Goal: Task Accomplishment & Management: Manage account settings

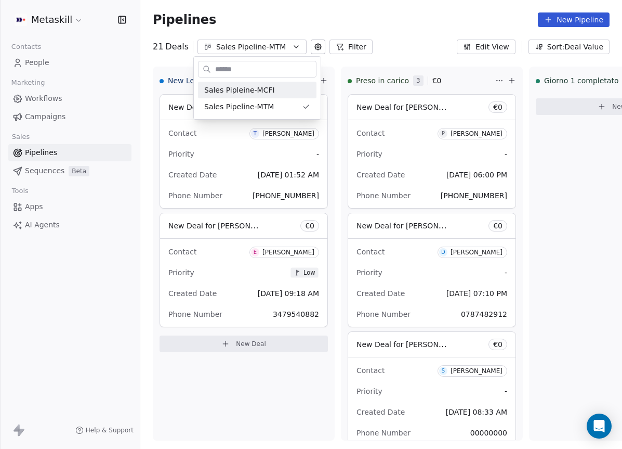
click at [349, 65] on html "Metaskill Contacts People Marketing Workflows Campaigns Sales Pipelines Sequenc…" at bounding box center [311, 224] width 622 height 449
click at [268, 45] on div "Sales Pipeline-MTM" at bounding box center [252, 47] width 72 height 11
click at [276, 94] on div "Sales Pipleine-MCFI" at bounding box center [257, 90] width 106 height 11
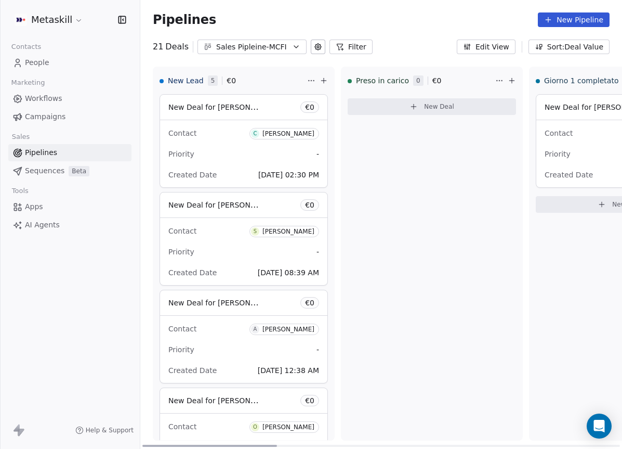
click at [240, 148] on div "Priority -" at bounding box center [243, 154] width 151 height 17
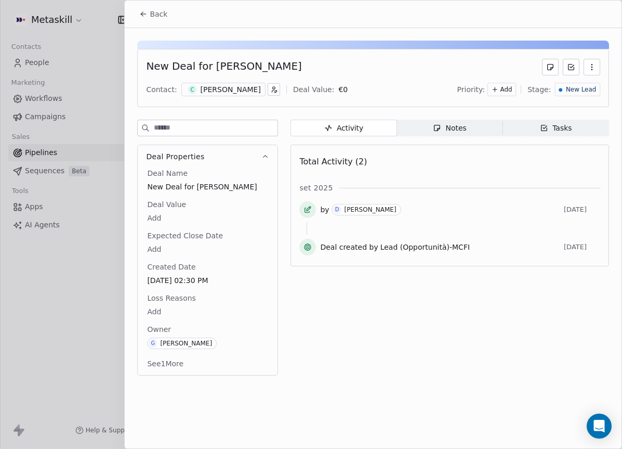
click at [260, 155] on button "Deal Properties" at bounding box center [208, 156] width 140 height 23
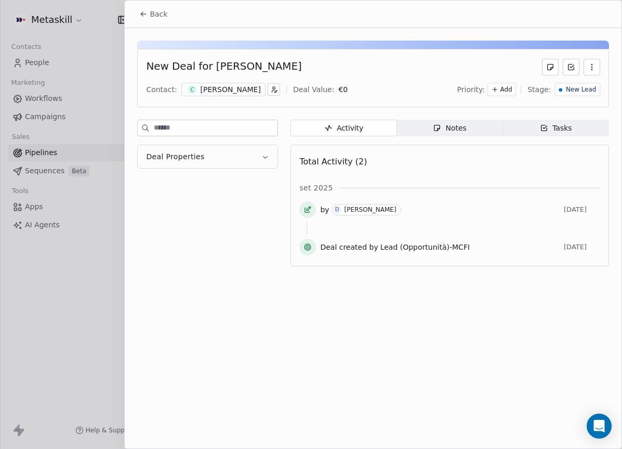
click at [245, 94] on div "[PERSON_NAME]" at bounding box center [231, 89] width 60 height 10
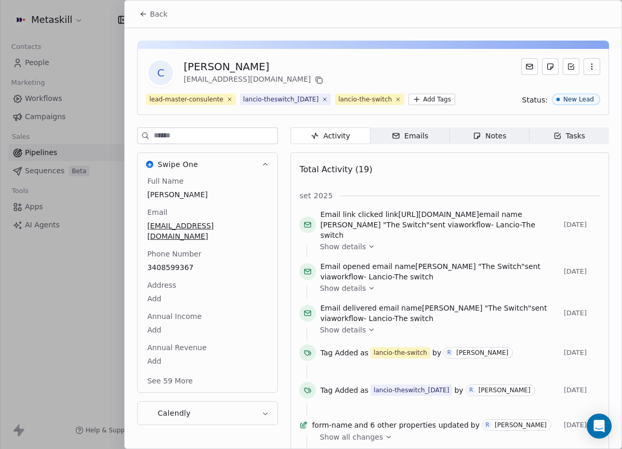
click at [266, 168] on icon "button" at bounding box center [265, 165] width 8 height 8
click at [269, 168] on icon "button" at bounding box center [265, 165] width 8 height 8
click at [181, 272] on span "3408599367" at bounding box center [207, 267] width 121 height 10
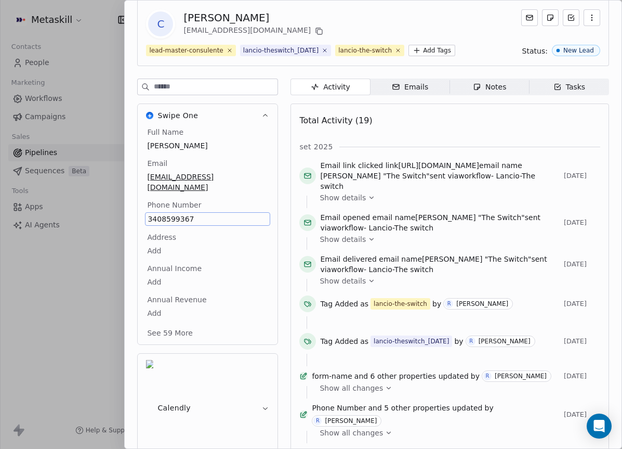
click at [490, 95] on span "Notes Notes" at bounding box center [490, 86] width 80 height 17
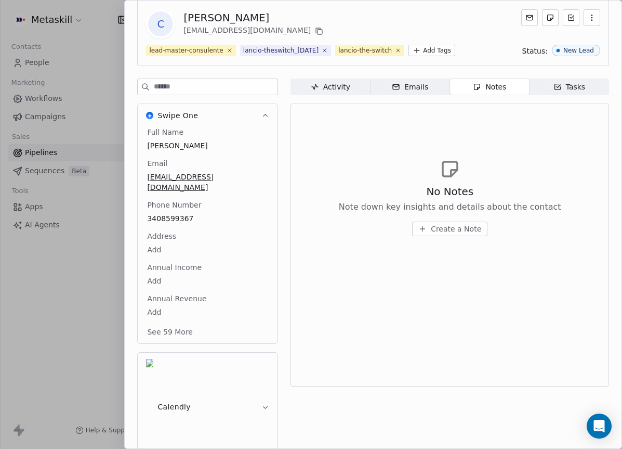
scroll to position [9, 0]
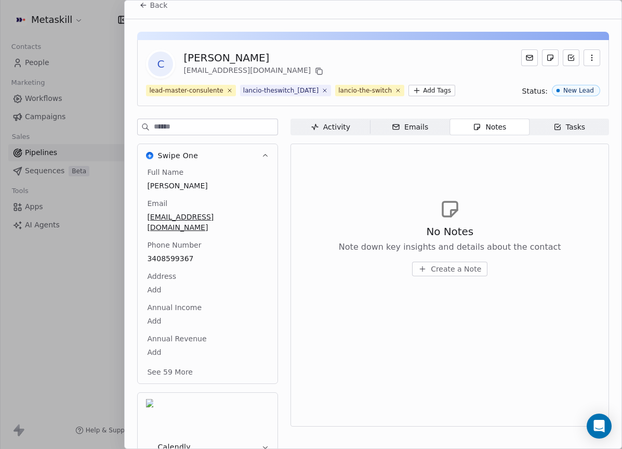
click at [497, 96] on div "lead-master-consulente lancio-theswitch_2025-09-24 lancio-the-switch Add Tags S…" at bounding box center [373, 90] width 454 height 11
click at [459, 276] on button "Create a Note" at bounding box center [449, 268] width 75 height 15
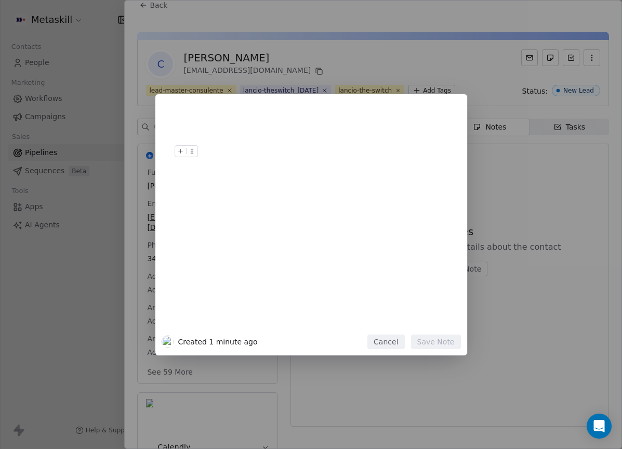
drag, startPoint x: 394, startPoint y: 341, endPoint x: 349, endPoint y: 226, distance: 123.6
click at [395, 341] on button "Cancel" at bounding box center [385, 341] width 37 height 15
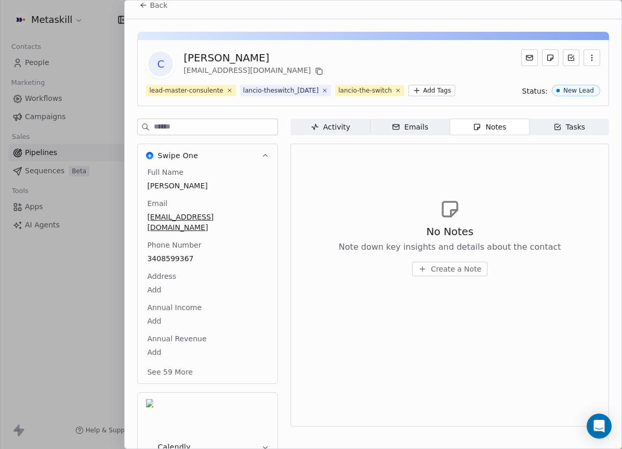
click at [242, 58] on div "[PERSON_NAME]" at bounding box center [254, 57] width 142 height 15
click at [241, 58] on div "[PERSON_NAME]" at bounding box center [254, 57] width 142 height 15
copy div "[PERSON_NAME]"
drag, startPoint x: 448, startPoint y: 294, endPoint x: 451, endPoint y: 285, distance: 9.2
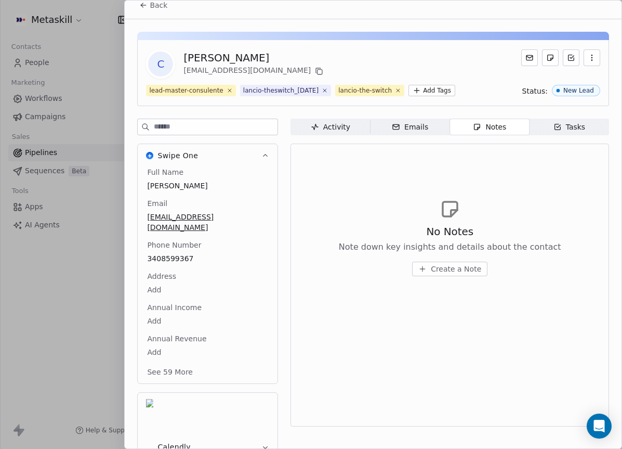
click at [448, 294] on div "No Notes Note down key insights and details about the contact Create a Note" at bounding box center [449, 237] width 301 height 128
click at [451, 274] on span "Create a Note" at bounding box center [456, 268] width 50 height 10
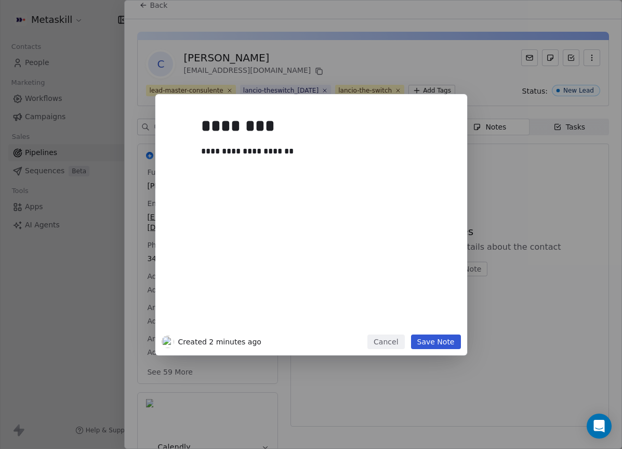
click at [437, 329] on div "**********" at bounding box center [327, 219] width 252 height 221
click at [436, 339] on button "Save Note" at bounding box center [436, 341] width 50 height 15
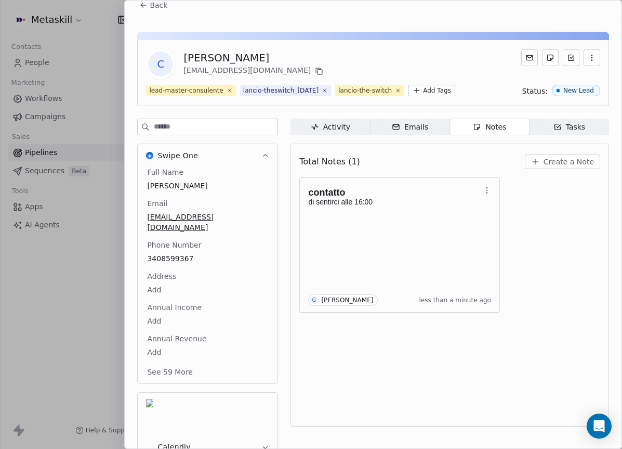
click at [164, 1] on span "Back" at bounding box center [159, 5] width 18 height 10
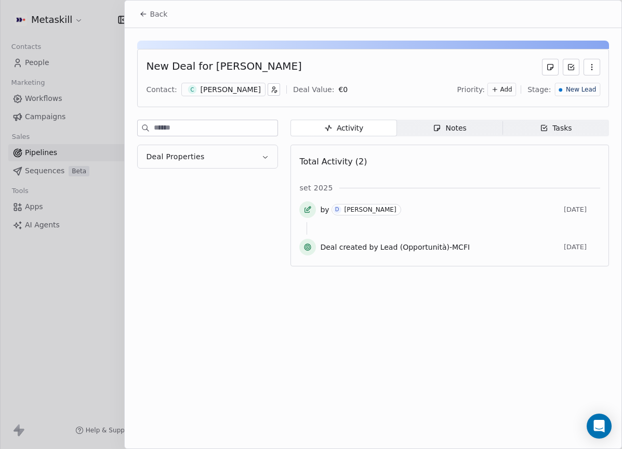
click at [561, 88] on div "New Lead" at bounding box center [577, 90] width 45 height 14
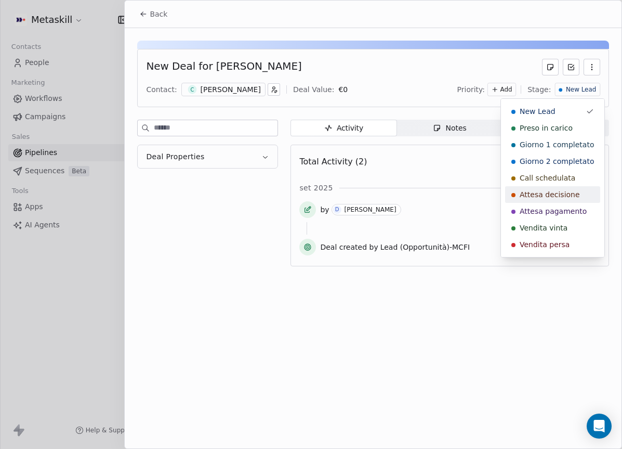
click at [574, 182] on div "Call schedulata" at bounding box center [552, 178] width 83 height 10
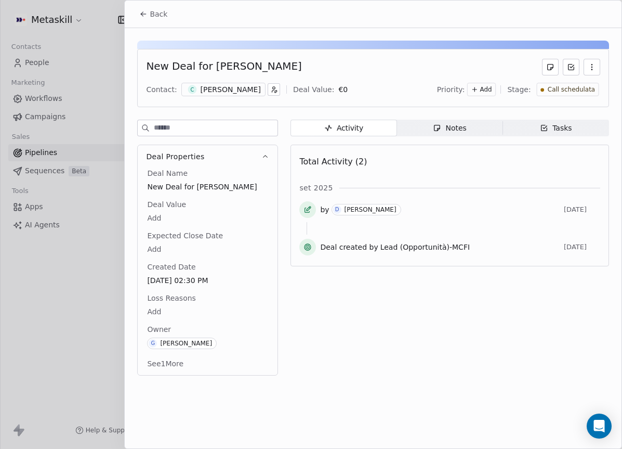
click at [161, 17] on span "Back" at bounding box center [159, 14] width 18 height 10
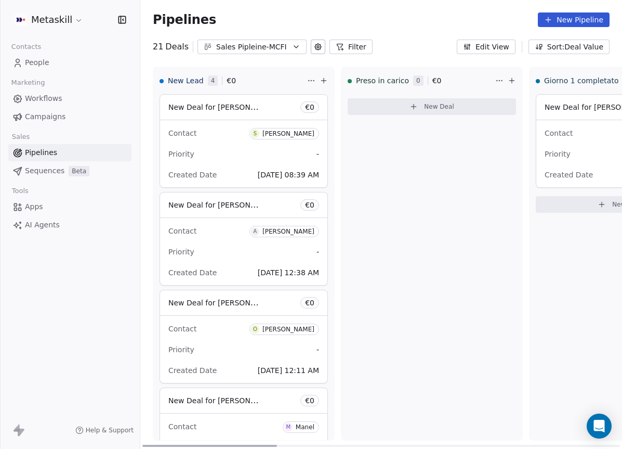
click at [212, 154] on div "Priority -" at bounding box center [243, 154] width 151 height 17
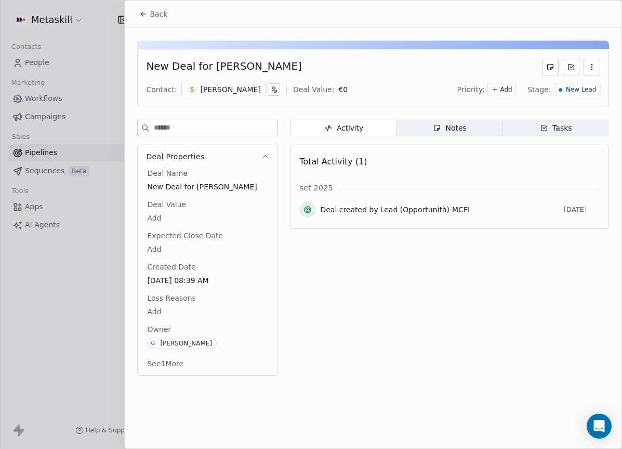
click at [235, 90] on div "[PERSON_NAME]" at bounding box center [231, 89] width 60 height 10
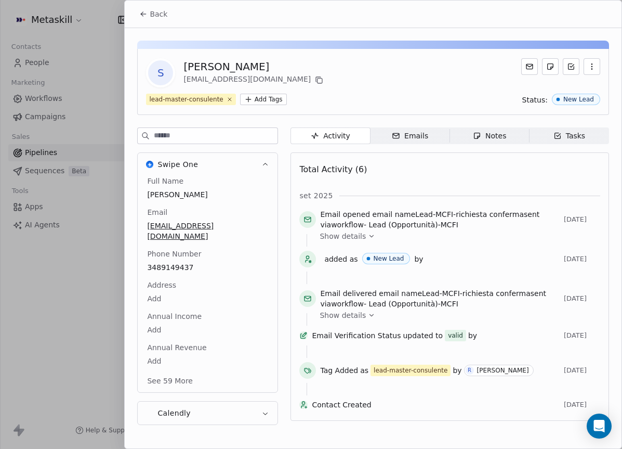
drag, startPoint x: 183, startPoint y: 263, endPoint x: 186, endPoint y: 254, distance: 9.2
click at [183, 263] on div "Full Name Stefano Cavalieri Email stefano.etti086@gmail.com Phone Number 348914…" at bounding box center [207, 282] width 125 height 212
click at [187, 262] on span "3489149437" at bounding box center [207, 267] width 121 height 10
click at [188, 262] on span "3489149437" at bounding box center [208, 267] width 120 height 10
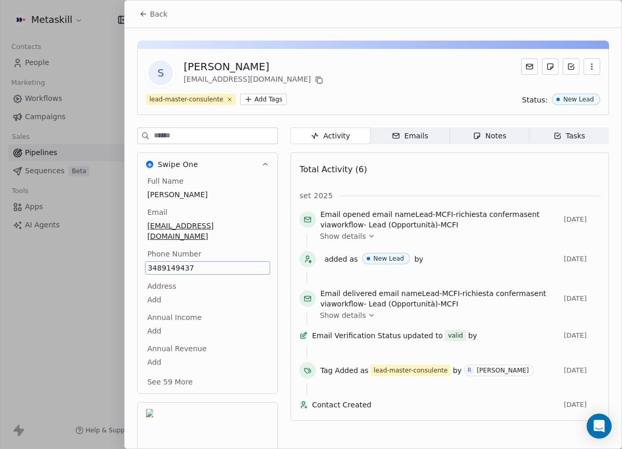
click at [188, 262] on span "3489149437" at bounding box center [208, 267] width 120 height 10
copy span "3489149437"
click at [233, 262] on span "3489149437" at bounding box center [208, 267] width 120 height 10
copy span "3489149437"
click at [240, 225] on span "stefano.etti086@gmail.com" at bounding box center [208, 231] width 120 height 21
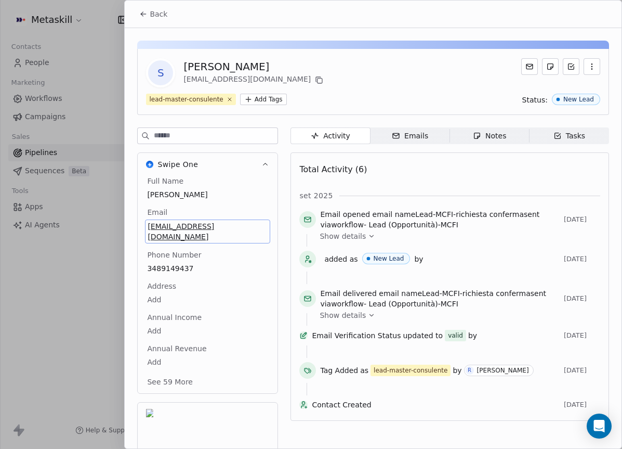
click at [258, 214] on div "Email stefano.etti086@gmail.com" at bounding box center [207, 225] width 125 height 36
click at [267, 203] on div "Full Name Stefano Cavalieri Email stefano.etti086@gmail.com Phone Number 348914…" at bounding box center [207, 282] width 125 height 213
click at [266, 205] on div "Full Name Stefano Cavalieri Email stefano.etti086@gmail.com Phone Number 348914…" at bounding box center [207, 282] width 125 height 213
click at [402, 130] on div "Emails" at bounding box center [410, 135] width 36 height 11
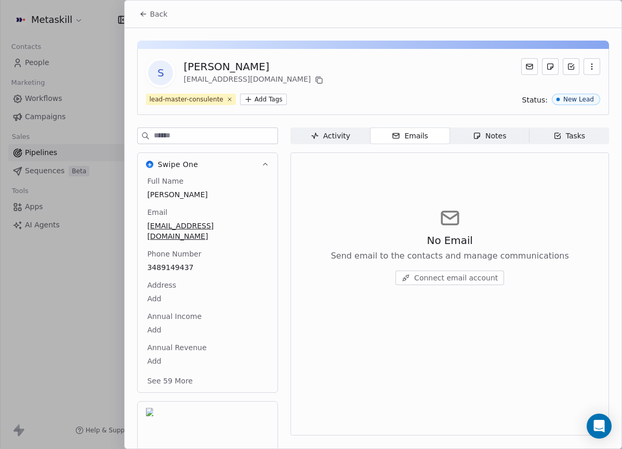
click at [502, 137] on div "Notes" at bounding box center [489, 135] width 33 height 11
click at [458, 280] on span "Create a Note" at bounding box center [456, 277] width 50 height 10
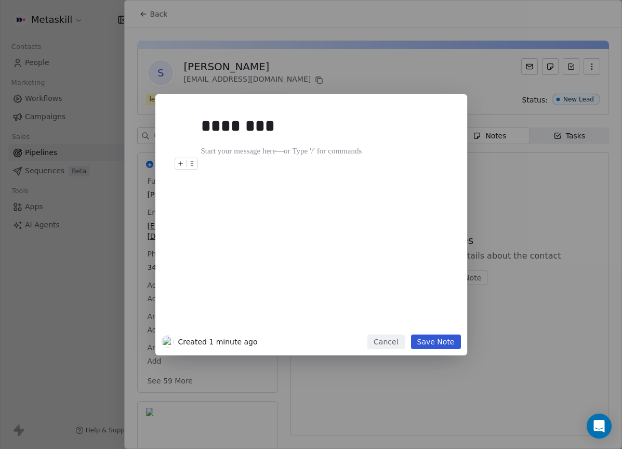
click at [563, 312] on div "******** Created 1 minute ago Cancel Save Note" at bounding box center [311, 224] width 622 height 261
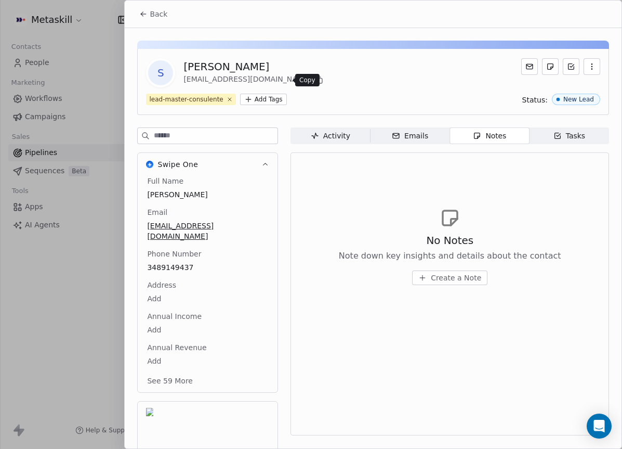
click at [318, 78] on icon at bounding box center [320, 80] width 5 height 5
click at [492, 140] on div "Notes" at bounding box center [489, 135] width 33 height 11
click at [448, 277] on span "Create a Note" at bounding box center [456, 277] width 50 height 10
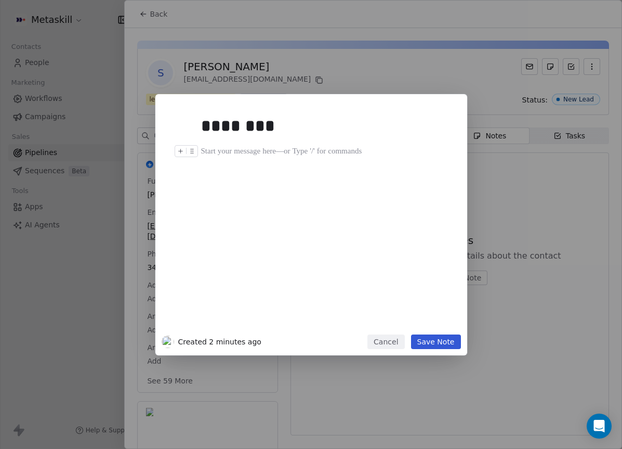
click at [375, 143] on div "********" at bounding box center [327, 219] width 252 height 221
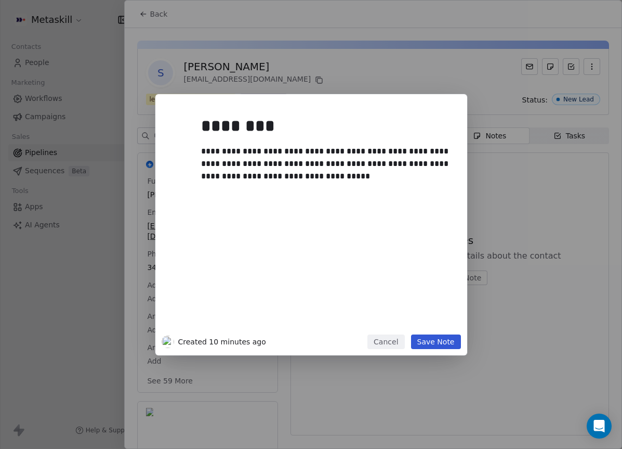
click at [436, 340] on button "Save Note" at bounding box center [436, 341] width 50 height 15
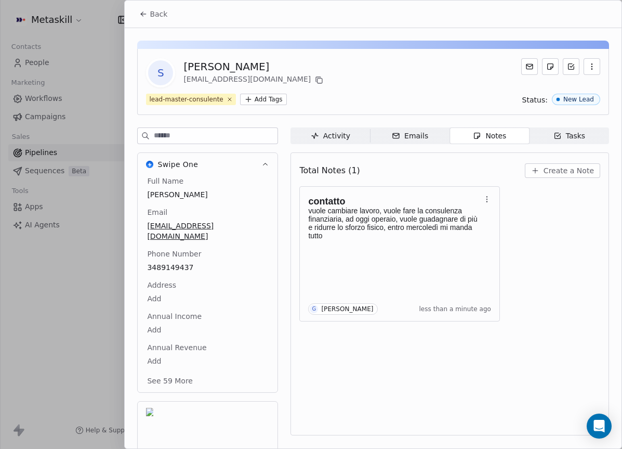
click at [161, 14] on span "Back" at bounding box center [159, 14] width 18 height 10
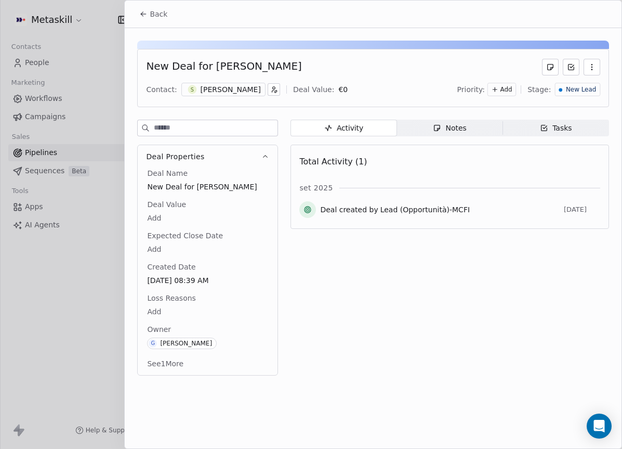
click at [570, 90] on span "New Lead" at bounding box center [581, 89] width 30 height 9
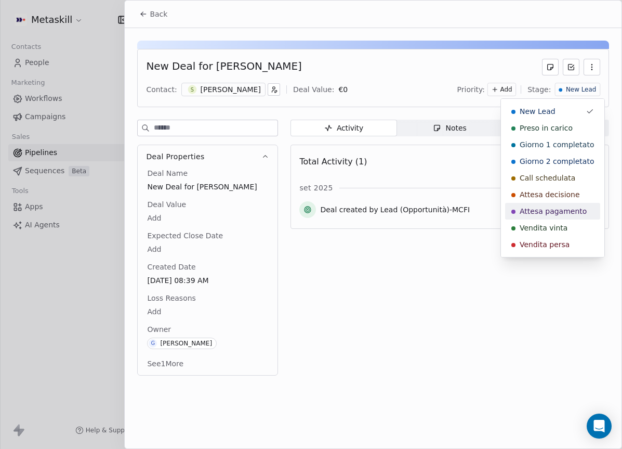
click at [568, 210] on span "Attesa pagamento" at bounding box center [553, 211] width 67 height 10
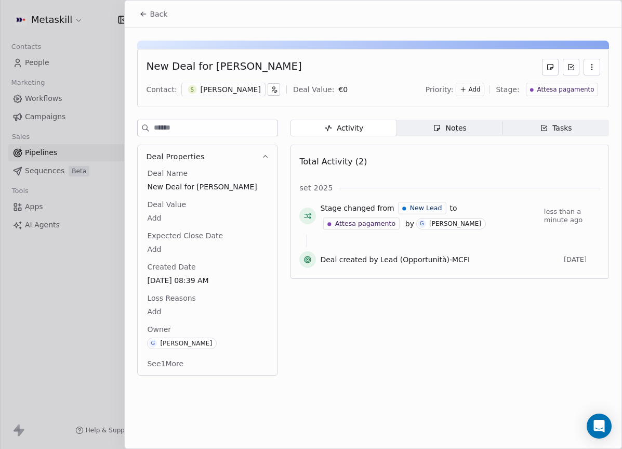
click at [144, 17] on icon at bounding box center [143, 14] width 8 height 8
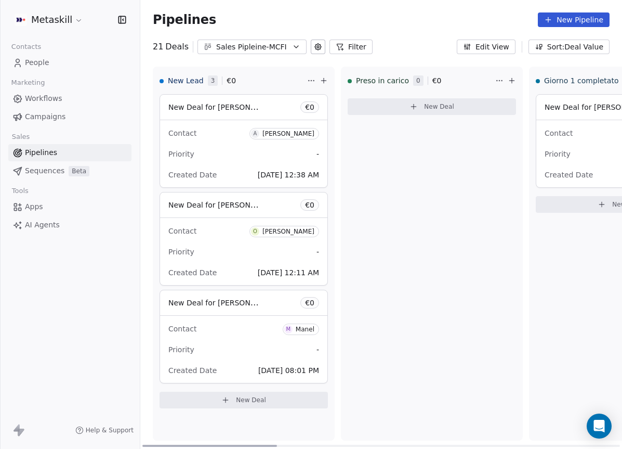
click at [253, 164] on div "Contact A Andrea Moscato Priority - Created Date Sep 15, 2025 12:38 AM" at bounding box center [243, 153] width 167 height 67
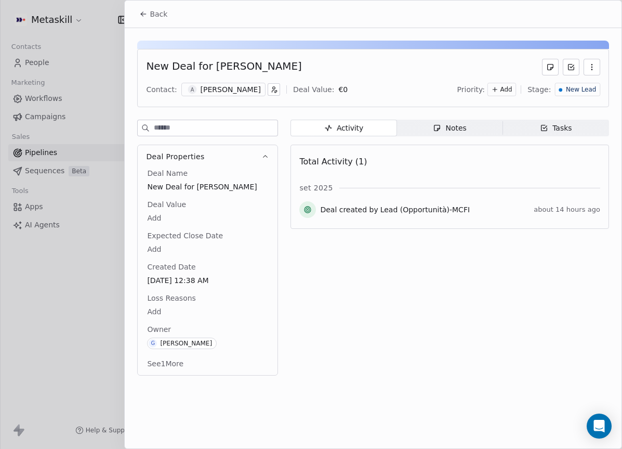
click at [227, 91] on div "[PERSON_NAME]" at bounding box center [231, 89] width 60 height 10
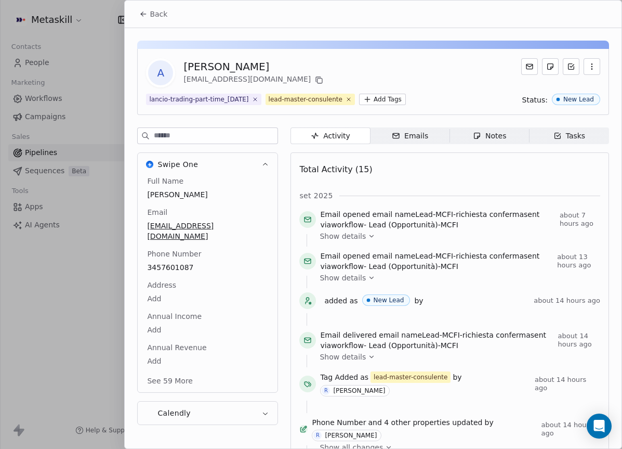
click at [231, 65] on div "[PERSON_NAME]" at bounding box center [254, 66] width 142 height 15
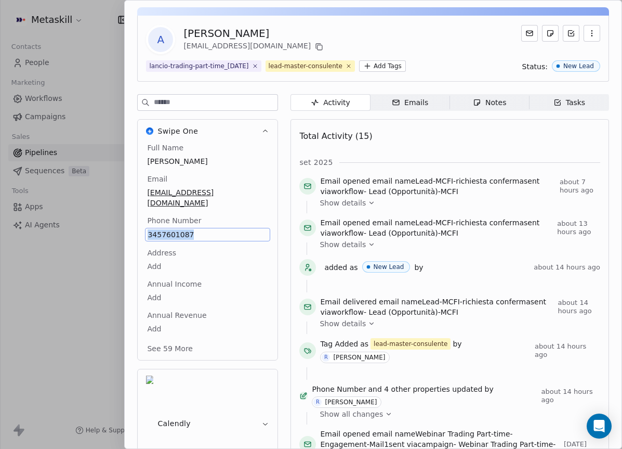
copy span "3457601087"
click at [495, 106] on div "Notes" at bounding box center [489, 102] width 33 height 11
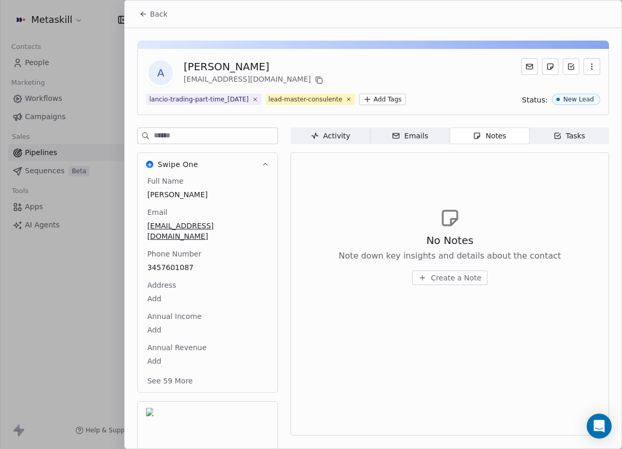
click at [458, 285] on div "No Notes Note down key insights and details about the contact Create a Note" at bounding box center [449, 246] width 301 height 128
click at [457, 283] on button "Create a Note" at bounding box center [449, 277] width 75 height 15
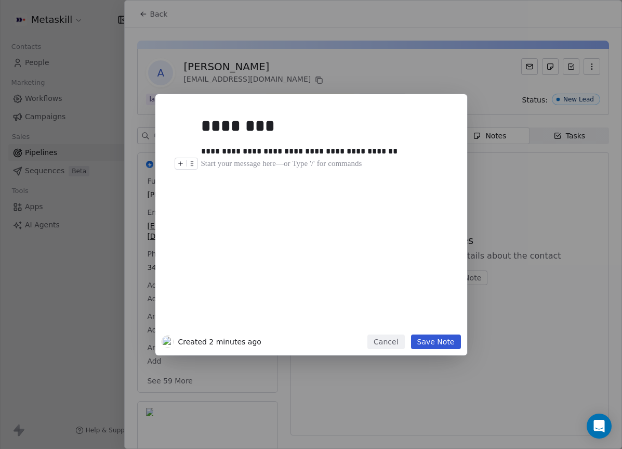
drag, startPoint x: 408, startPoint y: 165, endPoint x: 404, endPoint y: 159, distance: 7.8
click at [408, 165] on div at bounding box center [327, 163] width 252 height 12
click at [398, 152] on div "**********" at bounding box center [327, 151] width 252 height 12
click at [207, 149] on div "**********" at bounding box center [327, 151] width 252 height 12
click at [408, 151] on div "**********" at bounding box center [327, 151] width 252 height 12
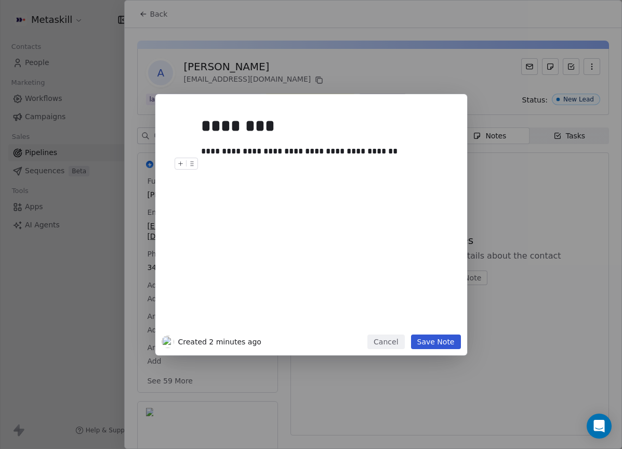
click at [519, 189] on div "**********" at bounding box center [311, 224] width 622 height 261
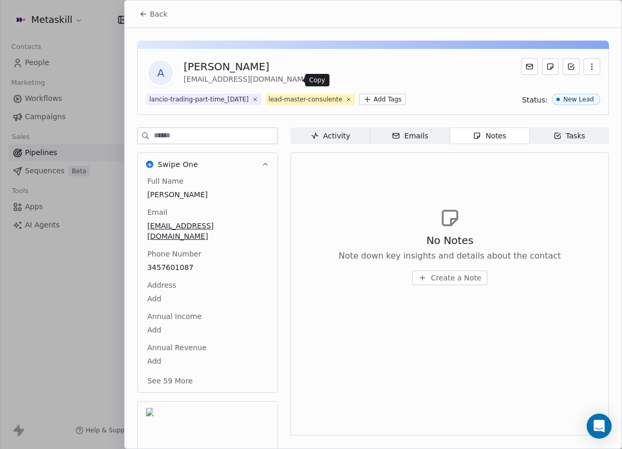
click at [315, 79] on icon at bounding box center [319, 80] width 8 height 8
click at [469, 142] on span "Notes Notes" at bounding box center [490, 135] width 80 height 17
click at [454, 273] on span "Create a Note" at bounding box center [456, 277] width 50 height 10
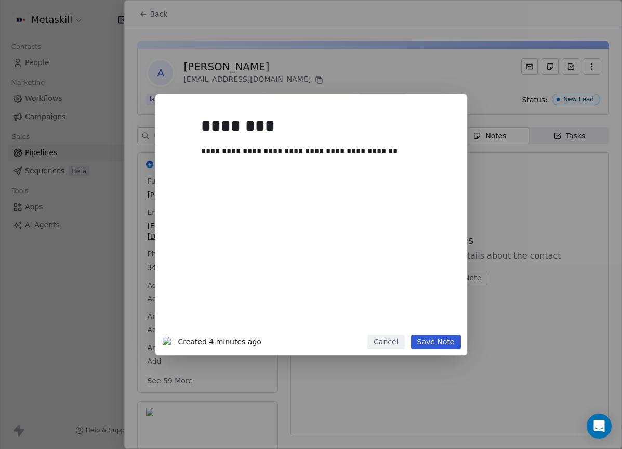
click at [424, 160] on div at bounding box center [327, 163] width 252 height 12
click at [406, 155] on div "**********" at bounding box center [327, 151] width 252 height 12
click at [411, 149] on div "**********" at bounding box center [327, 157] width 252 height 25
click at [416, 167] on div "**********" at bounding box center [327, 157] width 252 height 25
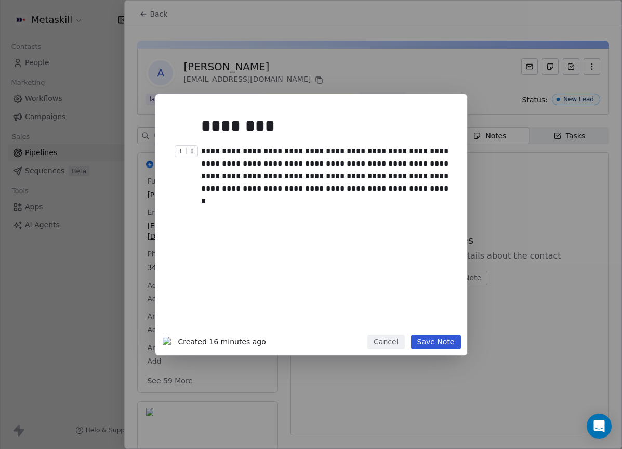
click at [285, 173] on div "**********" at bounding box center [327, 170] width 252 height 50
click at [300, 202] on div "**********" at bounding box center [327, 176] width 252 height 62
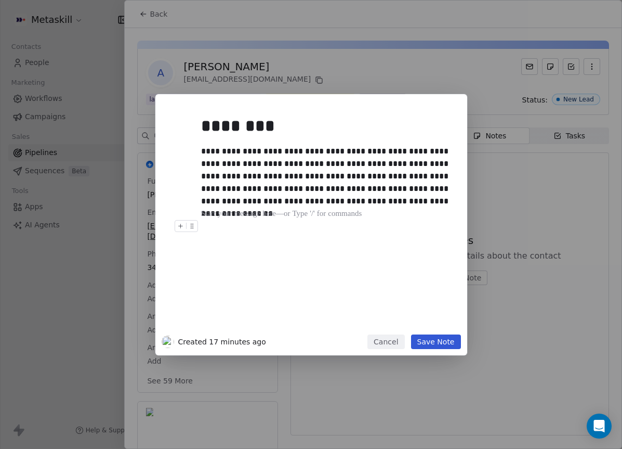
click at [452, 342] on button "Save Note" at bounding box center [436, 341] width 50 height 15
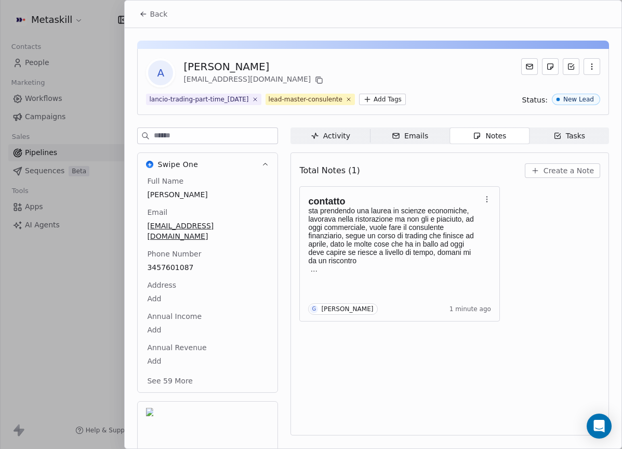
click at [153, 10] on span "Back" at bounding box center [159, 14] width 18 height 10
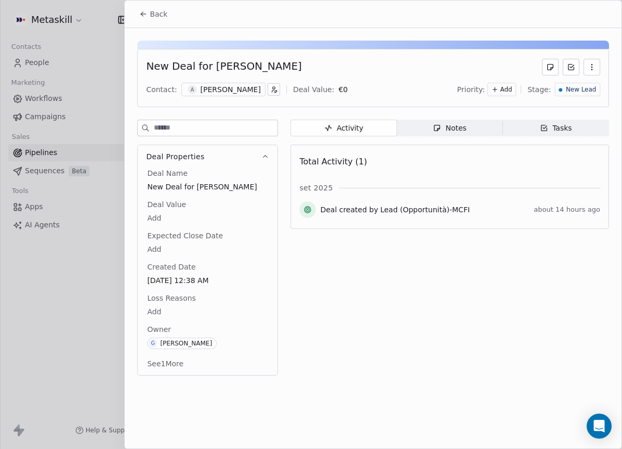
click at [576, 94] on span "New Lead" at bounding box center [581, 89] width 30 height 9
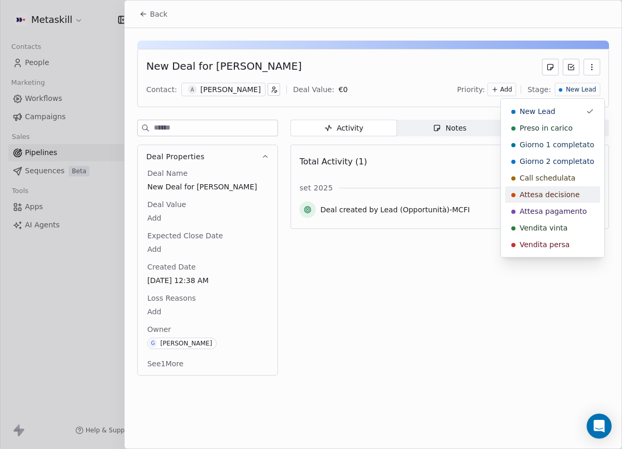
click at [558, 189] on span "Attesa decisione" at bounding box center [550, 194] width 60 height 10
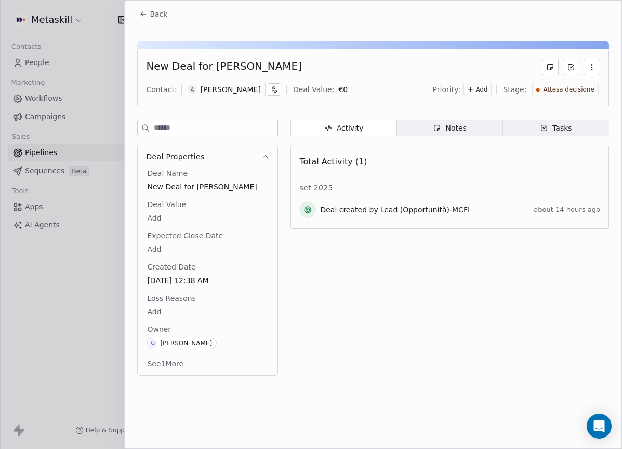
click at [150, 16] on span "Back" at bounding box center [159, 14] width 18 height 10
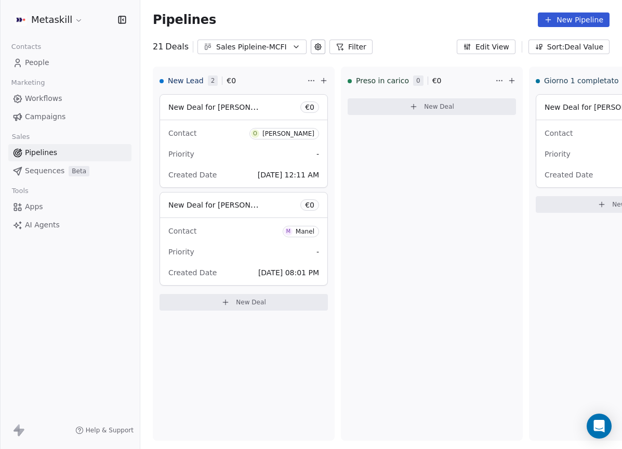
click at [47, 58] on span "People" at bounding box center [37, 62] width 24 height 11
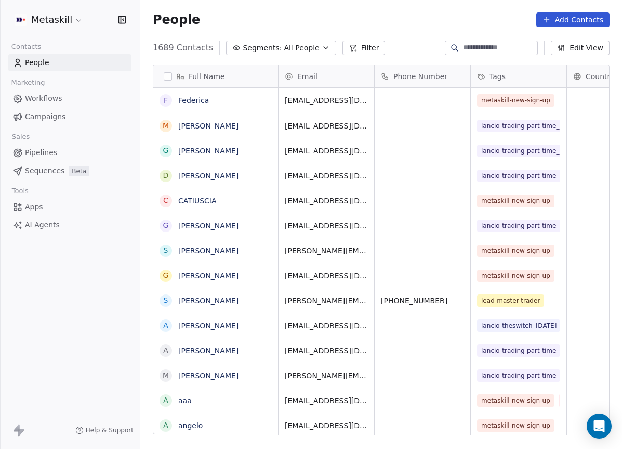
scroll to position [395, 482]
click at [368, 47] on button "Filter" at bounding box center [363, 48] width 43 height 15
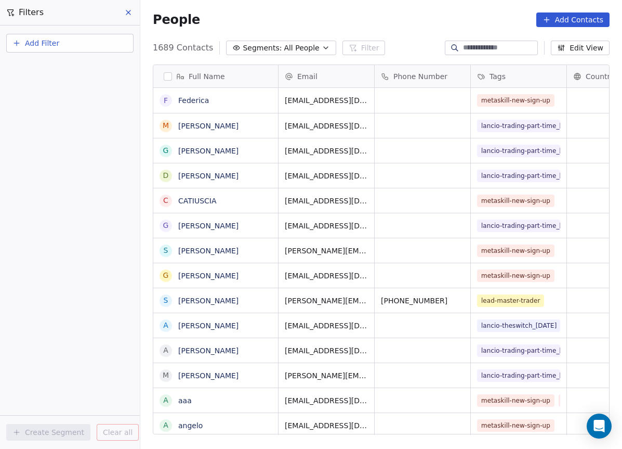
click at [102, 45] on button "Add Filter" at bounding box center [69, 43] width 127 height 19
click at [104, 63] on div "Contact properties" at bounding box center [69, 67] width 105 height 11
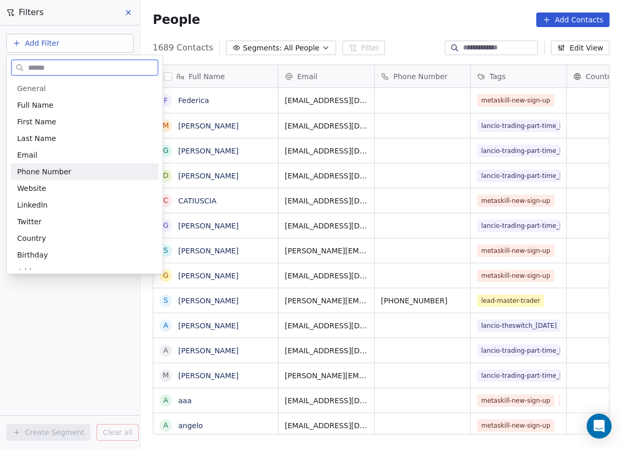
click at [81, 168] on div "Phone Number" at bounding box center [84, 171] width 135 height 10
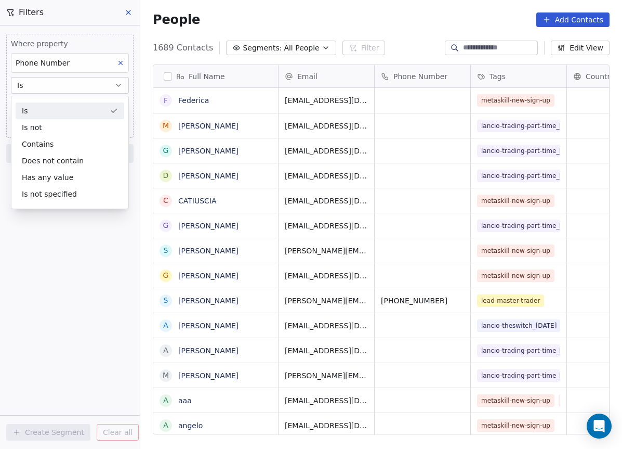
click at [115, 90] on button "Is" at bounding box center [70, 85] width 118 height 17
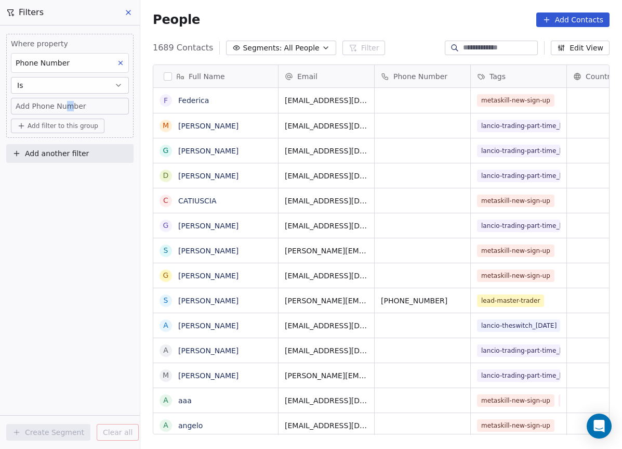
click at [67, 106] on span "Add Phone Number" at bounding box center [51, 106] width 71 height 10
click at [23, 110] on input "**********" at bounding box center [69, 110] width 113 height 21
click at [22, 110] on input "**********" at bounding box center [69, 110] width 113 height 21
type input "**********"
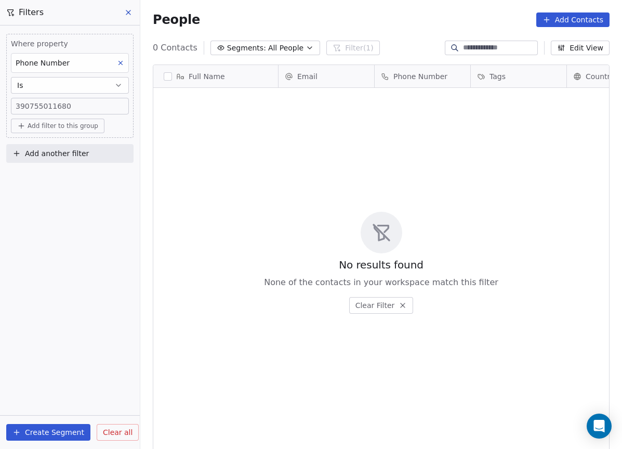
click at [110, 112] on div "390755011680" at bounding box center [70, 106] width 118 height 17
type input "**********"
click at [21, 107] on span "39075501168" at bounding box center [41, 106] width 51 height 10
click at [23, 107] on input "**********" at bounding box center [69, 110] width 113 height 21
click at [23, 108] on input "**********" at bounding box center [69, 110] width 113 height 21
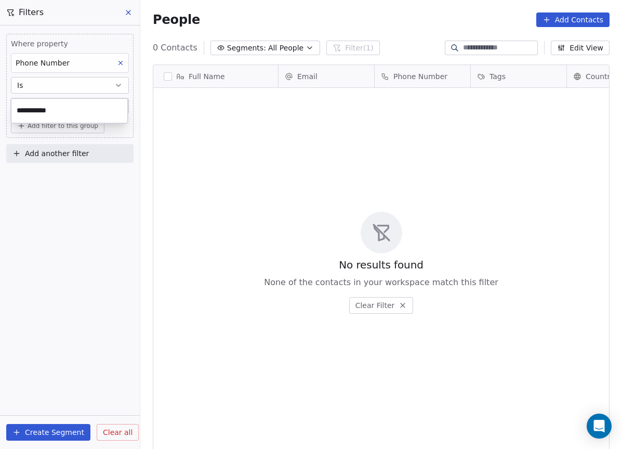
click at [25, 109] on input "**********" at bounding box center [69, 110] width 113 height 21
type input "*********"
click at [133, 11] on button at bounding box center [129, 12] width 16 height 15
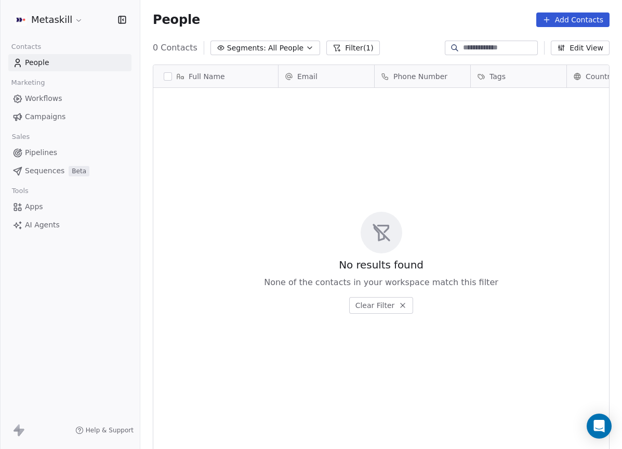
click at [51, 128] on div "Contacts People Marketing Workflows Campaigns Sales Pipelines Sequences Beta To…" at bounding box center [70, 136] width 140 height 194
click at [47, 162] on link "Sequences Beta" at bounding box center [69, 170] width 123 height 17
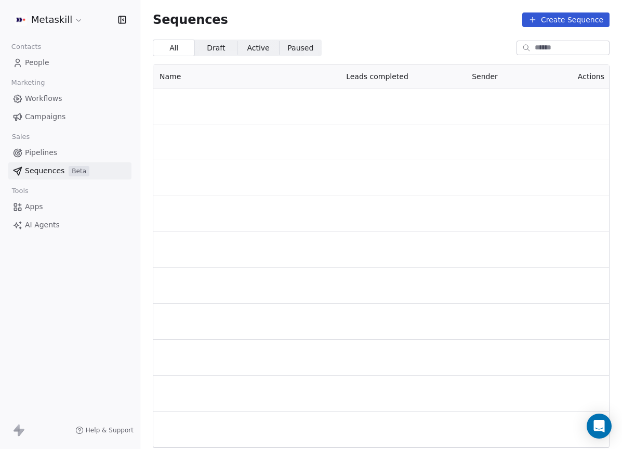
click at [51, 156] on span "Pipelines" at bounding box center [41, 152] width 32 height 11
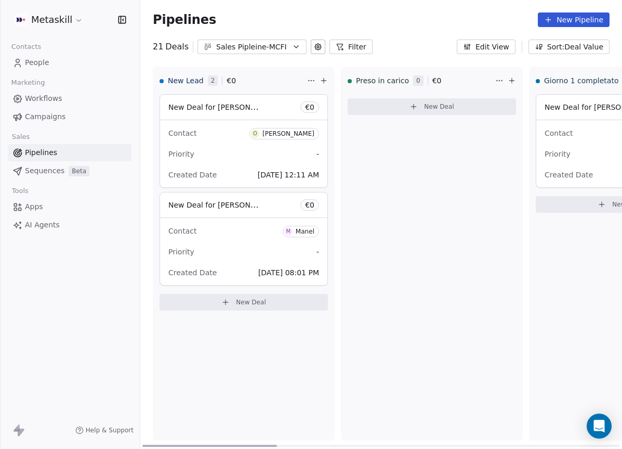
click at [310, 133] on div "Orlando Leone" at bounding box center [288, 133] width 52 height 7
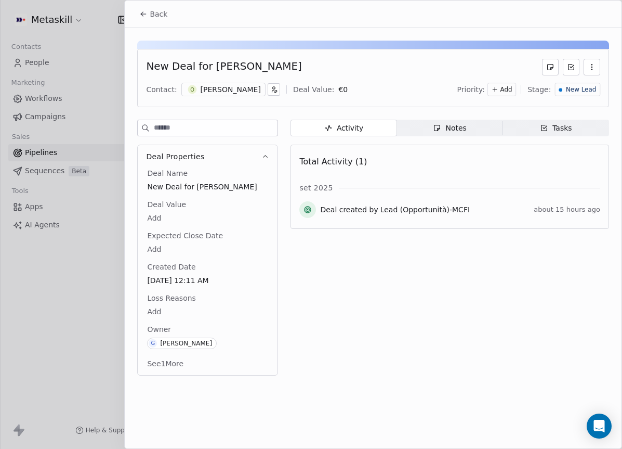
click at [230, 88] on div "Orlando Leone" at bounding box center [231, 89] width 60 height 10
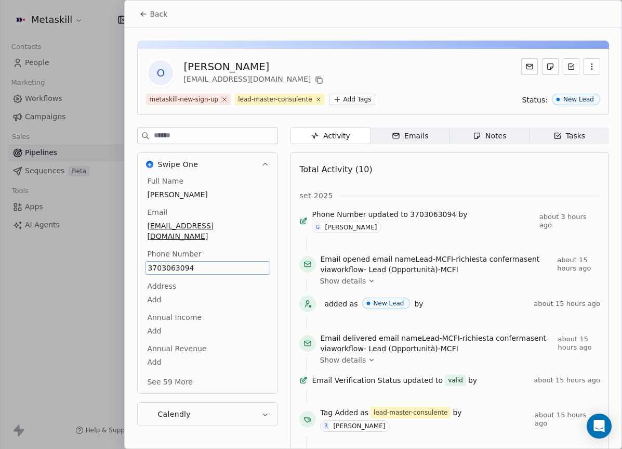
scroll to position [33, 0]
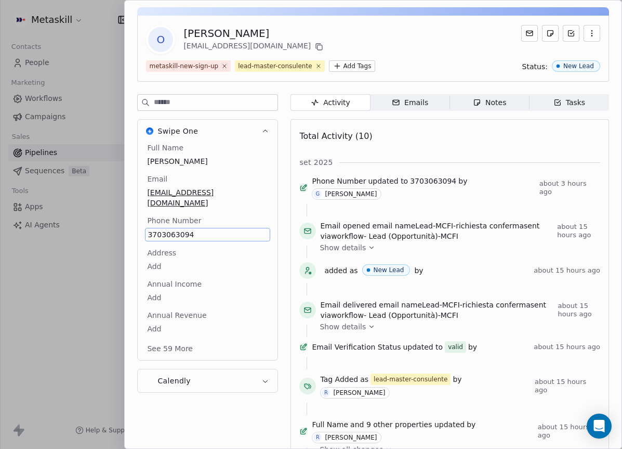
click at [187, 259] on div "Full Name Orlando Leone Email orlaa.leone@gmail.com Phone Number 3703063094 Add…" at bounding box center [207, 248] width 125 height 213
click at [259, 247] on div "Address Add" at bounding box center [207, 259] width 125 height 25
click at [248, 251] on body "Metaskill Contacts People Marketing Workflows Campaigns Sales Pipelines Sequenc…" at bounding box center [311, 224] width 622 height 449
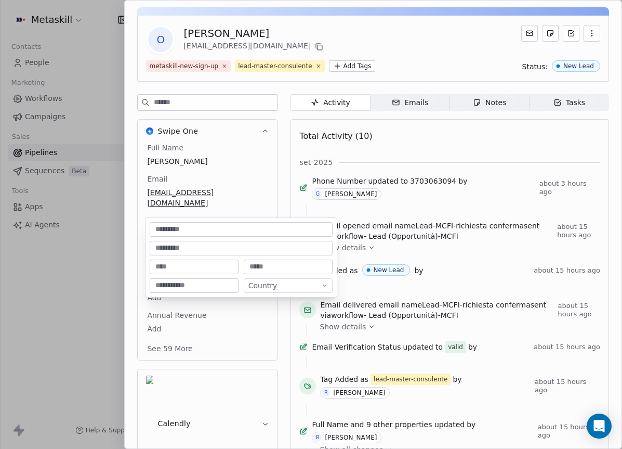
scroll to position [64, 0]
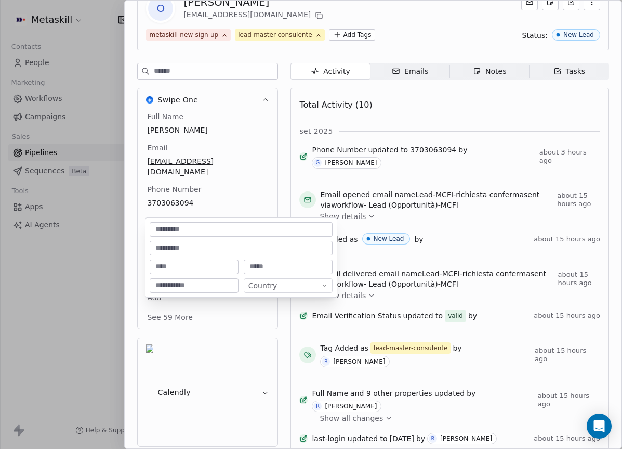
click at [237, 199] on html "Metaskill Contacts People Marketing Workflows Campaigns Sales Pipelines Sequenc…" at bounding box center [311, 224] width 622 height 449
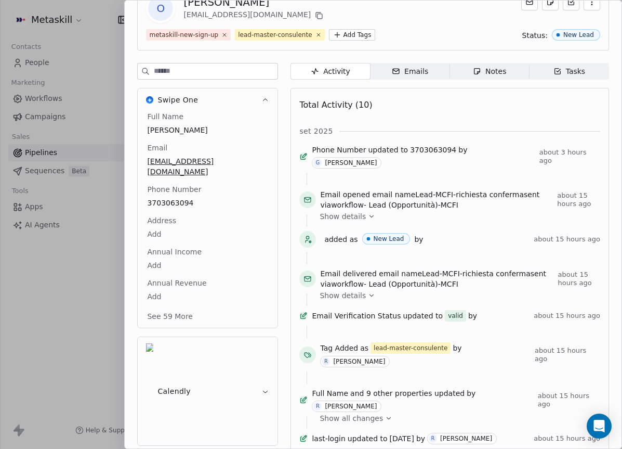
click at [537, 75] on span "Tasks Tasks" at bounding box center [570, 71] width 80 height 17
click at [494, 64] on span "Notes Notes" at bounding box center [490, 71] width 80 height 17
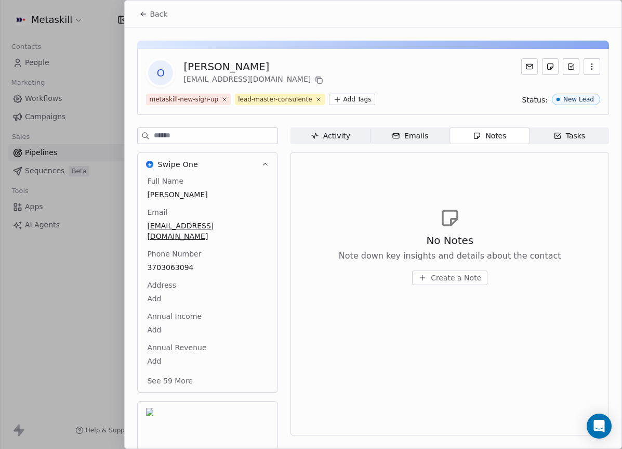
click at [566, 139] on div "Tasks" at bounding box center [569, 135] width 32 height 11
click at [493, 121] on div "O Orlando Leone orlaa.leone@gmail.com metaskill-new-sign-up lead-master-consule…" at bounding box center [373, 272] width 497 height 488
click at [504, 141] on div "Notes" at bounding box center [489, 135] width 33 height 11
click at [457, 286] on div "No Notes Note down key insights and details about the contact Create a Note" at bounding box center [449, 246] width 301 height 128
click at [457, 282] on span "Create a Note" at bounding box center [456, 277] width 50 height 10
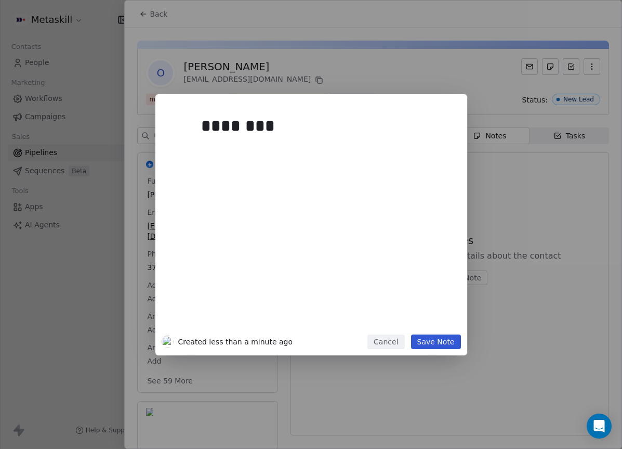
click at [615, 218] on div "******** Created less than a minute ago Cancel Save Note" at bounding box center [311, 224] width 622 height 261
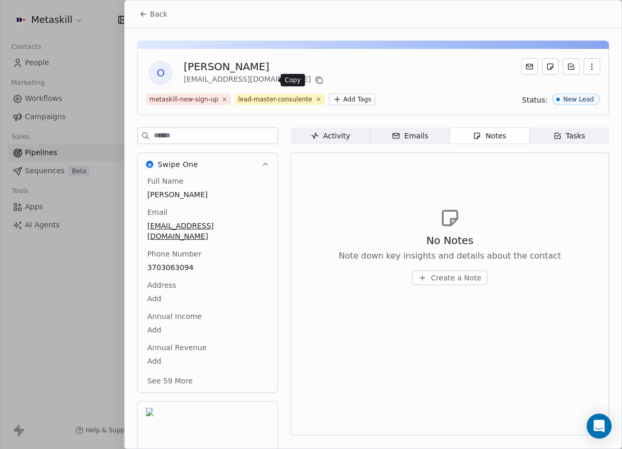
click at [315, 80] on icon at bounding box center [319, 80] width 8 height 8
drag, startPoint x: 236, startPoint y: 78, endPoint x: 221, endPoint y: 78, distance: 15.1
click at [221, 78] on div "orlaa.leone@gmail.com" at bounding box center [254, 80] width 142 height 12
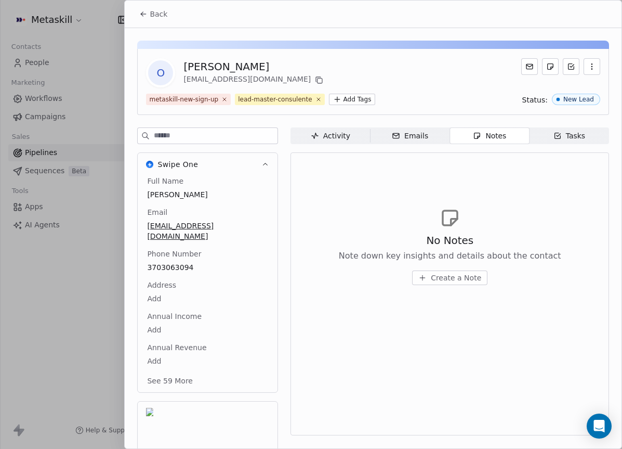
drag, startPoint x: 222, startPoint y: 72, endPoint x: 213, endPoint y: 81, distance: 13.2
click at [213, 81] on div "Orlando Leone orlaa.leone@gmail.com" at bounding box center [254, 72] width 142 height 27
click at [213, 81] on div "orlaa.leone@gmail.com" at bounding box center [254, 80] width 142 height 12
copy div "orlaa.leone@gmail.com"
click at [299, 71] on div "O Orlando Leone orlaa.leone@gmail.com" at bounding box center [373, 72] width 454 height 29
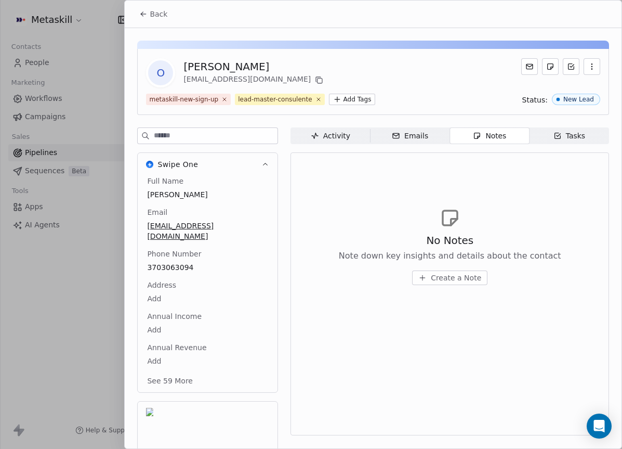
click at [463, 281] on span "Create a Note" at bounding box center [456, 277] width 50 height 10
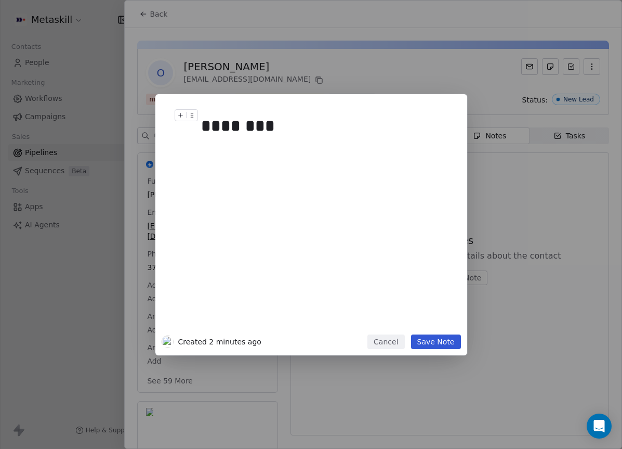
click at [357, 141] on h1 "********" at bounding box center [327, 125] width 252 height 33
click at [313, 102] on div "**********" at bounding box center [324, 217] width 258 height 234
click at [328, 201] on div "**********" at bounding box center [327, 219] width 252 height 221
click at [357, 135] on div "********" at bounding box center [327, 125] width 252 height 25
click at [349, 147] on div "**********" at bounding box center [327, 151] width 252 height 12
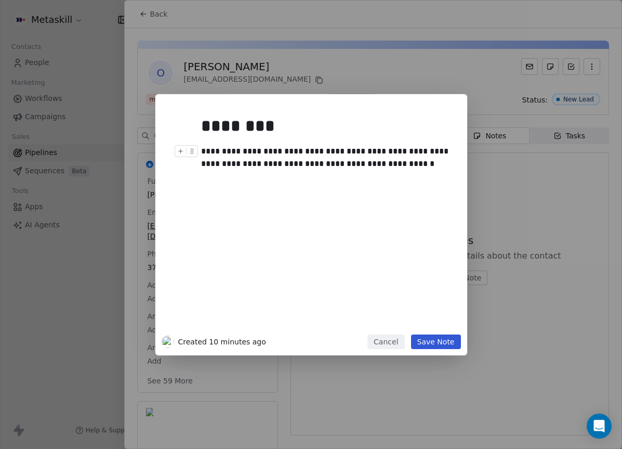
click at [348, 164] on div "**********" at bounding box center [327, 157] width 252 height 25
click at [433, 357] on div "**********" at bounding box center [311, 224] width 622 height 449
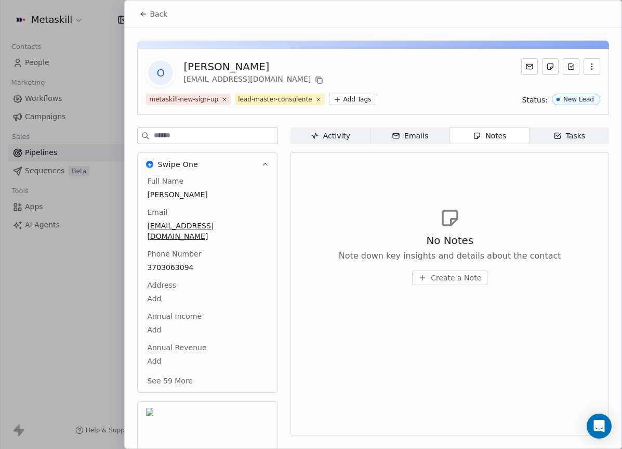
click at [457, 279] on span "Create a Note" at bounding box center [456, 277] width 50 height 10
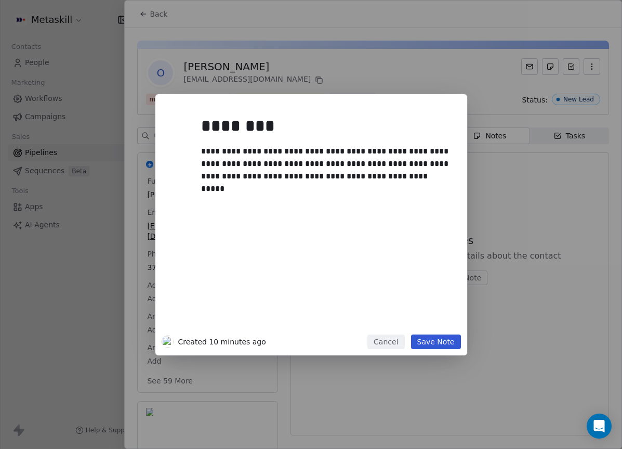
click at [438, 342] on button "Save Note" at bounding box center [436, 341] width 50 height 15
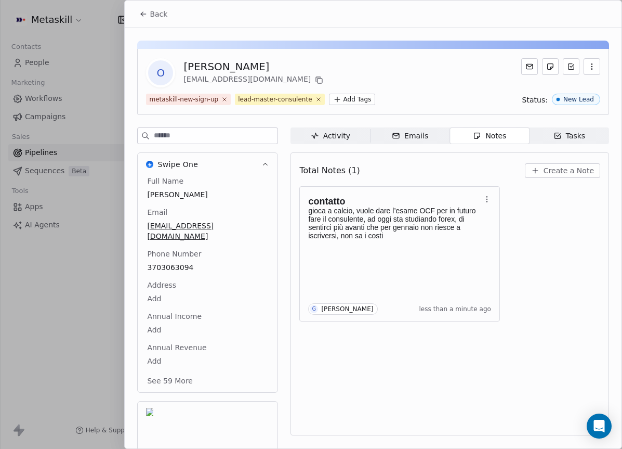
click at [149, 16] on button "Back" at bounding box center [153, 14] width 41 height 19
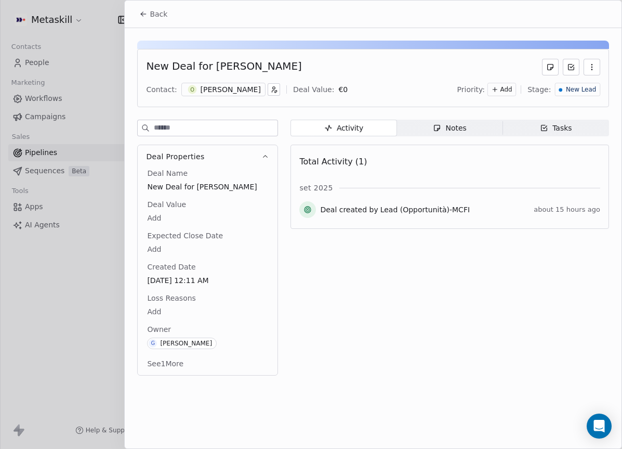
click at [229, 84] on div "Orlando Leone" at bounding box center [231, 89] width 60 height 10
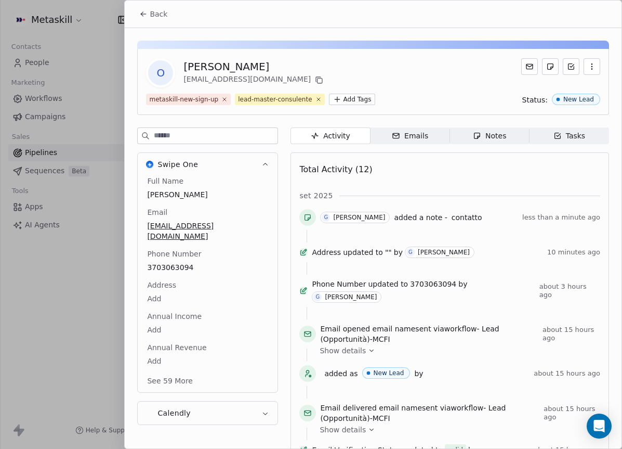
click at [364, 95] on html "Metaskill Contacts People Marketing Workflows Campaigns Sales Pipelines Sequenc…" at bounding box center [311, 224] width 622 height 449
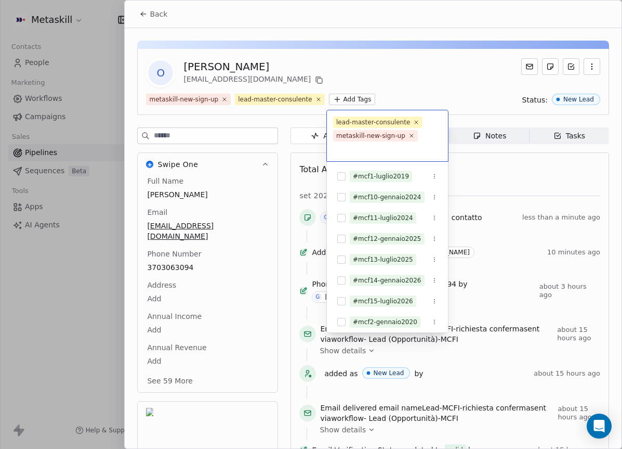
click at [399, 71] on html "Metaskill Contacts People Marketing Workflows Campaigns Sales Pipelines Sequenc…" at bounding box center [311, 224] width 622 height 449
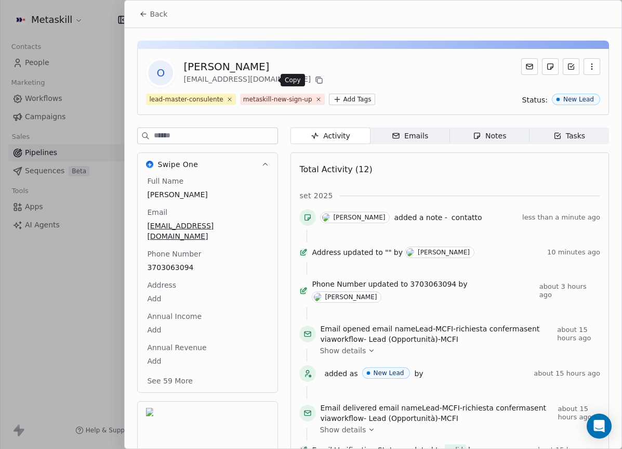
click at [316, 78] on icon at bounding box center [318, 79] width 5 height 5
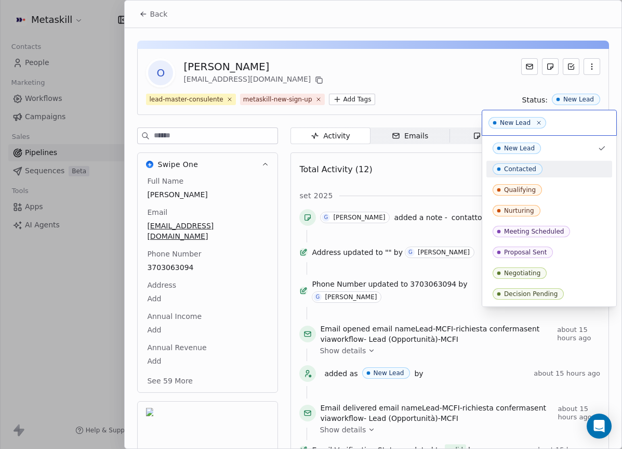
drag, startPoint x: 385, startPoint y: 50, endPoint x: 304, endPoint y: 47, distance: 81.1
click at [386, 51] on html "Metaskill Contacts People Marketing Workflows Campaigns Sales Pipelines Sequenc…" at bounding box center [311, 224] width 622 height 449
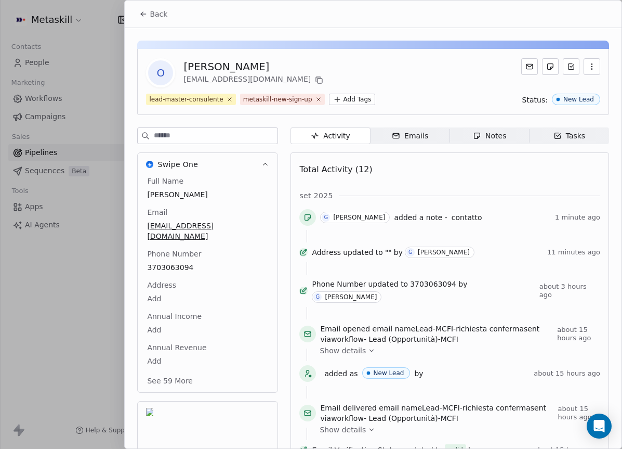
click at [147, 20] on button "Back" at bounding box center [153, 14] width 41 height 19
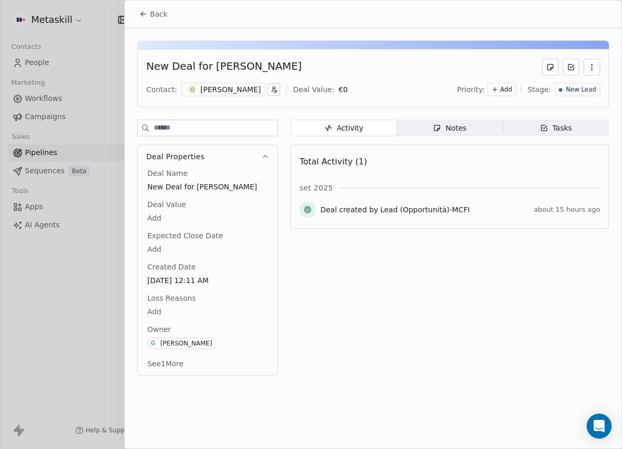
click at [595, 87] on span "New Lead" at bounding box center [581, 89] width 30 height 9
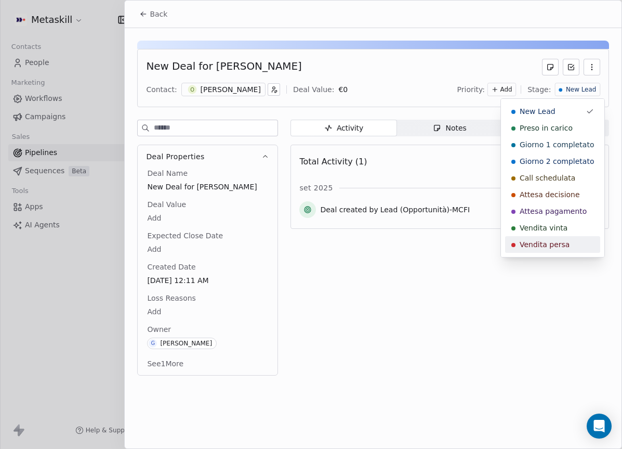
click at [562, 245] on span "Vendita persa" at bounding box center [545, 244] width 50 height 10
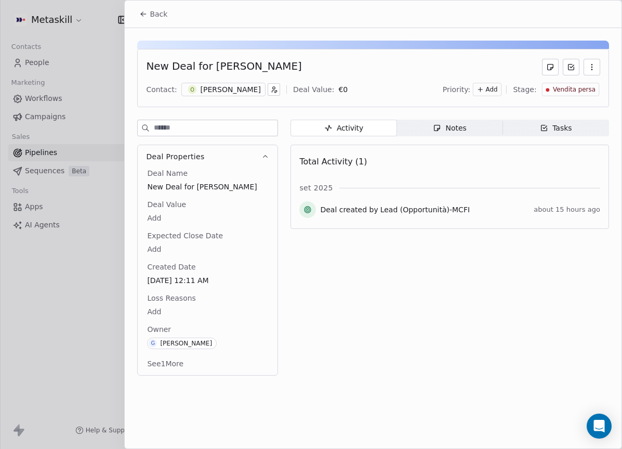
click at [185, 298] on span "Loss Reasons" at bounding box center [171, 298] width 52 height 10
click at [170, 311] on body "Metaskill Contacts People Marketing Workflows Campaigns Sales Pipelines Sequenc…" at bounding box center [311, 224] width 622 height 449
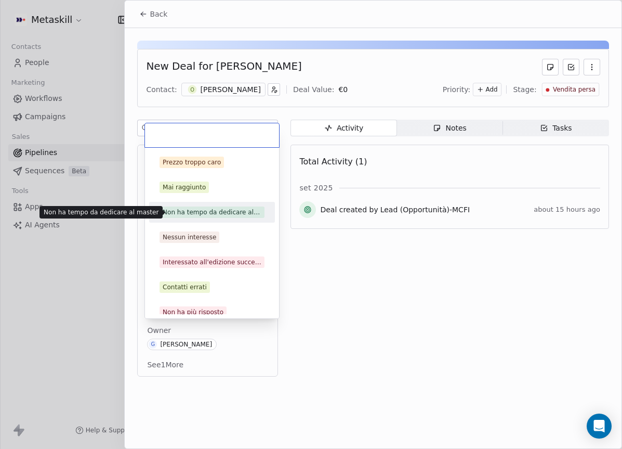
click at [227, 209] on div "Non ha tempo da dedicare al master" at bounding box center [212, 211] width 99 height 9
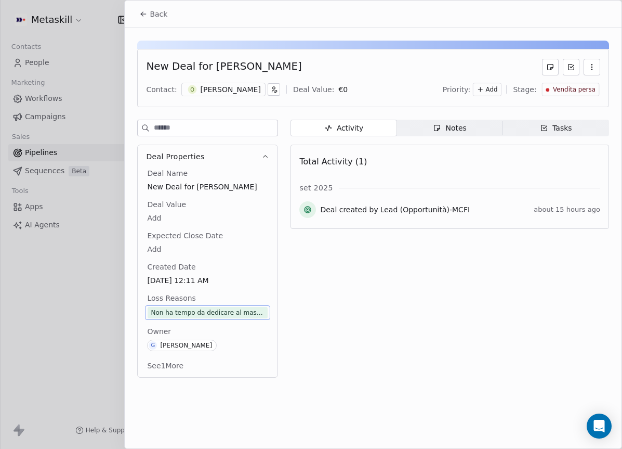
click at [217, 310] on div "Non ha tempo da dedicare al master" at bounding box center [208, 312] width 114 height 10
click at [141, 18] on icon at bounding box center [143, 14] width 8 height 8
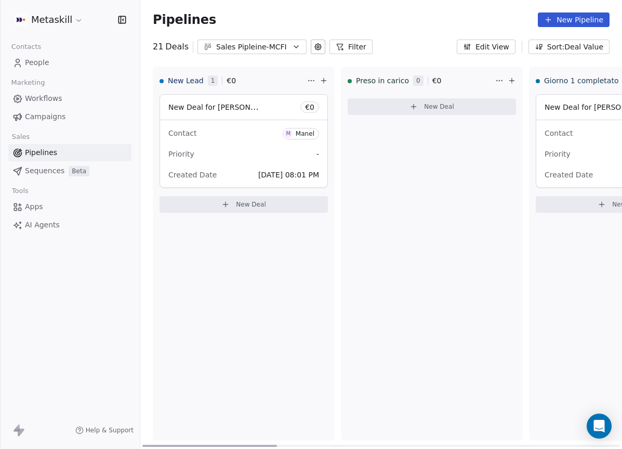
click at [221, 133] on div "Contact M Manel" at bounding box center [243, 132] width 151 height 17
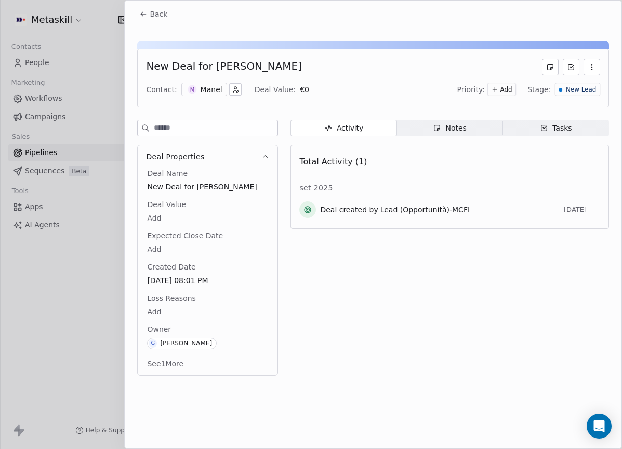
click at [215, 85] on div "Manel" at bounding box center [212, 89] width 22 height 10
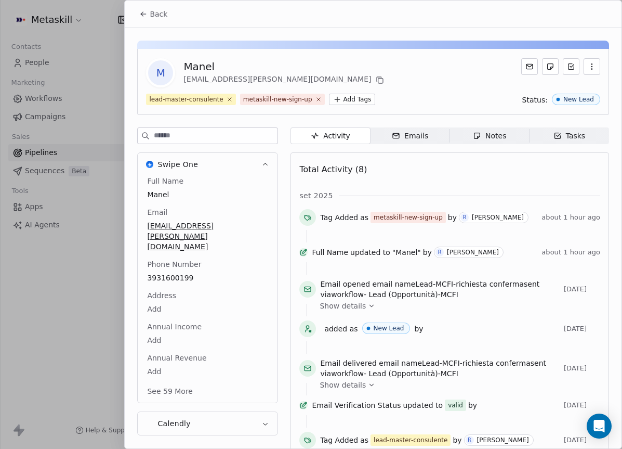
scroll to position [33, 0]
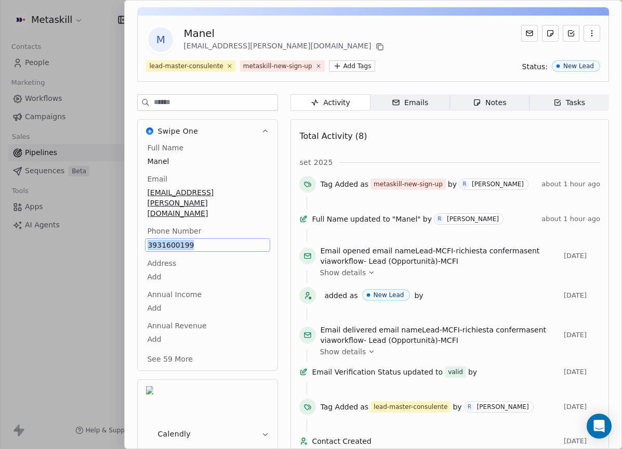
click at [504, 99] on div "Notes" at bounding box center [489, 102] width 33 height 11
click at [503, 95] on span "Notes Notes" at bounding box center [490, 102] width 80 height 17
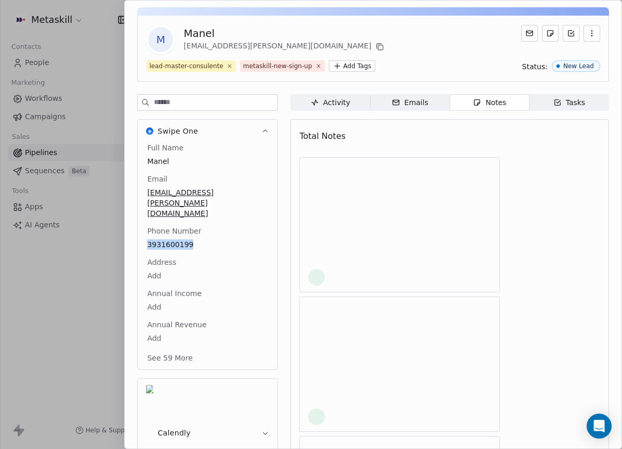
click at [505, 100] on div "Notes" at bounding box center [489, 102] width 33 height 11
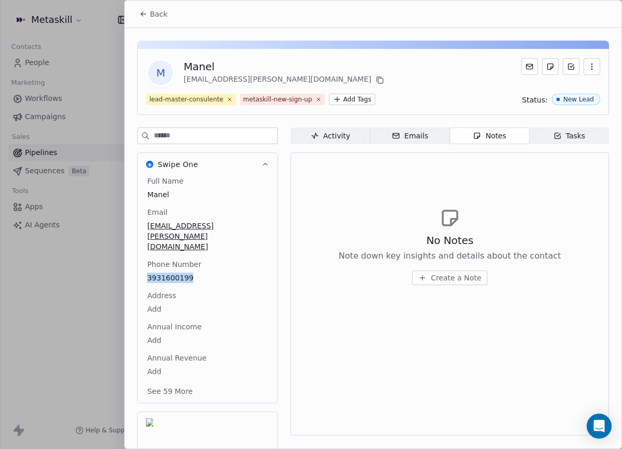
drag, startPoint x: 315, startPoint y: 139, endPoint x: 320, endPoint y: 128, distance: 12.6
click at [315, 139] on icon "button" at bounding box center [315, 135] width 8 height 8
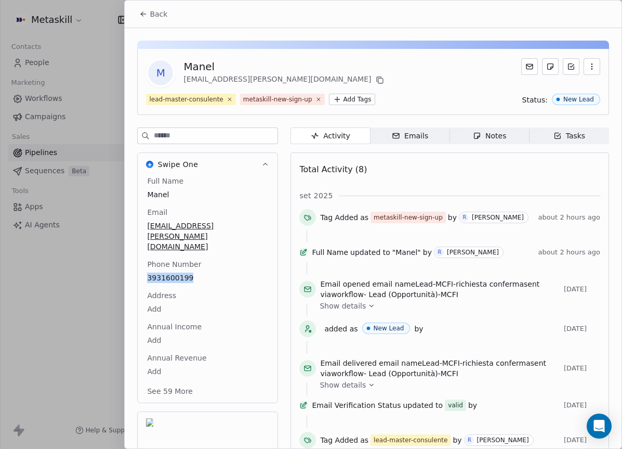
click at [144, 21] on button "Back" at bounding box center [153, 14] width 41 height 19
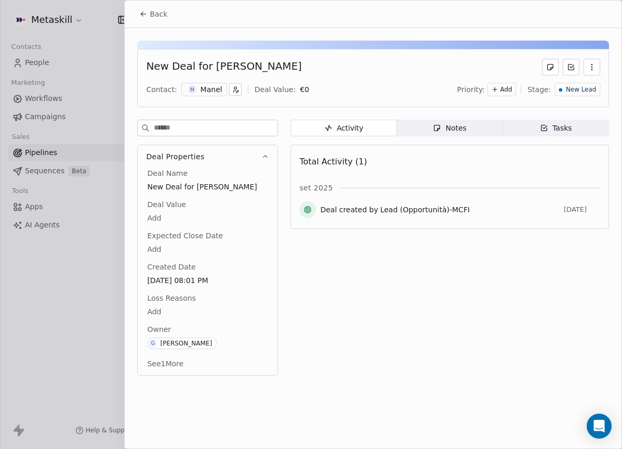
click at [143, 1] on div "Back" at bounding box center [373, 14] width 497 height 27
click at [143, 12] on icon at bounding box center [143, 14] width 8 height 8
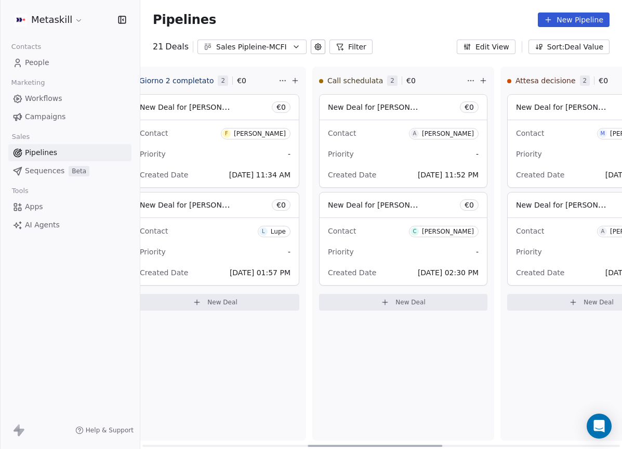
scroll to position [0, 592]
drag, startPoint x: 189, startPoint y: 443, endPoint x: 354, endPoint y: 432, distance: 165.1
click at [354, 444] on div at bounding box center [375, 445] width 135 height 2
click at [282, 45] on div "Sales Pipleine-MCFI" at bounding box center [252, 47] width 72 height 11
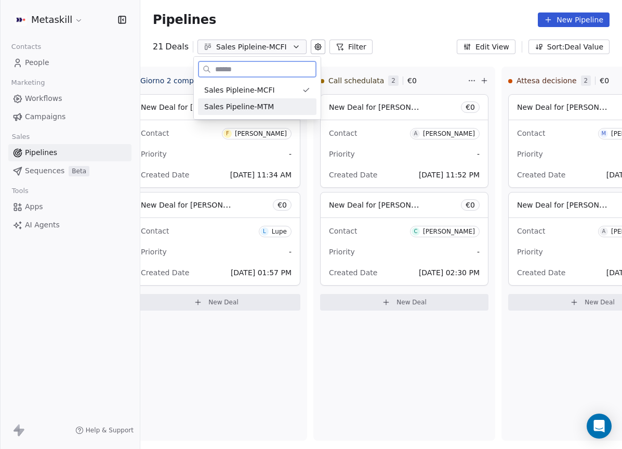
click at [287, 113] on div "Sales Pipeline-MTM" at bounding box center [257, 106] width 118 height 17
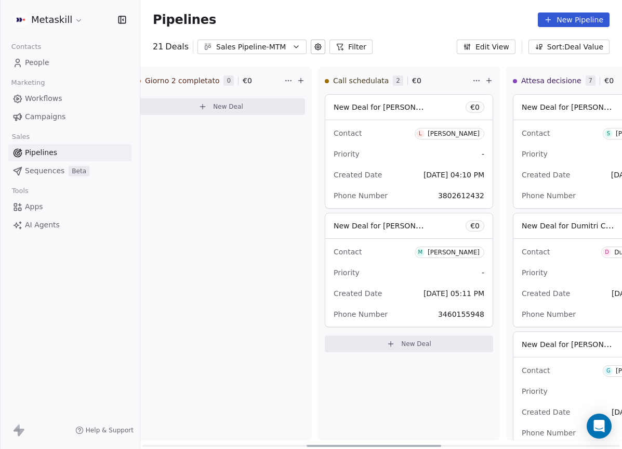
drag, startPoint x: 266, startPoint y: 441, endPoint x: 427, endPoint y: 401, distance: 166.5
click at [428, 444] on div at bounding box center [374, 445] width 135 height 2
click at [450, 252] on div "[PERSON_NAME]" at bounding box center [455, 251] width 52 height 7
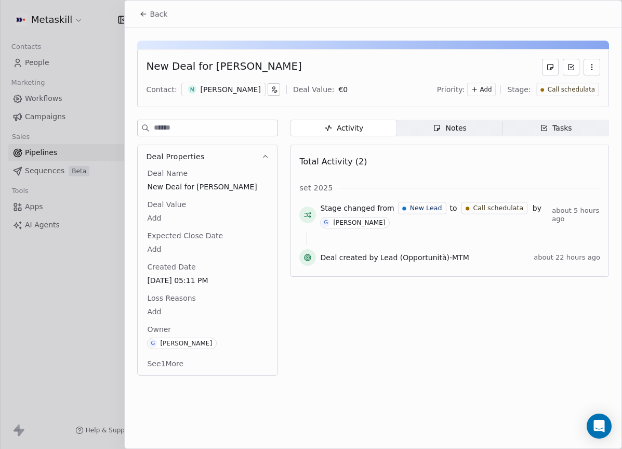
click at [247, 84] on div "[PERSON_NAME]" at bounding box center [231, 89] width 60 height 10
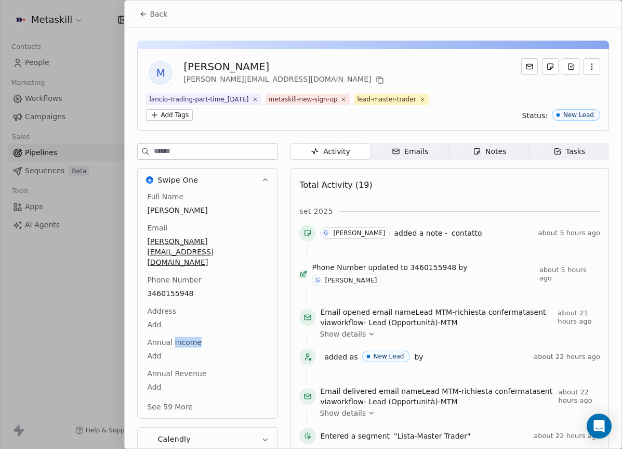
scroll to position [49, 0]
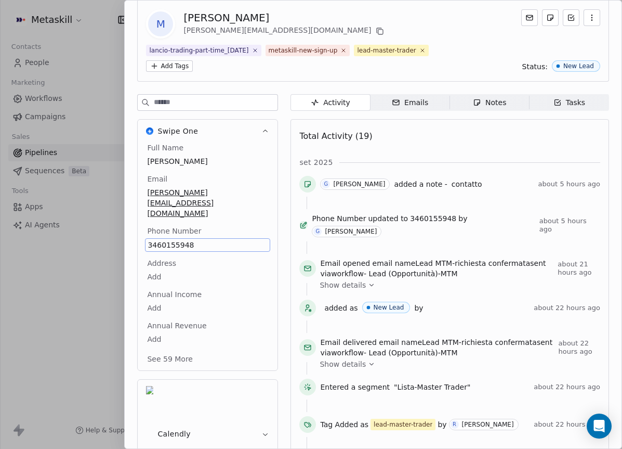
click at [228, 258] on div "Address Add" at bounding box center [207, 270] width 125 height 25
click at [497, 107] on div "Notes" at bounding box center [489, 102] width 33 height 11
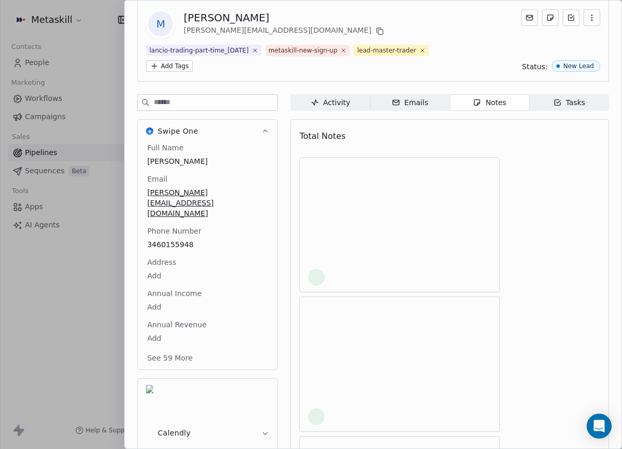
scroll to position [9, 0]
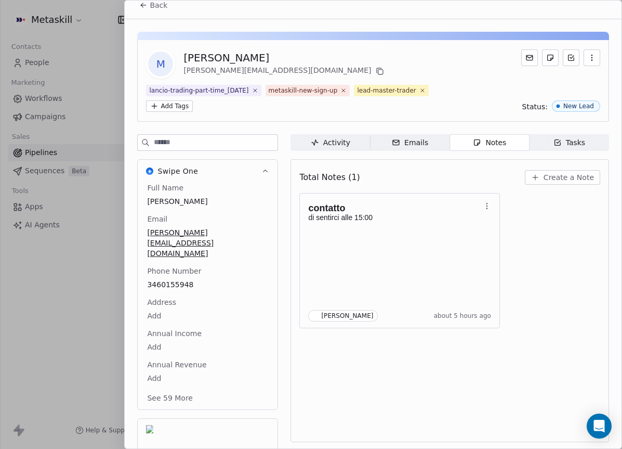
click at [472, 98] on div "lancio-trading-part-time_2025-09-17 metaskill-new-sign-up lead-master-trader Ad…" at bounding box center [373, 98] width 454 height 27
click at [585, 177] on span "Create a Note" at bounding box center [569, 177] width 50 height 10
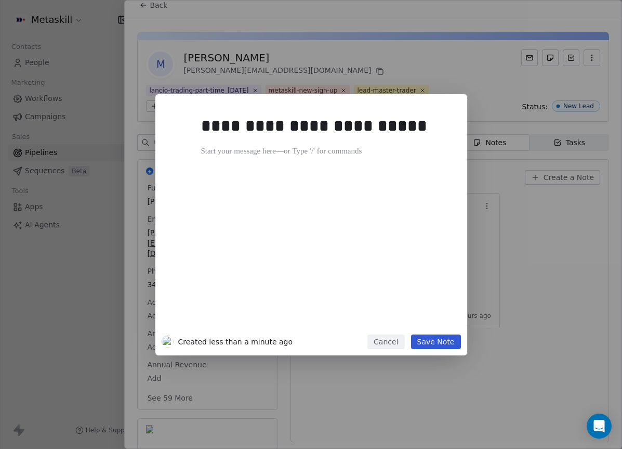
click at [372, 173] on div "**********" at bounding box center [327, 219] width 252 height 221
click at [401, 339] on button "Cancel" at bounding box center [385, 341] width 37 height 15
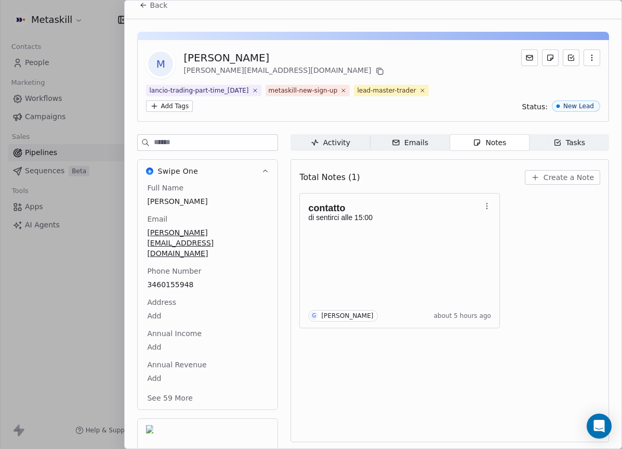
click at [157, 5] on span "Back" at bounding box center [159, 5] width 18 height 10
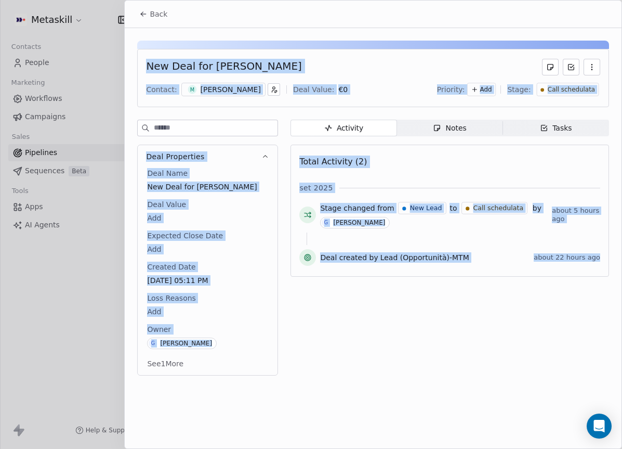
click at [160, 19] on span "Back" at bounding box center [159, 14] width 18 height 10
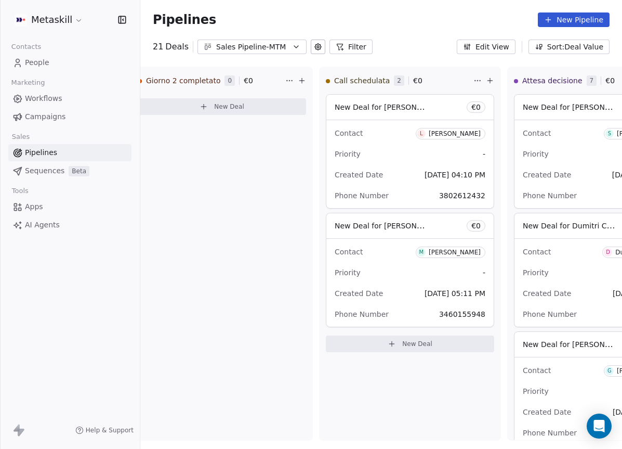
click at [216, 46] on div "Sales Pipeline-MTM" at bounding box center [252, 47] width 72 height 11
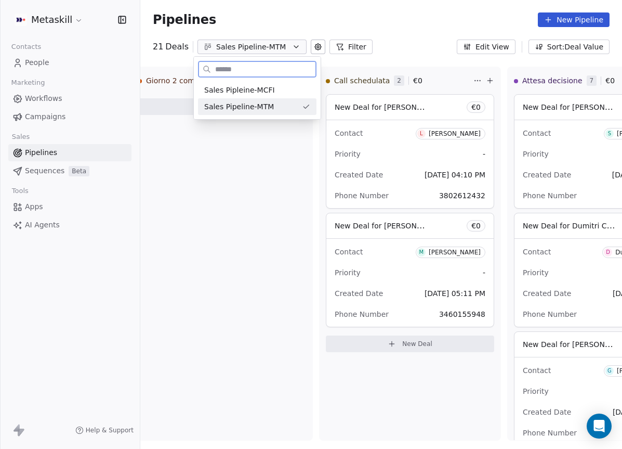
click at [238, 88] on span "Sales Pipleine-MCFI" at bounding box center [239, 90] width 71 height 11
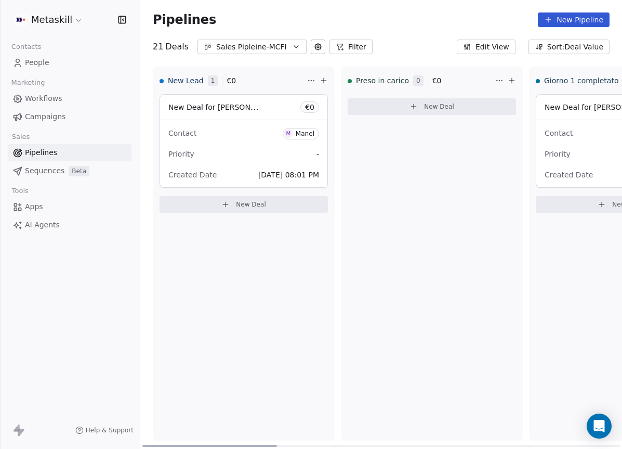
click at [240, 132] on div "Contact M Manel" at bounding box center [243, 132] width 151 height 17
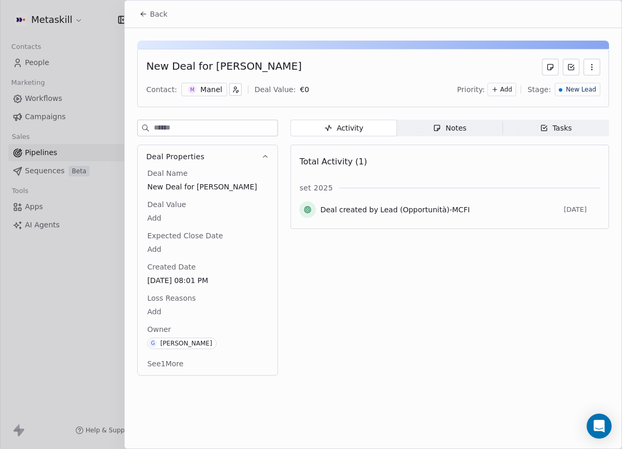
click at [201, 93] on div "Manel" at bounding box center [212, 89] width 22 height 10
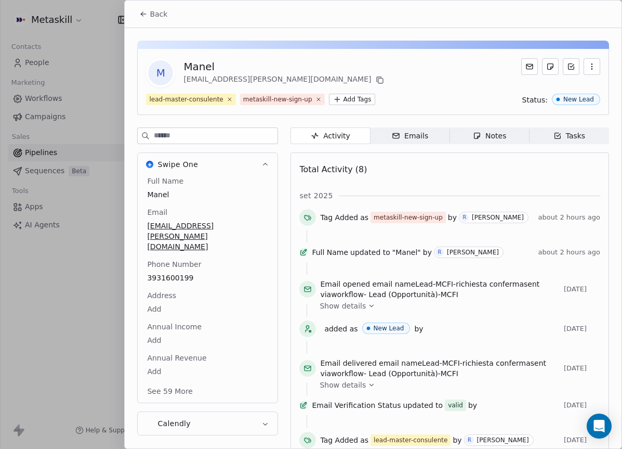
click at [482, 135] on div "Notes" at bounding box center [489, 135] width 33 height 11
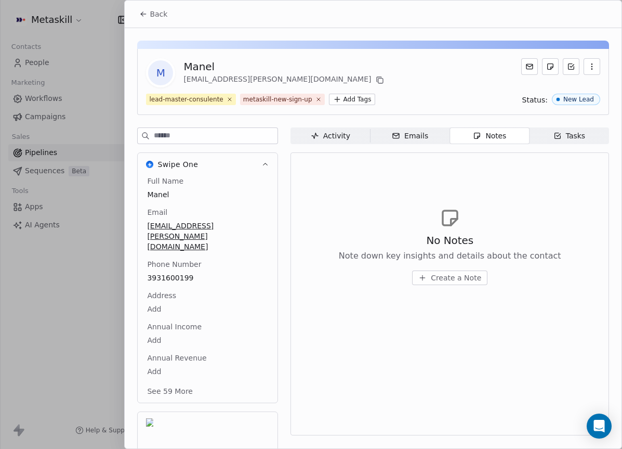
click at [344, 133] on div "Activity" at bounding box center [330, 135] width 39 height 11
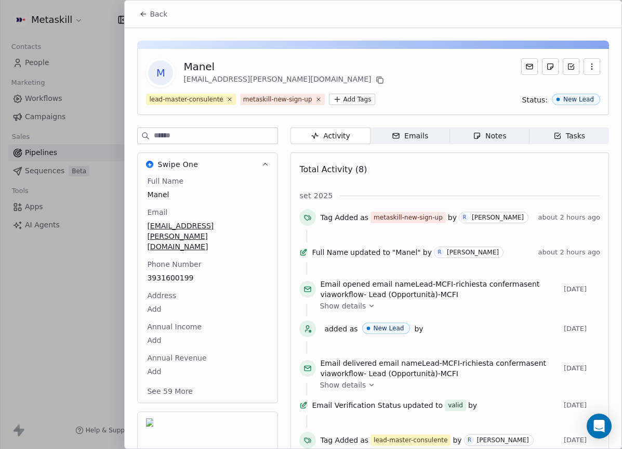
click at [475, 137] on icon "button" at bounding box center [477, 136] width 6 height 6
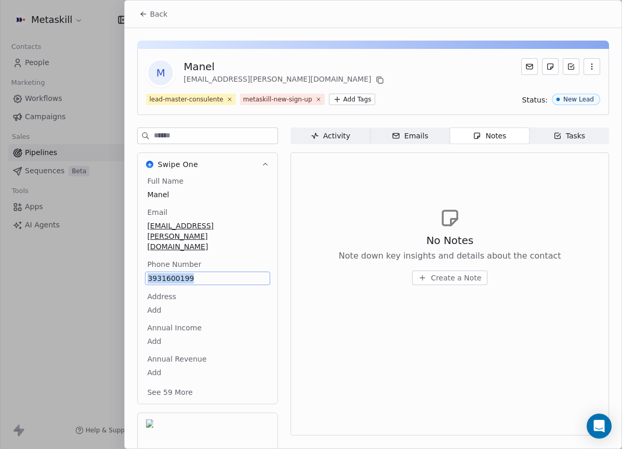
click at [474, 275] on span "Create a Note" at bounding box center [456, 277] width 50 height 10
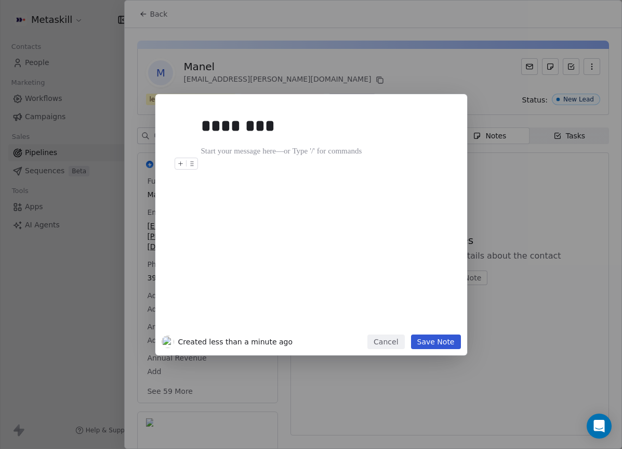
click at [597, 310] on div "******** Created less than a minute ago Cancel Save Note" at bounding box center [311, 224] width 622 height 261
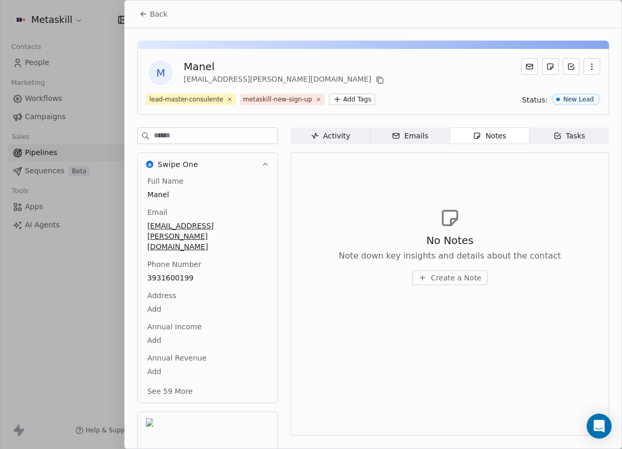
click at [442, 274] on span "Create a Note" at bounding box center [456, 277] width 50 height 10
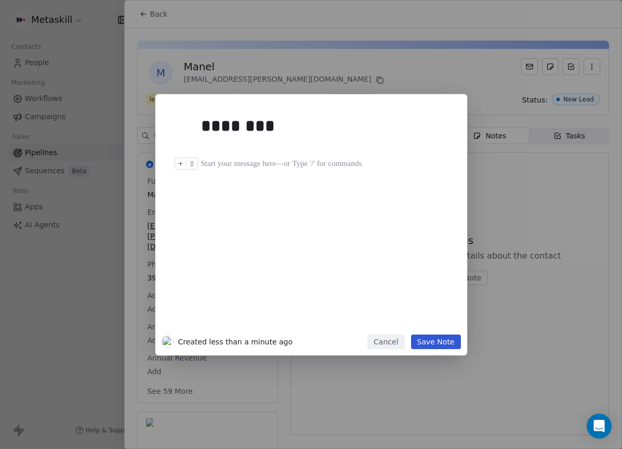
click at [352, 157] on div at bounding box center [327, 163] width 252 height 12
click at [342, 146] on div at bounding box center [327, 151] width 252 height 12
click at [341, 140] on h1 "********" at bounding box center [327, 125] width 252 height 33
click at [428, 338] on button "Save Note" at bounding box center [436, 341] width 50 height 15
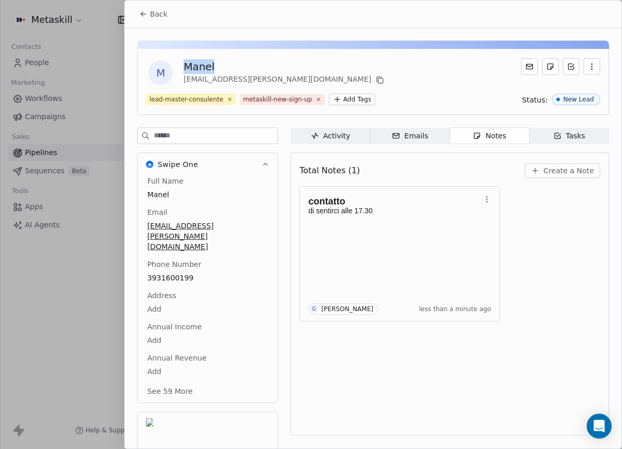
copy div "Manel"
click at [152, 18] on span "Back" at bounding box center [159, 14] width 18 height 10
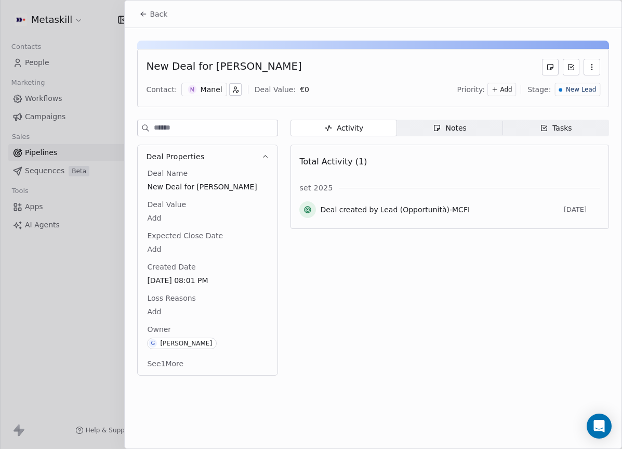
click at [581, 93] on span "New Lead" at bounding box center [581, 89] width 30 height 9
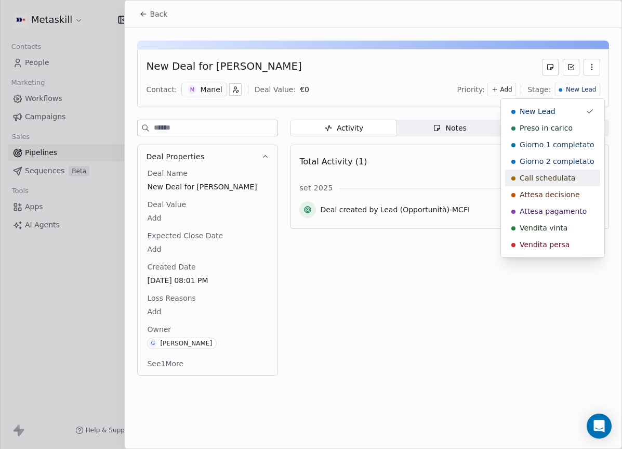
click at [556, 180] on span "Call schedulata" at bounding box center [548, 178] width 56 height 10
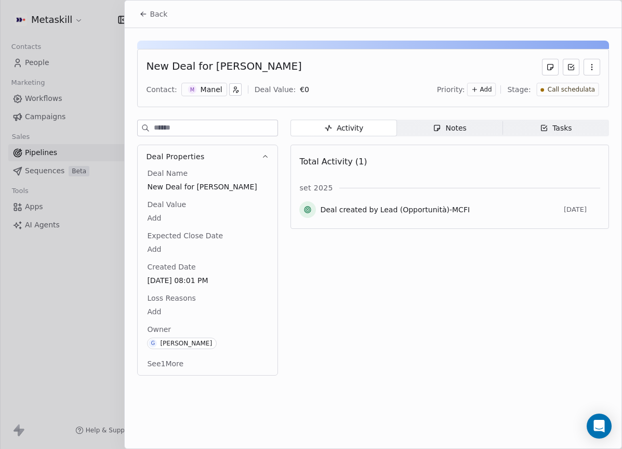
click at [149, 18] on button "Back" at bounding box center [153, 14] width 41 height 19
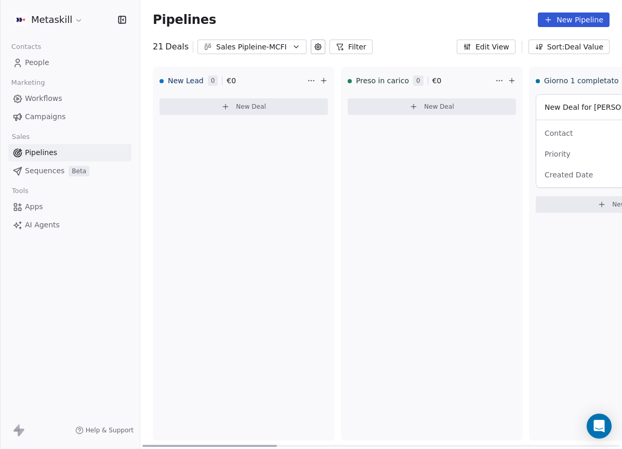
click at [266, 45] on div "Sales Pipleine-MCFI" at bounding box center [252, 47] width 72 height 11
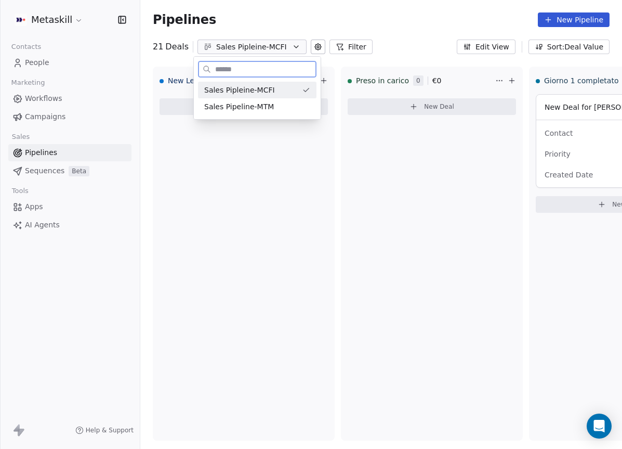
click at [291, 103] on div "Sales Pipeline-MTM" at bounding box center [257, 106] width 106 height 11
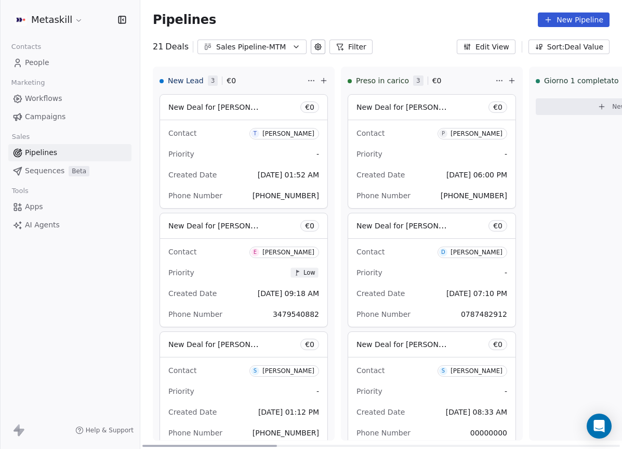
click at [261, 156] on div "Priority -" at bounding box center [243, 154] width 151 height 17
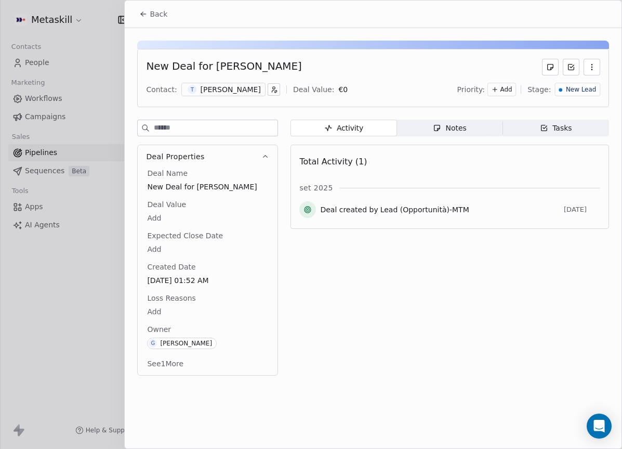
click at [261, 89] on div "[PERSON_NAME]" at bounding box center [231, 89] width 60 height 10
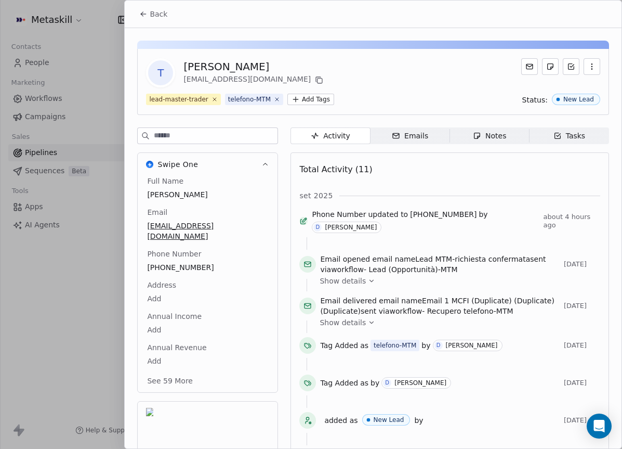
click at [178, 261] on div "Full Name Tommaso Colaianni Email legacyteamitalia2@gmail.com Phone Number (391…" at bounding box center [207, 282] width 125 height 212
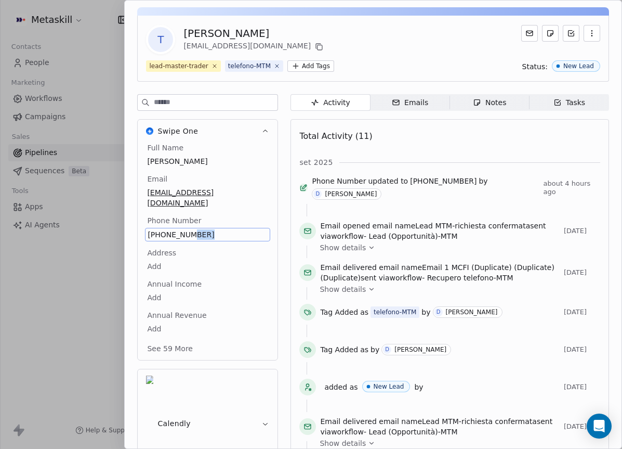
click at [196, 229] on span "(391) 798-1308" at bounding box center [208, 234] width 120 height 10
click at [197, 229] on span "(391) 798-1308" at bounding box center [208, 234] width 120 height 10
click at [192, 226] on input "**********" at bounding box center [207, 230] width 120 height 21
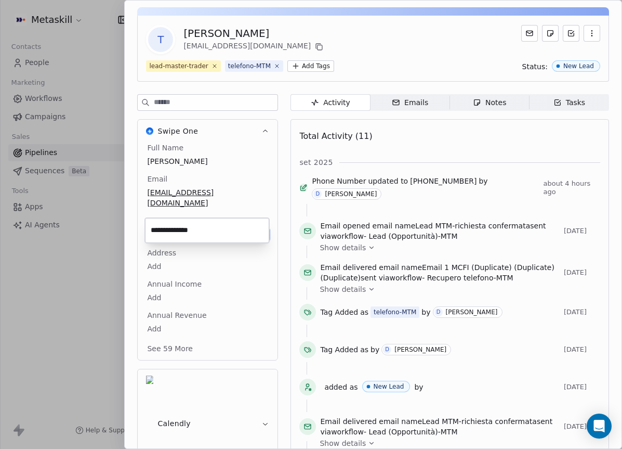
click at [192, 226] on input "**********" at bounding box center [207, 230] width 120 height 21
drag, startPoint x: 423, startPoint y: 166, endPoint x: 429, endPoint y: 162, distance: 7.1
click at [424, 165] on html "Metaskill Contacts People Marketing Workflows Campaigns Sales Pipelines Sequenc…" at bounding box center [311, 224] width 622 height 449
click at [478, 98] on icon "button" at bounding box center [477, 102] width 8 height 8
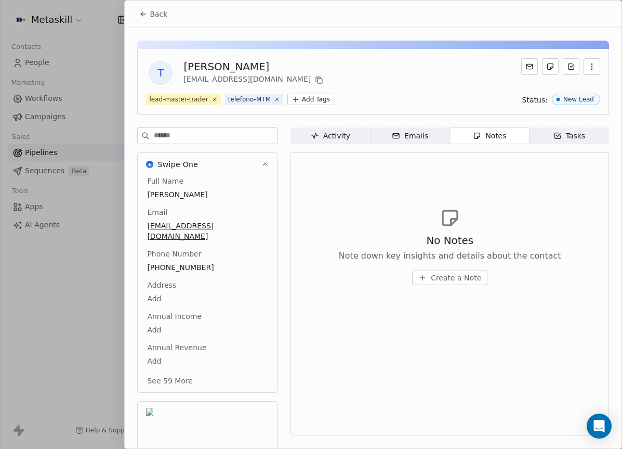
click at [433, 277] on span "Create a Note" at bounding box center [456, 277] width 50 height 10
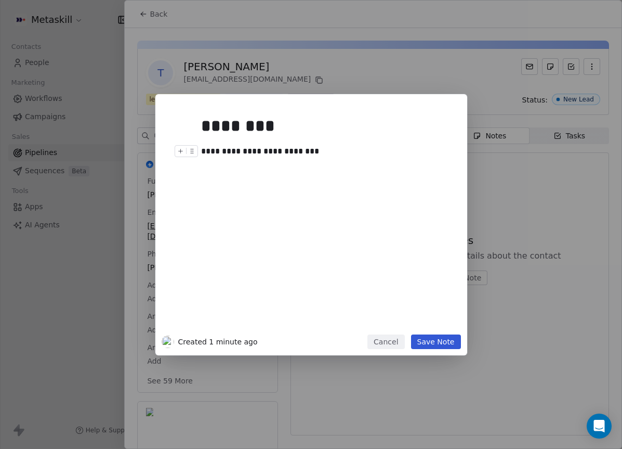
click at [441, 348] on button "Save Note" at bounding box center [436, 341] width 50 height 15
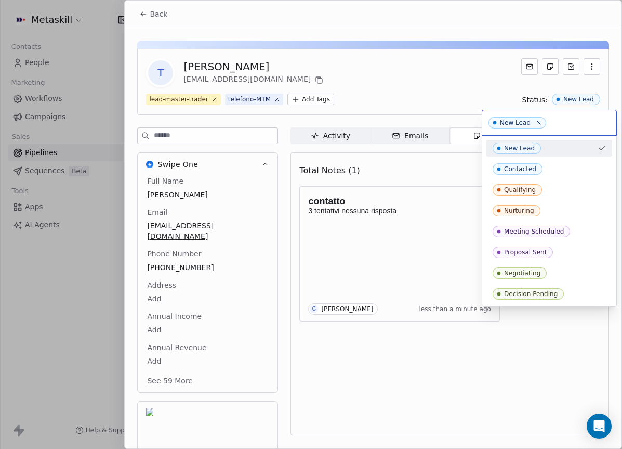
click at [408, 91] on html "Metaskill Contacts People Marketing Workflows Campaigns Sales Pipelines Sequenc…" at bounding box center [311, 224] width 622 height 449
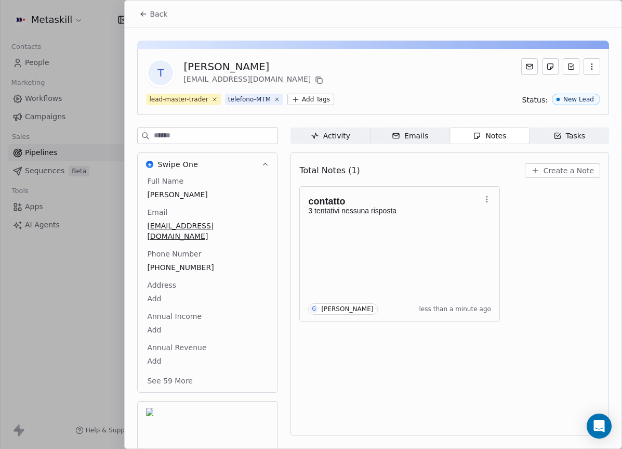
click at [152, 19] on button "Back" at bounding box center [153, 14] width 41 height 19
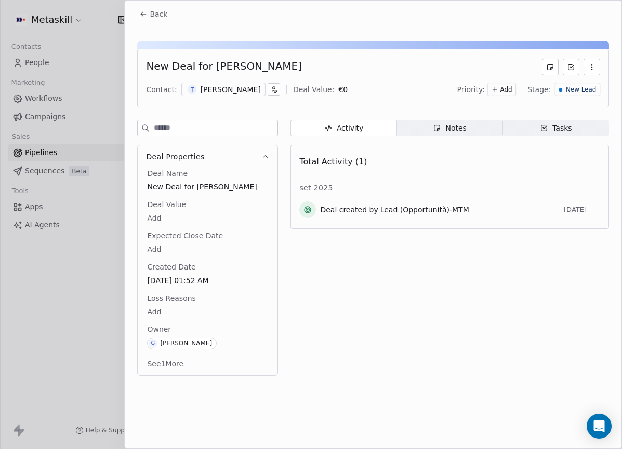
click at [593, 82] on div "Priority: Add Stage: New Lead" at bounding box center [528, 90] width 143 height 16
click at [590, 87] on span "New Lead" at bounding box center [581, 89] width 30 height 9
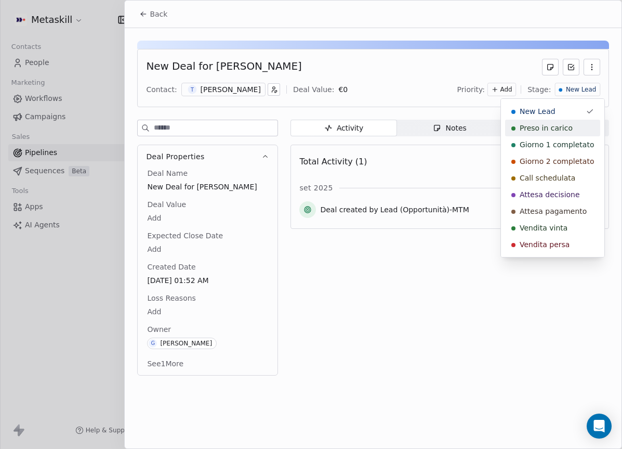
click at [570, 130] on span "Preso in carico" at bounding box center [546, 128] width 53 height 10
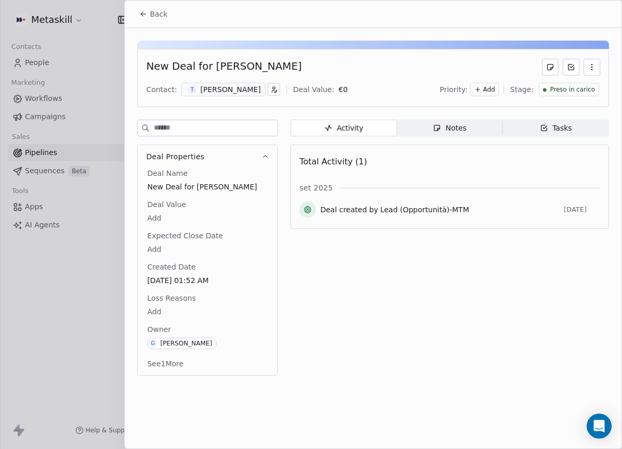
click at [151, 21] on button "Back" at bounding box center [153, 14] width 41 height 19
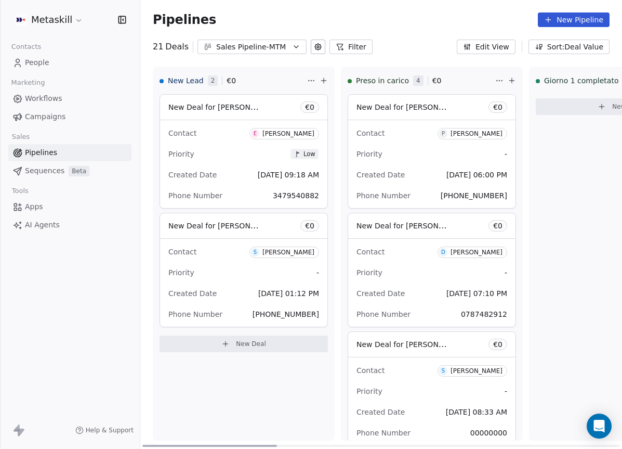
click at [250, 143] on div "Contact E Emanuele Gresta Priority Low Created Date Sep 07, 2025 09:18 AM Phone…" at bounding box center [243, 164] width 167 height 88
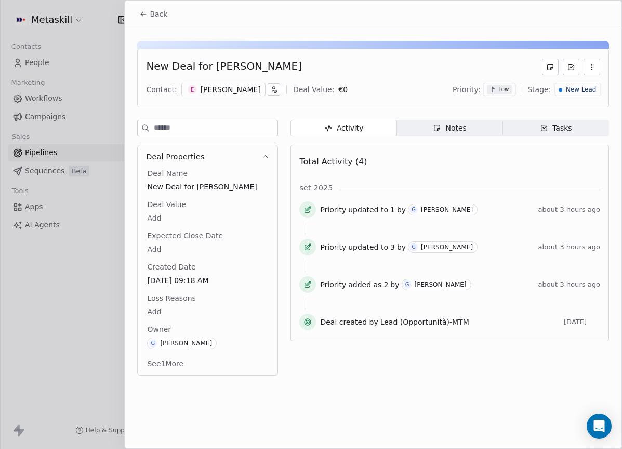
click at [225, 92] on div "[PERSON_NAME]" at bounding box center [231, 89] width 60 height 10
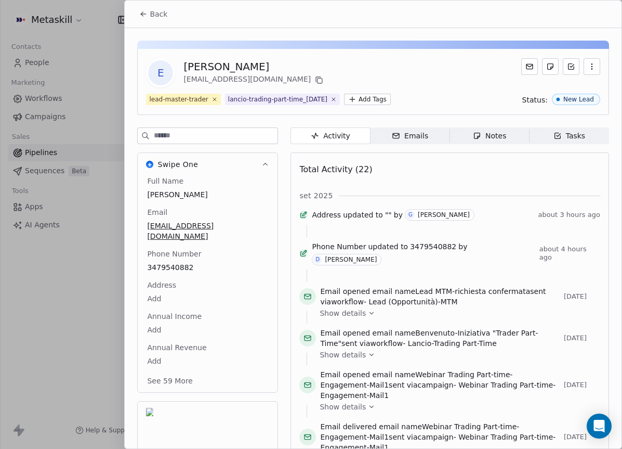
click at [492, 163] on div "Total Activity (22)" at bounding box center [449, 169] width 301 height 21
click at [512, 134] on span "Notes Notes" at bounding box center [490, 135] width 80 height 17
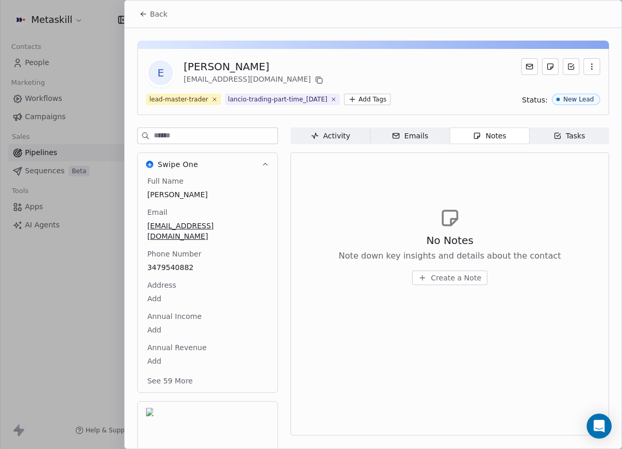
click at [429, 278] on button "Create a Note" at bounding box center [449, 277] width 75 height 15
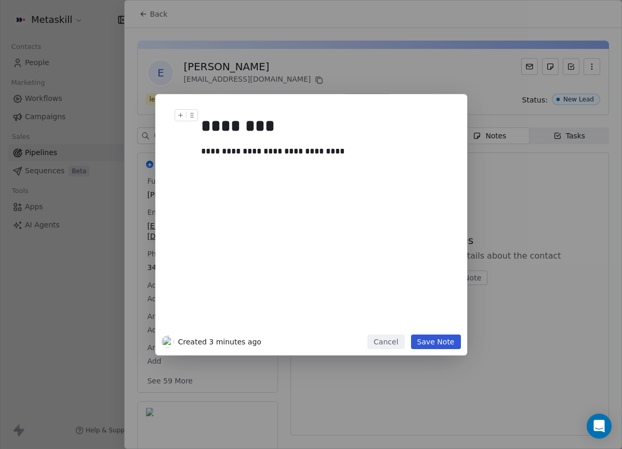
drag, startPoint x: 469, startPoint y: 139, endPoint x: 513, endPoint y: 165, distance: 51.3
click at [479, 142] on div "**********" at bounding box center [311, 224] width 622 height 261
click at [516, 168] on div "**********" at bounding box center [311, 224] width 622 height 261
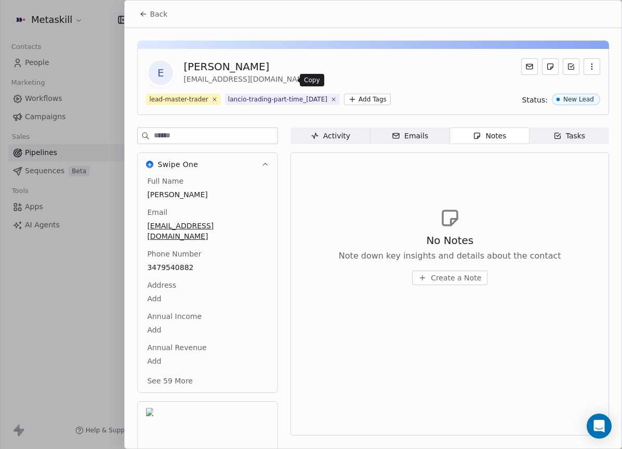
click at [313, 80] on button at bounding box center [319, 80] width 12 height 12
drag, startPoint x: 476, startPoint y: 137, endPoint x: 481, endPoint y: 144, distance: 8.6
click at [476, 137] on icon "button" at bounding box center [477, 135] width 8 height 8
click at [470, 271] on button "Create a Note" at bounding box center [449, 277] width 75 height 15
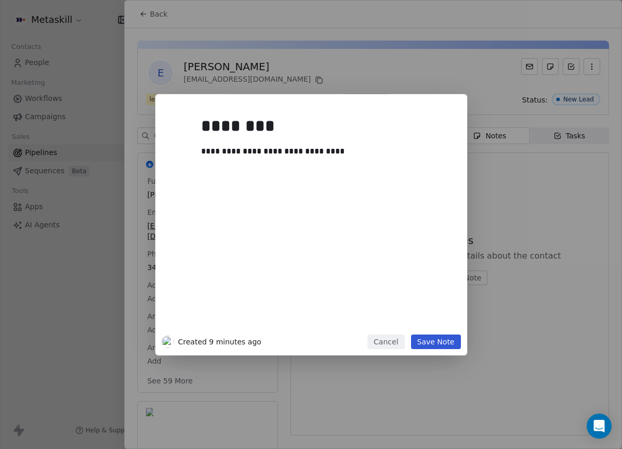
click at [387, 143] on div "**********" at bounding box center [327, 219] width 252 height 221
click at [396, 150] on div "**********" at bounding box center [327, 151] width 252 height 12
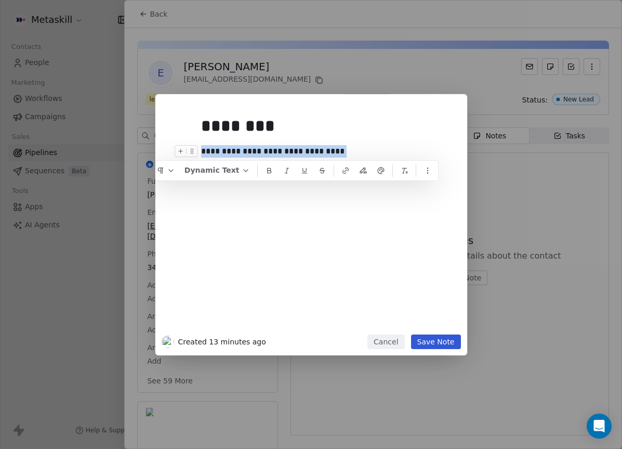
drag, startPoint x: 363, startPoint y: 146, endPoint x: 84, endPoint y: 138, distance: 279.2
click at [81, 138] on div "**********" at bounding box center [311, 224] width 622 height 261
click at [451, 141] on h1 "********" at bounding box center [327, 125] width 252 height 33
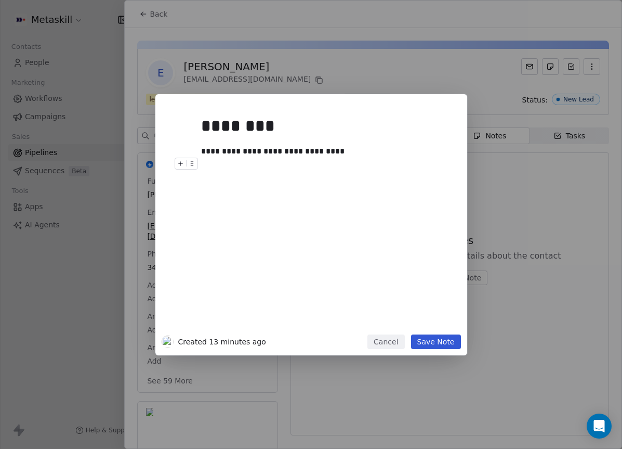
click at [430, 168] on div at bounding box center [327, 163] width 252 height 12
click at [428, 155] on div "**********" at bounding box center [327, 151] width 252 height 12
click at [443, 346] on button "Save Note" at bounding box center [436, 341] width 50 height 15
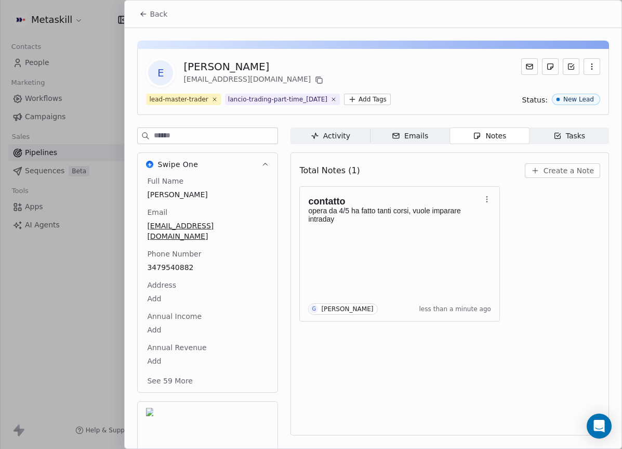
drag, startPoint x: 159, startPoint y: 14, endPoint x: 266, endPoint y: 42, distance: 110.7
click at [158, 17] on span "Back" at bounding box center [159, 14] width 18 height 10
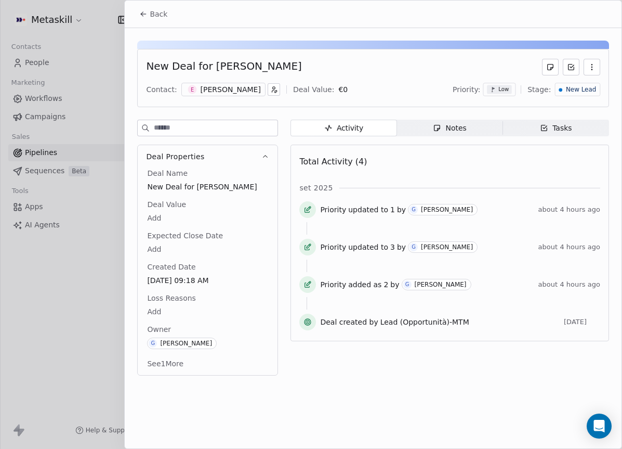
click at [574, 95] on div "New Lead" at bounding box center [577, 90] width 45 height 14
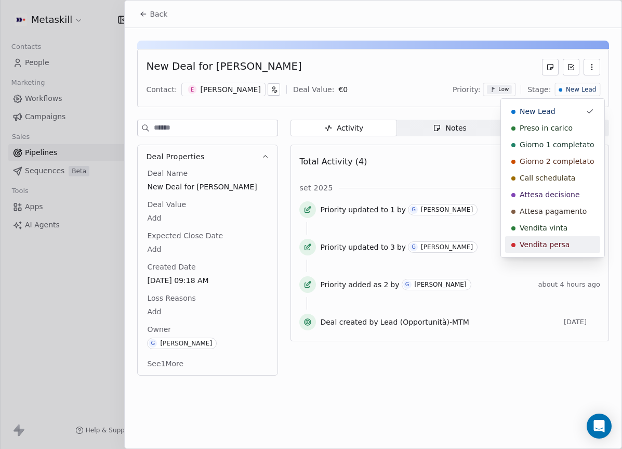
click at [567, 242] on div "Vendita persa" at bounding box center [552, 244] width 83 height 10
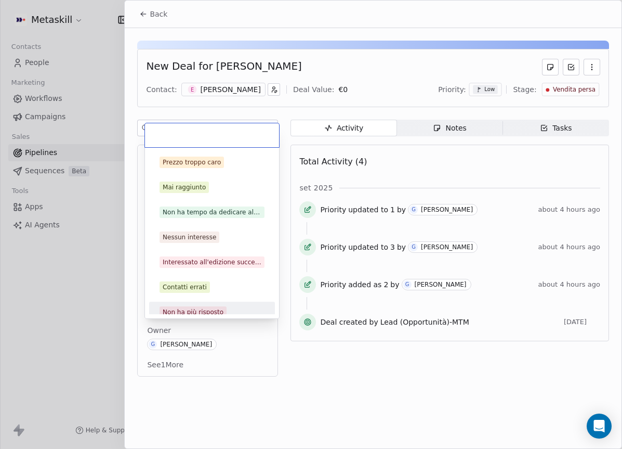
click at [193, 313] on body "Metaskill Contacts People Marketing Workflows Campaigns Sales Pipelines Sequenc…" at bounding box center [311, 224] width 622 height 449
drag, startPoint x: 195, startPoint y: 232, endPoint x: 188, endPoint y: 232, distance: 7.3
click at [194, 232] on div "Nessun interesse" at bounding box center [190, 236] width 54 height 9
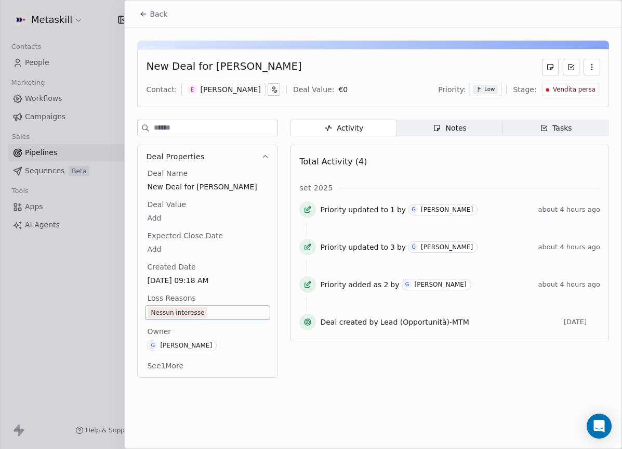
click at [150, 11] on span "Back" at bounding box center [159, 14] width 18 height 10
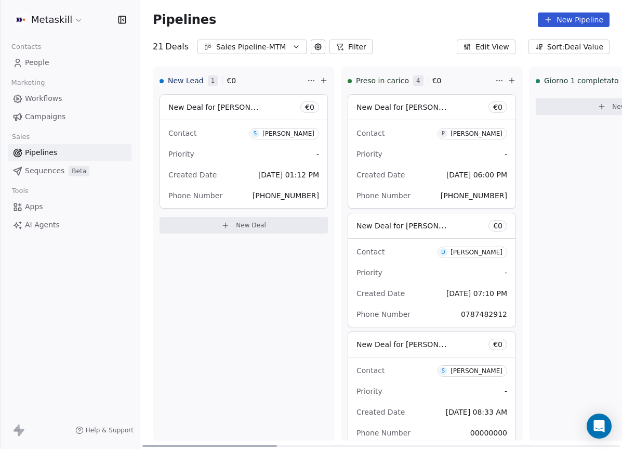
click at [274, 177] on span "[DATE] 01:12 PM" at bounding box center [288, 174] width 61 height 8
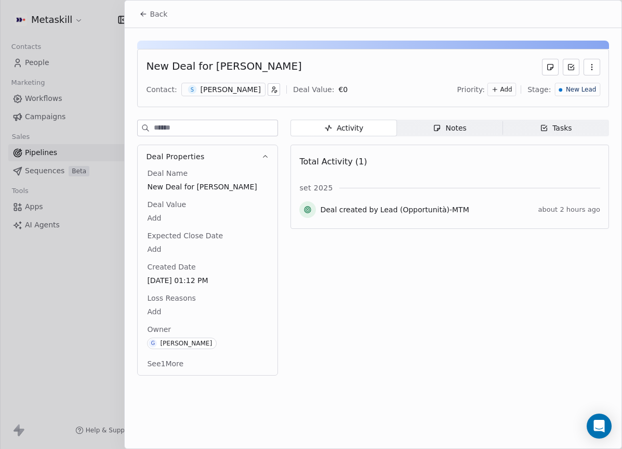
click at [137, 4] on div "Back" at bounding box center [373, 14] width 497 height 27
click at [146, 11] on icon at bounding box center [143, 14] width 8 height 8
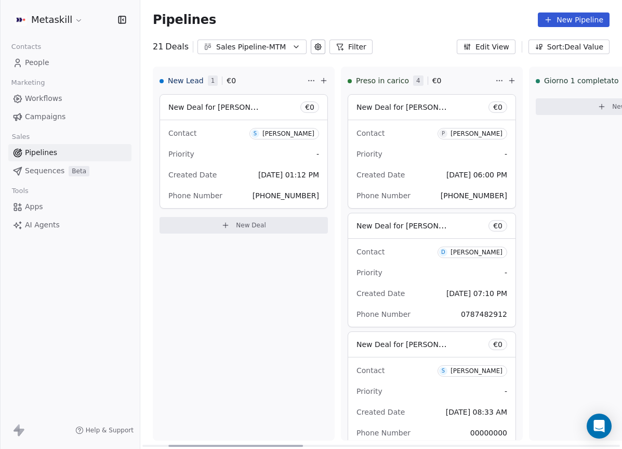
drag, startPoint x: 245, startPoint y: 443, endPoint x: 181, endPoint y: 344, distance: 118.1
click at [182, 444] on div at bounding box center [235, 445] width 135 height 2
click at [250, 39] on button "Sales Pipeline-MTM" at bounding box center [251, 46] width 109 height 15
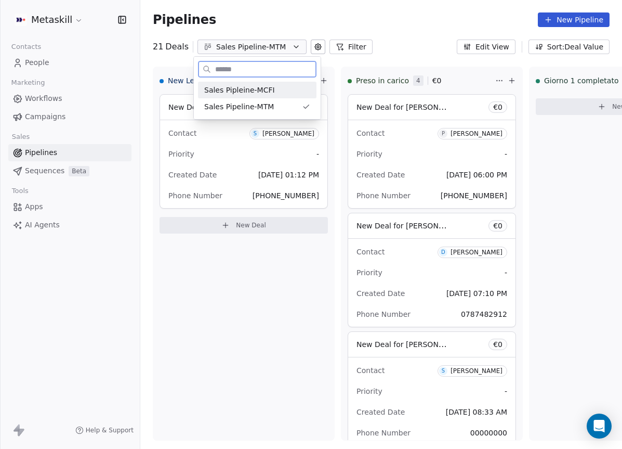
drag, startPoint x: 267, startPoint y: 93, endPoint x: 262, endPoint y: 98, distance: 7.0
click at [268, 93] on span "Sales Pipleine-MCFI" at bounding box center [239, 90] width 71 height 11
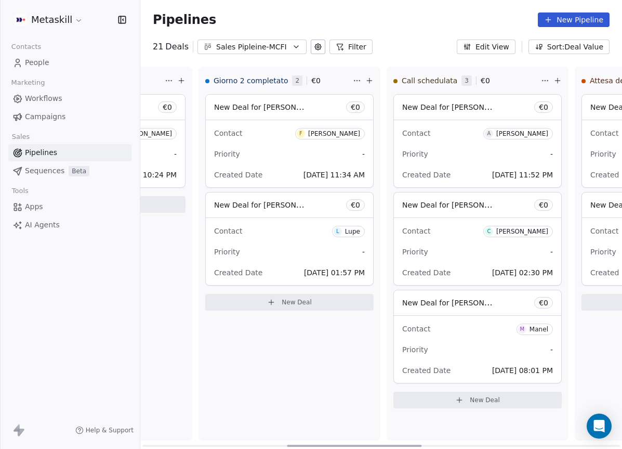
scroll to position [0, 518]
drag, startPoint x: 269, startPoint y: 442, endPoint x: 413, endPoint y: 429, distance: 145.1
click at [413, 444] on div at bounding box center [354, 445] width 135 height 2
click at [480, 135] on div "Contact A Anthony Vaselli" at bounding box center [478, 132] width 151 height 17
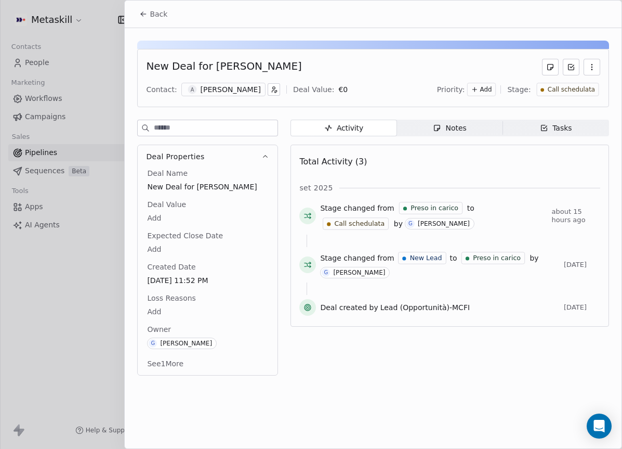
click at [235, 90] on div "Anthony Vaselli" at bounding box center [231, 89] width 60 height 10
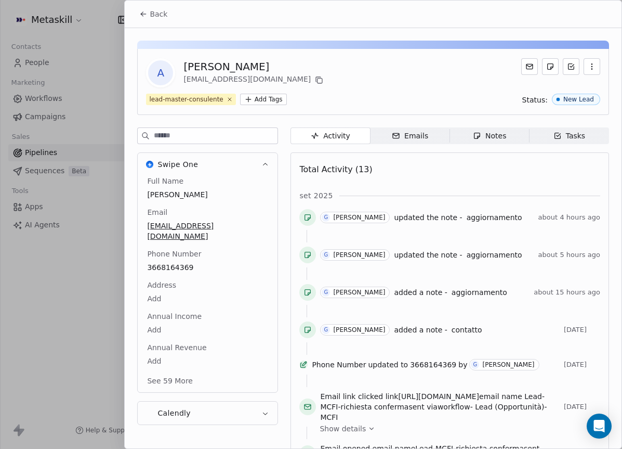
scroll to position [33, 0]
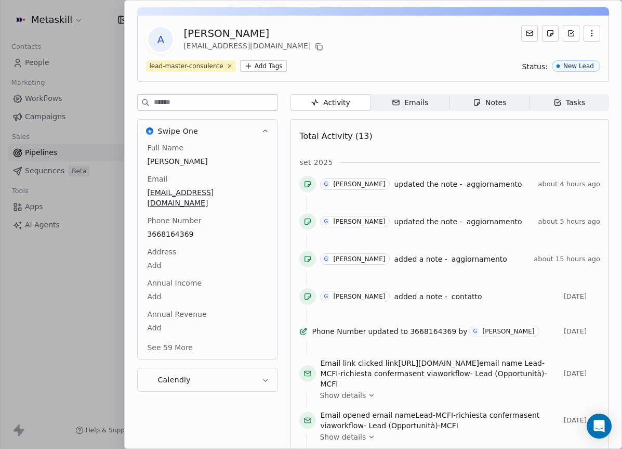
click at [173, 255] on div "Full Name Anthony Vaselli Email avaselli.ed@gmail.com Phone Number 3668164369 A…" at bounding box center [207, 248] width 125 height 212
click at [252, 128] on button "Swipe One" at bounding box center [208, 131] width 140 height 23
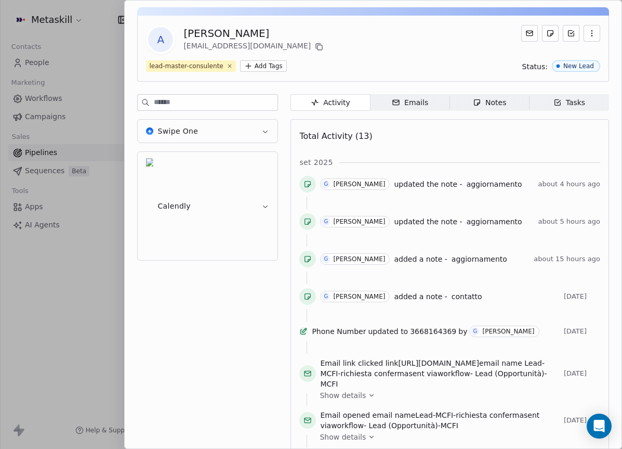
click at [252, 128] on button "Swipe One" at bounding box center [208, 131] width 140 height 23
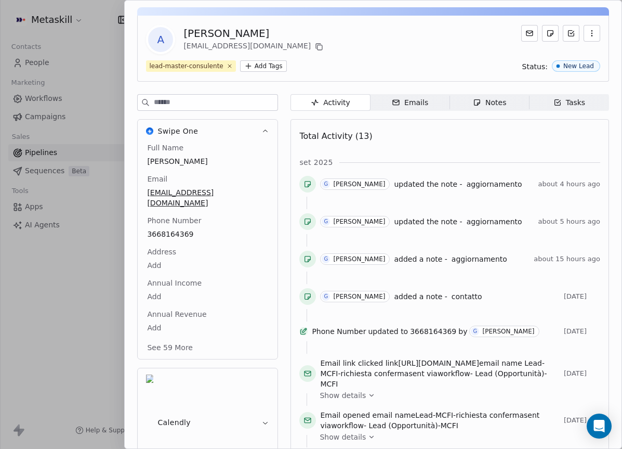
click at [483, 100] on div "Notes" at bounding box center [489, 102] width 33 height 11
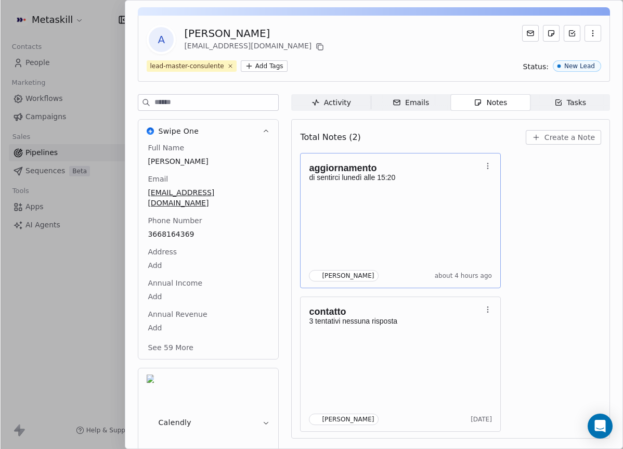
scroll to position [30, 0]
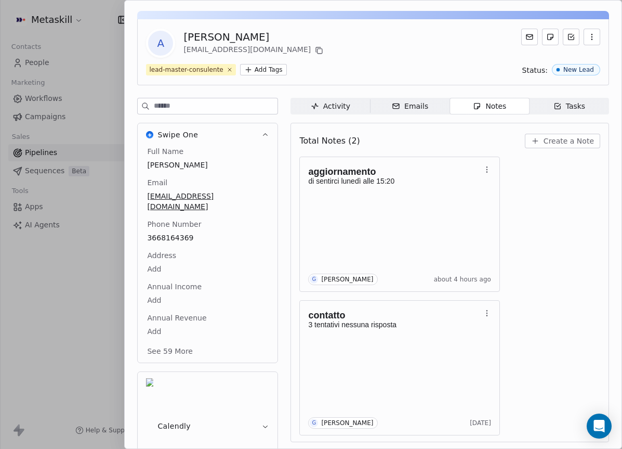
click at [550, 141] on span "Create a Note" at bounding box center [569, 141] width 50 height 10
click at [521, 185] on div "**********" at bounding box center [311, 224] width 622 height 261
click at [318, 49] on icon at bounding box center [320, 51] width 5 height 5
click at [557, 124] on div "Total Notes (2) Create a Note aggiornamento di sentirci lunedì alle 15:20 G Giu…" at bounding box center [450, 282] width 319 height 319
click at [566, 139] on span "Create a Note" at bounding box center [569, 141] width 50 height 10
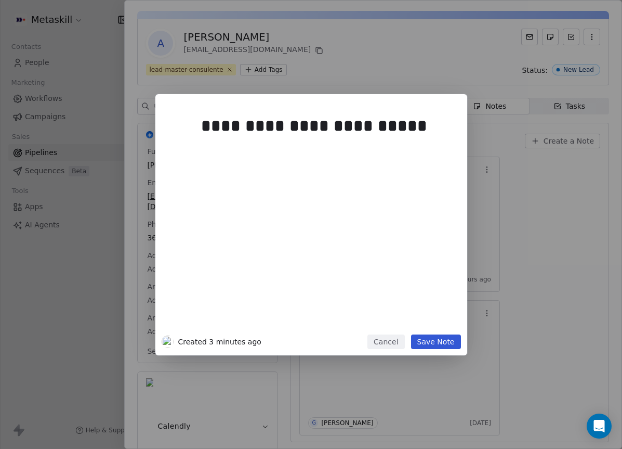
click at [332, 184] on div "**********" at bounding box center [327, 219] width 252 height 221
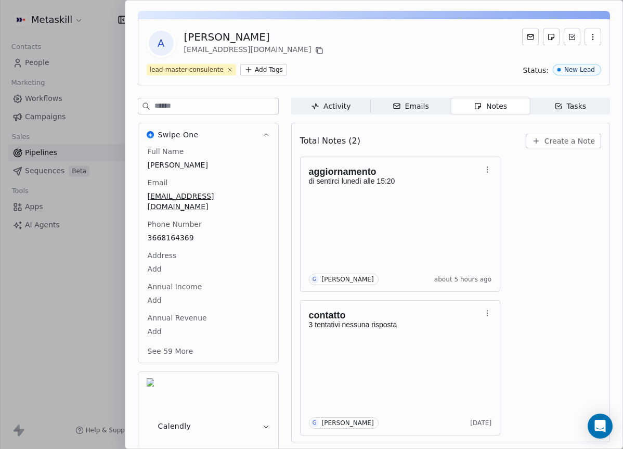
click at [608, 275] on div "**********" at bounding box center [311, 224] width 623 height 261
click at [315, 50] on icon at bounding box center [319, 50] width 8 height 8
click at [553, 139] on span "Create a Note" at bounding box center [569, 141] width 50 height 10
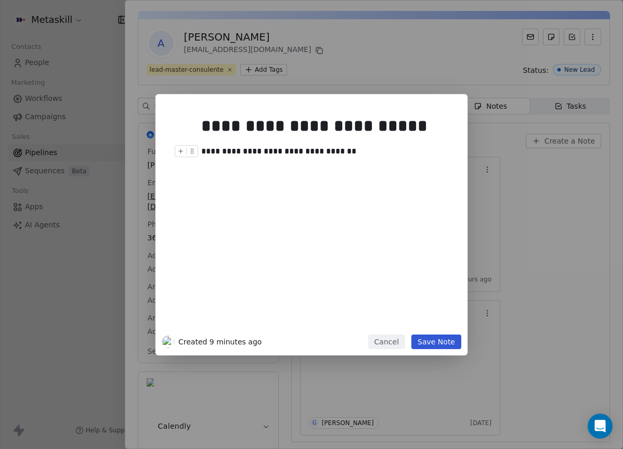
click at [384, 162] on div "**********" at bounding box center [327, 219] width 252 height 221
click at [354, 149] on div "**********" at bounding box center [327, 151] width 252 height 12
click at [444, 340] on button "Save Note" at bounding box center [436, 341] width 50 height 15
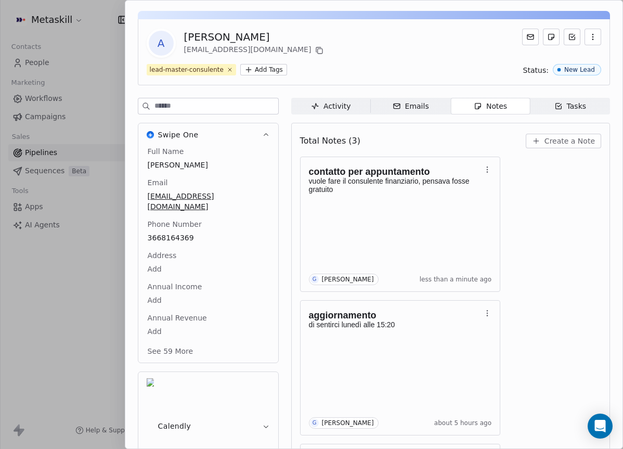
click at [161, 288] on html "Metaskill Contacts People Marketing Workflows Campaigns Sales Pipelines Sequenc…" at bounding box center [311, 224] width 623 height 449
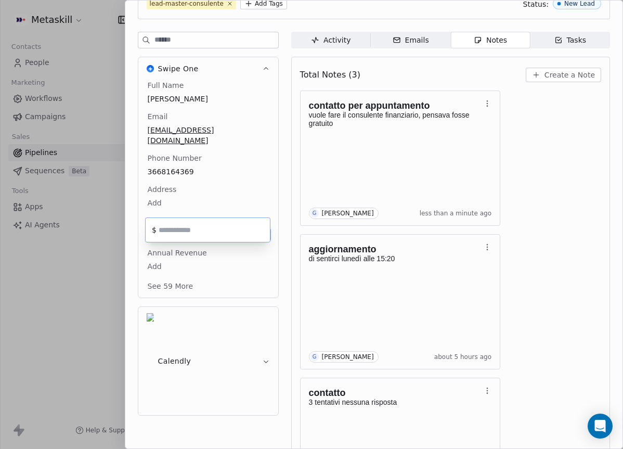
click at [178, 250] on html "Metaskill Contacts People Marketing Workflows Campaigns Sales Pipelines Sequenc…" at bounding box center [311, 224] width 623 height 449
click at [152, 250] on html "Metaskill Contacts People Marketing Workflows Campaigns Sales Pipelines Sequenc…" at bounding box center [311, 224] width 623 height 449
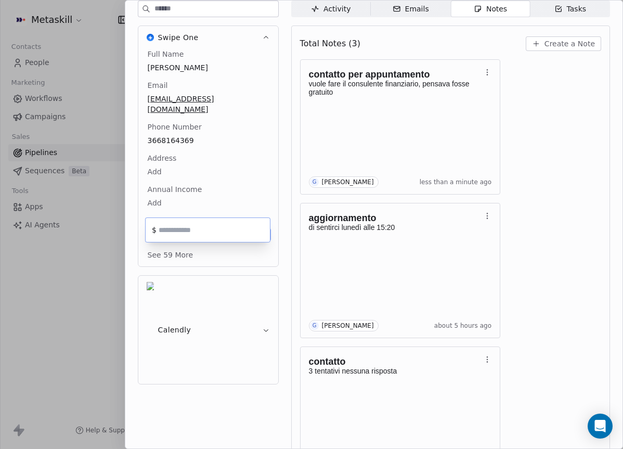
click at [225, 313] on html "Metaskill Contacts People Marketing Workflows Campaigns Sales Pipelines Sequenc…" at bounding box center [311, 224] width 623 height 449
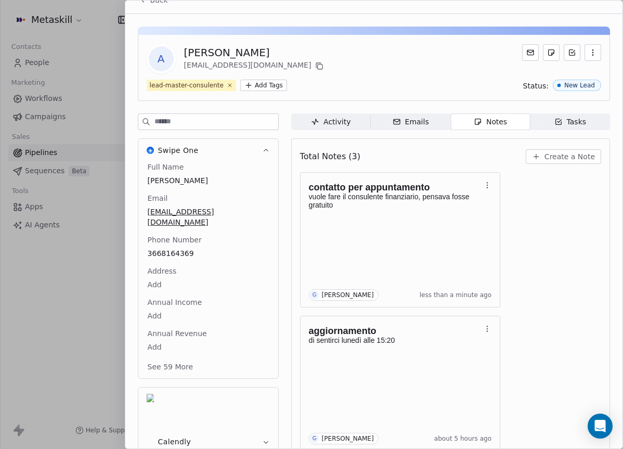
scroll to position [0, 0]
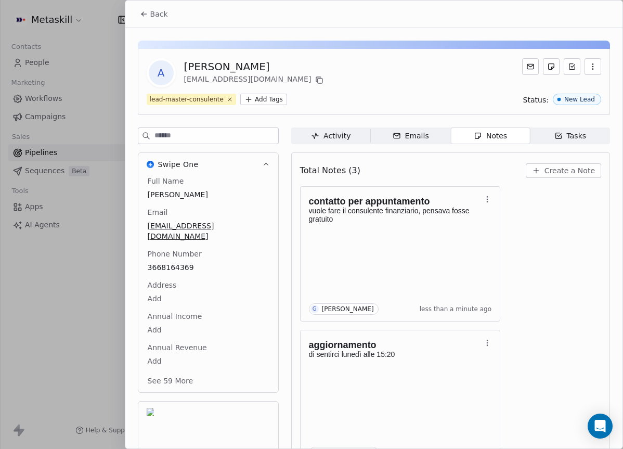
click at [279, 100] on html "Metaskill Contacts People Marketing Workflows Campaigns Sales Pipelines Sequenc…" at bounding box center [311, 224] width 623 height 449
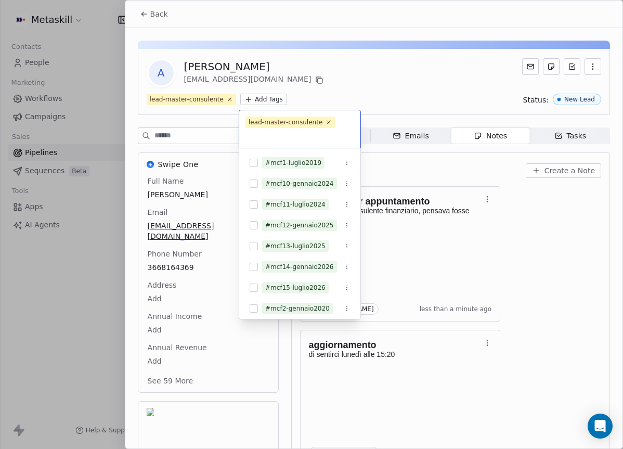
click at [342, 89] on html "Metaskill Contacts People Marketing Workflows Campaigns Sales Pipelines Sequenc…" at bounding box center [311, 224] width 623 height 449
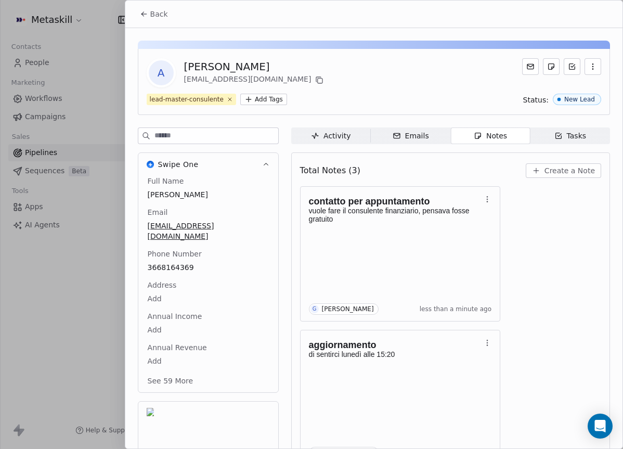
click at [597, 67] on button "button" at bounding box center [592, 66] width 17 height 17
click at [495, 82] on div "A Anthony Vaselli avaselli.ed@gmail.com" at bounding box center [374, 72] width 454 height 29
click at [154, 21] on button "Back" at bounding box center [154, 14] width 41 height 19
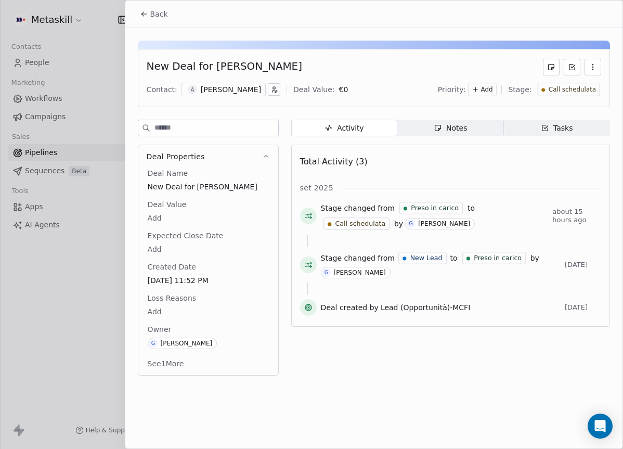
click at [493, 86] on span "Add" at bounding box center [487, 89] width 12 height 9
click at [599, 68] on html "Metaskill Contacts People Marketing Workflows Campaigns Sales Pipelines Sequenc…" at bounding box center [311, 224] width 623 height 449
click at [595, 69] on icon "button" at bounding box center [592, 67] width 8 height 8
click at [401, 44] on div at bounding box center [374, 45] width 472 height 8
click at [268, 87] on button "button" at bounding box center [274, 89] width 12 height 12
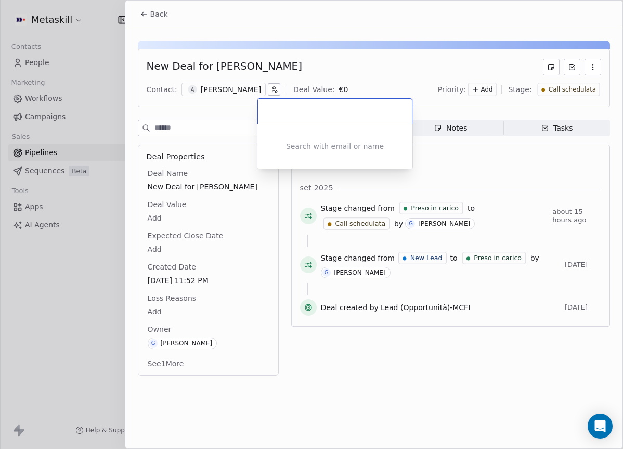
click at [295, 78] on html "Metaskill Contacts People Marketing Workflows Campaigns Sales Pipelines Sequenc…" at bounding box center [311, 224] width 623 height 449
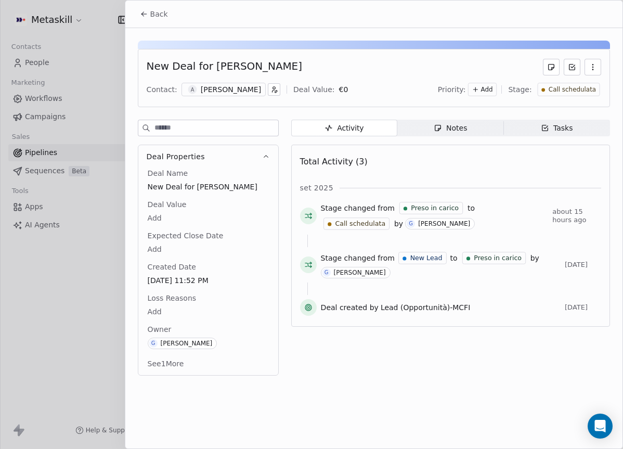
click at [169, 364] on button "See 1 More" at bounding box center [165, 363] width 49 height 19
click at [164, 322] on div "Deal Name New Deal for Anthony Vaselli Deal Value Add Expected Close Date Add C…" at bounding box center [208, 274] width 125 height 213
click at [162, 313] on body "Metaskill Contacts People Marketing Workflows Campaigns Sales Pipelines Sequenc…" at bounding box center [311, 224] width 623 height 449
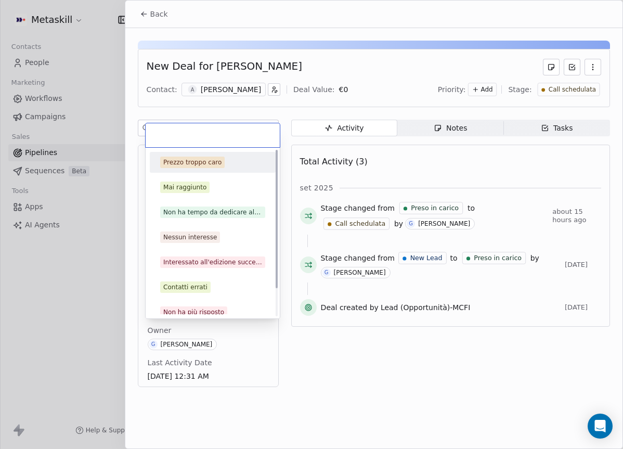
click at [375, 82] on html "Metaskill Contacts People Marketing Workflows Campaigns Sales Pipelines Sequenc…" at bounding box center [311, 224] width 623 height 449
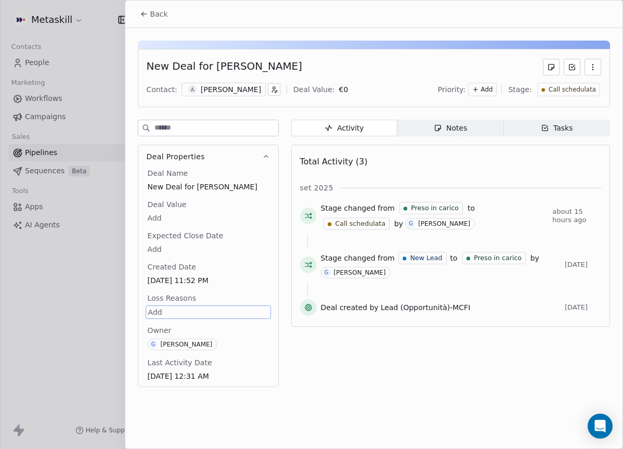
click at [572, 85] on span "Call schedulata" at bounding box center [571, 89] width 47 height 9
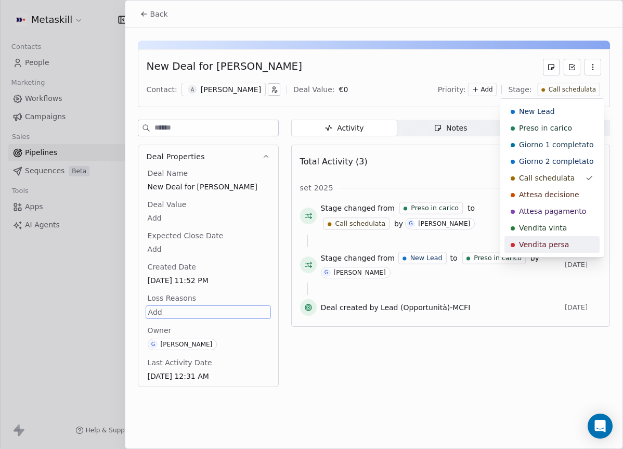
click at [574, 247] on div "Vendita persa" at bounding box center [551, 244] width 83 height 10
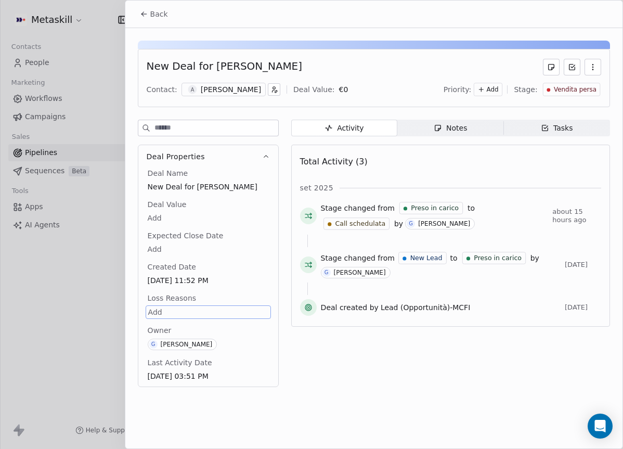
click at [227, 312] on body "Metaskill Contacts People Marketing Workflows Campaigns Sales Pipelines Sequenc…" at bounding box center [311, 224] width 623 height 449
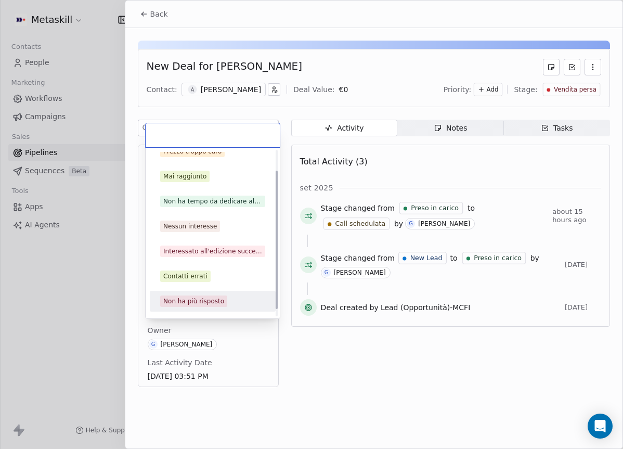
scroll to position [33, 0]
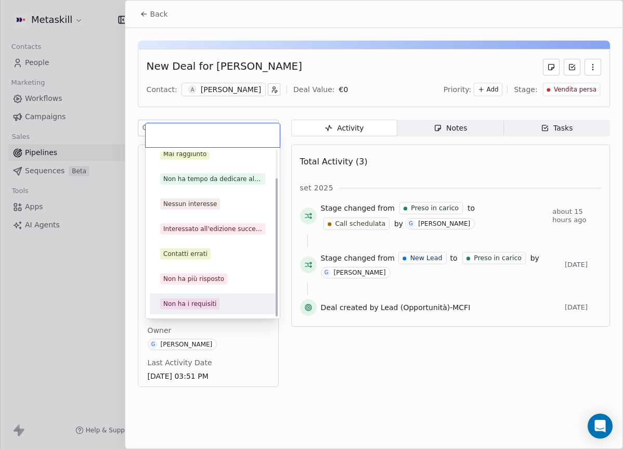
click at [219, 300] on div "Non ha i requisiti" at bounding box center [212, 303] width 105 height 11
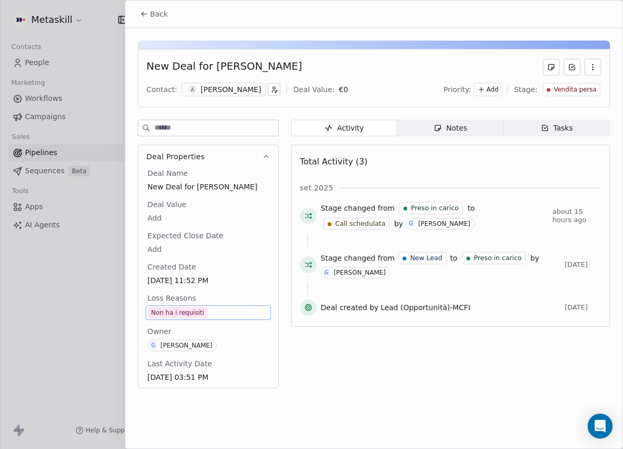
click at [149, 17] on button "Back" at bounding box center [154, 14] width 41 height 19
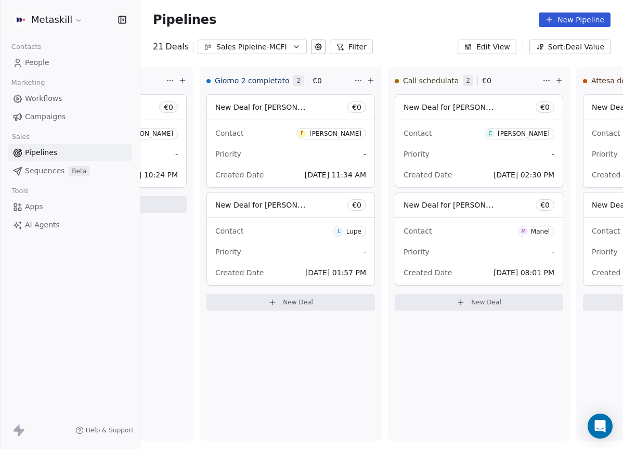
click at [497, 48] on button "Edit View" at bounding box center [486, 46] width 59 height 15
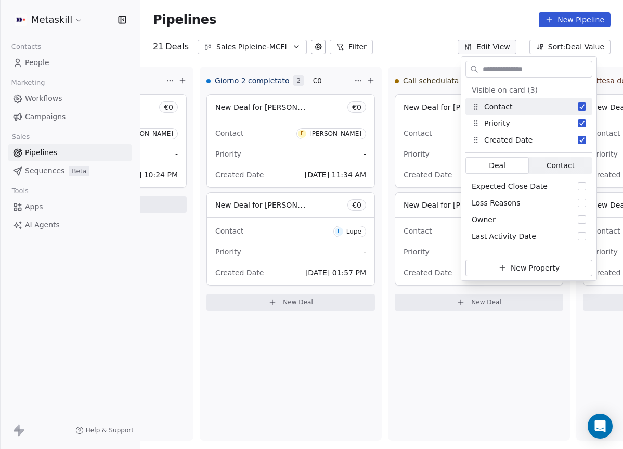
click at [494, 31] on div "Pipelines New Pipeline" at bounding box center [381, 19] width 482 height 39
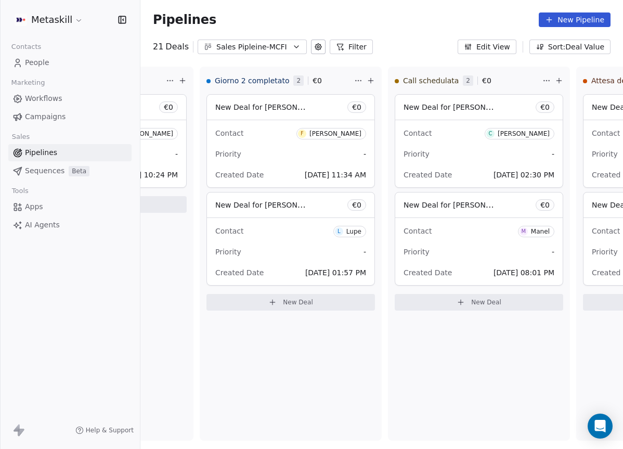
click at [547, 45] on button "Sort: Deal Value" at bounding box center [569, 46] width 81 height 15
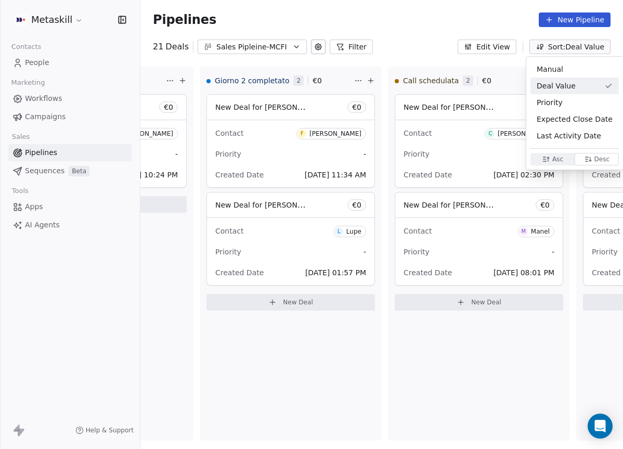
click at [496, 18] on html "Metaskill Contacts People Marketing Workflows Campaigns Sales Pipelines Sequenc…" at bounding box center [311, 224] width 623 height 449
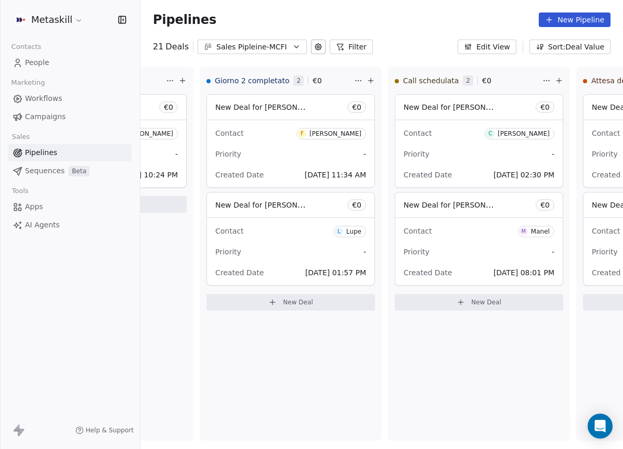
click at [352, 44] on button "Filter" at bounding box center [350, 46] width 43 height 15
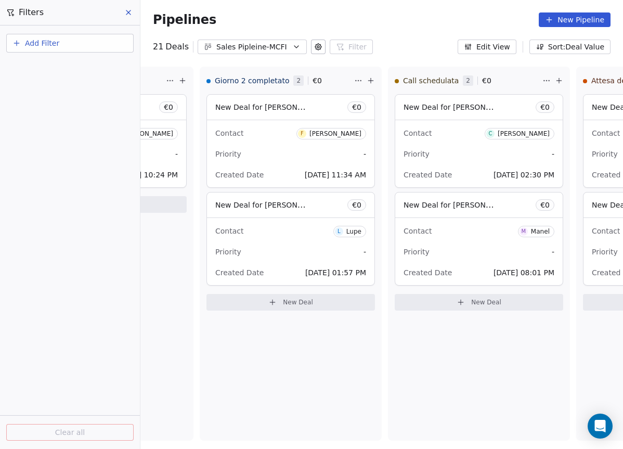
click at [321, 46] on div "21 Deals Sales Pipleine-MCFI Filter Filters Add Filter Clear all" at bounding box center [263, 46] width 220 height 15
click at [317, 47] on icon at bounding box center [318, 47] width 2 height 2
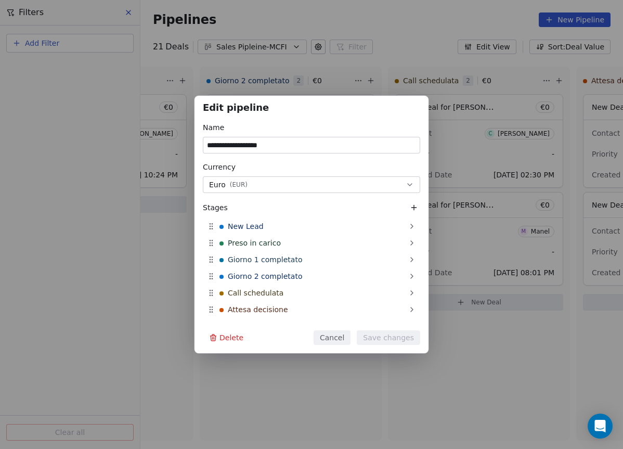
click at [312, 182] on button "Euro ( EUR )" at bounding box center [311, 184] width 217 height 17
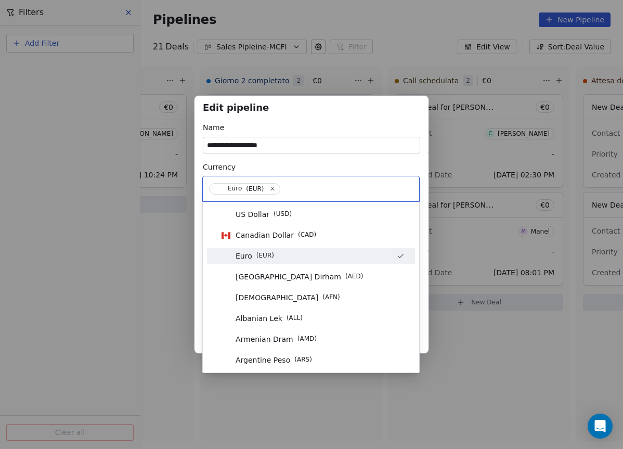
click at [319, 136] on div "**********" at bounding box center [311, 225] width 623 height 258
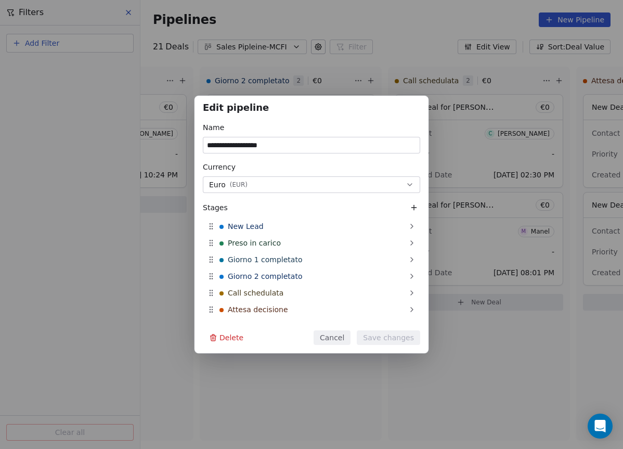
click at [322, 142] on input "**********" at bounding box center [311, 145] width 216 height 16
click at [332, 125] on div "Name" at bounding box center [311, 127] width 217 height 10
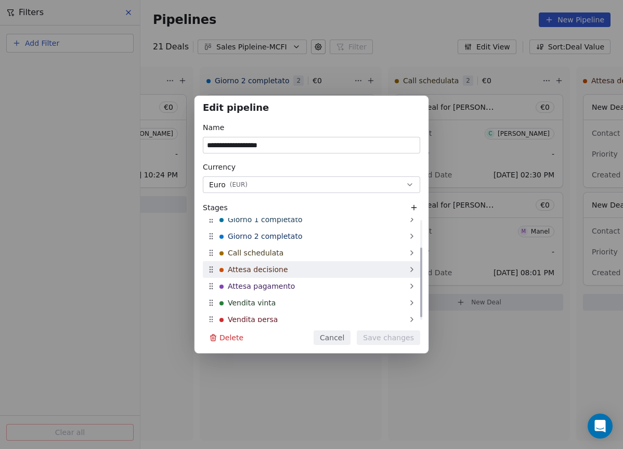
scroll to position [46, 0]
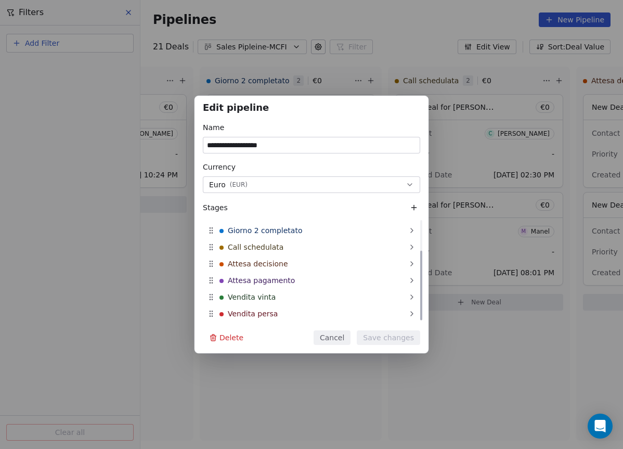
click at [364, 310] on div "Vendita persa" at bounding box center [311, 313] width 217 height 17
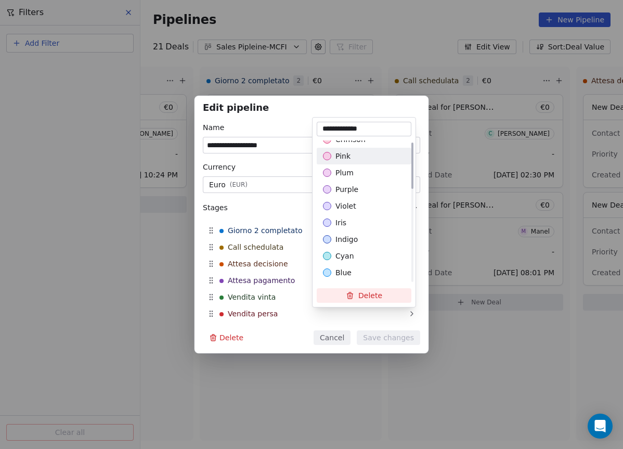
scroll to position [0, 0]
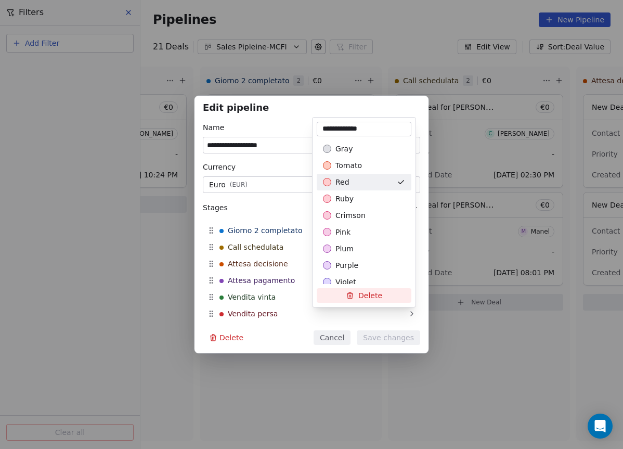
click at [409, 1] on div "**********" at bounding box center [311, 224] width 623 height 449
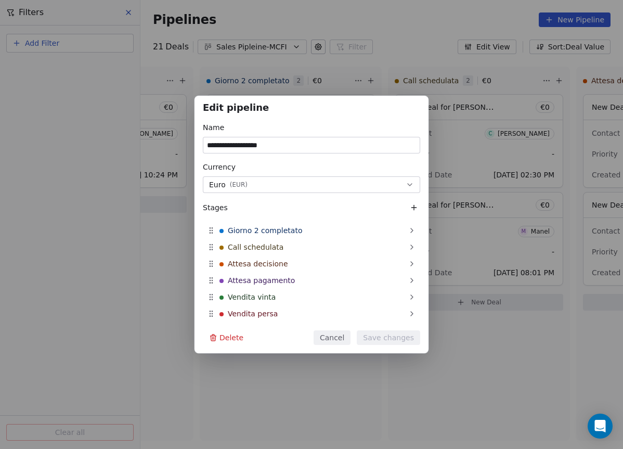
click at [411, 16] on div "**********" at bounding box center [311, 224] width 623 height 449
click at [419, 22] on div "**********" at bounding box center [311, 224] width 623 height 449
click at [342, 335] on button "Cancel" at bounding box center [331, 337] width 37 height 15
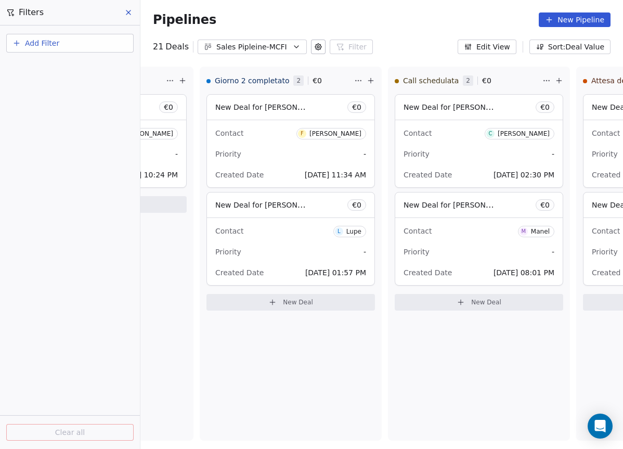
click at [132, 21] on div "Filters" at bounding box center [70, 12] width 140 height 25
click at [132, 17] on button at bounding box center [129, 12] width 16 height 15
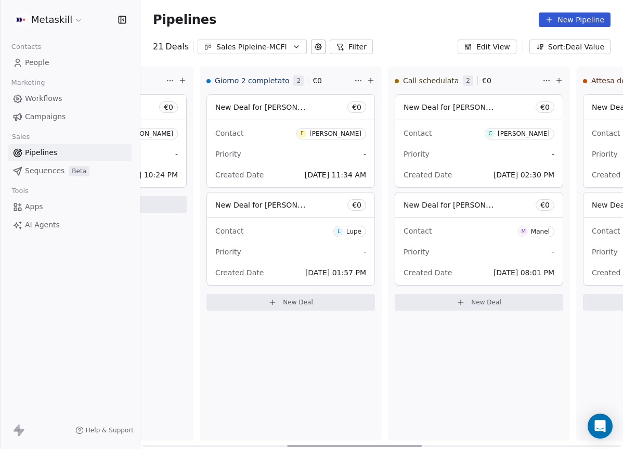
click at [177, 298] on div "Giorno 1 completato 1 € 0 New Deal for Kevin Buonguerrieri € 0 Contact K Kevin …" at bounding box center [102, 254] width 182 height 374
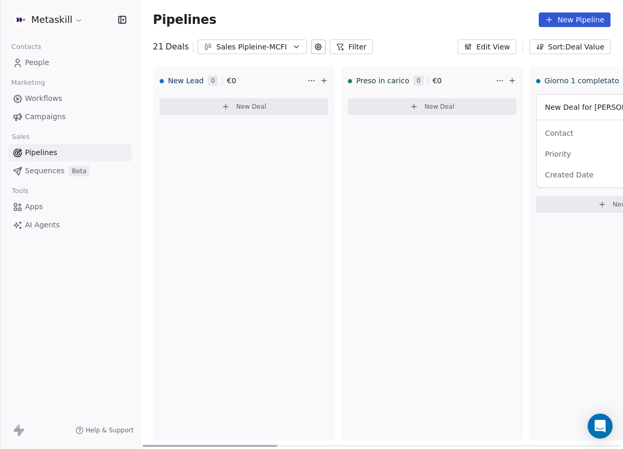
drag, startPoint x: 337, startPoint y: 443, endPoint x: 128, endPoint y: 232, distance: 296.9
click at [142, 444] on div at bounding box center [209, 445] width 135 height 2
click at [223, 53] on button "Sales Pipleine-MCFI" at bounding box center [251, 46] width 109 height 15
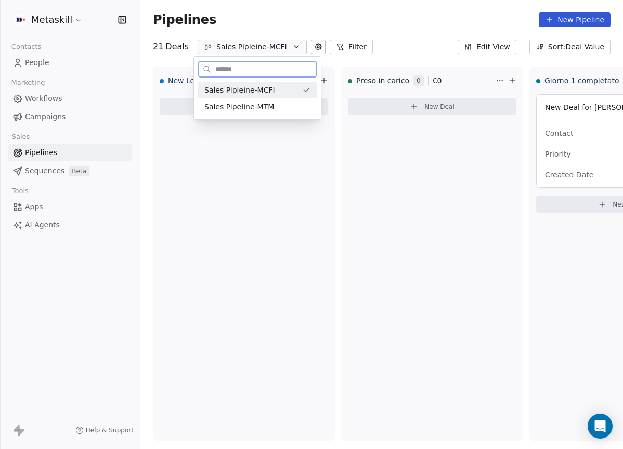
click at [246, 107] on span "Sales Pipeline-MTM" at bounding box center [239, 106] width 70 height 11
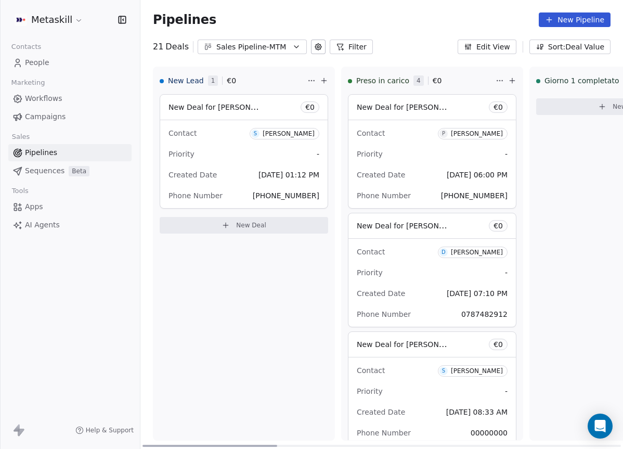
click at [262, 134] on span "S Samuel Manduca" at bounding box center [284, 133] width 70 height 11
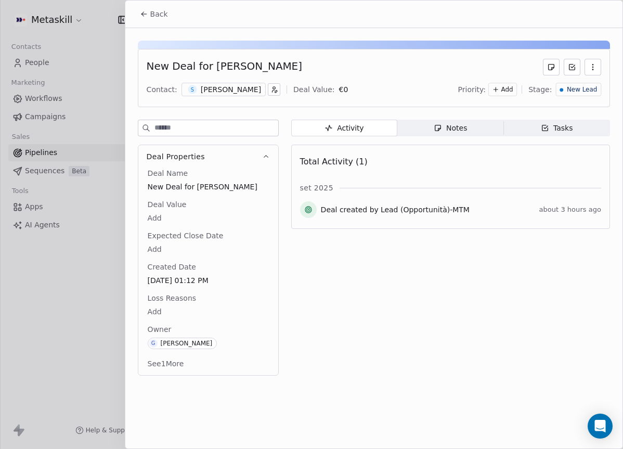
click at [241, 86] on div "[PERSON_NAME]" at bounding box center [231, 89] width 60 height 10
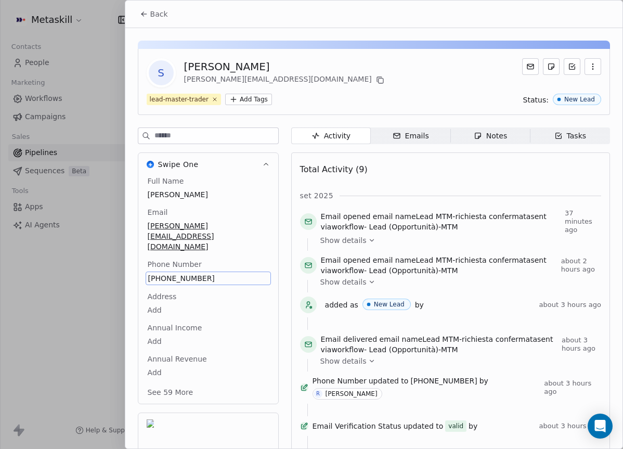
click at [191, 256] on div "Full Name Samuel Manduca Email samuel.manduca@icloud.com Phone Number +47401958…" at bounding box center [208, 287] width 125 height 223
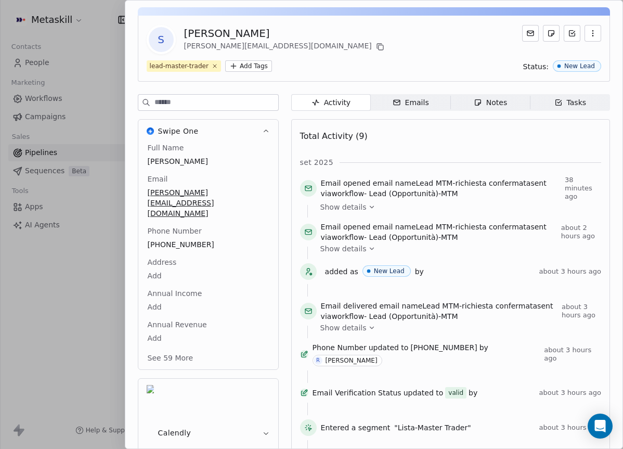
click at [247, 147] on div "Full Name Samuel Manduca" at bounding box center [208, 154] width 125 height 25
click at [173, 319] on span "Annual Revenue" at bounding box center [177, 324] width 63 height 10
click at [162, 319] on div "Annual Revenue Add" at bounding box center [208, 331] width 125 height 25
click at [150, 313] on html "Metaskill Contacts People Marketing Workflows Campaigns Sales Pipelines Sequenc…" at bounding box center [311, 224] width 623 height 449
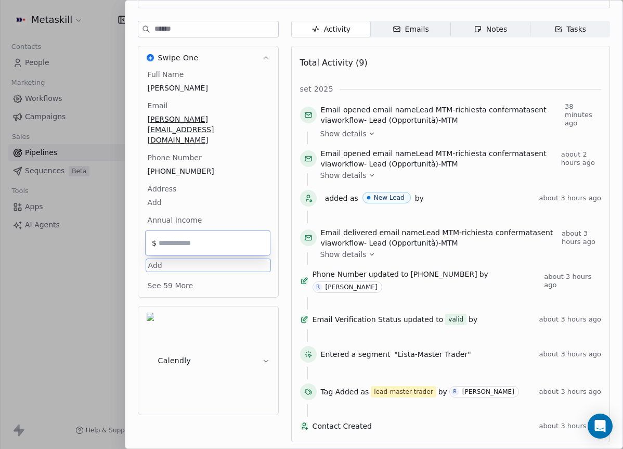
click at [181, 215] on html "Metaskill Contacts People Marketing Workflows Campaigns Sales Pipelines Sequenc…" at bounding box center [311, 224] width 623 height 449
click at [156, 201] on html "Metaskill Contacts People Marketing Workflows Campaigns Sales Pipelines Sequenc…" at bounding box center [311, 224] width 623 height 449
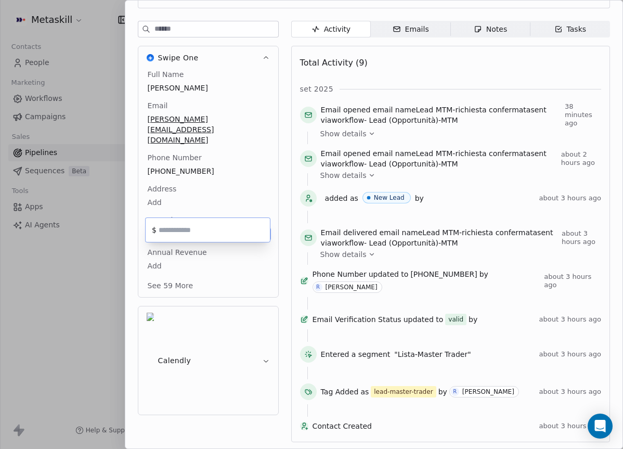
scroll to position [96, 0]
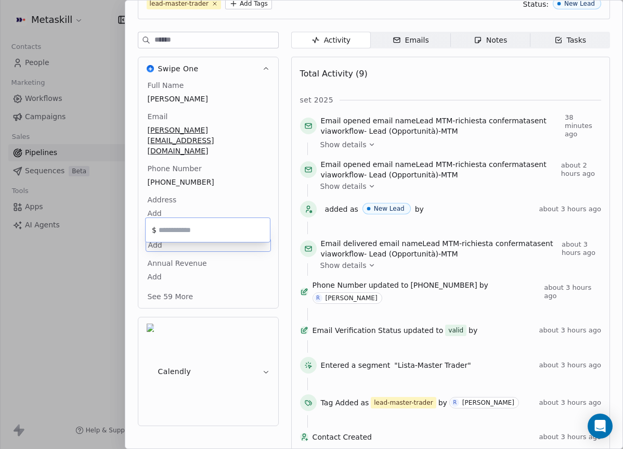
click at [226, 202] on html "Metaskill Contacts People Marketing Workflows Campaigns Sales Pipelines Sequenc…" at bounding box center [311, 224] width 623 height 449
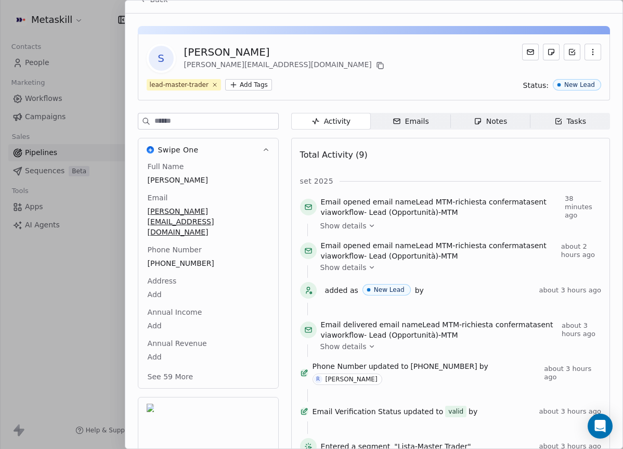
scroll to position [0, 0]
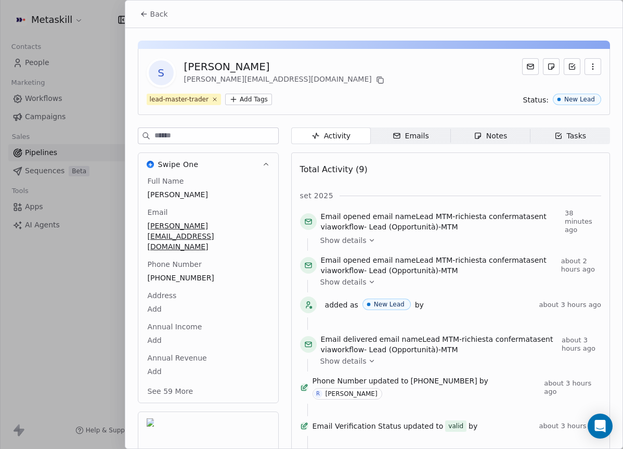
click at [141, 22] on button "Back" at bounding box center [154, 14] width 41 height 19
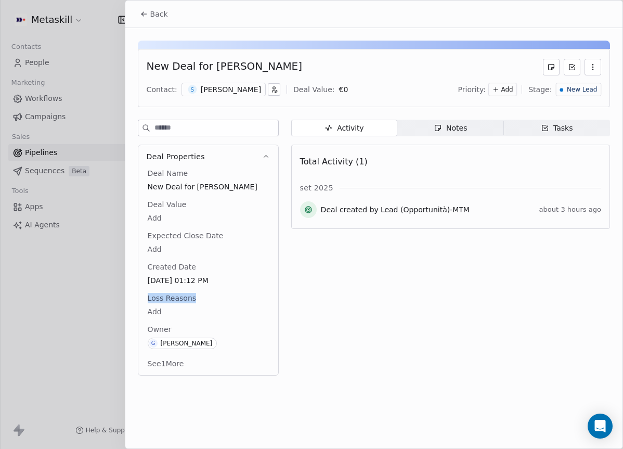
drag, startPoint x: 192, startPoint y: 297, endPoint x: 140, endPoint y: 297, distance: 52.5
click at [140, 297] on div "Deal Name New Deal for Samuel Manduca Deal Value Add Expected Close Date Add Cr…" at bounding box center [208, 271] width 140 height 207
copy span "Loss Reasons"
click at [242, 94] on div "[PERSON_NAME]" at bounding box center [231, 89] width 60 height 10
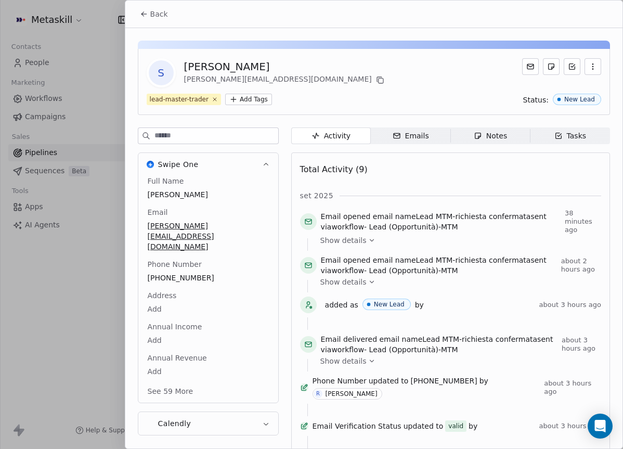
click at [417, 131] on div "Emails" at bounding box center [410, 135] width 36 height 11
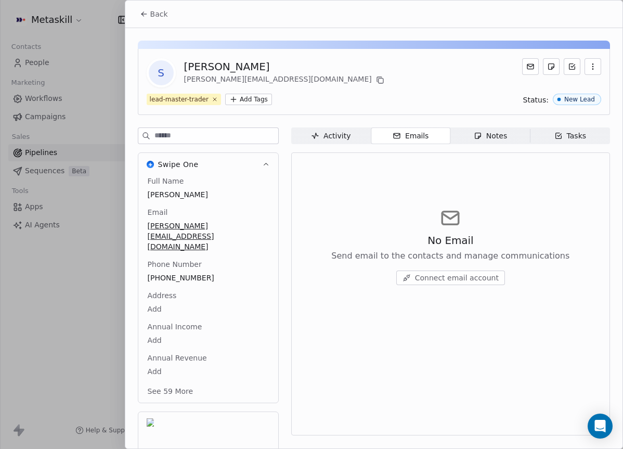
click at [338, 139] on div "Activity" at bounding box center [330, 135] width 39 height 11
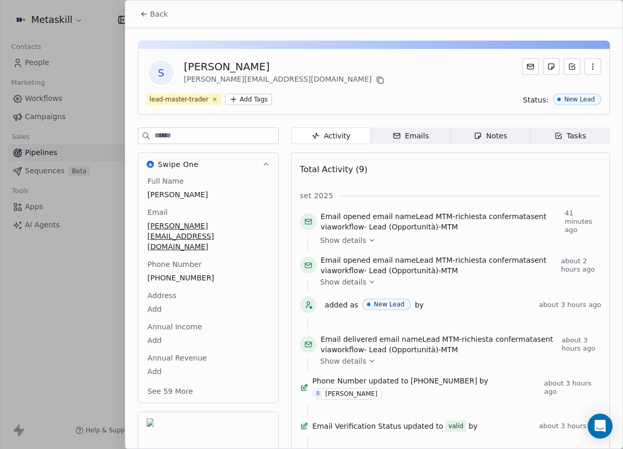
click at [495, 138] on div "Notes" at bounding box center [489, 135] width 33 height 11
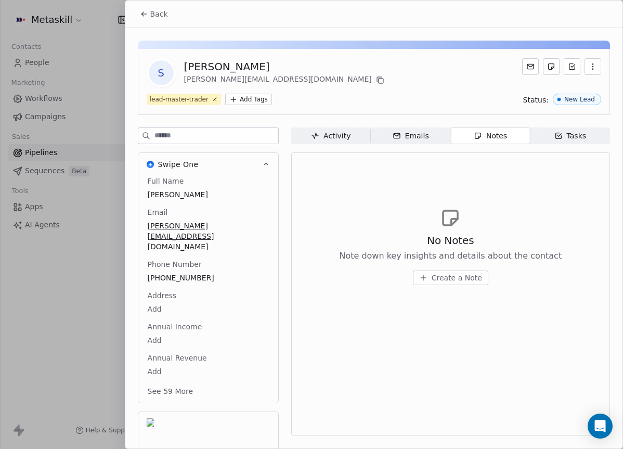
click at [441, 290] on div "No Notes Note down key insights and details about the contact Create a Note" at bounding box center [450, 246] width 301 height 128
click at [444, 283] on button "Create a Note" at bounding box center [450, 277] width 75 height 15
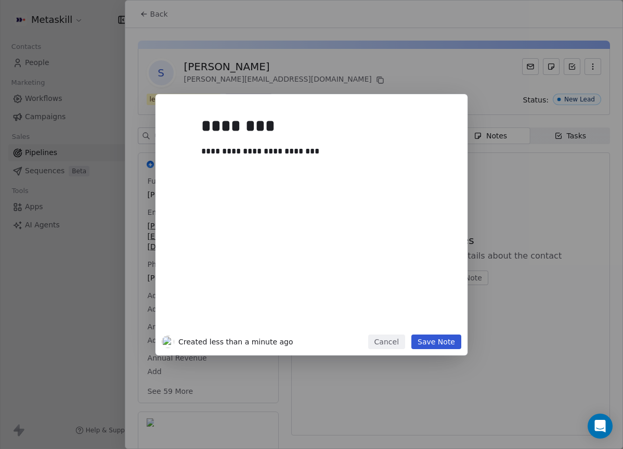
click at [451, 342] on button "Save Note" at bounding box center [436, 341] width 50 height 15
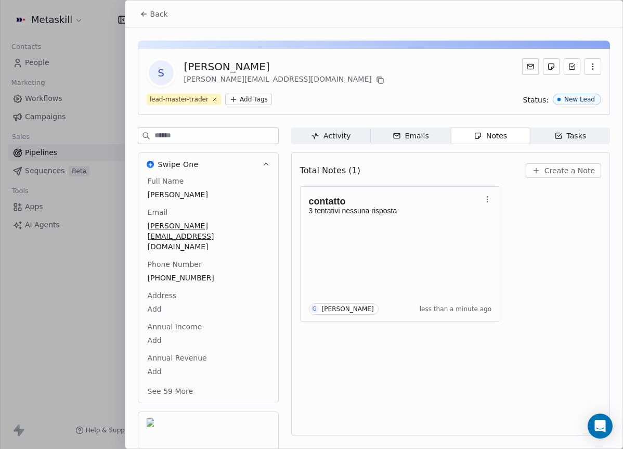
click at [354, 64] on div "S Samuel Manduca samuel.manduca@icloud.com" at bounding box center [374, 72] width 454 height 29
click at [399, 210] on p "3 tentativi nessuna risposta" at bounding box center [395, 210] width 173 height 8
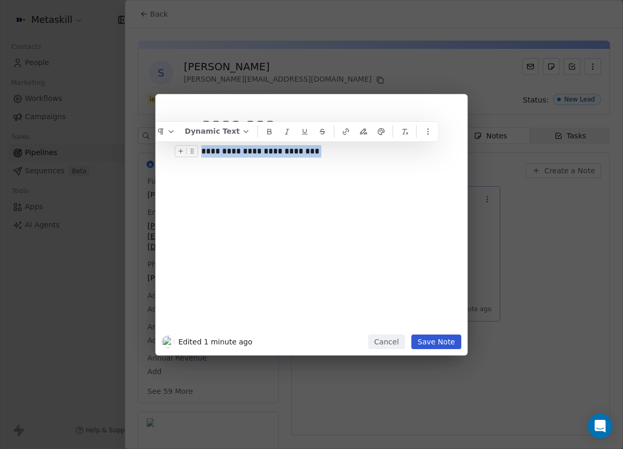
drag, startPoint x: 294, startPoint y: 152, endPoint x: 116, endPoint y: 151, distance: 178.3
click at [116, 151] on div "**********" at bounding box center [311, 224] width 623 height 261
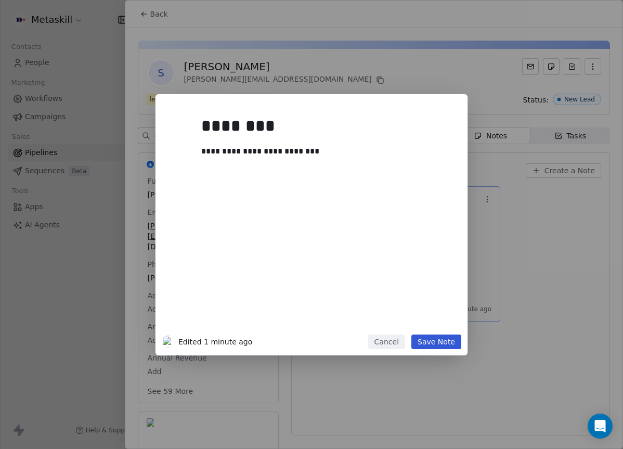
click at [392, 37] on div "******** Edited 1 minute ago Cancel Save Note" at bounding box center [311, 224] width 623 height 449
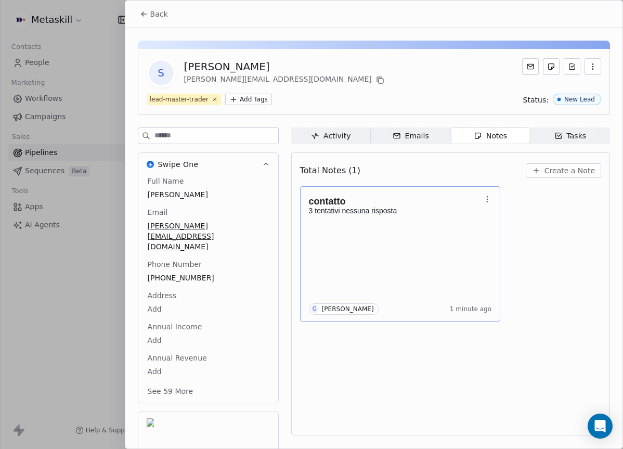
click at [440, 233] on body "Metaskill Contacts People Marketing Workflows Campaigns Sales Pipelines Sequenc…" at bounding box center [311, 224] width 623 height 449
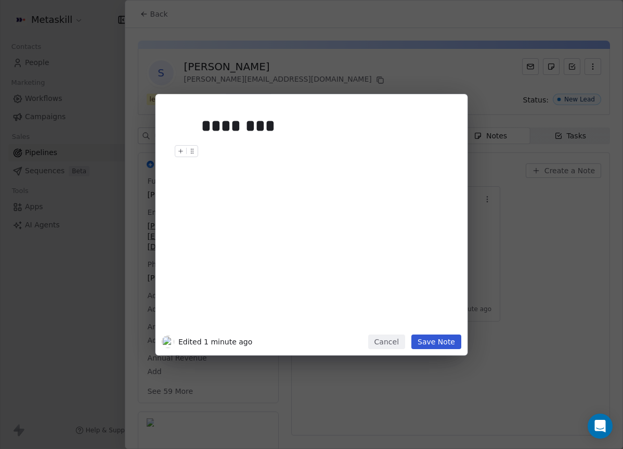
click at [252, 145] on div at bounding box center [327, 151] width 252 height 12
click at [567, 199] on div "******** Edited 1 minute ago Cancel Save Note" at bounding box center [311, 224] width 623 height 261
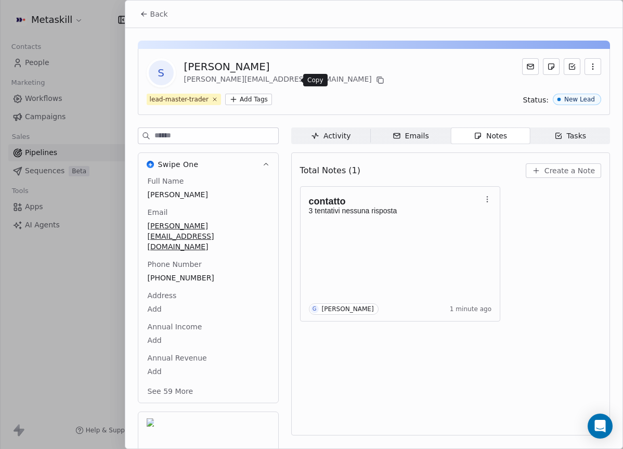
click at [376, 81] on icon at bounding box center [380, 80] width 8 height 8
click at [455, 221] on p at bounding box center [395, 219] width 173 height 8
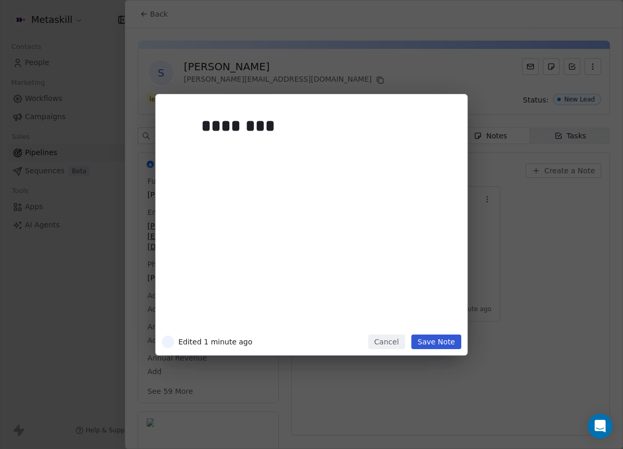
click at [455, 221] on div "********" at bounding box center [311, 217] width 299 height 234
click at [371, 164] on div at bounding box center [327, 163] width 252 height 12
click at [362, 143] on div "********" at bounding box center [327, 219] width 252 height 221
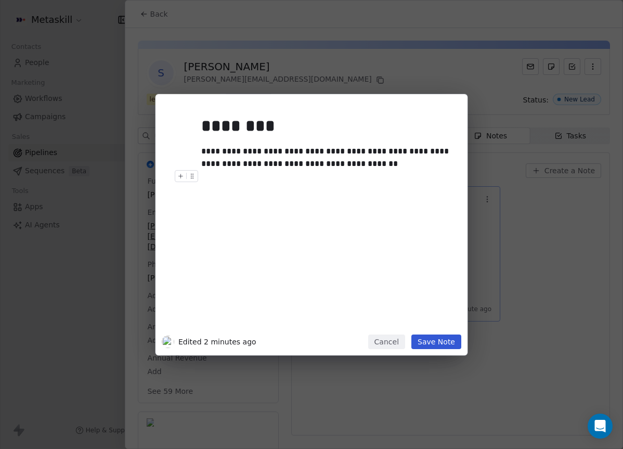
click at [503, 214] on div "**********" at bounding box center [311, 224] width 623 height 261
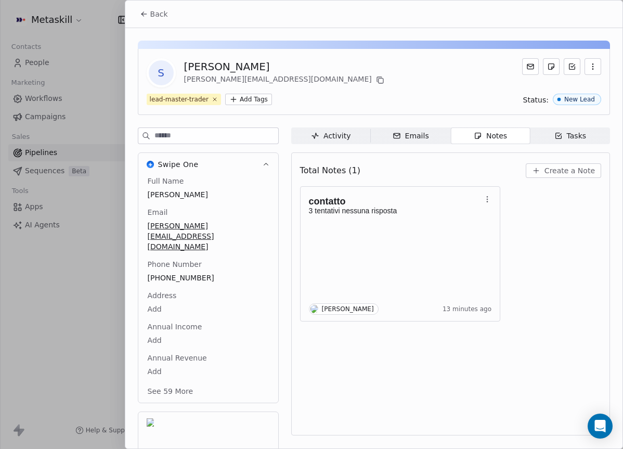
click at [546, 169] on button "Create a Note" at bounding box center [562, 170] width 75 height 15
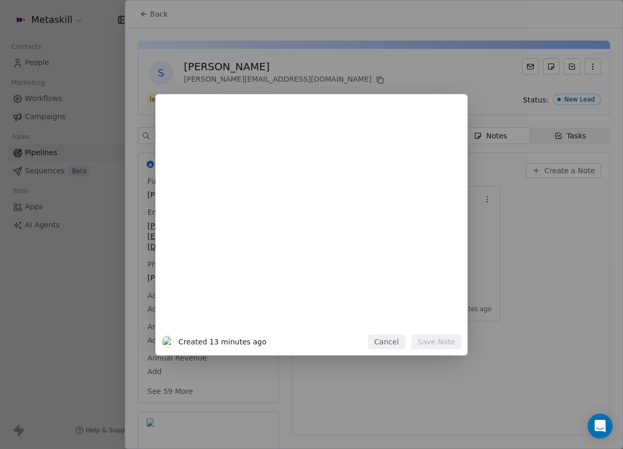
click at [531, 214] on div "Created 13 minutes ago Cancel Save Note" at bounding box center [311, 224] width 623 height 261
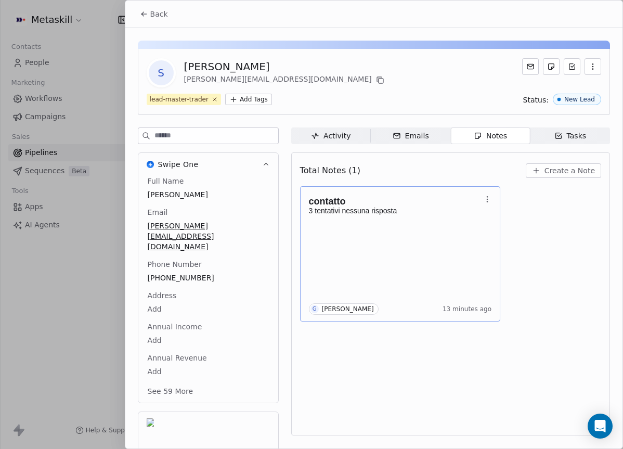
click at [398, 214] on p "3 tentativi nessuna risposta" at bounding box center [395, 210] width 173 height 8
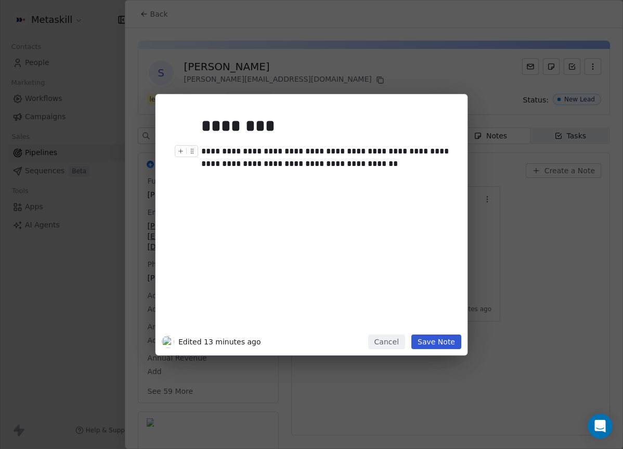
click at [357, 153] on div "**********" at bounding box center [327, 157] width 252 height 25
click at [359, 168] on div "**********" at bounding box center [327, 157] width 252 height 25
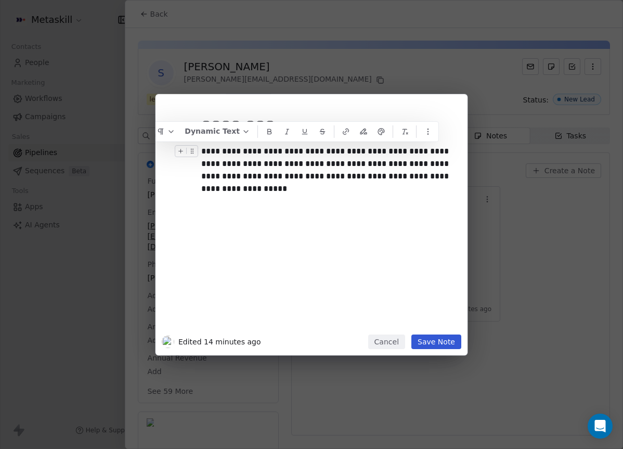
click at [386, 309] on div "**********" at bounding box center [327, 219] width 252 height 221
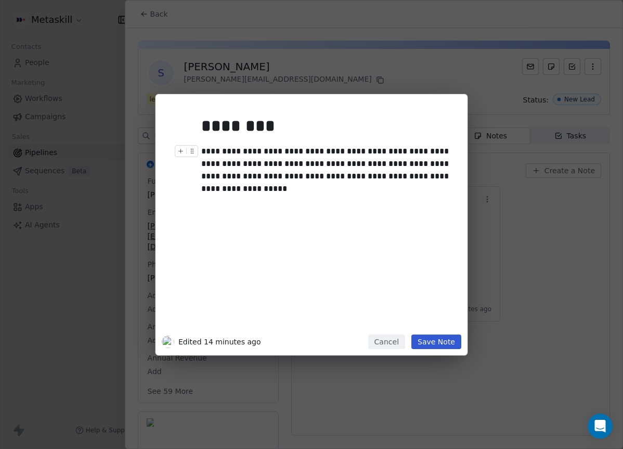
click at [432, 340] on button "Save Note" at bounding box center [436, 341] width 50 height 15
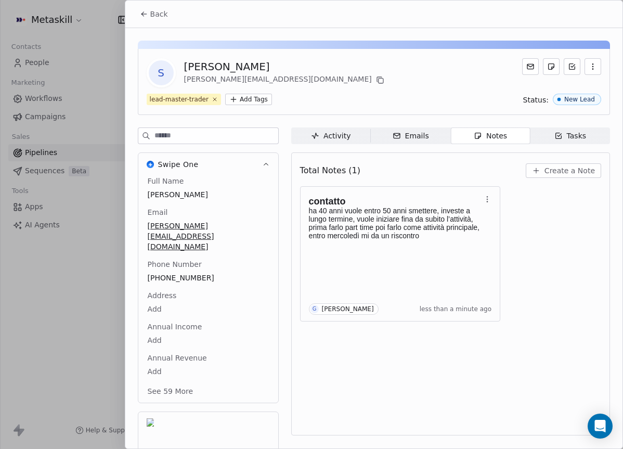
click at [516, 174] on div "Total Notes (1) Create a Note" at bounding box center [450, 170] width 301 height 23
click at [150, 7] on button "Back" at bounding box center [154, 14] width 41 height 19
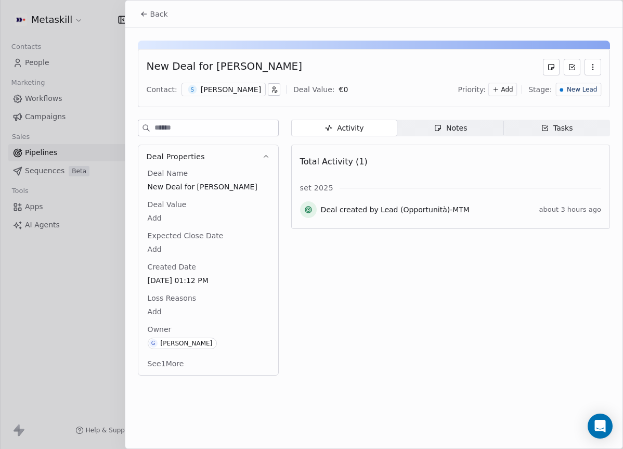
click at [585, 90] on span "New Lead" at bounding box center [581, 89] width 30 height 9
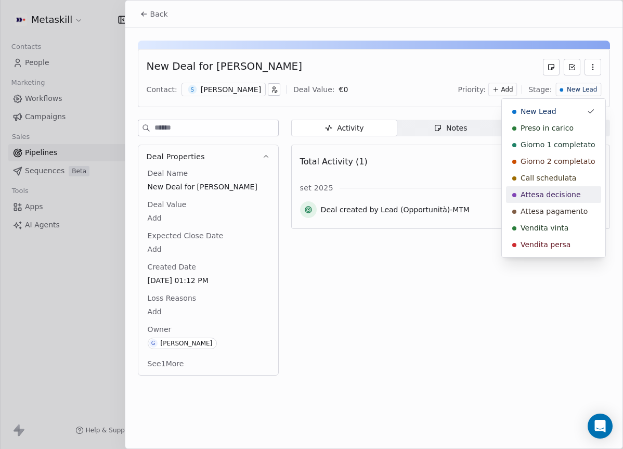
click at [572, 187] on div "Attesa decisione" at bounding box center [553, 194] width 95 height 17
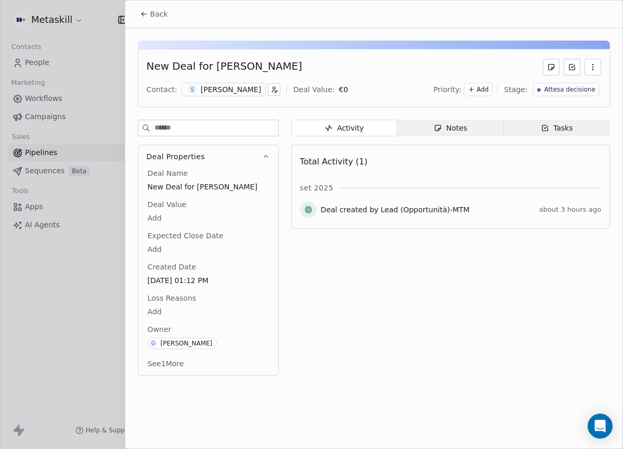
click at [393, 77] on div "New Deal for Samuel Manduca Contact: S Samuel Manduca Deal Value: € 0 Priority:…" at bounding box center [374, 78] width 472 height 58
click at [142, 10] on icon at bounding box center [144, 14] width 8 height 8
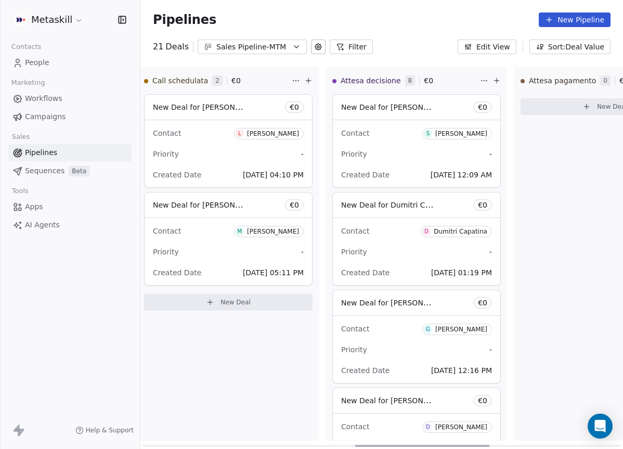
scroll to position [0, 738]
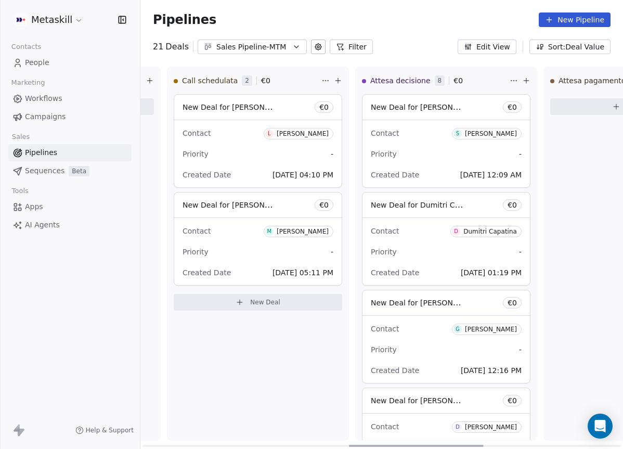
drag, startPoint x: 269, startPoint y: 443, endPoint x: 476, endPoint y: 433, distance: 206.6
click at [476, 444] on div at bounding box center [416, 445] width 135 height 2
click at [258, 45] on div "Sales Pipeline-MTM" at bounding box center [252, 47] width 72 height 11
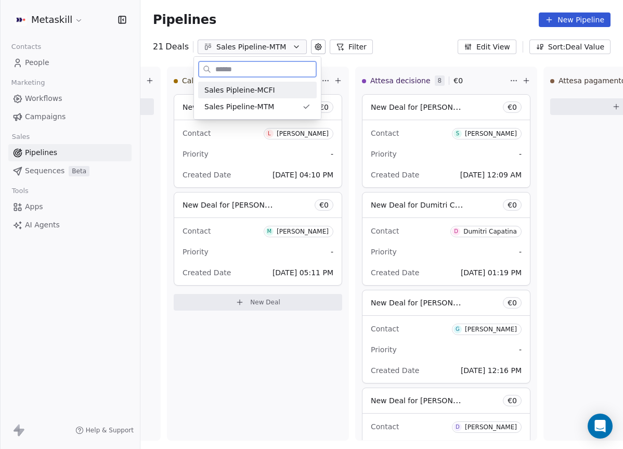
click at [280, 83] on div "Sales Pipleine-MCFI" at bounding box center [257, 90] width 118 height 17
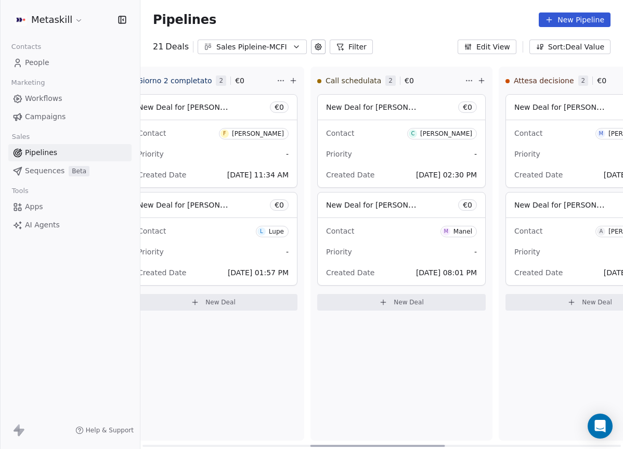
scroll to position [0, 602]
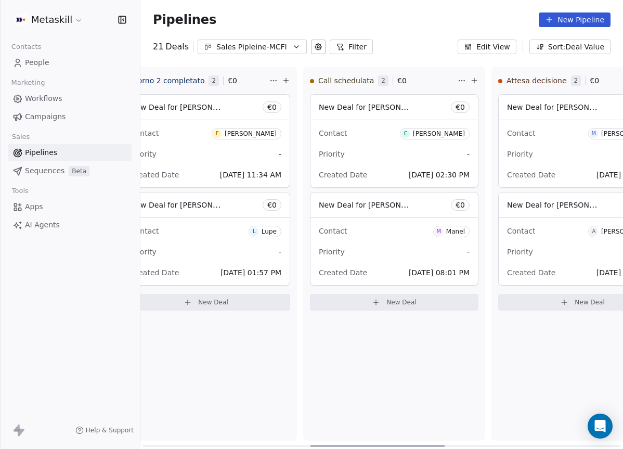
drag, startPoint x: 273, startPoint y: 445, endPoint x: 441, endPoint y: 427, distance: 169.3
click at [441, 444] on div at bounding box center [377, 445] width 135 height 2
click at [358, 134] on div "Contact C Costanzo Bifaro" at bounding box center [394, 132] width 151 height 17
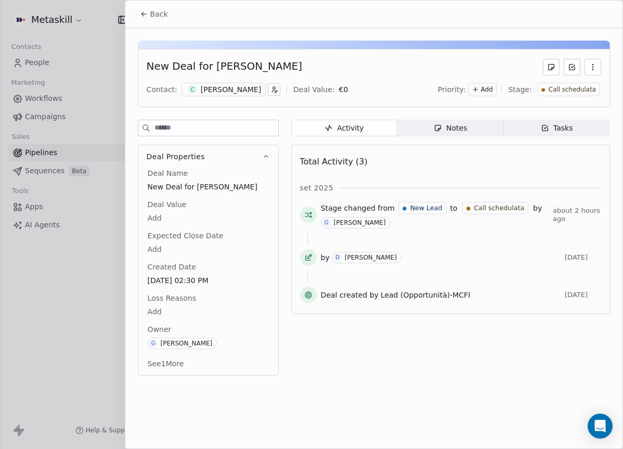
click at [248, 92] on div "[PERSON_NAME]" at bounding box center [231, 89] width 60 height 10
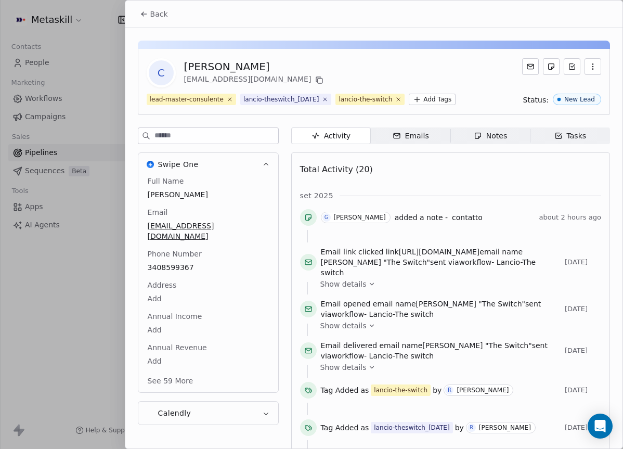
drag, startPoint x: 499, startPoint y: 150, endPoint x: 489, endPoint y: 150, distance: 10.4
click at [499, 141] on div "Notes" at bounding box center [489, 135] width 33 height 11
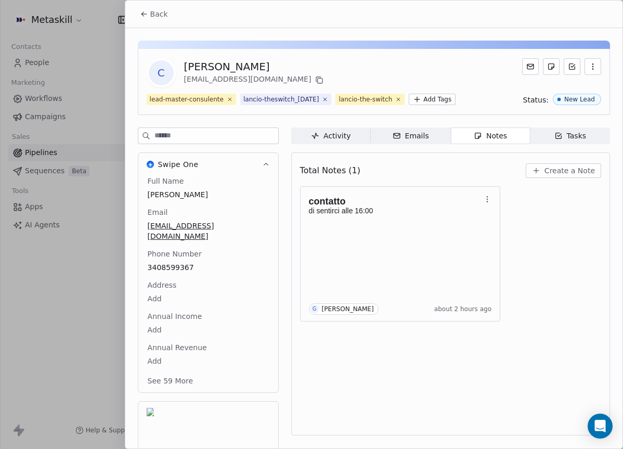
scroll to position [9, 0]
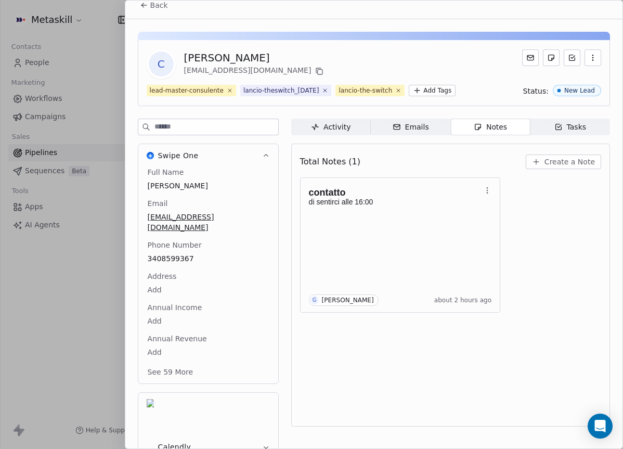
click at [548, 201] on div "contatto di sentirci alle 16:00 G Giulio Roselli about 2 hours ago" at bounding box center [450, 244] width 301 height 135
click at [564, 167] on span "Create a Note" at bounding box center [569, 161] width 50 height 10
click at [532, 254] on div "******** Created less than a minute ago Cancel Save Note" at bounding box center [311, 224] width 623 height 261
click at [440, 234] on div "contatto di sentirci alle 16:00 G Giulio Roselli about 2 hours ago" at bounding box center [400, 245] width 183 height 122
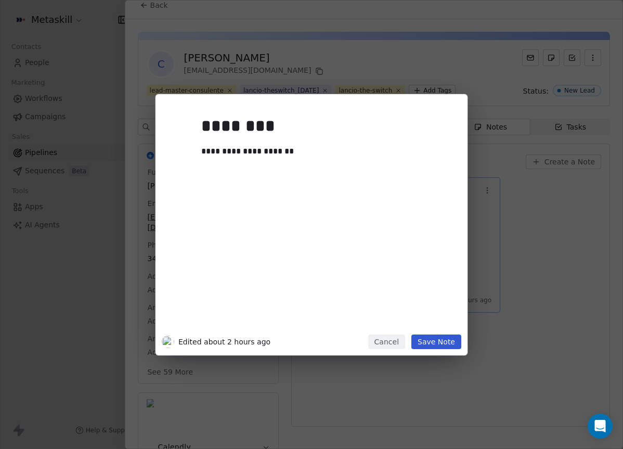
click at [540, 234] on div "**********" at bounding box center [311, 224] width 623 height 261
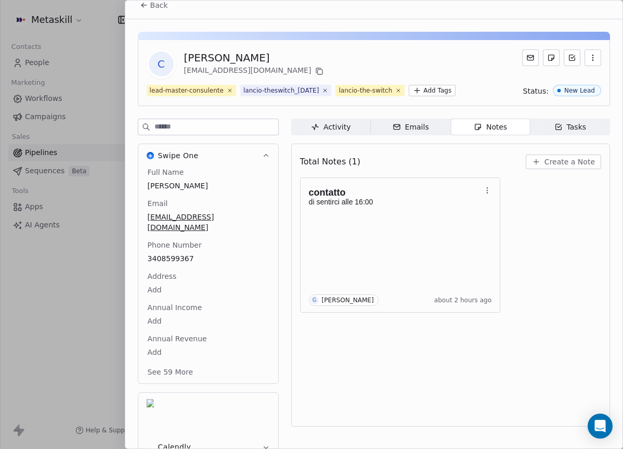
click at [557, 169] on div "Total Notes (1) Create a Note" at bounding box center [450, 161] width 301 height 23
click at [557, 167] on span "Create a Note" at bounding box center [569, 161] width 50 height 10
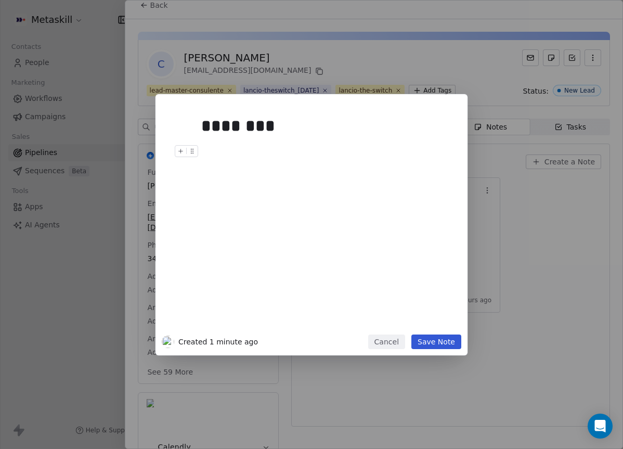
click at [307, 133] on div "********" at bounding box center [327, 125] width 252 height 25
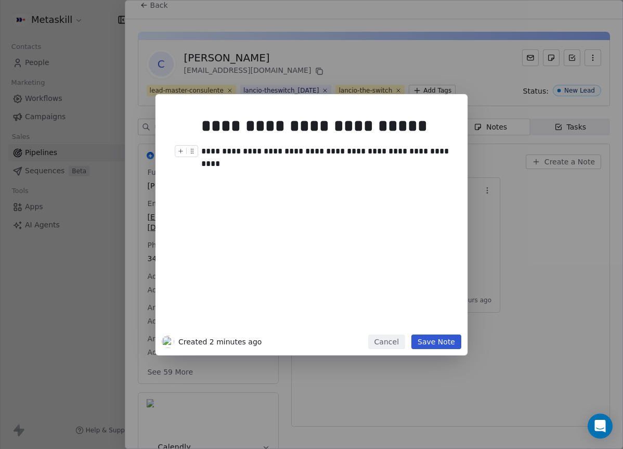
click at [393, 150] on div "**********" at bounding box center [327, 151] width 252 height 12
click at [412, 167] on div at bounding box center [327, 163] width 252 height 12
click at [423, 150] on div "**********" at bounding box center [327, 151] width 252 height 12
click at [454, 152] on div "**********" at bounding box center [311, 217] width 299 height 234
click at [438, 149] on div "**********" at bounding box center [327, 151] width 252 height 12
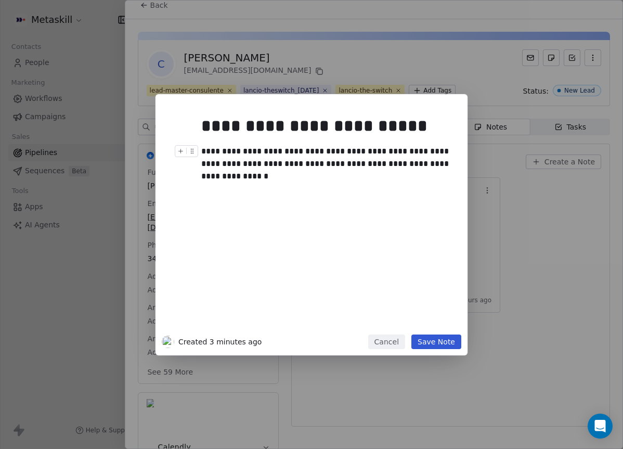
click at [526, 255] on div "**********" at bounding box center [311, 224] width 623 height 261
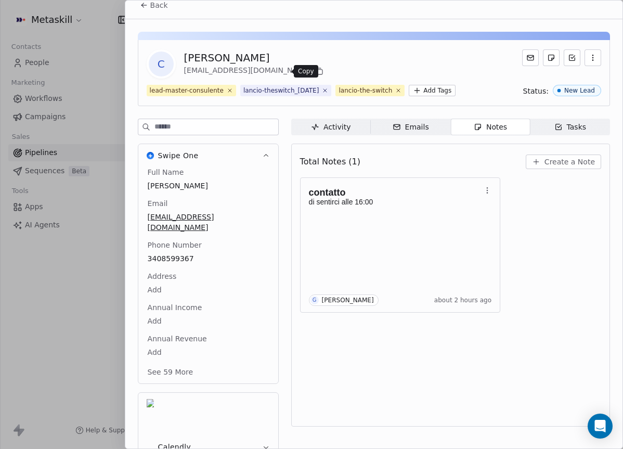
drag, startPoint x: 284, startPoint y: 70, endPoint x: 261, endPoint y: 68, distance: 23.0
click at [315, 70] on icon at bounding box center [319, 71] width 8 height 8
click at [399, 242] on div "contatto di sentirci alle 16:00 Giulio Roselli about 2 hours ago" at bounding box center [400, 245] width 183 height 122
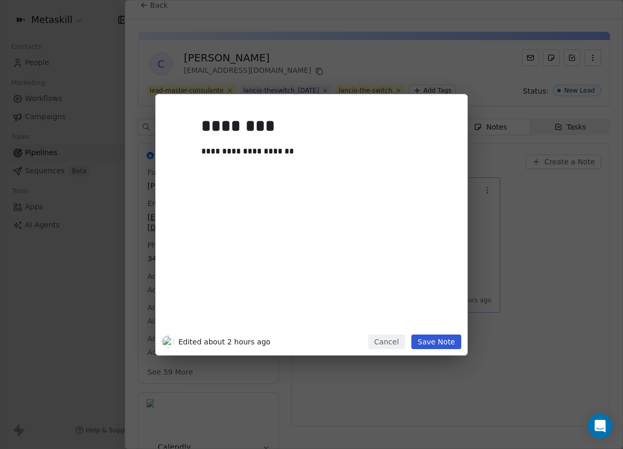
click at [522, 206] on div "**********" at bounding box center [311, 224] width 623 height 261
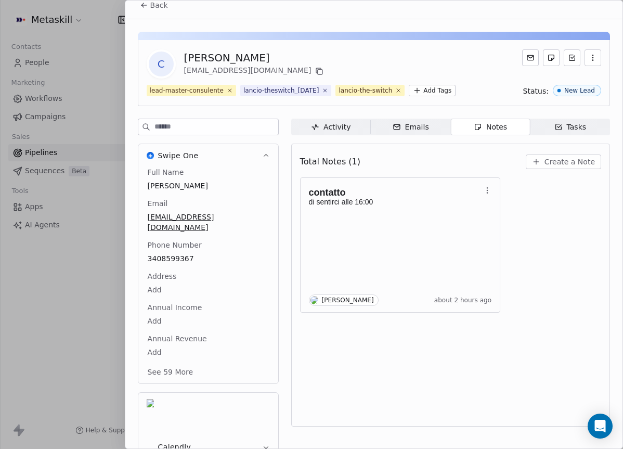
click at [550, 167] on span "Create a Note" at bounding box center [569, 161] width 50 height 10
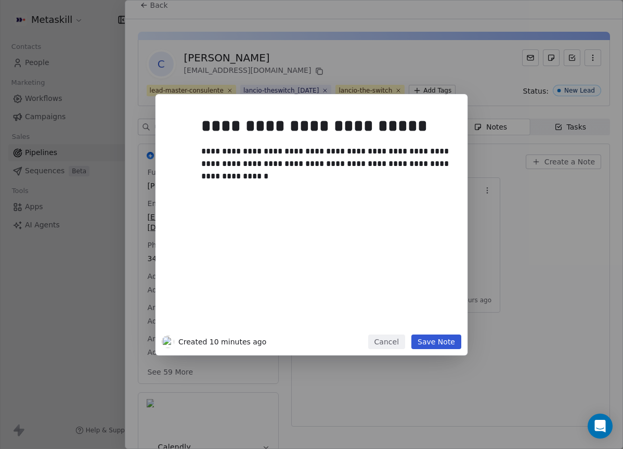
click at [293, 195] on div at bounding box center [327, 201] width 252 height 12
click at [298, 183] on div at bounding box center [327, 188] width 252 height 12
click at [312, 181] on div "**********" at bounding box center [327, 163] width 252 height 37
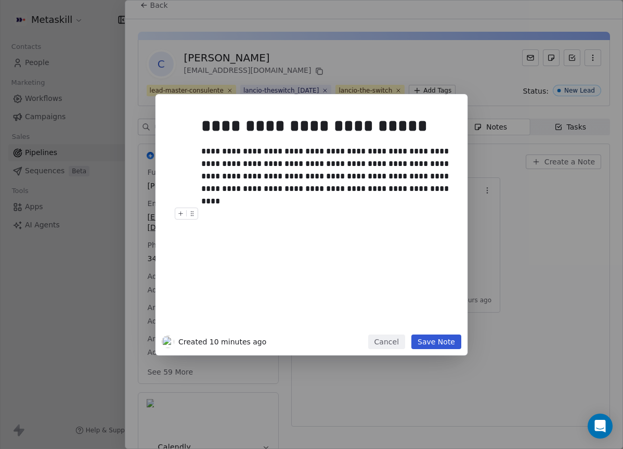
click at [444, 338] on button "Save Note" at bounding box center [436, 341] width 50 height 15
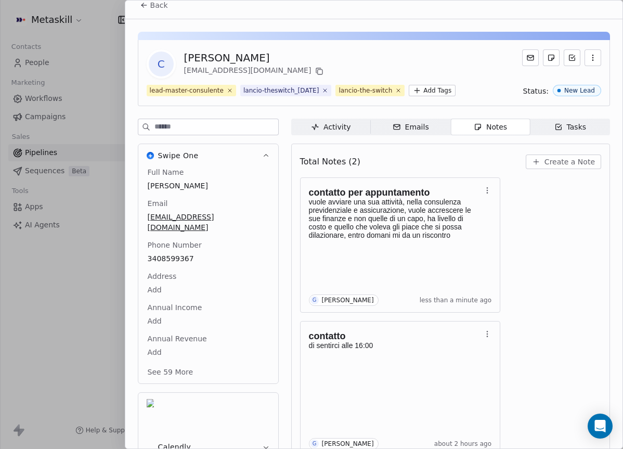
click at [518, 214] on div "contatto per appuntamento vuole avviare una sua attività, nella consulenza prev…" at bounding box center [450, 316] width 301 height 279
click at [355, 73] on div "C Costanzo Bifaro costanzobifaro@gmail.com" at bounding box center [374, 63] width 454 height 29
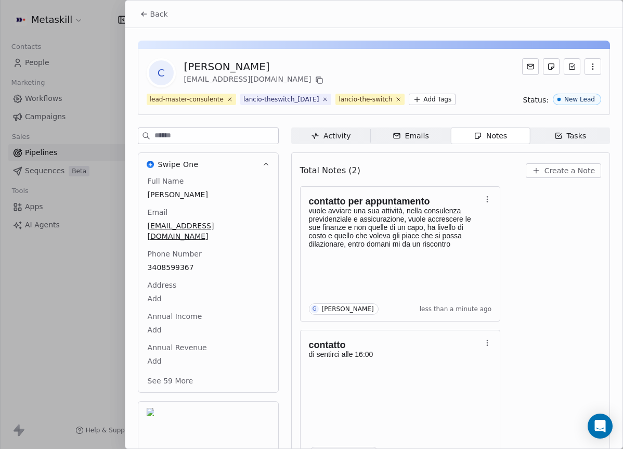
click at [157, 15] on span "Back" at bounding box center [159, 14] width 18 height 10
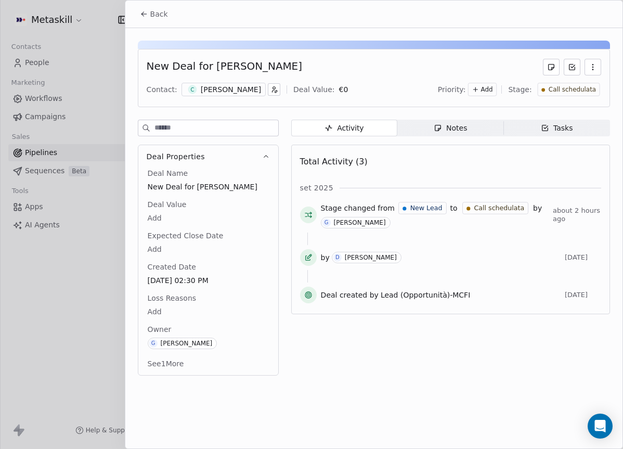
click at [568, 88] on span "Call schedulata" at bounding box center [571, 89] width 47 height 9
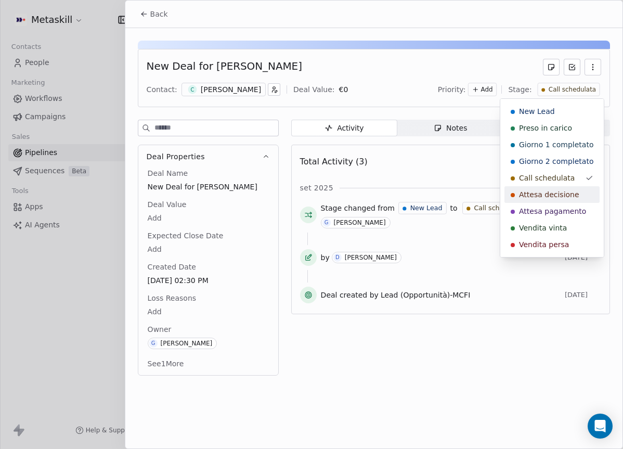
click at [562, 192] on span "Attesa decisione" at bounding box center [549, 194] width 60 height 10
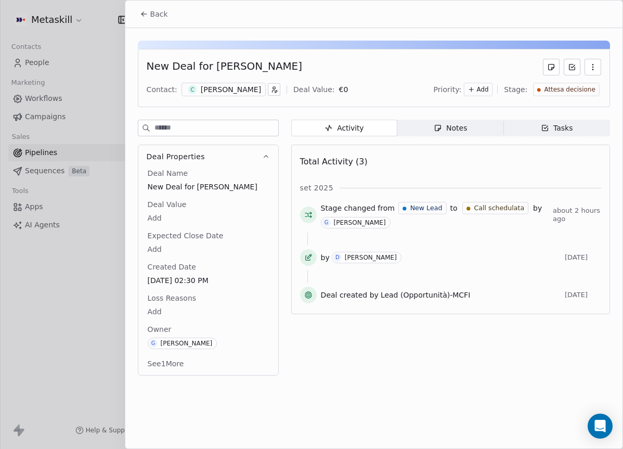
drag, startPoint x: 146, startPoint y: 14, endPoint x: 116, endPoint y: 1, distance: 33.0
click at [147, 14] on icon at bounding box center [144, 14] width 8 height 8
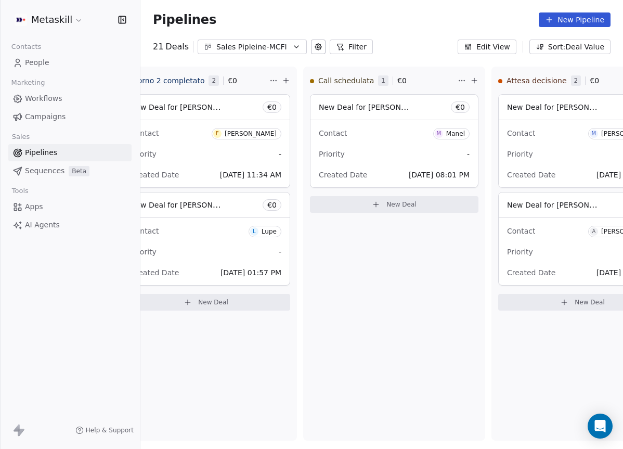
click at [220, 46] on div "Sales Pipleine-MCFI" at bounding box center [252, 47] width 72 height 11
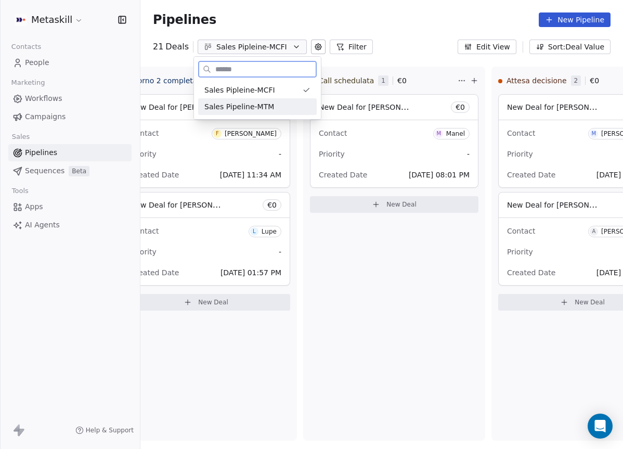
click at [282, 103] on div "Sales Pipeline-MTM" at bounding box center [257, 106] width 106 height 11
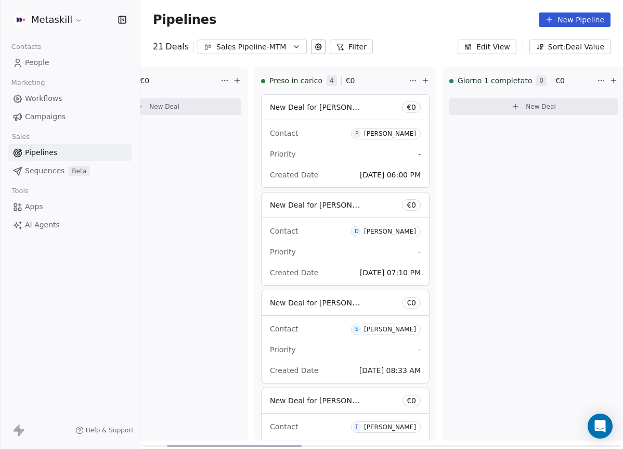
scroll to position [0, 88]
click at [291, 444] on div at bounding box center [234, 445] width 135 height 2
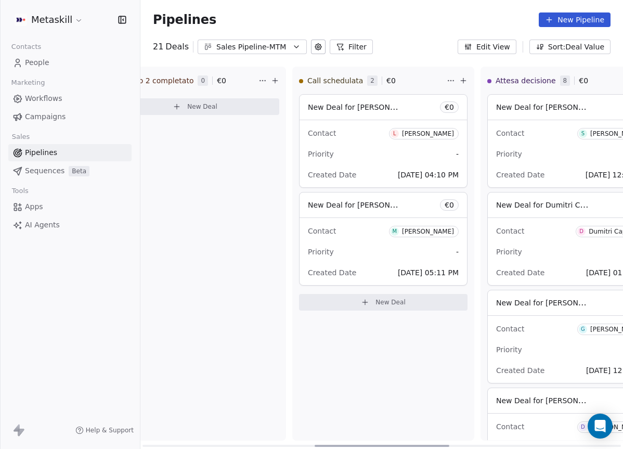
scroll to position [0, 616]
drag, startPoint x: 212, startPoint y: 445, endPoint x: 359, endPoint y: 388, distance: 158.0
click at [359, 444] on div at bounding box center [381, 445] width 135 height 2
click at [352, 215] on div "New Deal for Michele Petretto € 0" at bounding box center [380, 204] width 167 height 25
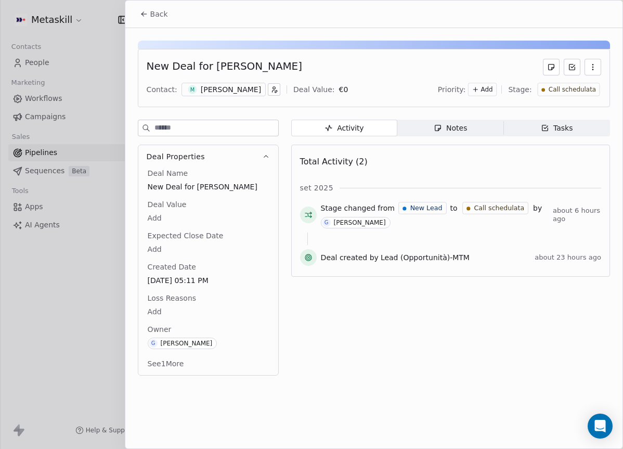
click at [213, 86] on div "[PERSON_NAME]" at bounding box center [231, 89] width 60 height 10
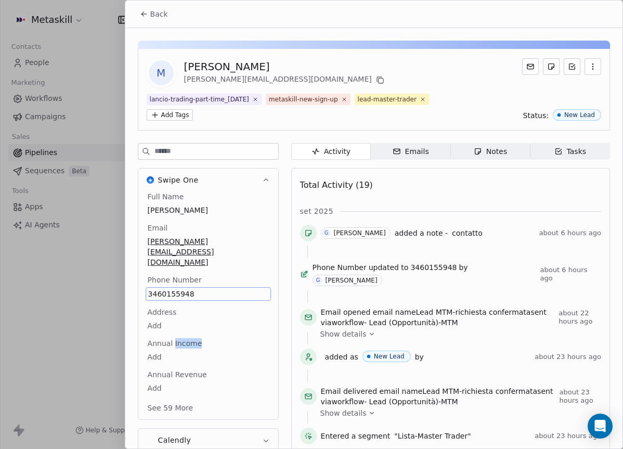
scroll to position [49, 0]
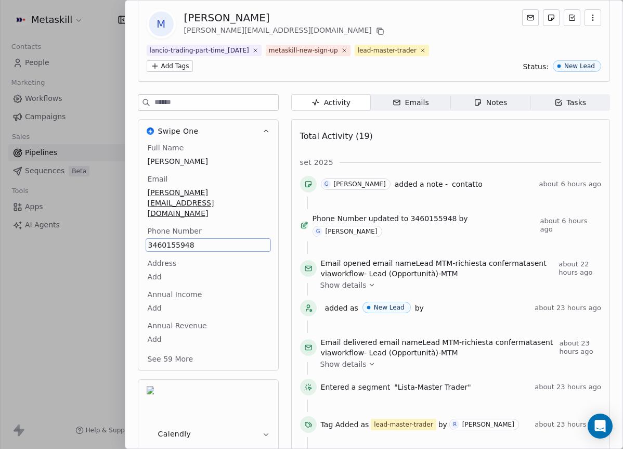
click at [467, 146] on div "Total Activity (19)" at bounding box center [450, 136] width 301 height 21
copy span "3460155948"
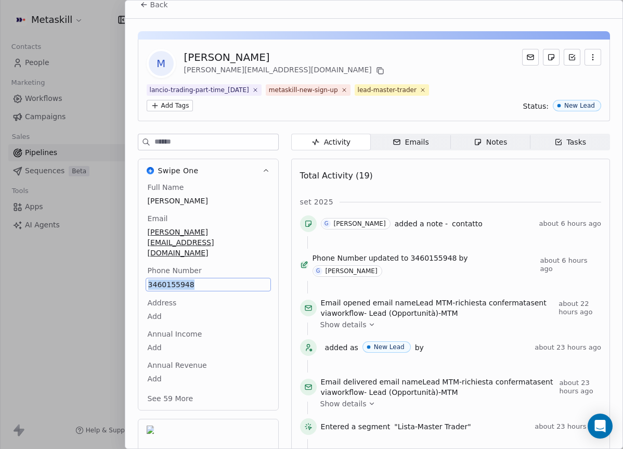
scroll to position [0, 0]
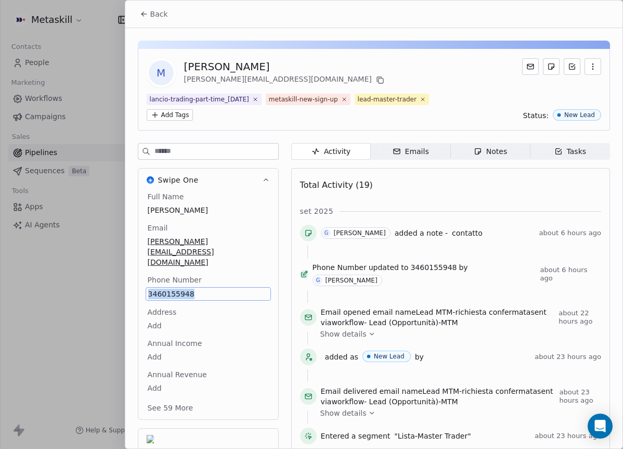
click at [494, 150] on div "Notes" at bounding box center [489, 151] width 33 height 11
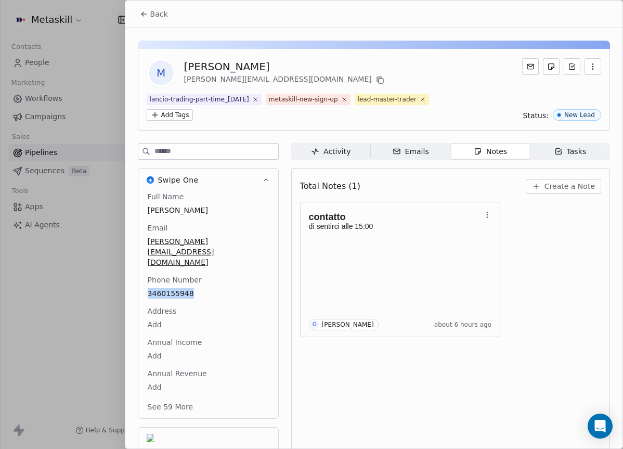
click at [544, 188] on button "Create a Note" at bounding box center [562, 186] width 75 height 15
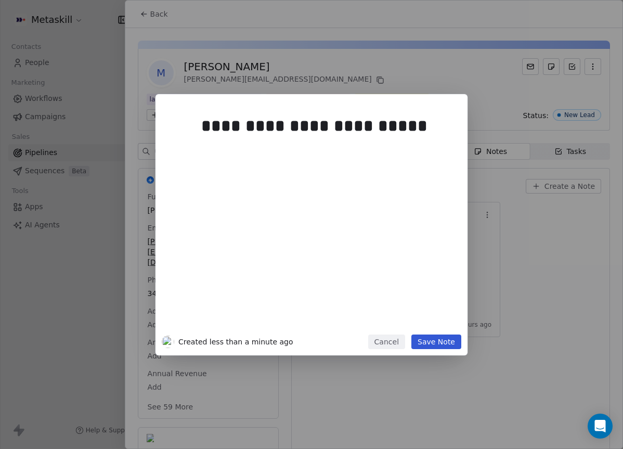
click at [273, 189] on div "**********" at bounding box center [327, 219] width 252 height 221
click at [490, 288] on div "**********" at bounding box center [311, 224] width 623 height 261
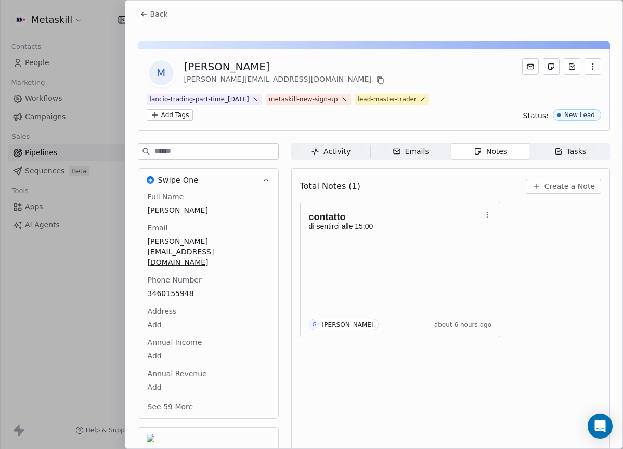
click at [555, 189] on span "Create a Note" at bounding box center [569, 186] width 50 height 10
click at [526, 221] on div "**********" at bounding box center [311, 224] width 623 height 261
click at [376, 80] on icon at bounding box center [380, 80] width 8 height 8
click at [566, 185] on span "Create a Note" at bounding box center [569, 186] width 50 height 10
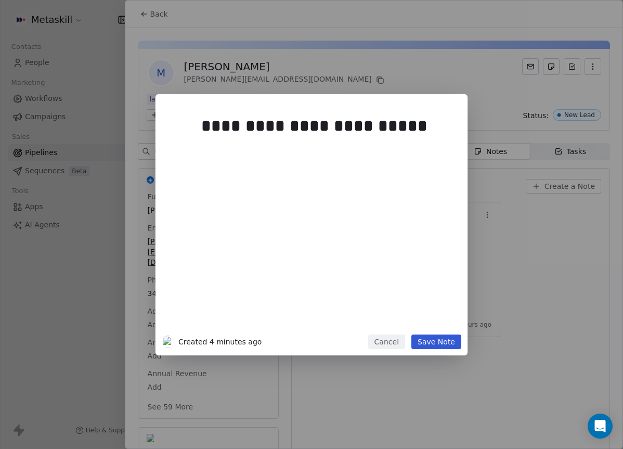
click at [375, 184] on div "**********" at bounding box center [327, 219] width 252 height 221
click at [439, 342] on button "Save Note" at bounding box center [436, 341] width 50 height 15
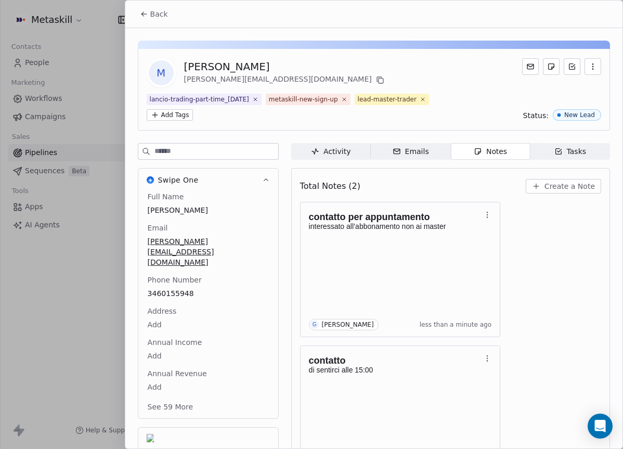
click at [134, 6] on button "Back" at bounding box center [154, 14] width 41 height 19
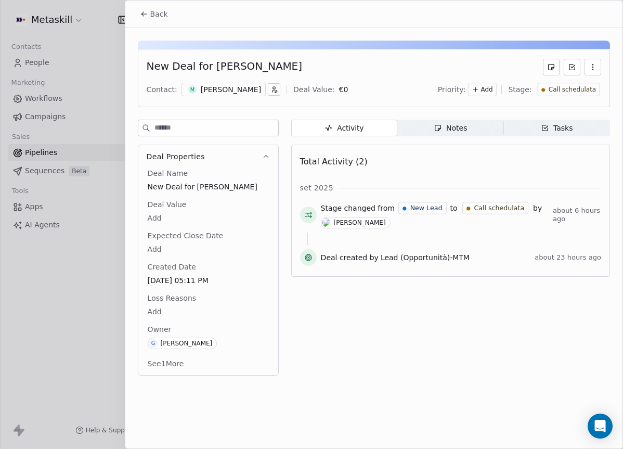
click at [575, 100] on div "New Deal for Michele Petretto Contact: M Michele Petretto Deal Value: € 0 Prior…" at bounding box center [374, 78] width 472 height 58
click at [581, 96] on div "Call schedulata" at bounding box center [568, 90] width 62 height 14
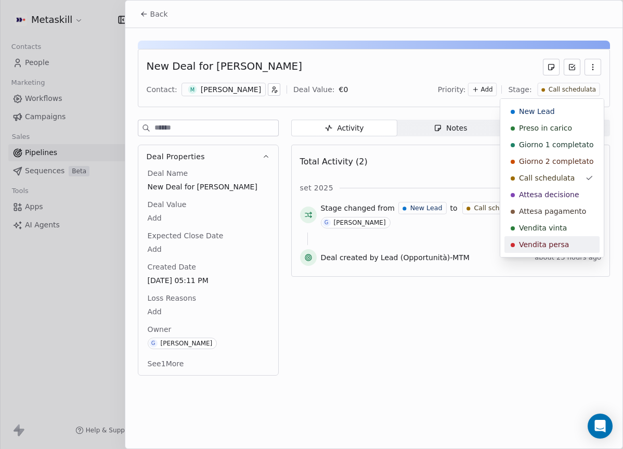
drag, startPoint x: 530, startPoint y: 247, endPoint x: 518, endPoint y: 247, distance: 11.4
click at [530, 247] on span "Vendita persa" at bounding box center [544, 244] width 50 height 10
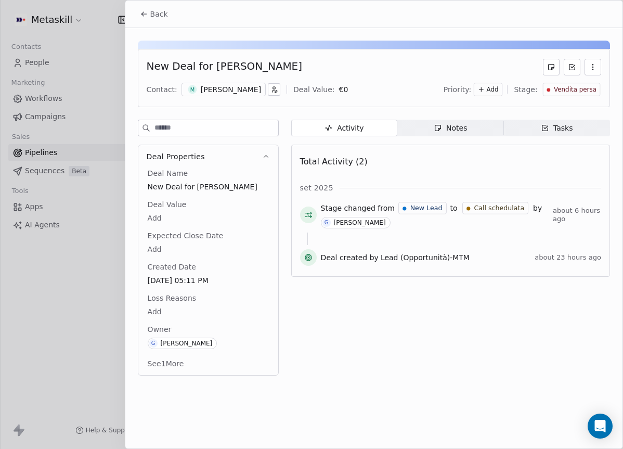
click at [161, 307] on body "Metaskill Contacts People Marketing Workflows Campaigns Sales Pipelines Sequenc…" at bounding box center [311, 224] width 623 height 449
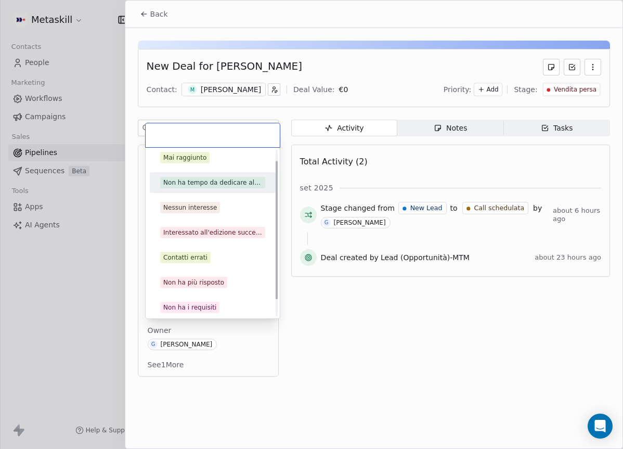
scroll to position [33, 0]
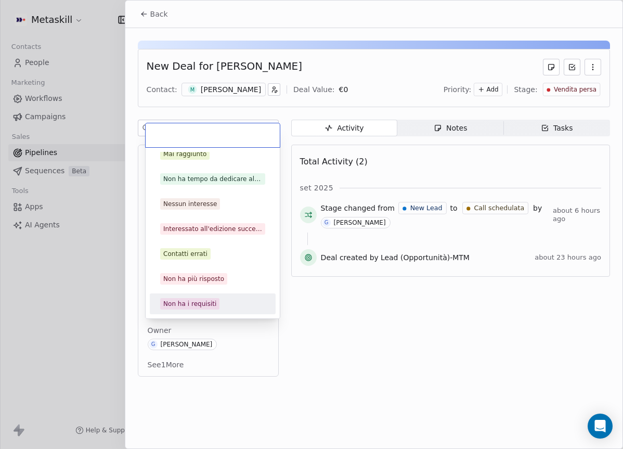
click at [204, 299] on div "Non ha i requisiti" at bounding box center [189, 303] width 53 height 9
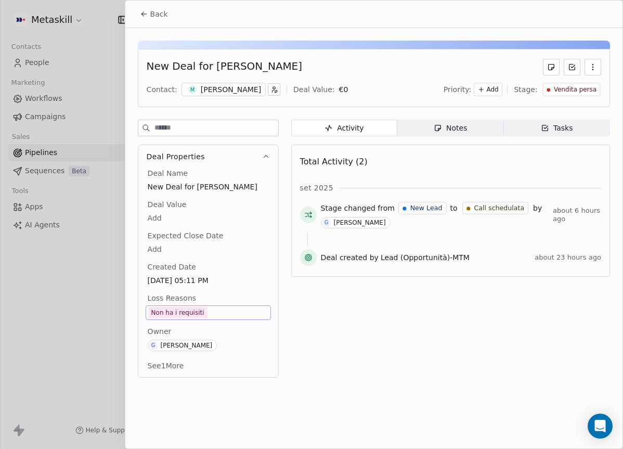
click at [141, 13] on icon at bounding box center [144, 14] width 8 height 8
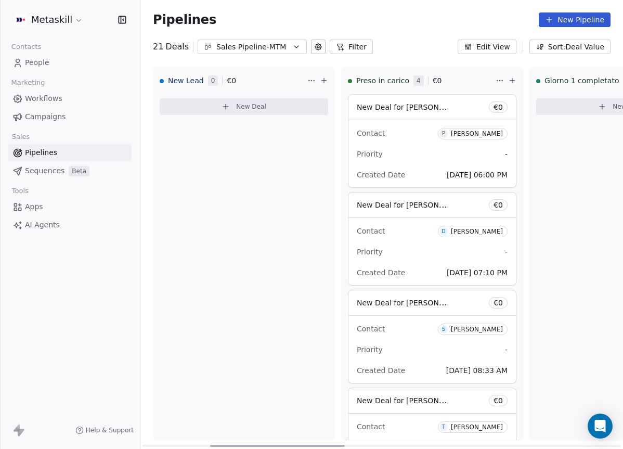
drag, startPoint x: 325, startPoint y: 443, endPoint x: 163, endPoint y: 370, distance: 178.6
click at [210, 444] on div at bounding box center [277, 445] width 135 height 2
click at [428, 161] on div "Priority -" at bounding box center [432, 154] width 151 height 17
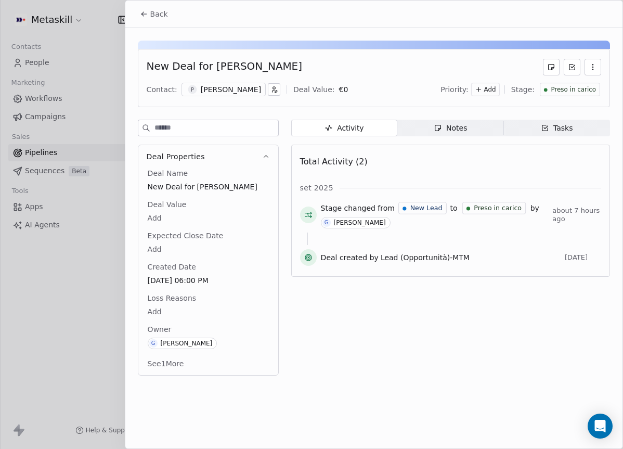
click at [142, 12] on icon at bounding box center [144, 14] width 8 height 8
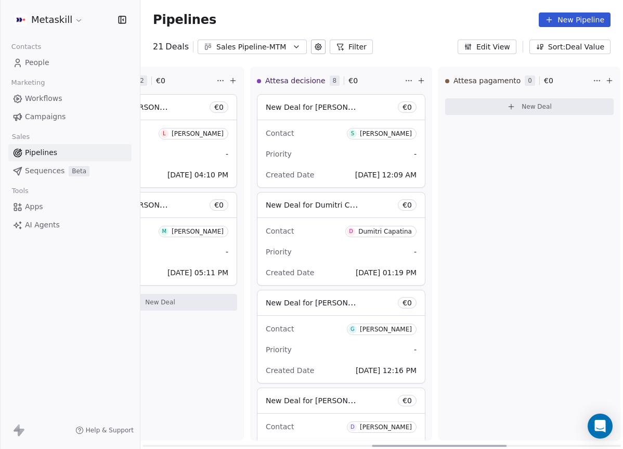
drag, startPoint x: 272, startPoint y: 444, endPoint x: 499, endPoint y: 399, distance: 232.2
click at [503, 444] on div at bounding box center [439, 445] width 135 height 2
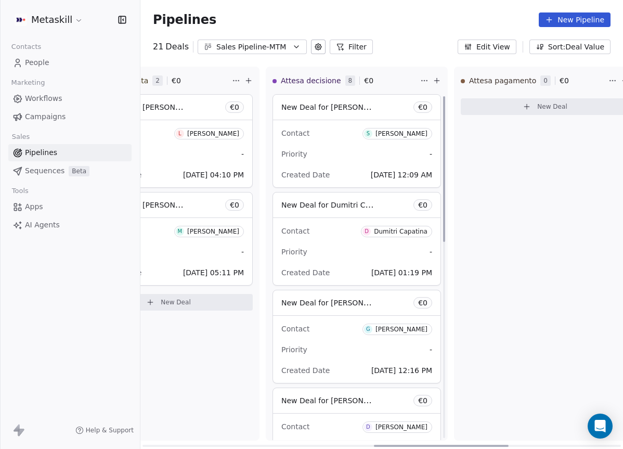
click at [359, 153] on div "Priority -" at bounding box center [356, 154] width 151 height 17
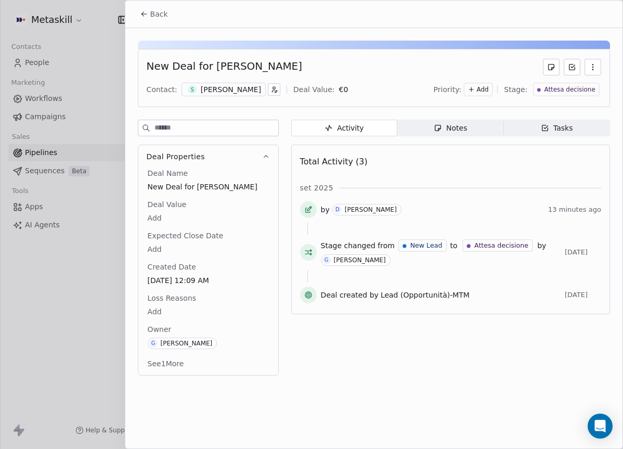
click at [235, 88] on div "Sergio Nembrini" at bounding box center [231, 89] width 60 height 10
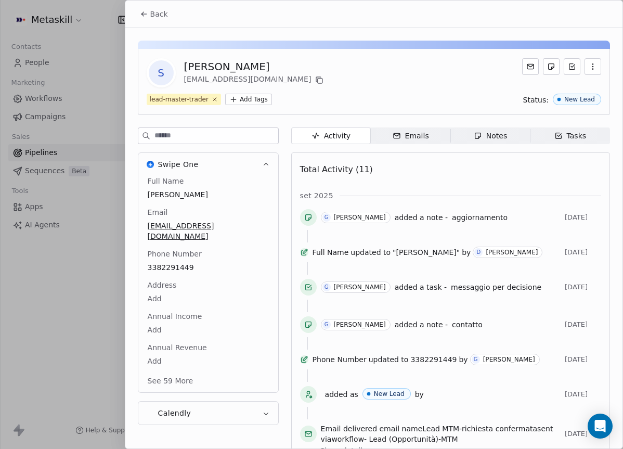
scroll to position [33, 0]
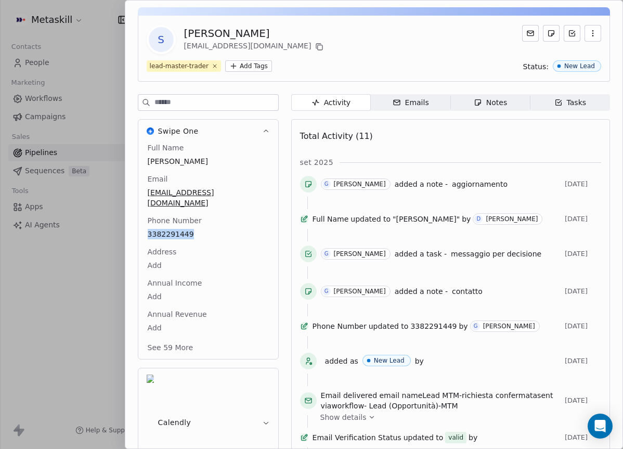
click at [410, 102] on div "Emails" at bounding box center [410, 102] width 36 height 11
click at [465, 106] on span "Notes Notes" at bounding box center [490, 102] width 80 height 17
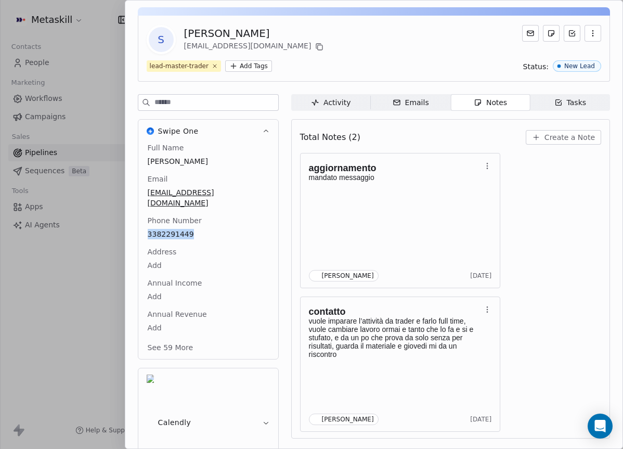
scroll to position [30, 0]
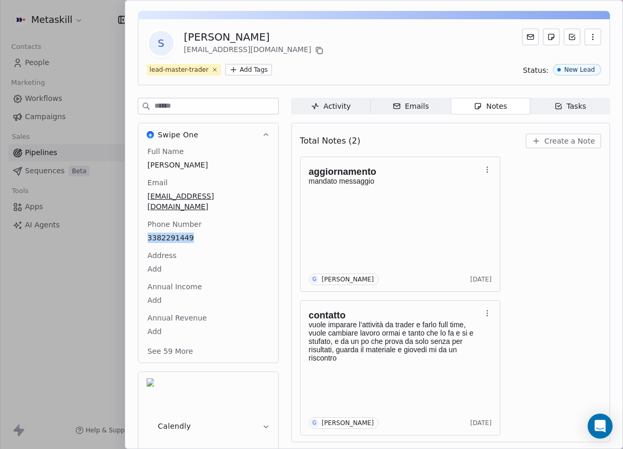
click at [548, 141] on span "Create a Note" at bounding box center [569, 141] width 50 height 10
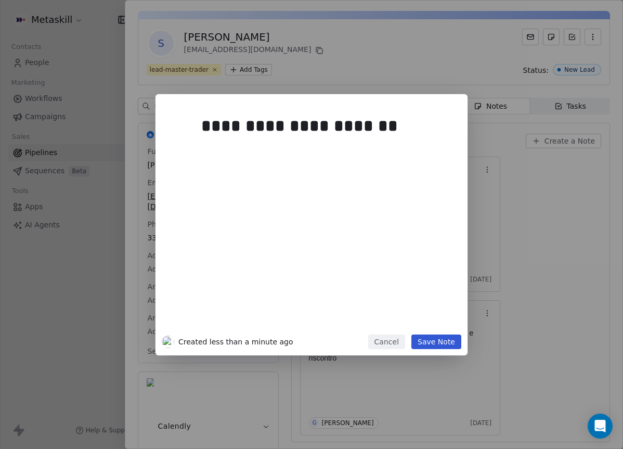
click at [409, 192] on div "**********" at bounding box center [327, 219] width 252 height 221
click at [442, 341] on button "Save Note" at bounding box center [436, 341] width 50 height 15
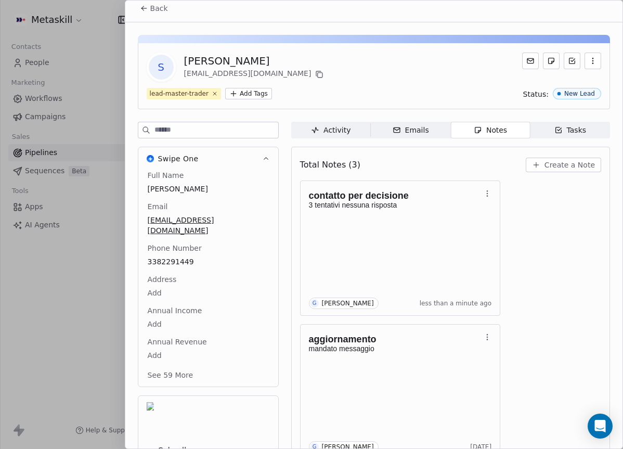
scroll to position [0, 0]
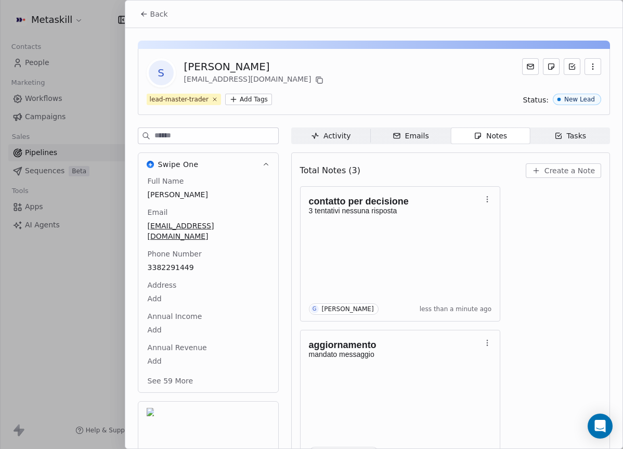
click at [147, 15] on icon at bounding box center [144, 14] width 8 height 8
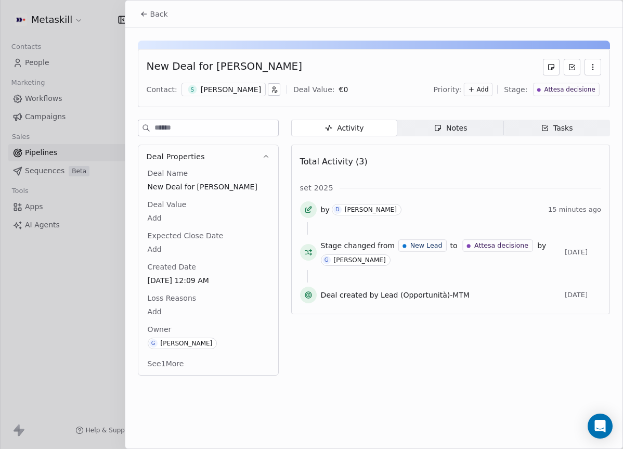
click at [568, 101] on div "New Deal for sergio nembrini Contact: S Sergio Nembrini Deal Value: € 0 Priorit…" at bounding box center [374, 78] width 472 height 58
click at [570, 98] on div "New Deal for sergio nembrini Contact: S Sergio Nembrini Deal Value: € 0 Priorit…" at bounding box center [374, 78] width 472 height 58
click at [573, 95] on div "Attesa decisione" at bounding box center [566, 90] width 66 height 14
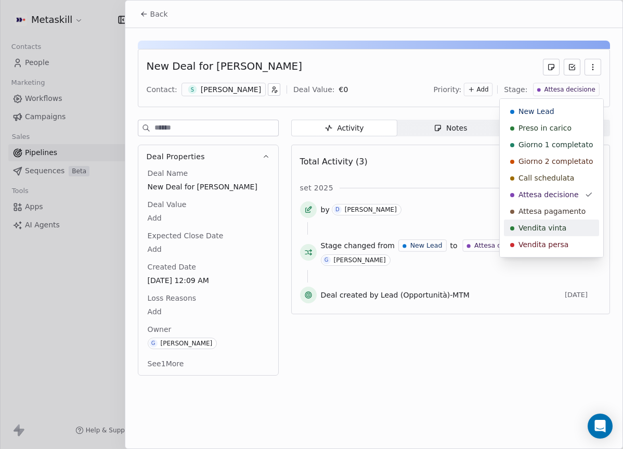
click at [553, 240] on span "Vendita persa" at bounding box center [543, 244] width 50 height 10
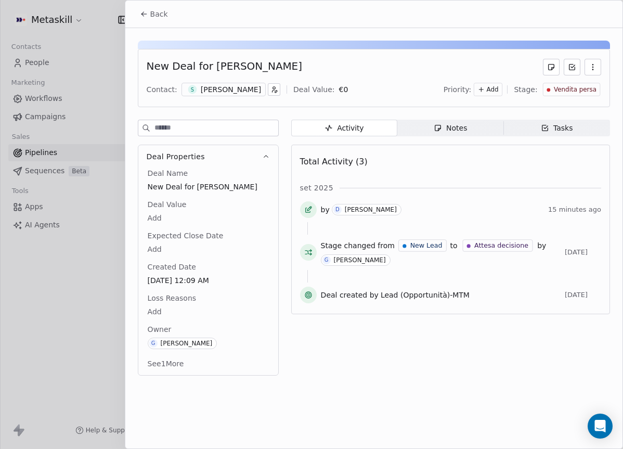
click at [200, 312] on body "Metaskill Contacts People Marketing Workflows Campaigns Sales Pipelines Sequenc…" at bounding box center [311, 224] width 623 height 449
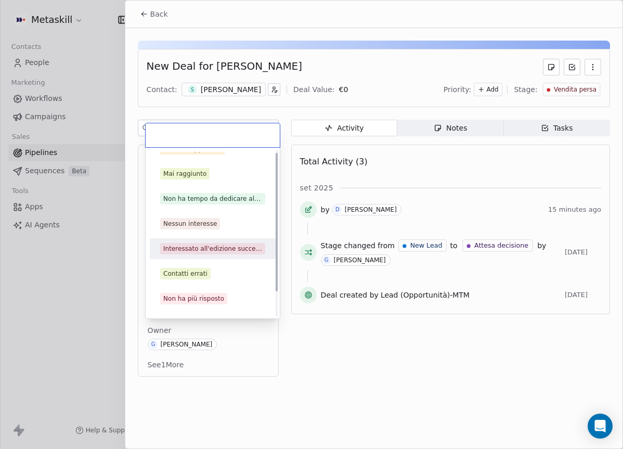
scroll to position [33, 0]
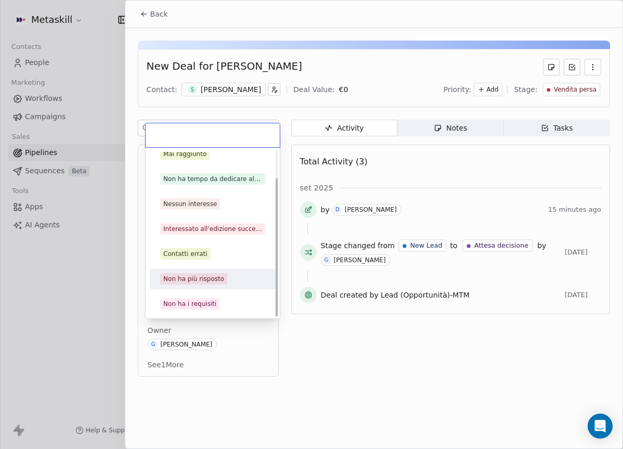
click at [209, 278] on div "Non ha più risposto" at bounding box center [193, 278] width 61 height 9
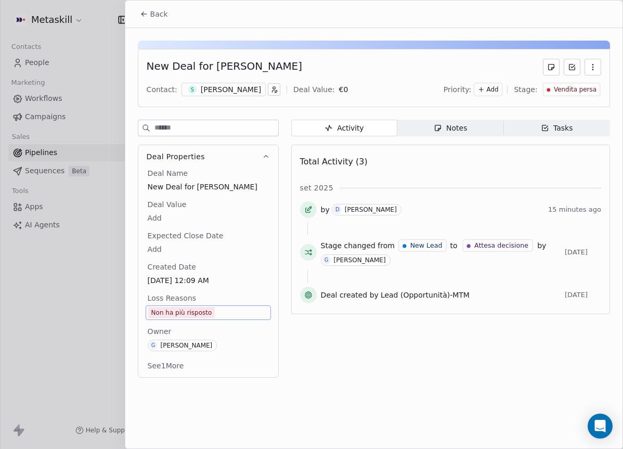
click at [159, 9] on span "Back" at bounding box center [159, 14] width 18 height 10
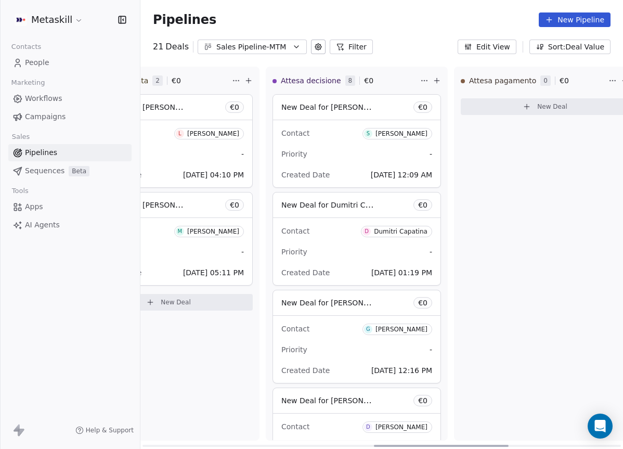
click at [361, 139] on div "Contact S Sergio Nembrini" at bounding box center [356, 132] width 151 height 17
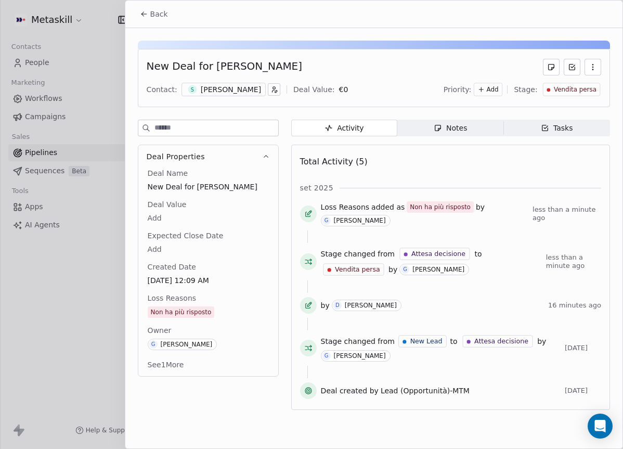
click at [145, 8] on button "Back" at bounding box center [154, 14] width 41 height 19
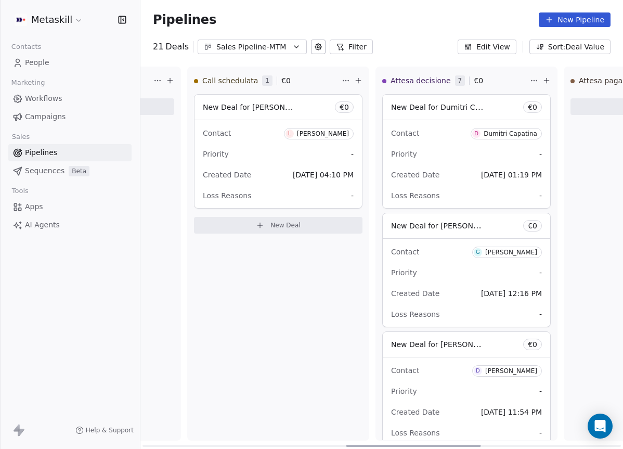
drag, startPoint x: 257, startPoint y: 444, endPoint x: 458, endPoint y: 413, distance: 203.5
click at [457, 444] on div at bounding box center [413, 445] width 135 height 2
click at [455, 162] on div "Priority -" at bounding box center [465, 154] width 151 height 17
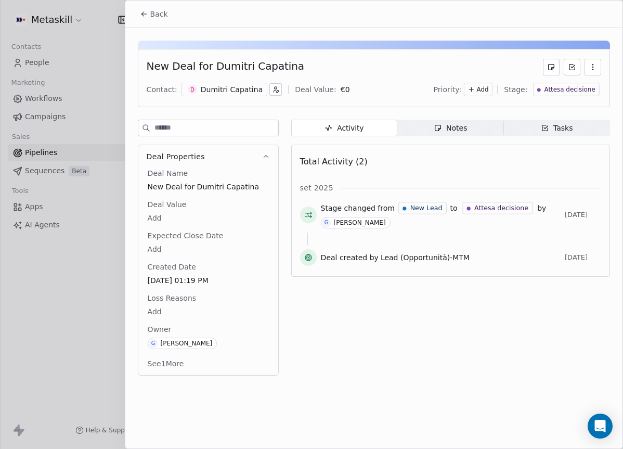
click at [244, 94] on div "Dumitri Capatina" at bounding box center [232, 89] width 62 height 10
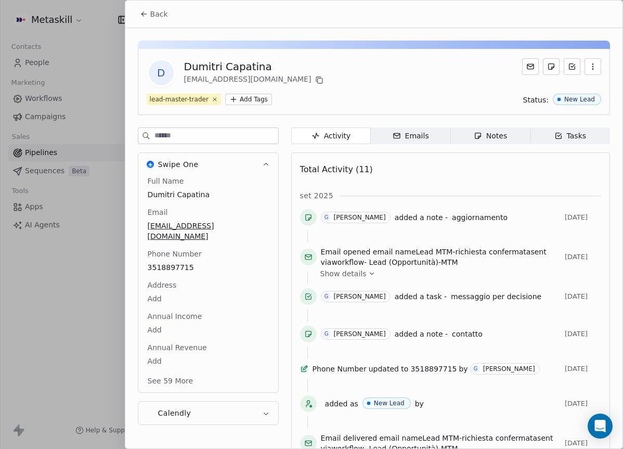
scroll to position [33, 0]
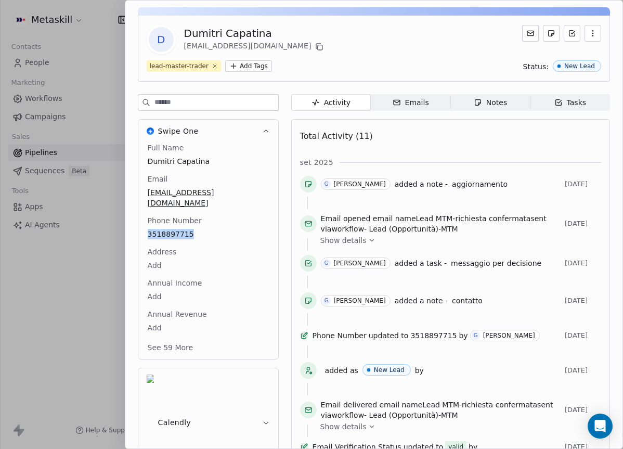
click at [476, 95] on span "Notes Notes" at bounding box center [490, 102] width 80 height 17
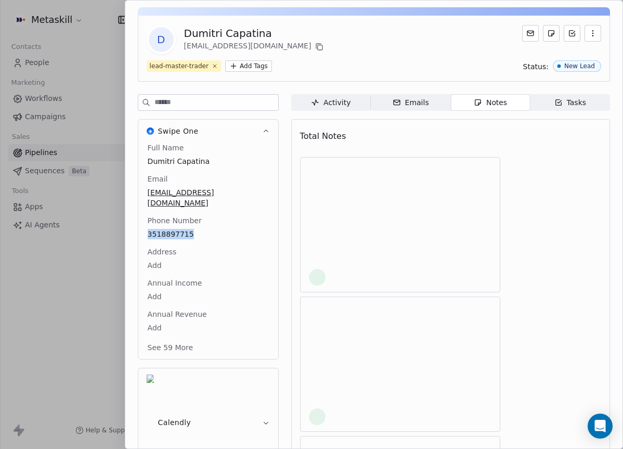
scroll to position [30, 0]
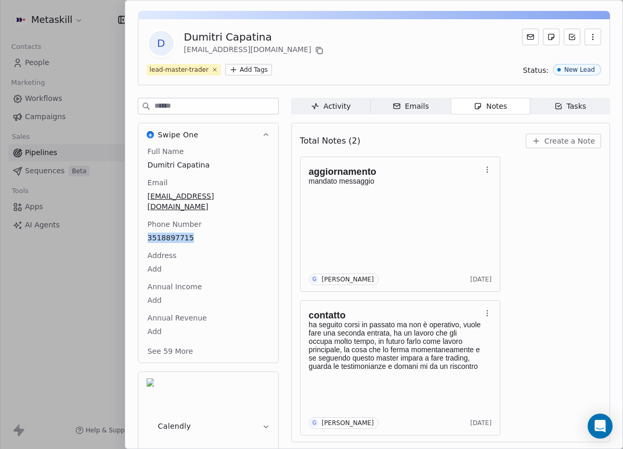
click at [570, 144] on span "Create a Note" at bounding box center [569, 141] width 50 height 10
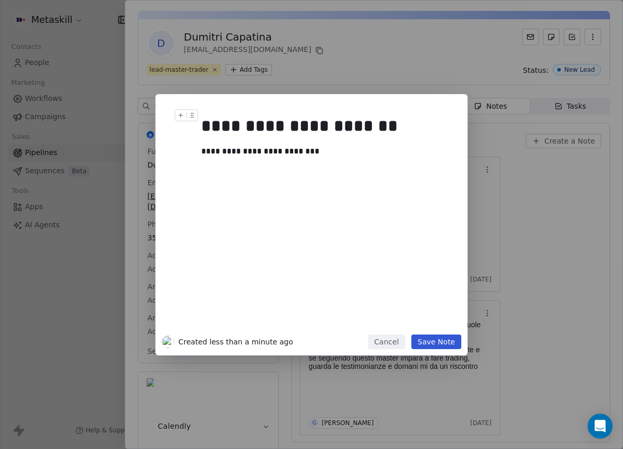
click at [446, 338] on button "Save Note" at bounding box center [436, 341] width 50 height 15
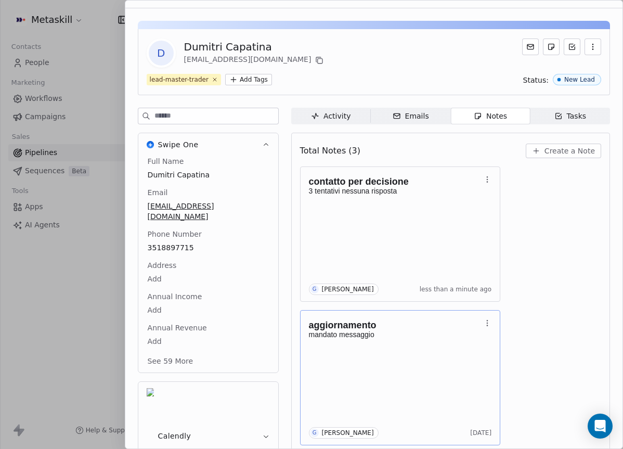
scroll to position [3, 0]
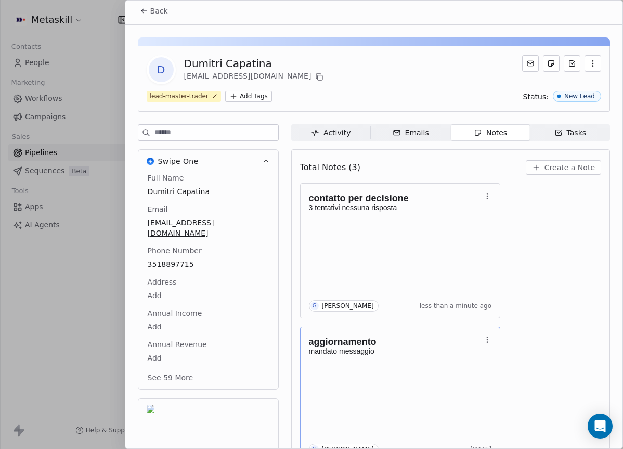
drag, startPoint x: 313, startPoint y: 49, endPoint x: 276, endPoint y: 53, distance: 37.6
click at [314, 48] on div "D Dumitri Capatina ilmegliodite.j@gmail.com lead-master-trader Add Tags Status:…" at bounding box center [374, 79] width 472 height 66
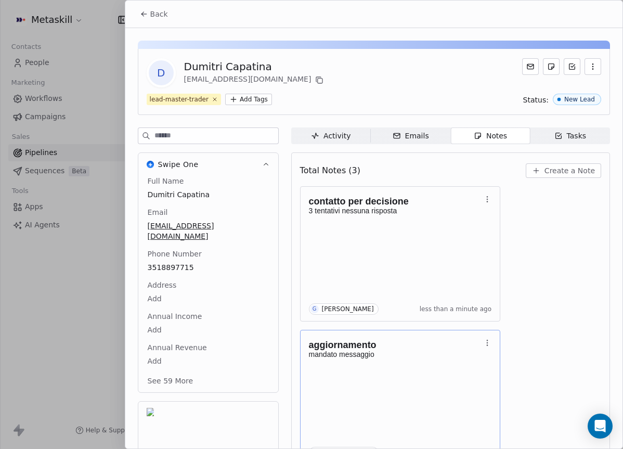
click at [161, 16] on span "Back" at bounding box center [159, 14] width 18 height 10
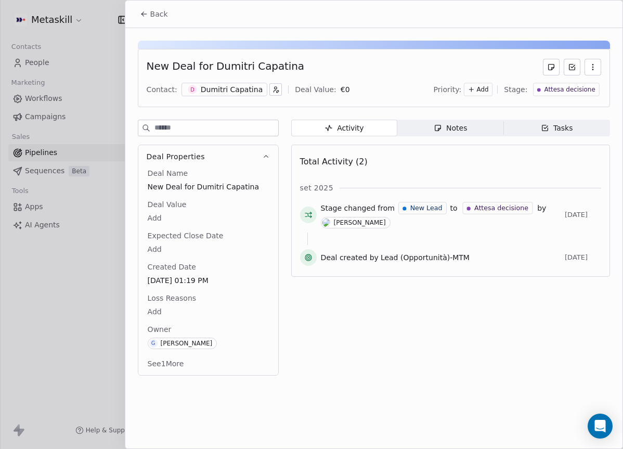
click at [543, 91] on div "Attesa decisione" at bounding box center [566, 89] width 58 height 9
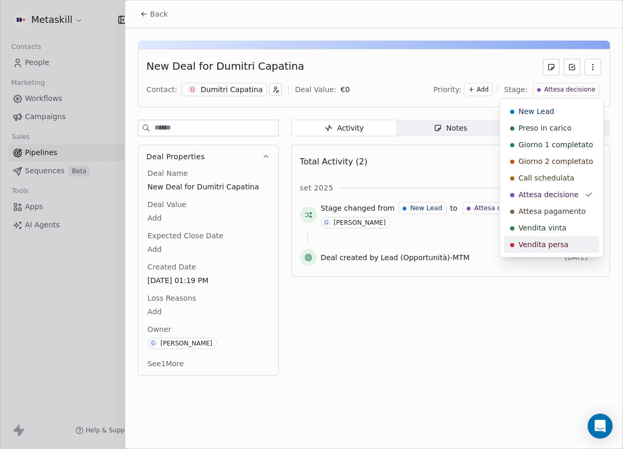
click at [551, 244] on span "Vendita persa" at bounding box center [543, 244] width 50 height 10
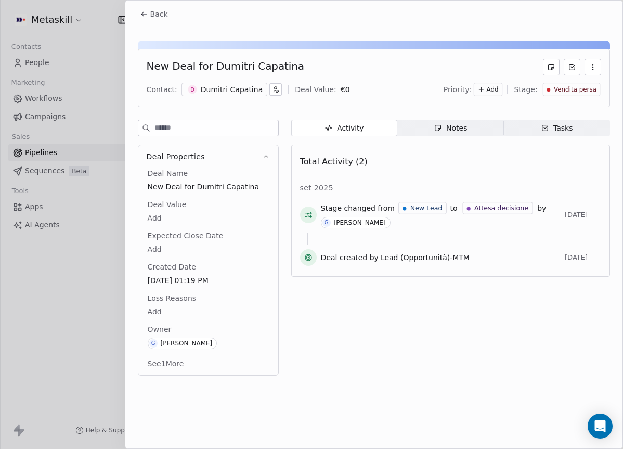
click at [164, 311] on body "Metaskill Contacts People Marketing Workflows Campaigns Sales Pipelines Sequenc…" at bounding box center [311, 224] width 623 height 449
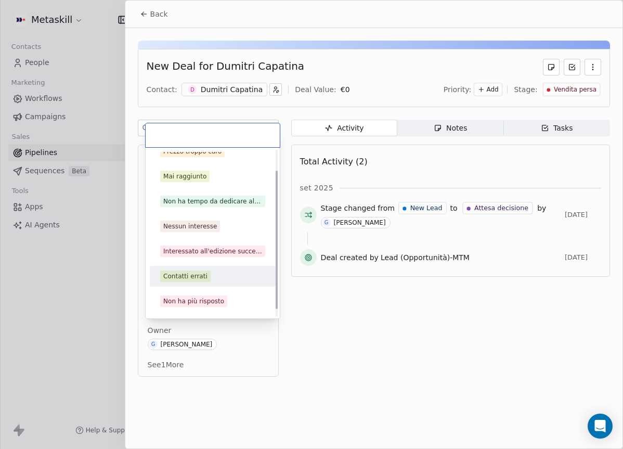
scroll to position [33, 0]
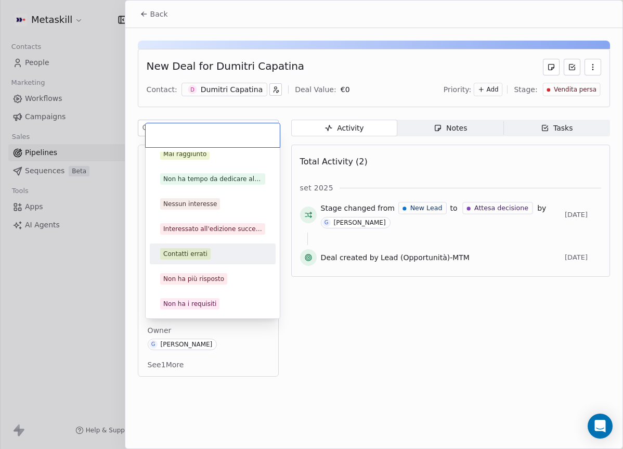
click at [212, 273] on div "Non ha più risposto" at bounding box center [212, 278] width 117 height 17
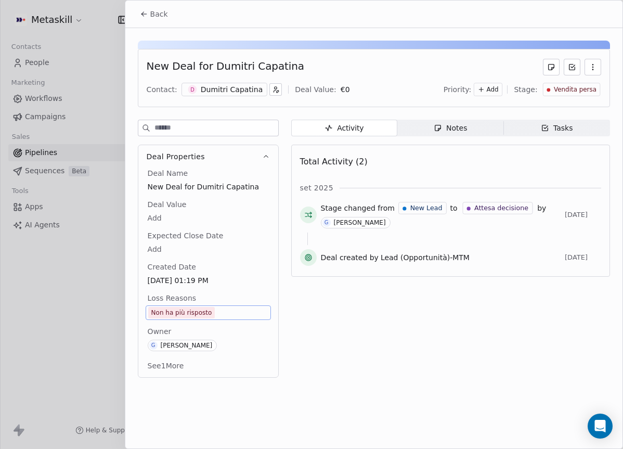
click at [154, 18] on span "Back" at bounding box center [159, 14] width 18 height 10
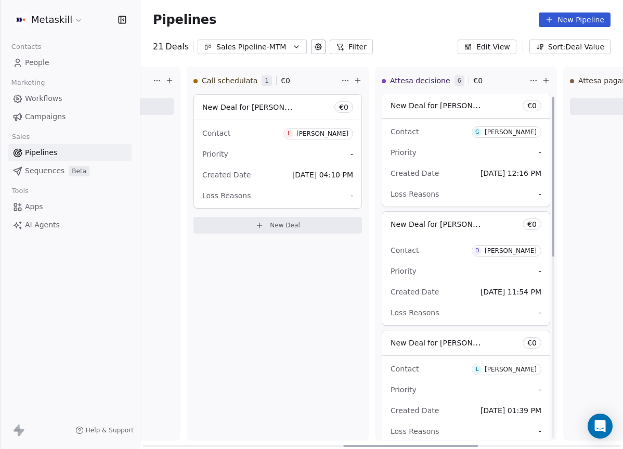
scroll to position [2, 0]
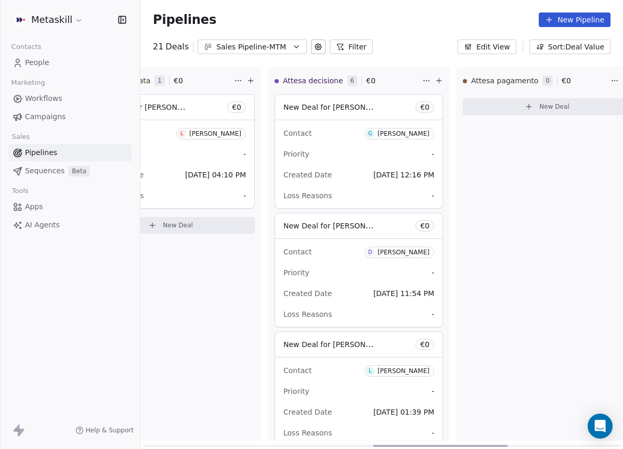
scroll to position [0, 869]
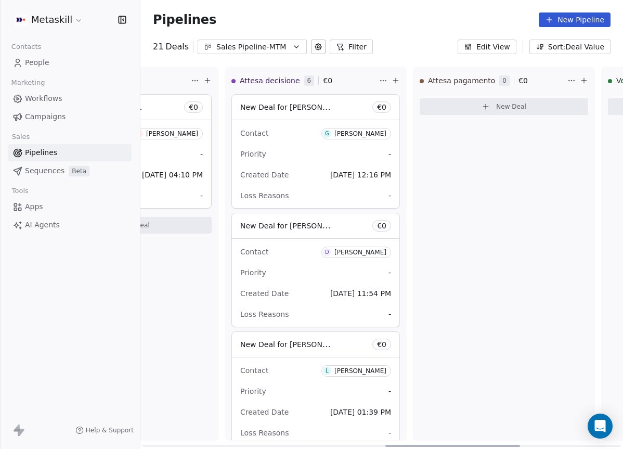
drag, startPoint x: 247, startPoint y: 442, endPoint x: 490, endPoint y: 409, distance: 245.0
click at [490, 444] on div at bounding box center [452, 445] width 135 height 2
click at [326, 146] on div "Priority -" at bounding box center [315, 154] width 151 height 17
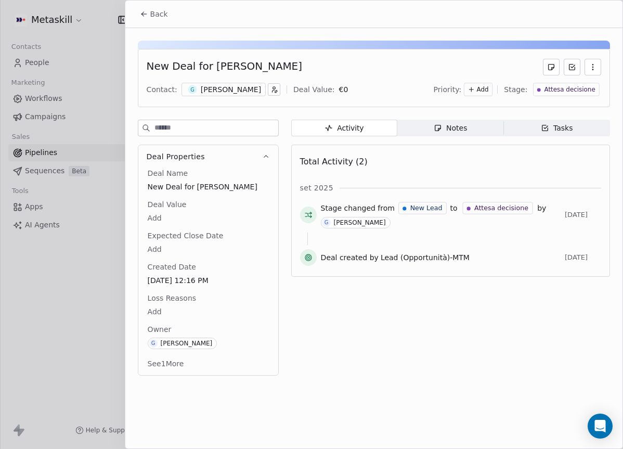
click at [261, 94] on div "[PERSON_NAME]" at bounding box center [231, 89] width 60 height 10
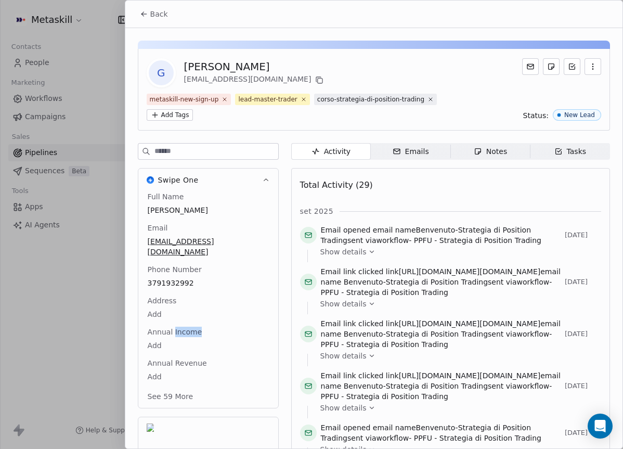
scroll to position [49, 0]
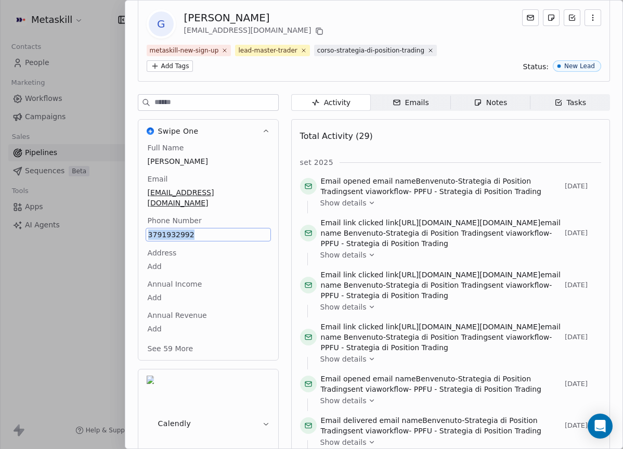
click at [478, 103] on icon "button" at bounding box center [477, 103] width 6 height 6
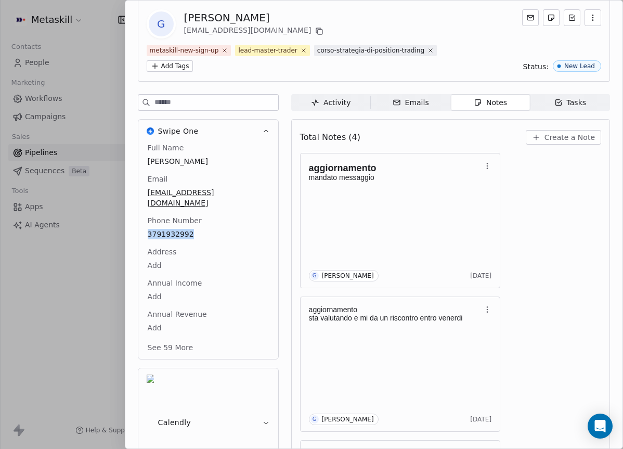
click at [584, 142] on button "Create a Note" at bounding box center [562, 137] width 75 height 15
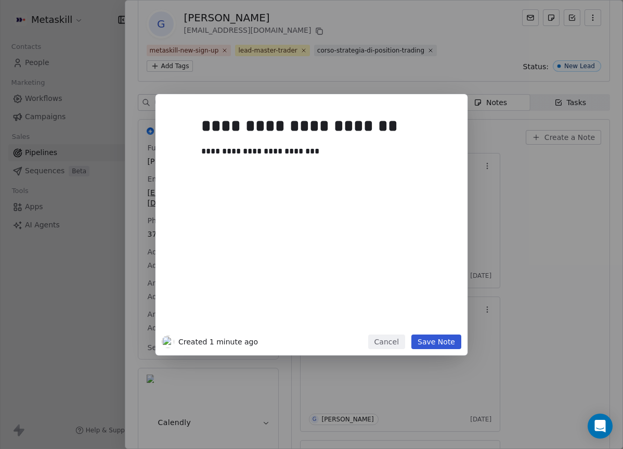
click at [435, 336] on button "Save Note" at bounding box center [436, 341] width 50 height 15
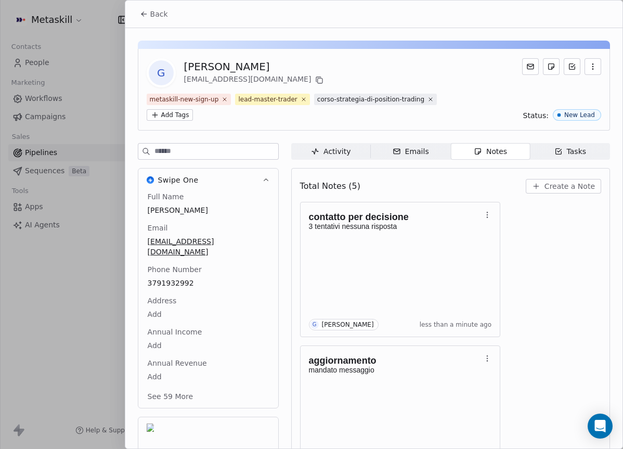
click at [150, 13] on span "Back" at bounding box center [159, 14] width 18 height 10
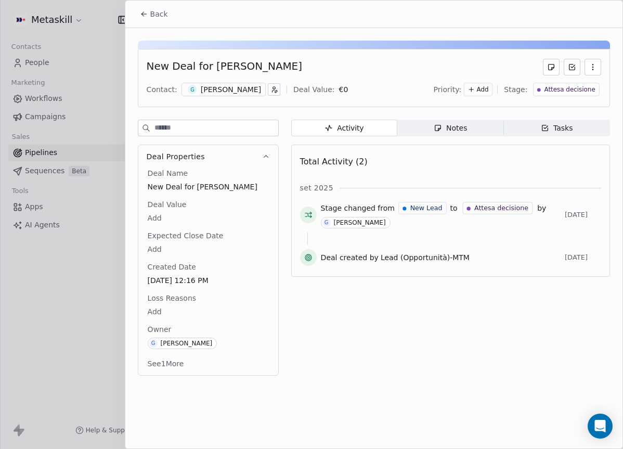
click at [579, 98] on div "New Deal for giovanni d'ascenzo Contact: G Giovanni D'ascenzo Deal Value: € 0 P…" at bounding box center [374, 78] width 472 height 58
click at [585, 91] on span "Attesa decisione" at bounding box center [569, 89] width 51 height 9
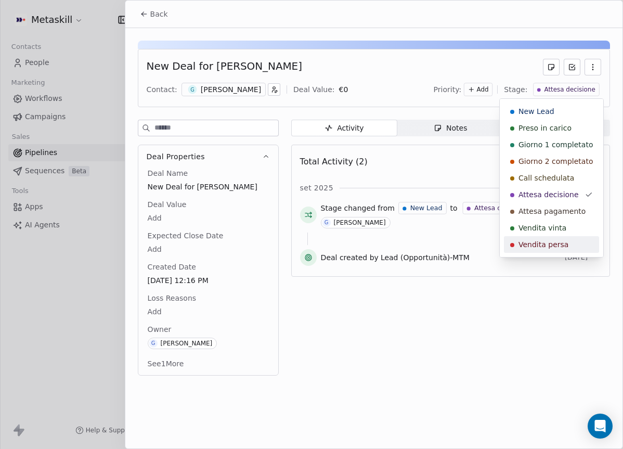
click at [553, 246] on span "Vendita persa" at bounding box center [543, 244] width 50 height 10
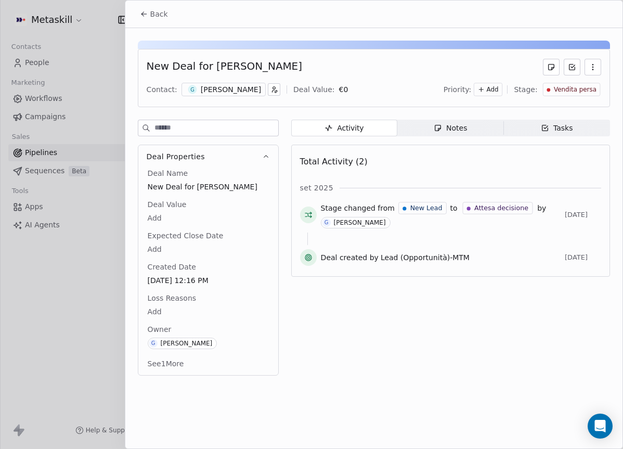
click at [182, 307] on body "Metaskill Contacts People Marketing Workflows Campaigns Sales Pipelines Sequenc…" at bounding box center [311, 224] width 623 height 449
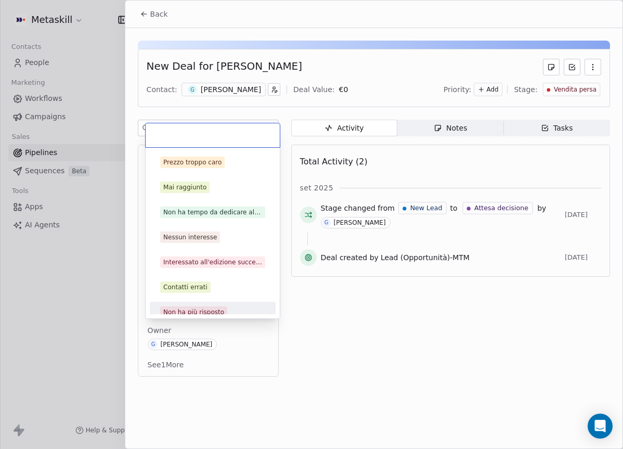
click at [195, 310] on div "Non ha più risposto" at bounding box center [193, 311] width 61 height 9
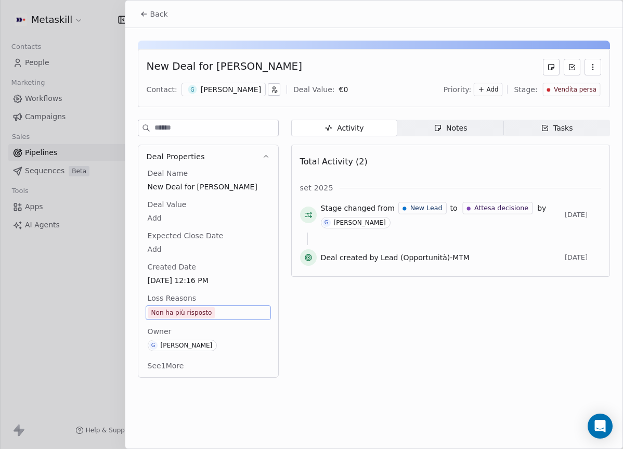
click at [159, 15] on span "Back" at bounding box center [159, 14] width 18 height 10
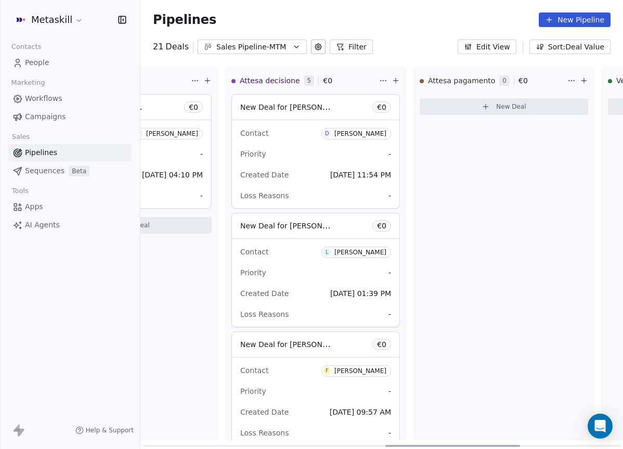
click at [353, 164] on div "Contact D Davide Bertone Priority - Created Date Sep 13, 2025 11:54 PM Loss Rea…" at bounding box center [315, 164] width 167 height 88
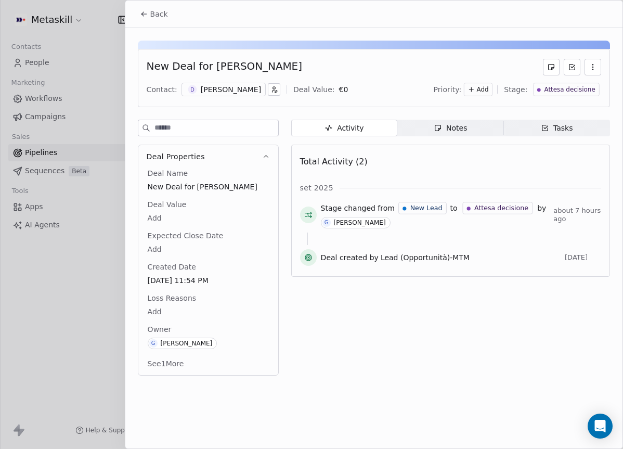
click at [241, 94] on div "[PERSON_NAME]" at bounding box center [231, 89] width 60 height 10
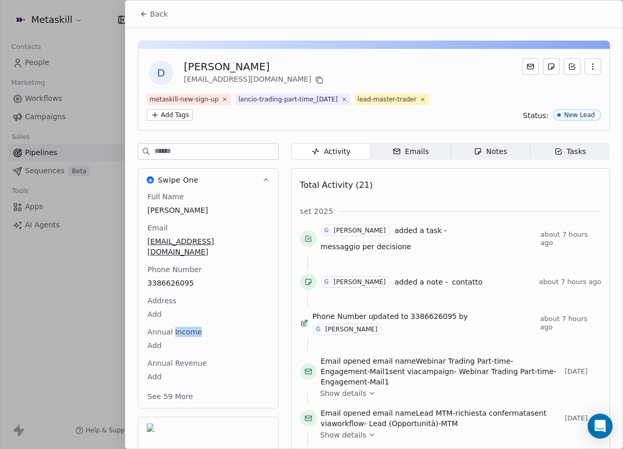
scroll to position [49, 0]
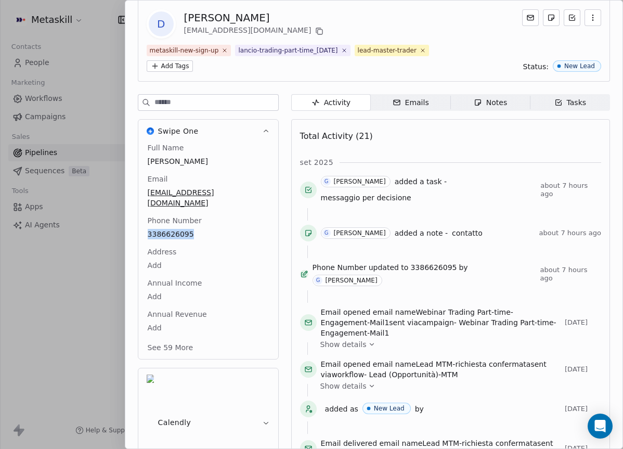
click at [500, 102] on div "Notes" at bounding box center [489, 102] width 33 height 11
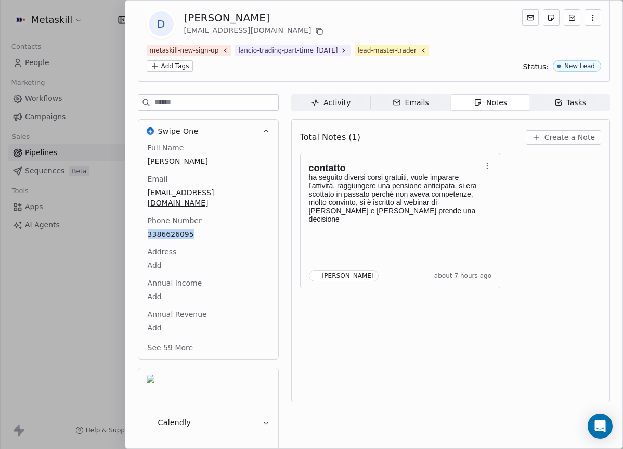
scroll to position [9, 0]
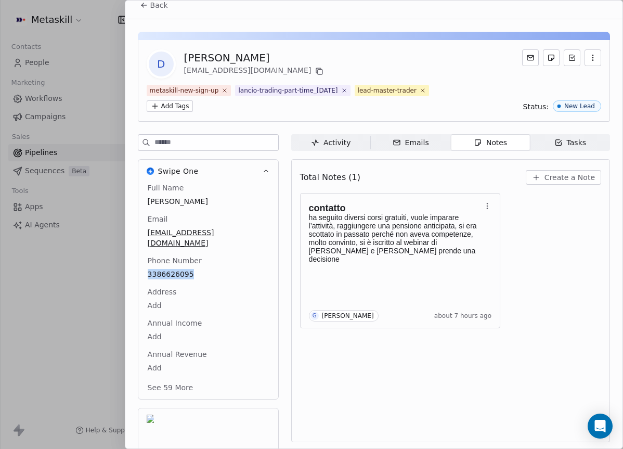
click at [357, 150] on span "Activity Activity" at bounding box center [331, 142] width 80 height 17
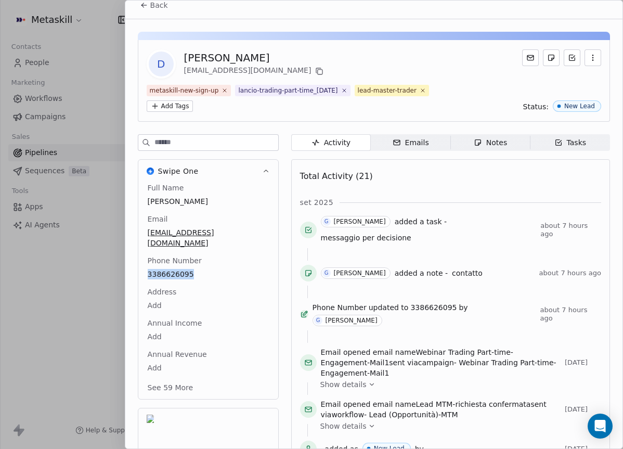
click at [585, 144] on div "Tasks" at bounding box center [570, 142] width 32 height 11
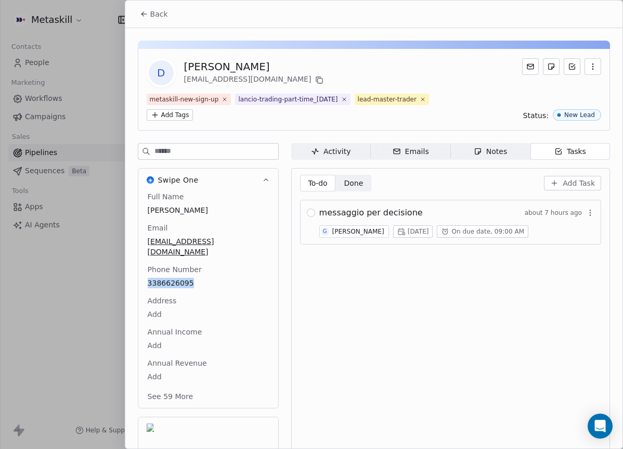
click at [314, 149] on icon "button" at bounding box center [315, 151] width 8 height 8
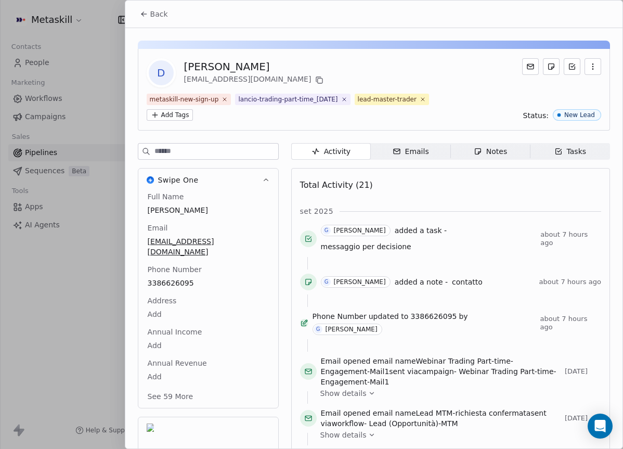
click at [350, 104] on span "lancio-trading-part-time_[DATE]" at bounding box center [292, 99] width 115 height 11
click at [349, 110] on div "metaskill-new-sign-up lancio-trading-part-time_2025-09-17 lead-master-trader Ad…" at bounding box center [303, 107] width 312 height 27
click at [165, 23] on div "Back" at bounding box center [373, 14] width 497 height 27
click at [160, 15] on span "Back" at bounding box center [159, 14] width 18 height 10
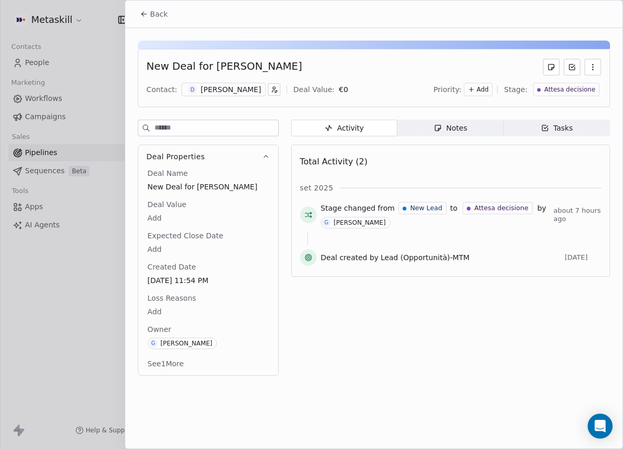
click at [167, 10] on button "Back" at bounding box center [154, 14] width 41 height 19
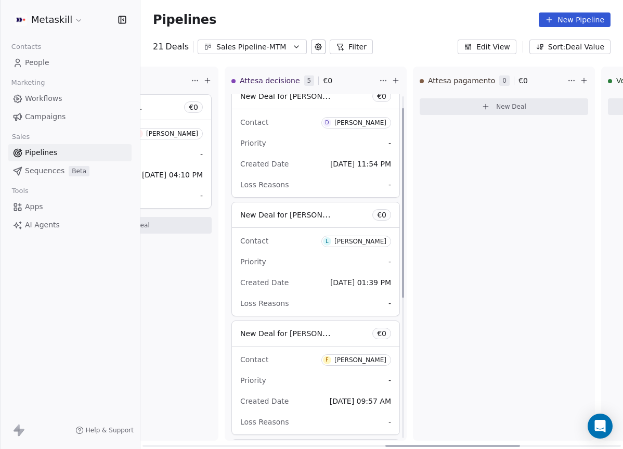
scroll to position [27, 0]
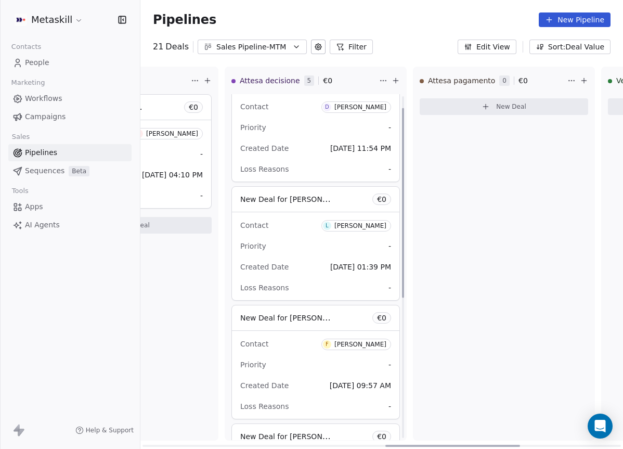
click at [296, 248] on div "Priority -" at bounding box center [315, 246] width 151 height 17
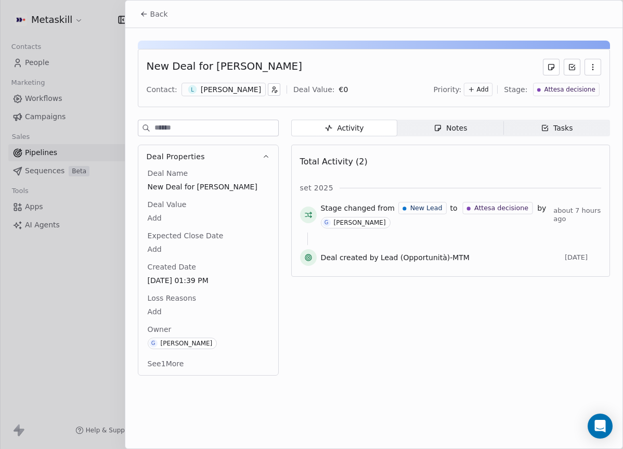
click at [240, 89] on div "[PERSON_NAME]" at bounding box center [231, 89] width 60 height 10
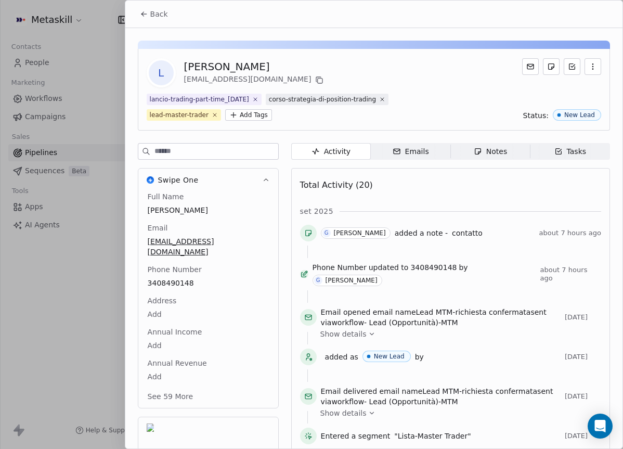
click at [162, 21] on button "Back" at bounding box center [154, 14] width 41 height 19
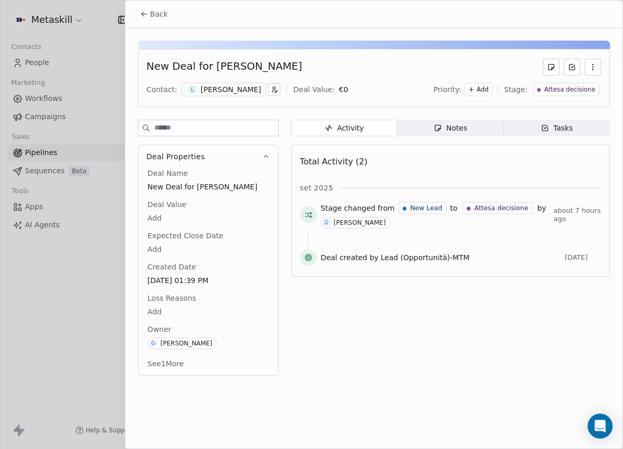
click at [160, 23] on div "Back" at bounding box center [373, 14] width 497 height 27
click at [167, 22] on button "Back" at bounding box center [154, 14] width 41 height 19
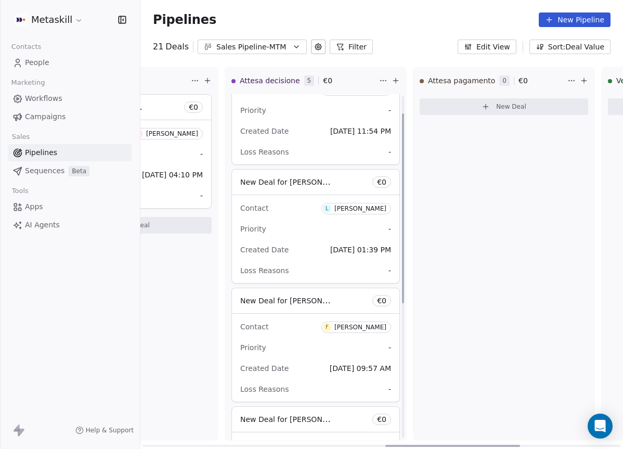
scroll to position [276, 0]
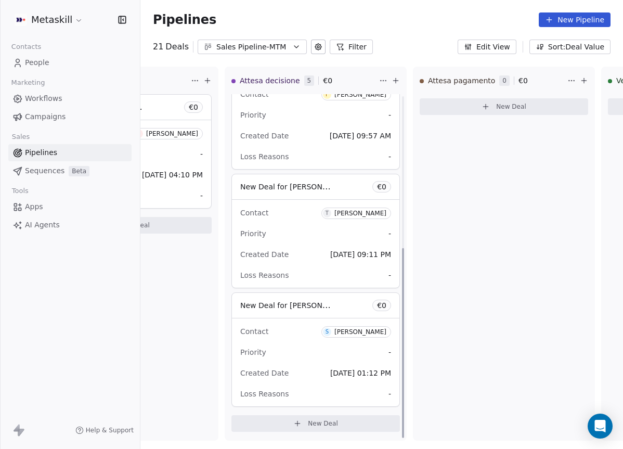
click at [281, 47] on div "Sales Pipeline-MTM" at bounding box center [252, 47] width 72 height 11
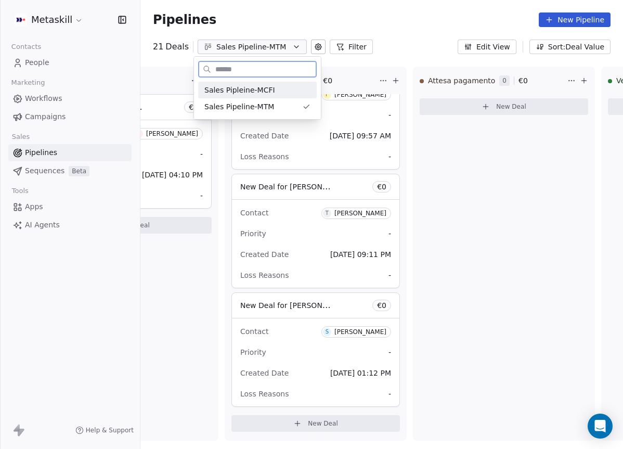
click at [283, 88] on div "Sales Pipleine-MCFI" at bounding box center [257, 90] width 106 height 11
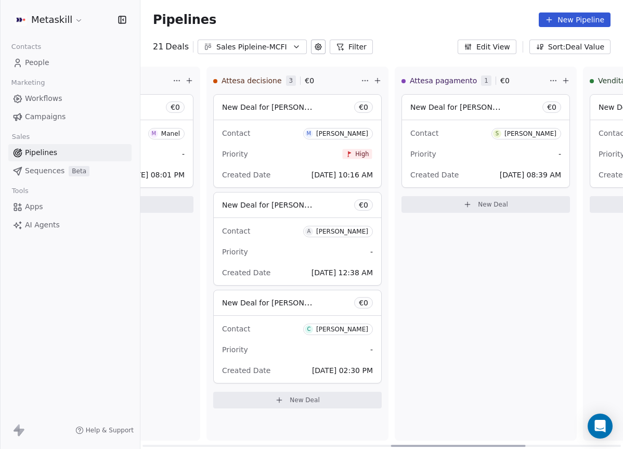
scroll to position [0, 887]
drag, startPoint x: 235, startPoint y: 444, endPoint x: 482, endPoint y: 408, distance: 249.4
click at [482, 444] on div at bounding box center [457, 445] width 135 height 2
click at [273, 144] on div "Contact M Marco Bolzan Priority High Created Date Sep 09, 2025 10:16 AM" at bounding box center [297, 153] width 167 height 67
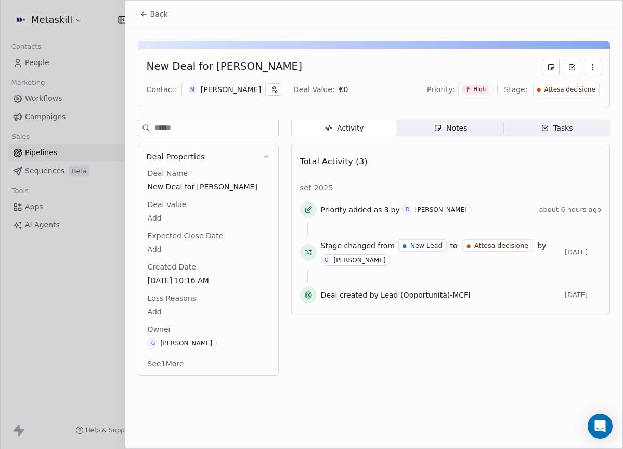
click at [469, 89] on icon at bounding box center [467, 89] width 3 height 5
click at [465, 138] on div "Low" at bounding box center [465, 144] width 56 height 17
click at [214, 83] on div "M Marco Bolzan" at bounding box center [223, 90] width 84 height 14
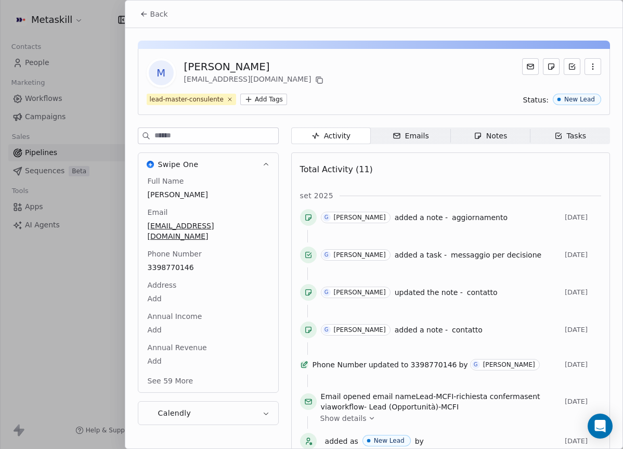
click at [496, 137] on div "Notes" at bounding box center [489, 135] width 33 height 11
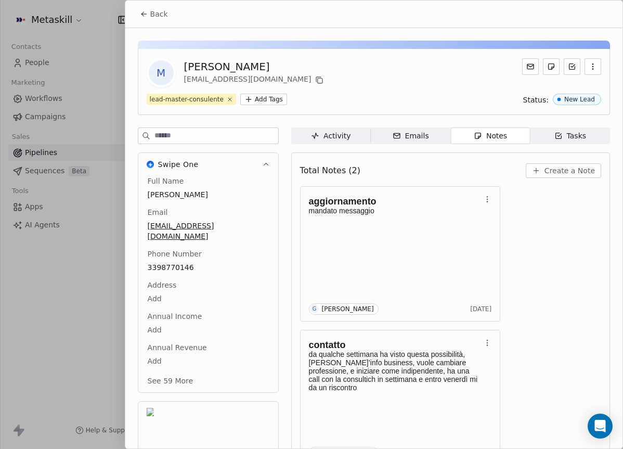
scroll to position [30, 0]
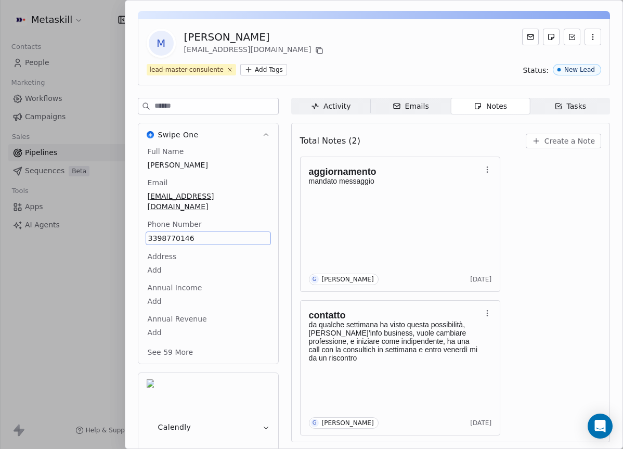
click at [165, 233] on span "3398770146" at bounding box center [208, 238] width 120 height 10
click at [166, 225] on input "**********" at bounding box center [208, 233] width 120 height 21
click at [583, 135] on html "Metaskill Contacts People Marketing Workflows Campaigns Sales Pipelines Sequenc…" at bounding box center [311, 224] width 623 height 449
click at [575, 142] on span "Create a Note" at bounding box center [569, 141] width 50 height 10
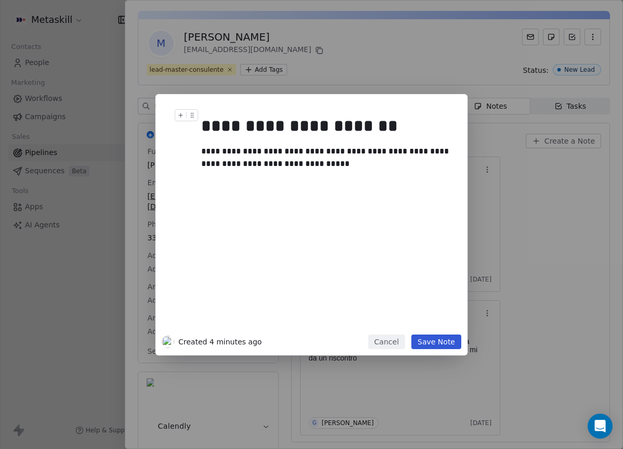
click at [443, 338] on button "Save Note" at bounding box center [436, 341] width 50 height 15
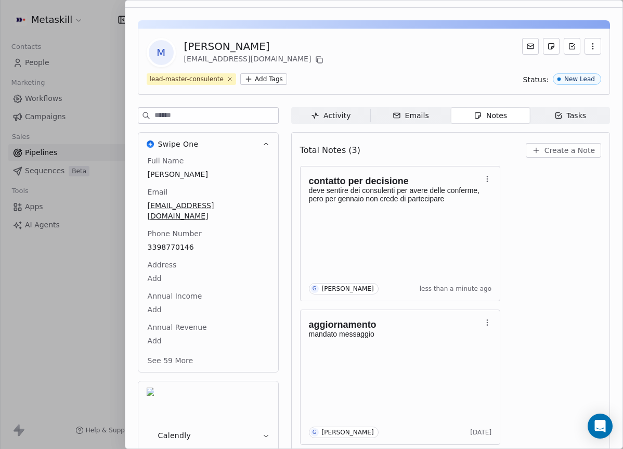
scroll to position [0, 0]
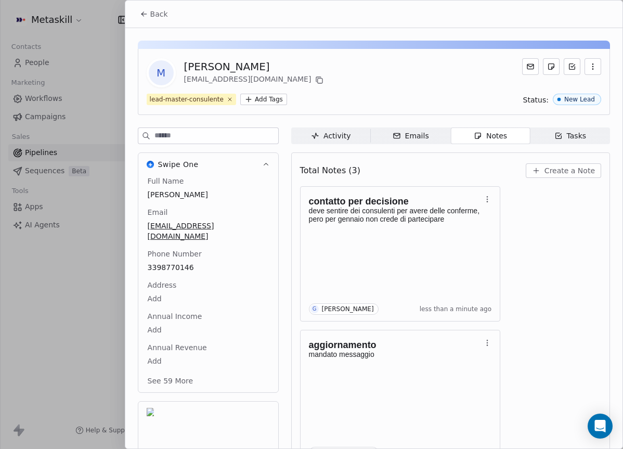
click at [156, 11] on span "Back" at bounding box center [159, 14] width 18 height 10
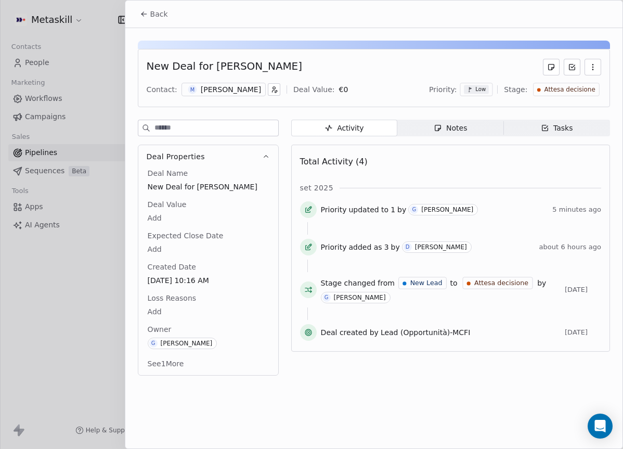
click at [546, 87] on div "Attesa decisione" at bounding box center [566, 89] width 58 height 9
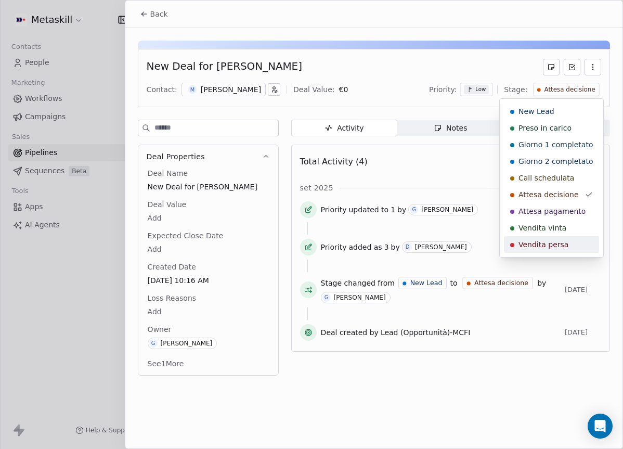
click at [546, 240] on span "Vendita persa" at bounding box center [543, 244] width 50 height 10
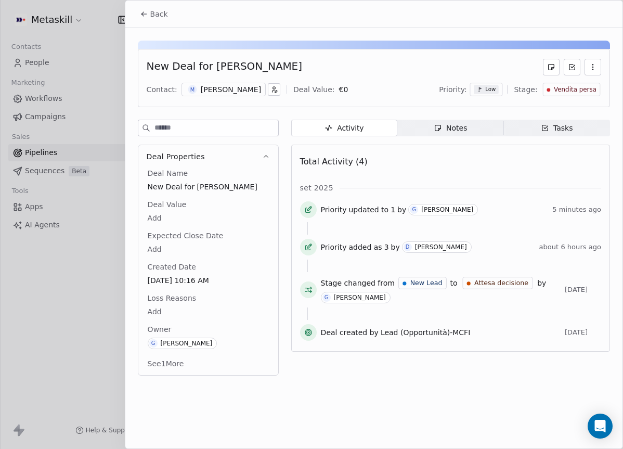
click at [164, 319] on div "Deal Name New Deal for Marco Bolzan Deal Value Add Expected Close Date Add Crea…" at bounding box center [208, 269] width 125 height 203
click at [163, 311] on body "Metaskill Contacts People Marketing Workflows Campaigns Sales Pipelines Sequenc…" at bounding box center [311, 224] width 623 height 449
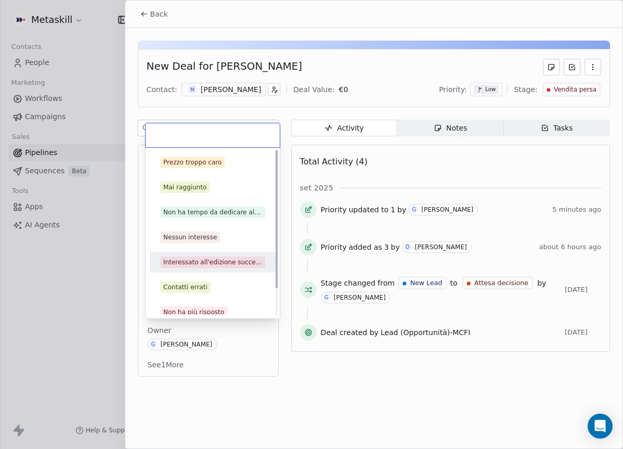
click at [218, 258] on div "Interessato all'edizione successiva" at bounding box center [212, 261] width 99 height 9
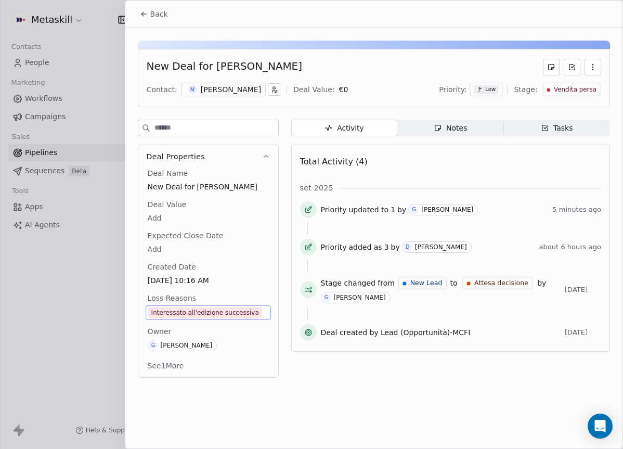
click at [145, 14] on icon at bounding box center [144, 14] width 8 height 8
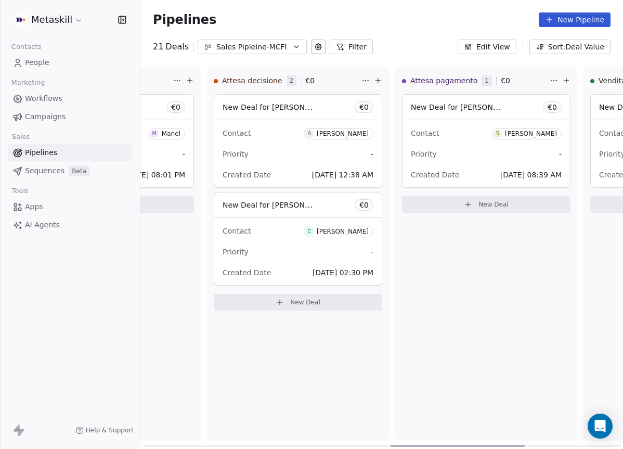
click at [294, 135] on div "Contact A Andrea Moscato" at bounding box center [297, 132] width 151 height 17
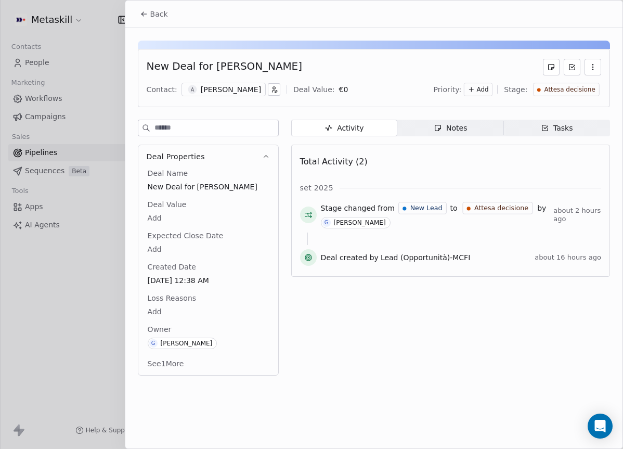
click at [440, 128] on icon "button" at bounding box center [438, 128] width 6 height 6
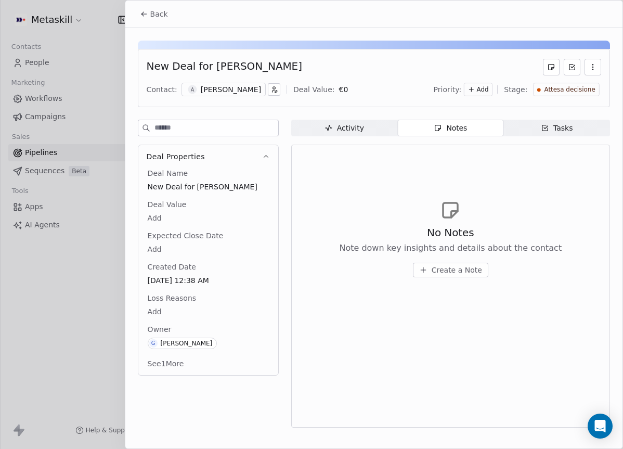
click at [234, 96] on div "Contact: A Andrea Moscato Deal Value: € 0 Priority: Add Stage: Attesa decisione" at bounding box center [374, 90] width 454 height 16
click at [244, 94] on div "[PERSON_NAME]" at bounding box center [231, 89] width 60 height 10
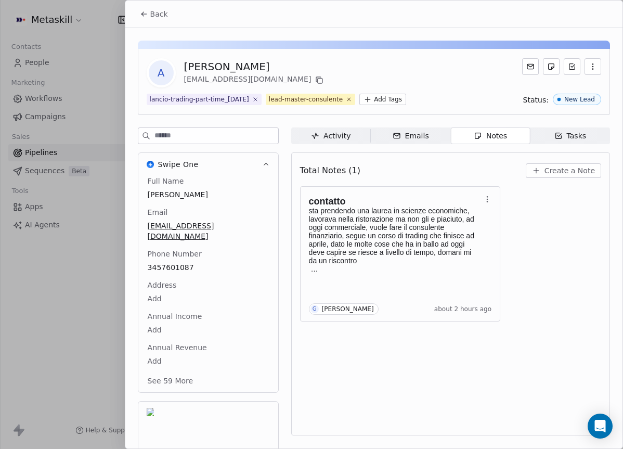
click at [143, 15] on icon at bounding box center [142, 15] width 2 height 2
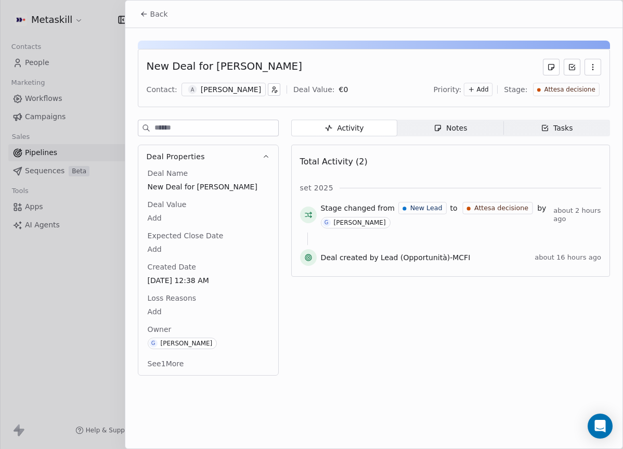
click at [145, 16] on icon at bounding box center [144, 14] width 8 height 8
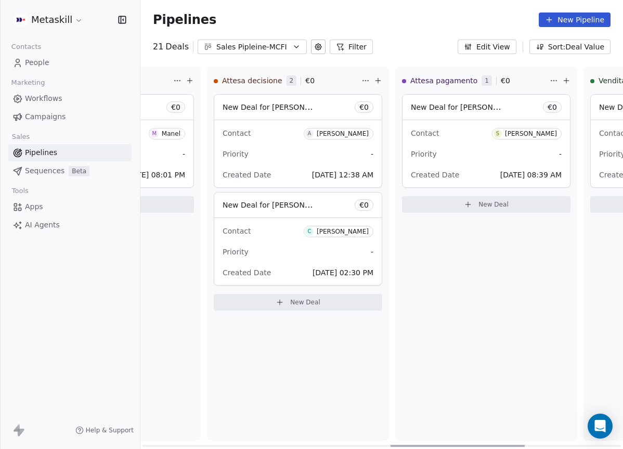
click at [478, 135] on div "Contact S Stefano Cavalieri" at bounding box center [486, 132] width 151 height 17
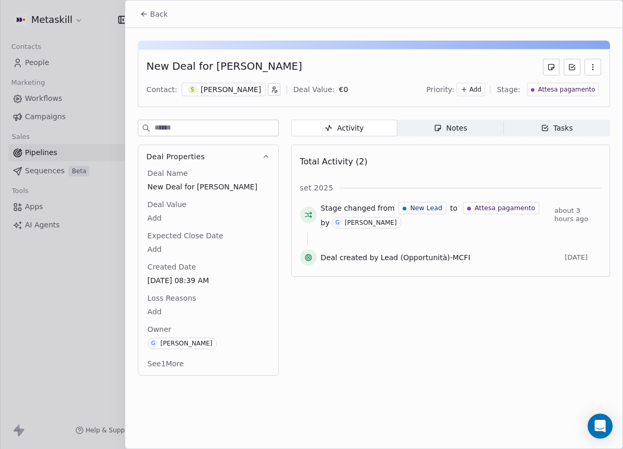
click at [149, 9] on button "Back" at bounding box center [154, 14] width 41 height 19
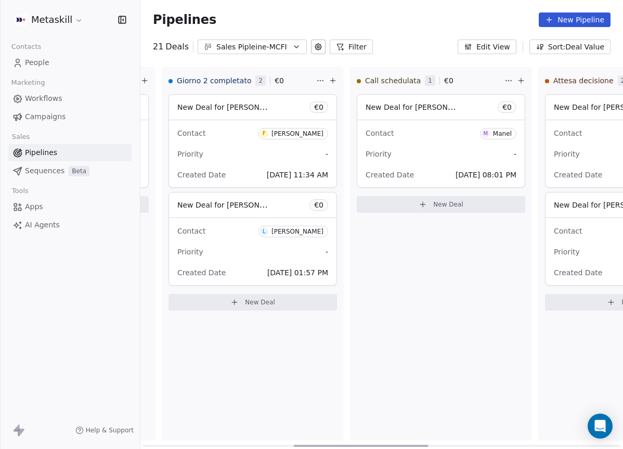
scroll to position [0, 537]
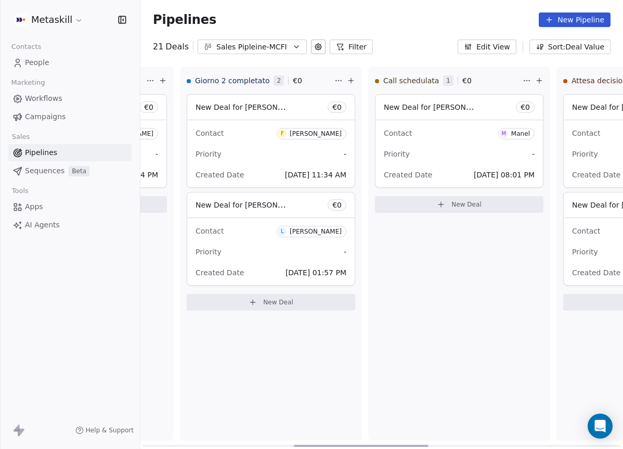
drag, startPoint x: 424, startPoint y: 445, endPoint x: 326, endPoint y: 378, distance: 118.4
click at [326, 444] on div at bounding box center [361, 445] width 135 height 2
click at [270, 133] on div "Contact F Fabio Passarani" at bounding box center [270, 132] width 151 height 17
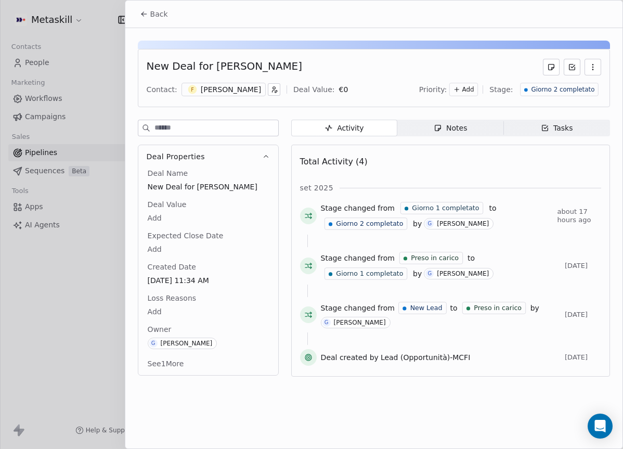
click at [233, 92] on div "[PERSON_NAME]" at bounding box center [231, 89] width 60 height 10
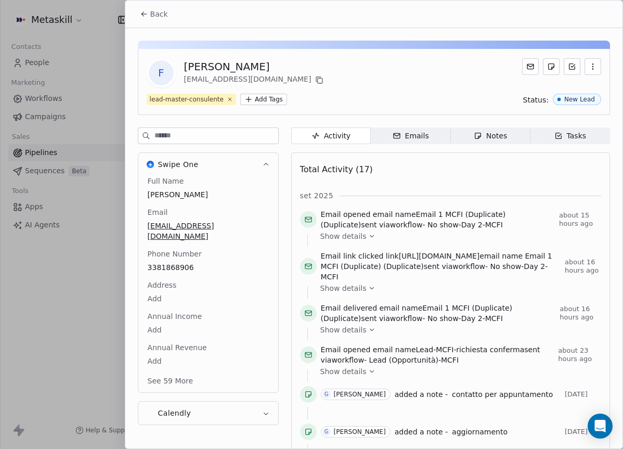
scroll to position [33, 0]
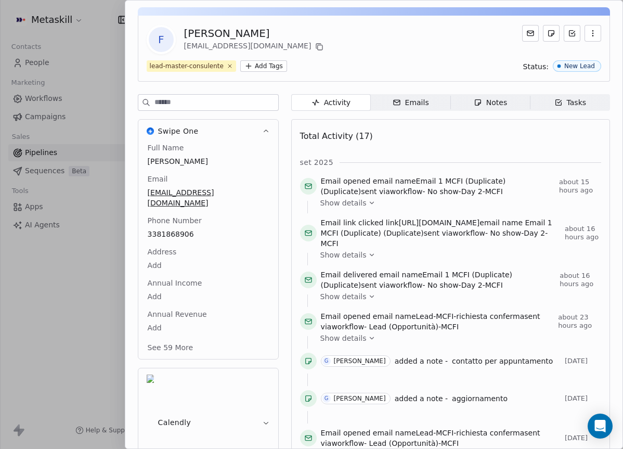
click at [178, 257] on div "Full Name Fabio Passarani Email fabio.passarani7@gmail.com Phone Number 3381868…" at bounding box center [208, 248] width 125 height 212
click at [519, 97] on span "Notes Notes" at bounding box center [490, 102] width 80 height 17
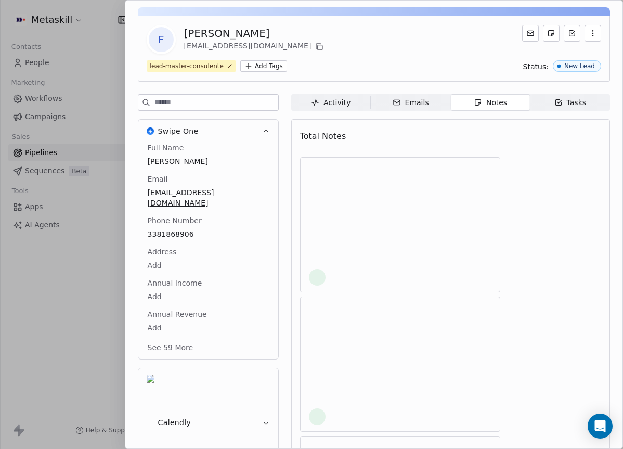
click at [512, 104] on span "Notes Notes" at bounding box center [490, 102] width 80 height 17
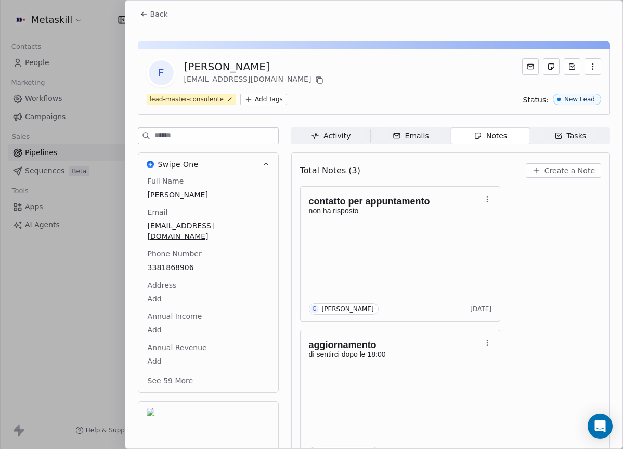
click at [157, 12] on span "Back" at bounding box center [159, 14] width 18 height 10
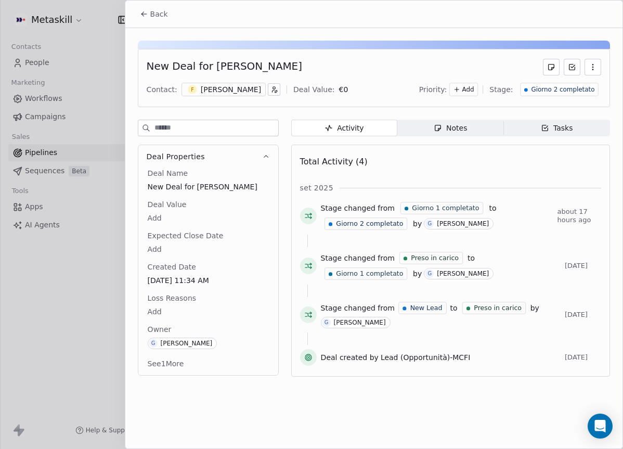
click at [152, 9] on span "Back" at bounding box center [159, 14] width 18 height 10
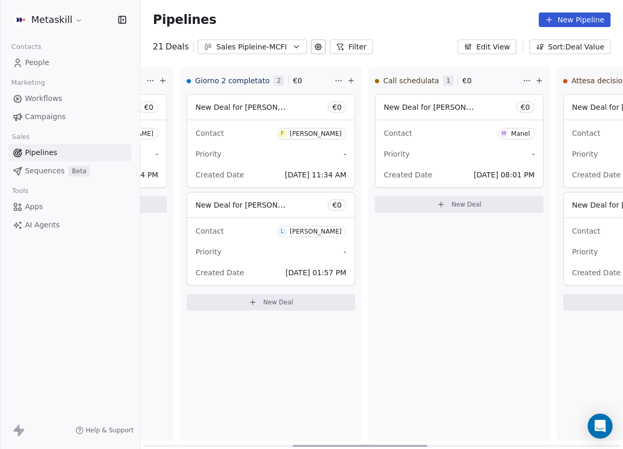
click at [226, 219] on div "Contact L Luca Ilardi Priority - Created Date Sep 11, 2025 01:57 PM" at bounding box center [270, 251] width 167 height 67
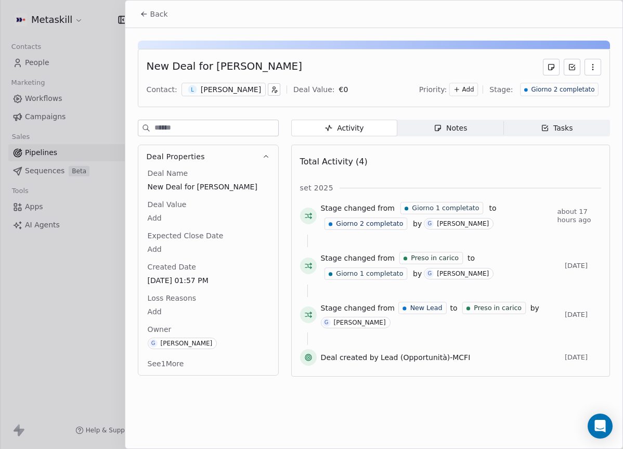
click at [225, 90] on div "Luca Ilardi" at bounding box center [231, 89] width 60 height 10
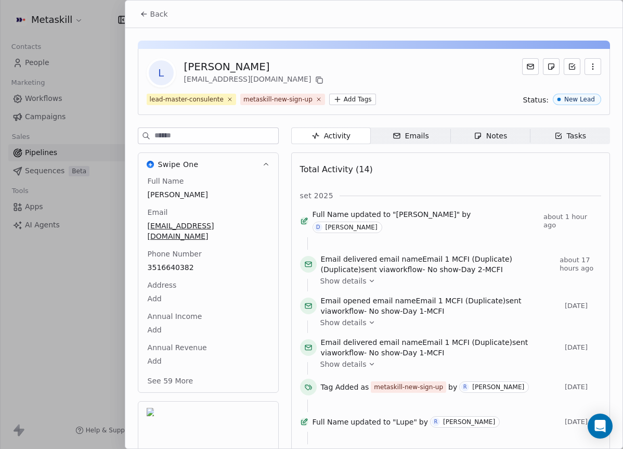
scroll to position [33, 0]
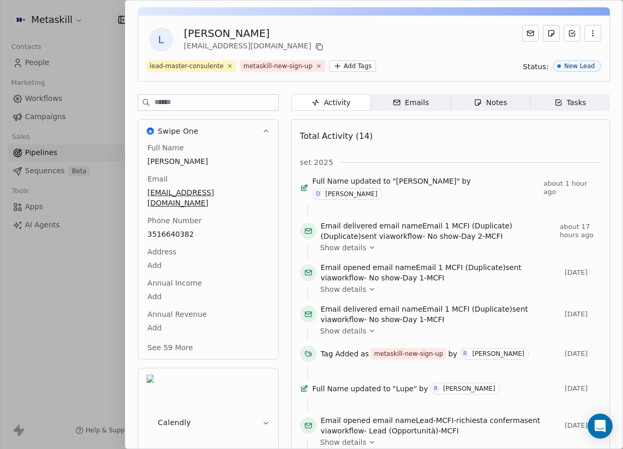
click at [413, 57] on div "L Luca Ilardi mylupe83@gmail.com lead-master-consulente metaskill-new-sign-up A…" at bounding box center [374, 49] width 472 height 66
click at [504, 99] on div "Notes" at bounding box center [489, 102] width 33 height 11
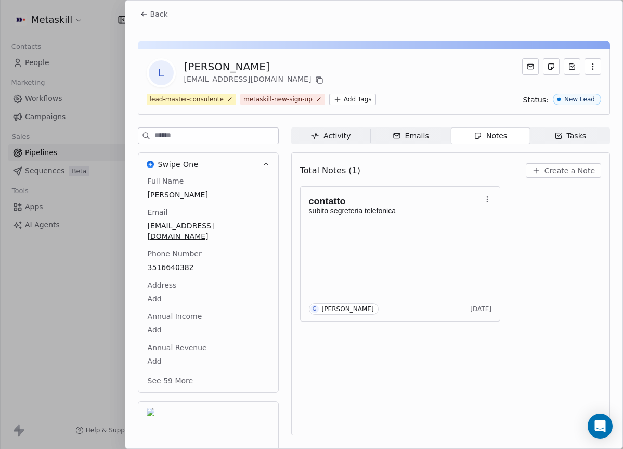
click at [540, 167] on icon "button" at bounding box center [536, 170] width 8 height 8
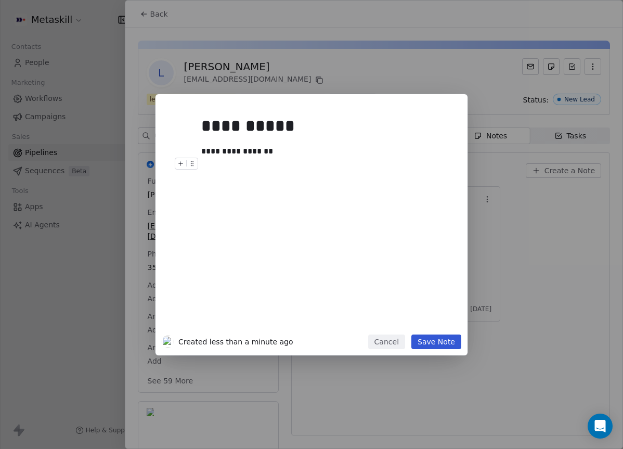
click at [439, 347] on button "Save Note" at bounding box center [436, 341] width 50 height 15
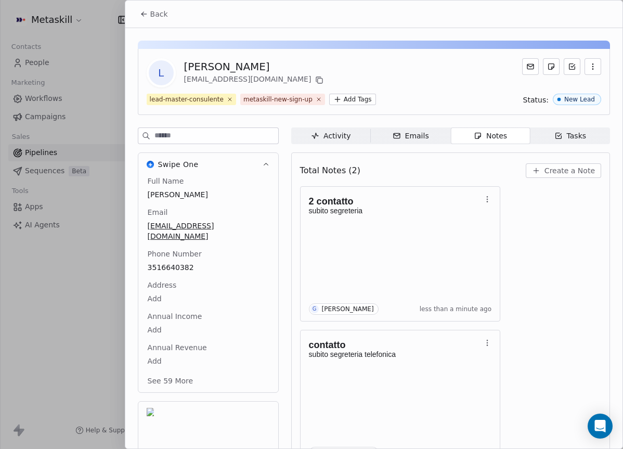
click at [162, 21] on button "Back" at bounding box center [154, 14] width 41 height 19
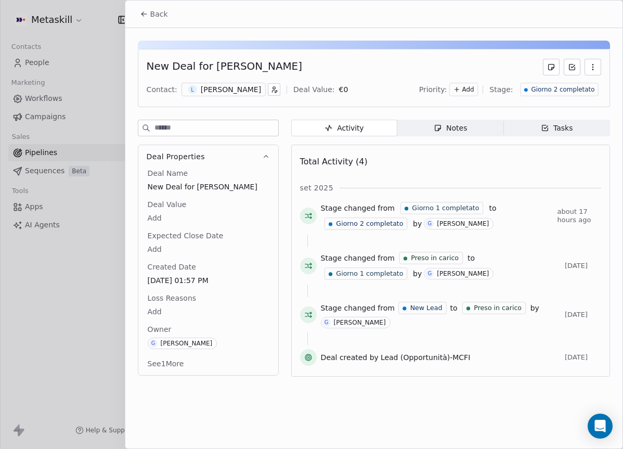
click at [568, 90] on span "Giorno 2 completato" at bounding box center [562, 89] width 63 height 9
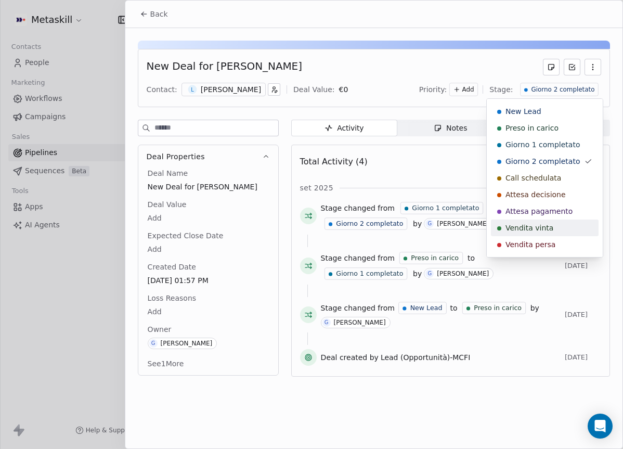
click at [547, 244] on span "Vendita persa" at bounding box center [530, 244] width 50 height 10
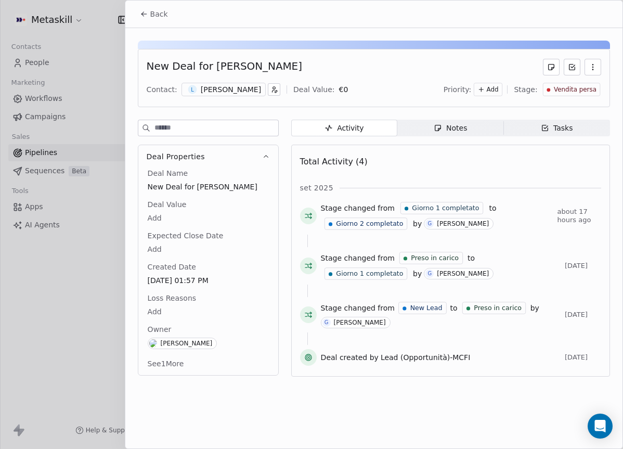
click at [224, 309] on body "Metaskill Contacts People Marketing Workflows Campaigns Sales Pipelines Sequenc…" at bounding box center [311, 224] width 623 height 449
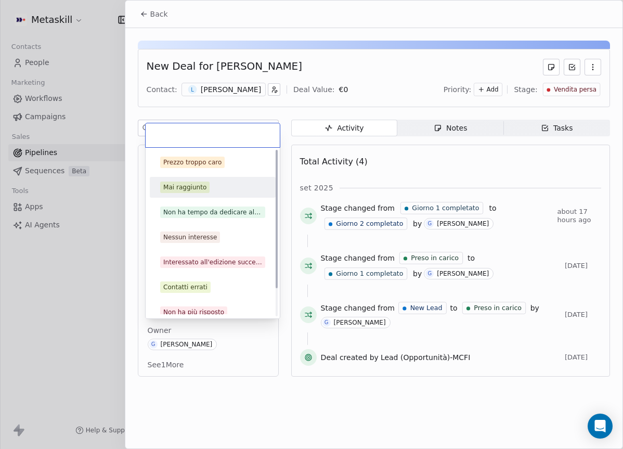
drag, startPoint x: 208, startPoint y: 189, endPoint x: 204, endPoint y: 183, distance: 6.7
click at [208, 189] on div "Mai raggiunto" at bounding box center [212, 186] width 105 height 11
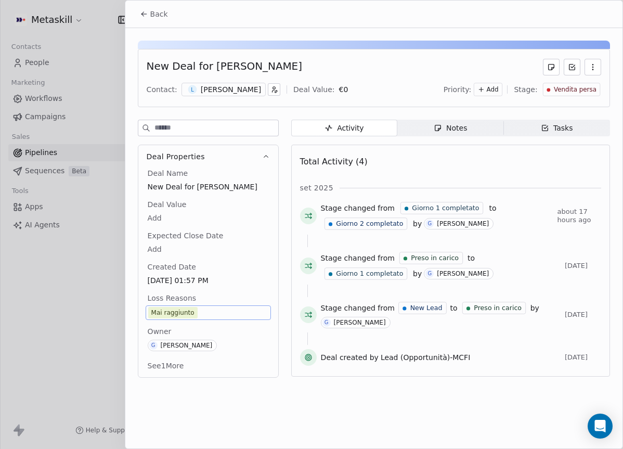
click at [143, 13] on icon at bounding box center [144, 14] width 8 height 8
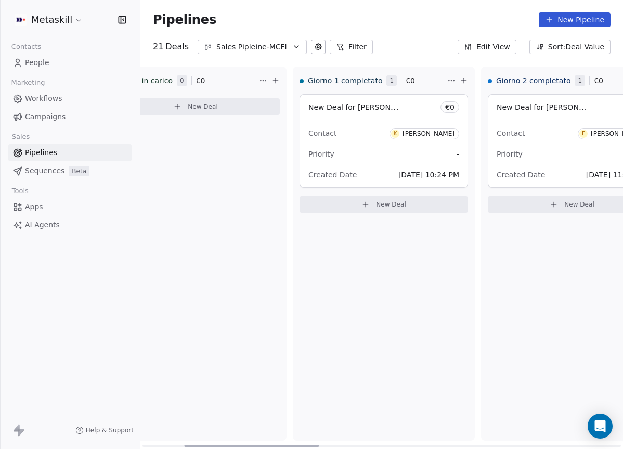
drag, startPoint x: 253, startPoint y: 443, endPoint x: 328, endPoint y: 436, distance: 75.2
click at [319, 444] on div at bounding box center [251, 445] width 135 height 2
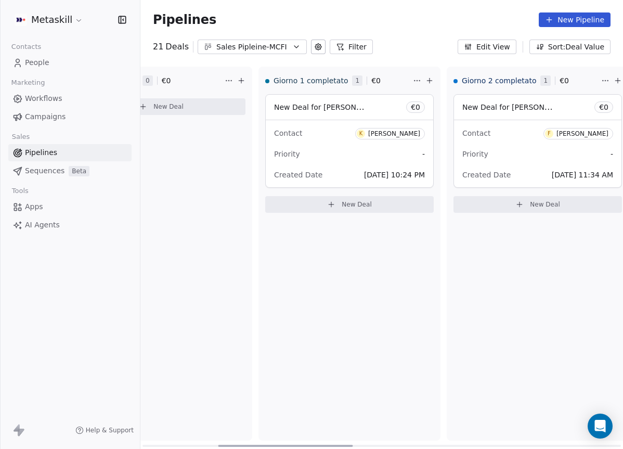
click at [352, 144] on div "Contact K [PERSON_NAME] Priority - Created Date [DATE] 10:24 PM" at bounding box center [349, 153] width 167 height 67
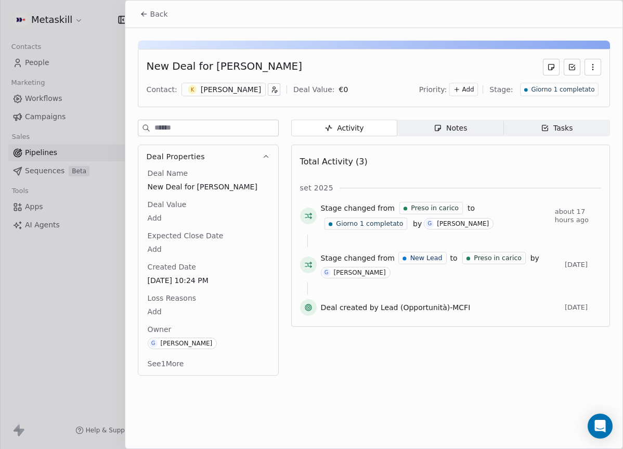
click at [252, 84] on div "[PERSON_NAME]" at bounding box center [231, 89] width 60 height 10
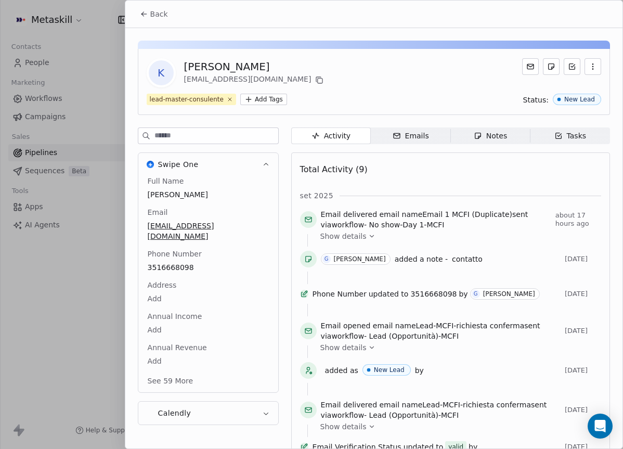
scroll to position [33, 0]
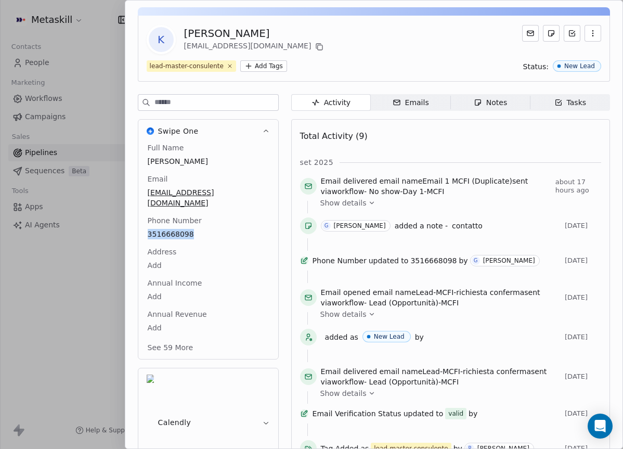
click at [506, 104] on div "Notes" at bounding box center [489, 102] width 33 height 11
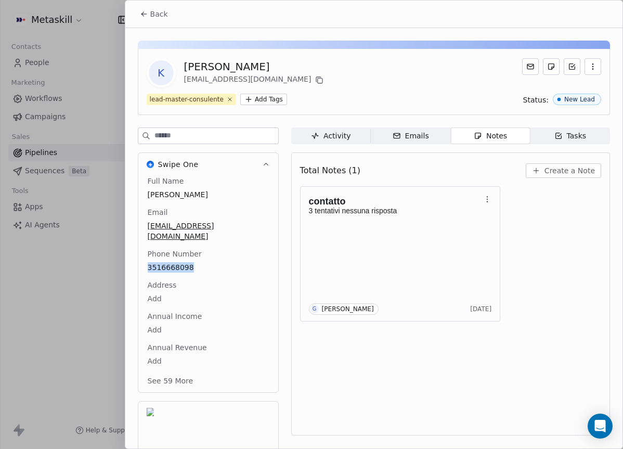
click at [556, 173] on span "Create a Note" at bounding box center [569, 170] width 50 height 10
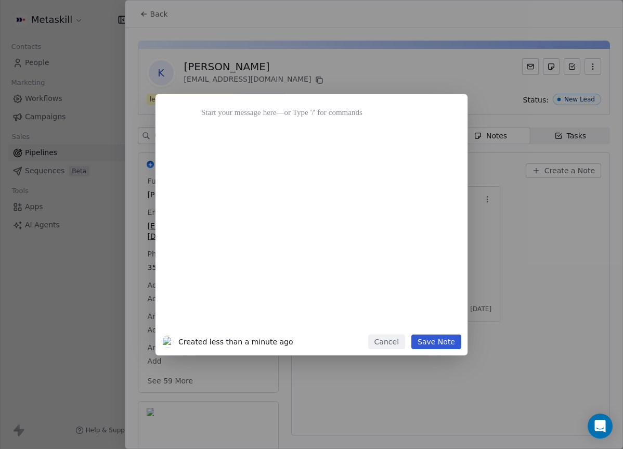
click at [402, 338] on button "Cancel" at bounding box center [386, 341] width 37 height 15
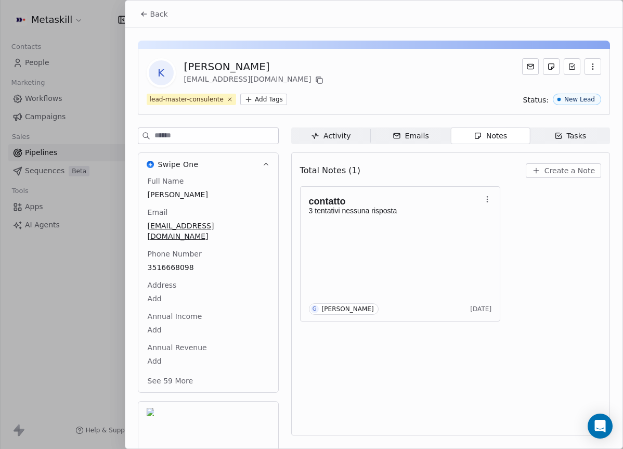
click at [556, 167] on span "Create a Note" at bounding box center [569, 170] width 50 height 10
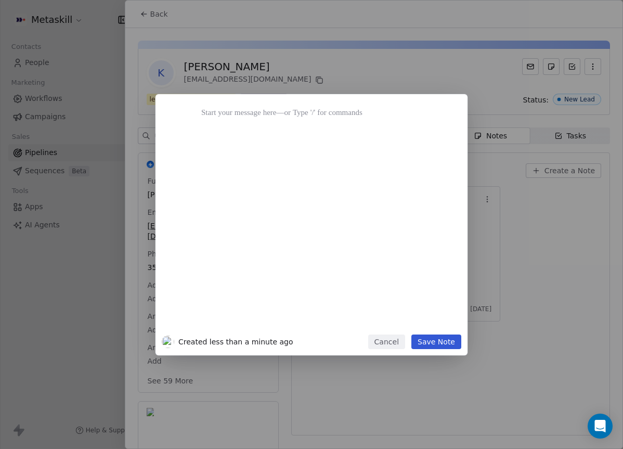
click at [197, 108] on div at bounding box center [324, 217] width 258 height 234
click at [202, 111] on div at bounding box center [327, 113] width 252 height 12
click at [183, 112] on icon at bounding box center [180, 112] width 7 height 7
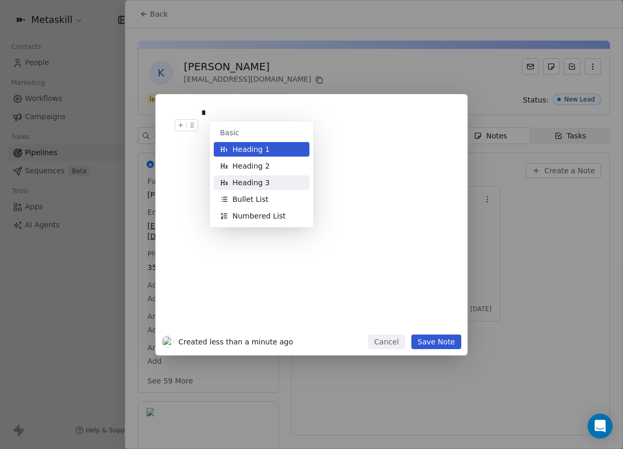
click at [257, 178] on span "Heading 3" at bounding box center [250, 182] width 37 height 10
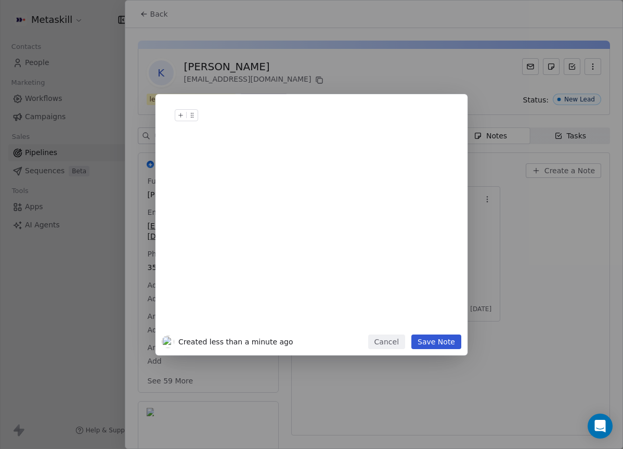
click at [177, 114] on icon at bounding box center [180, 115] width 7 height 7
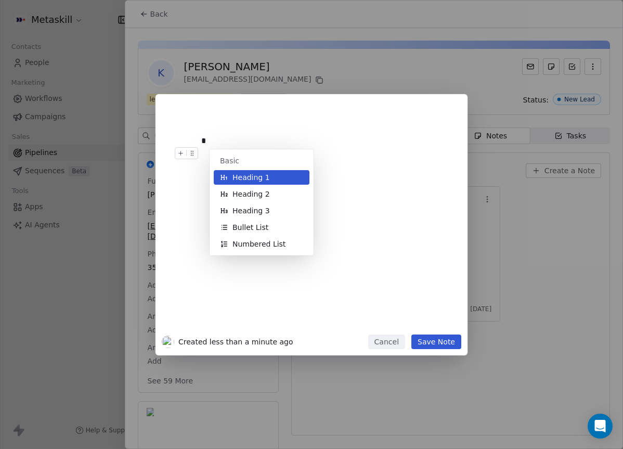
click at [278, 223] on button "Bullet List" at bounding box center [262, 227] width 96 height 15
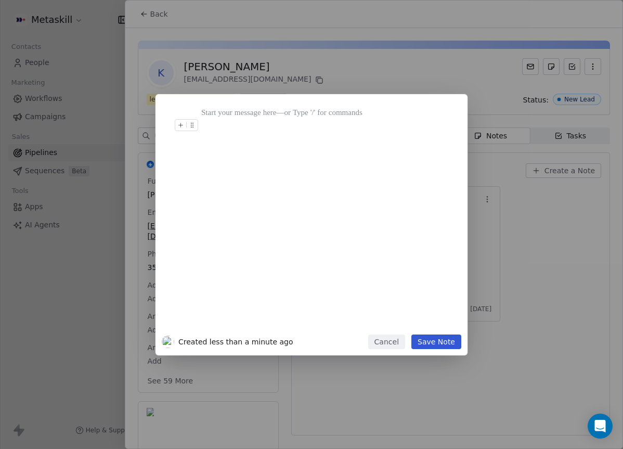
click at [185, 122] on button at bounding box center [180, 125] width 11 height 11
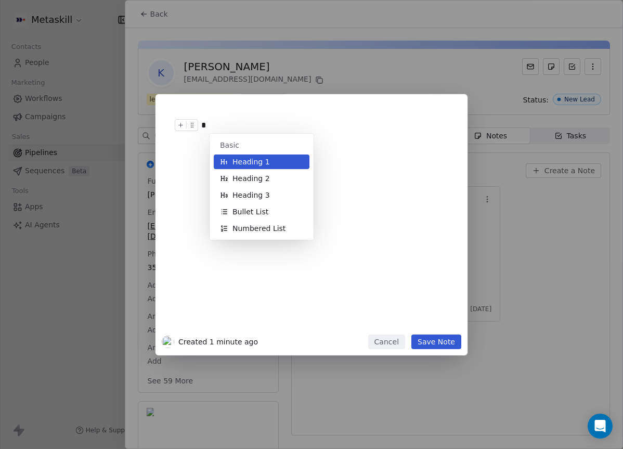
click at [224, 120] on div "*" at bounding box center [327, 125] width 252 height 12
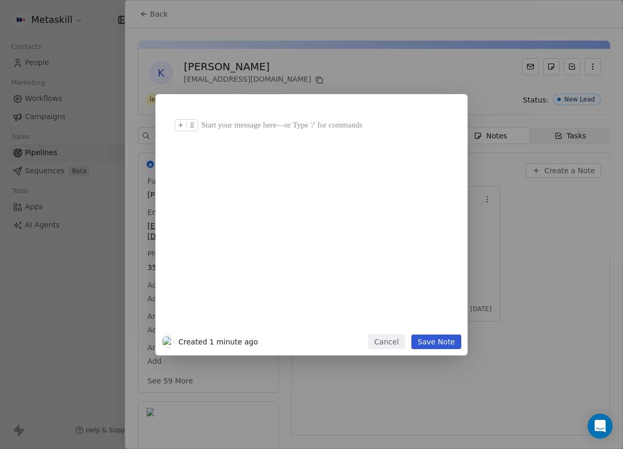
click at [177, 124] on icon at bounding box center [180, 125] width 7 height 7
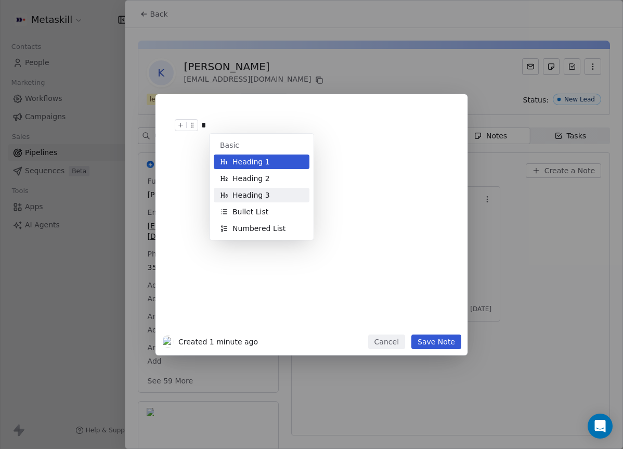
click at [257, 193] on span "Heading 3" at bounding box center [250, 195] width 37 height 10
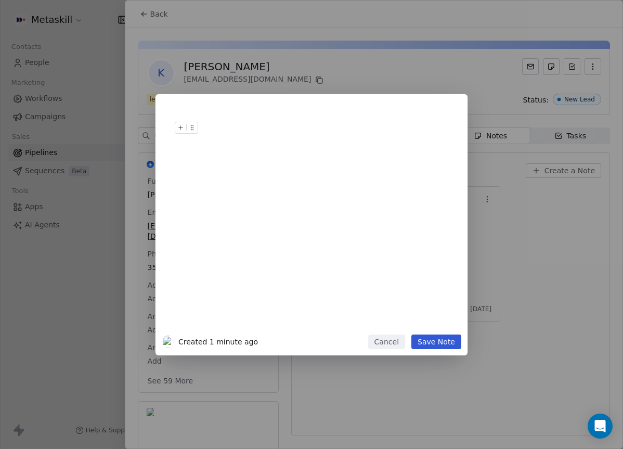
click at [191, 129] on icon at bounding box center [191, 129] width 1 height 1
click at [213, 114] on div at bounding box center [327, 113] width 252 height 12
click at [179, 125] on icon at bounding box center [180, 127] width 7 height 7
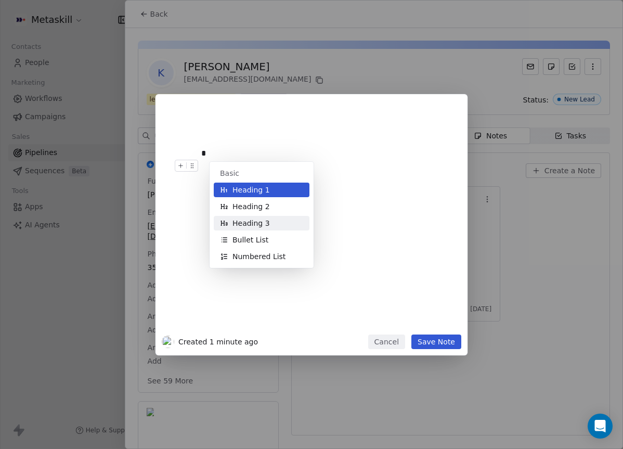
click at [249, 222] on span "Heading 3" at bounding box center [250, 223] width 37 height 10
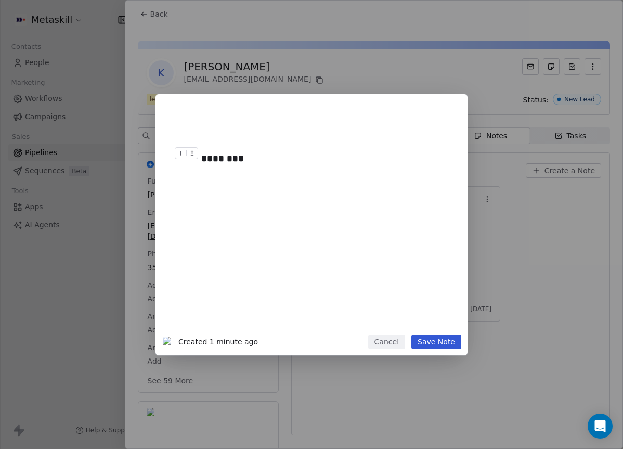
click at [201, 156] on div at bounding box center [189, 156] width 28 height 18
click at [203, 158] on div "********" at bounding box center [327, 158] width 252 height 15
click at [200, 157] on div at bounding box center [189, 156] width 28 height 18
click at [202, 155] on div at bounding box center [189, 156] width 28 height 18
click at [510, 283] on div "**********" at bounding box center [311, 224] width 623 height 261
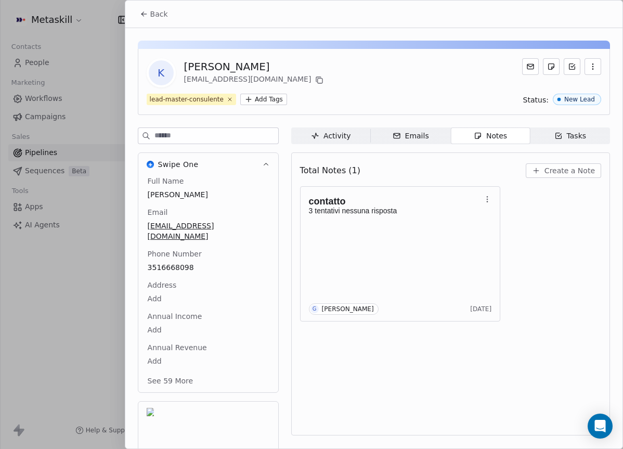
click at [587, 152] on div "Total Notes (1) Create a Note contatto 3 tentativi nessuna risposta G [PERSON_N…" at bounding box center [450, 293] width 319 height 283
click at [583, 163] on button "Create a Note" at bounding box center [562, 170] width 75 height 15
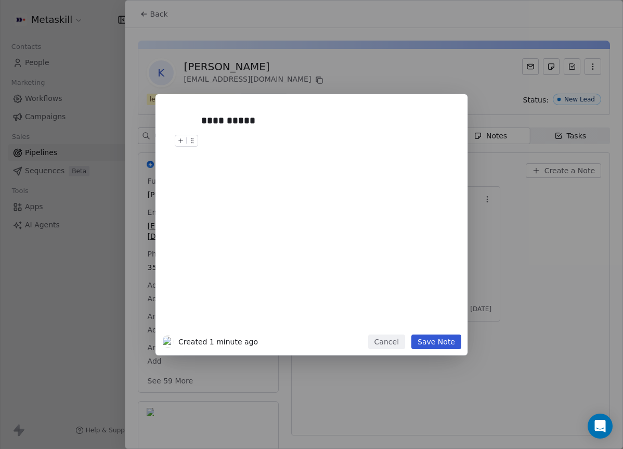
click at [316, 126] on div "**********" at bounding box center [327, 120] width 252 height 15
click at [445, 347] on button "Save Note" at bounding box center [436, 341] width 50 height 15
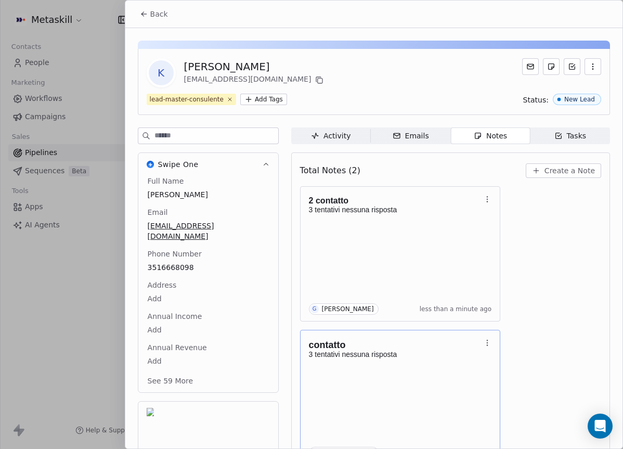
click at [134, 8] on button "Back" at bounding box center [154, 14] width 41 height 19
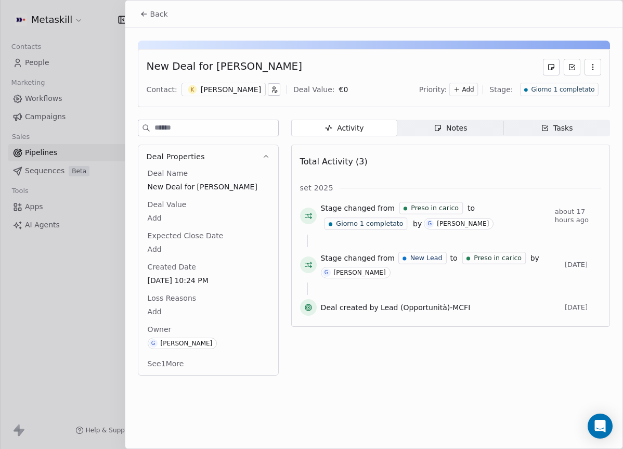
click at [570, 94] on div "Giorno 1 completato" at bounding box center [559, 90] width 78 height 14
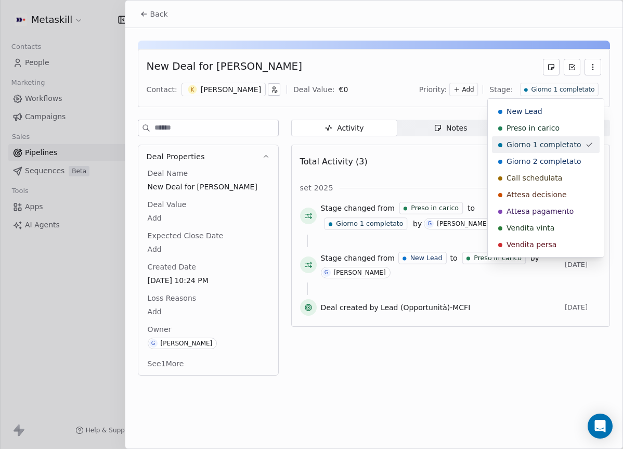
click at [550, 153] on div "Giorno 2 completato" at bounding box center [546, 161] width 108 height 17
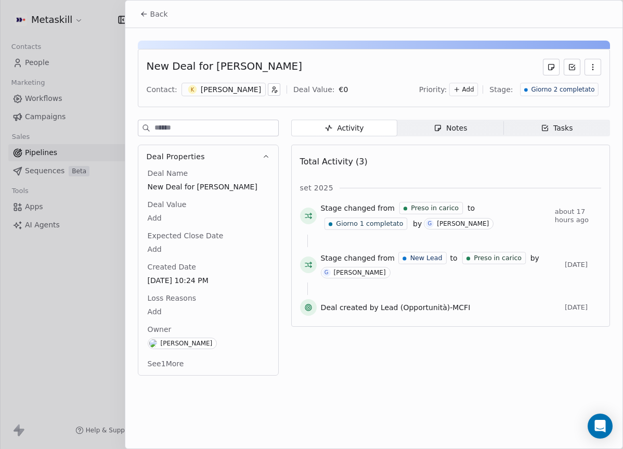
click at [153, 19] on span "Back" at bounding box center [159, 14] width 18 height 10
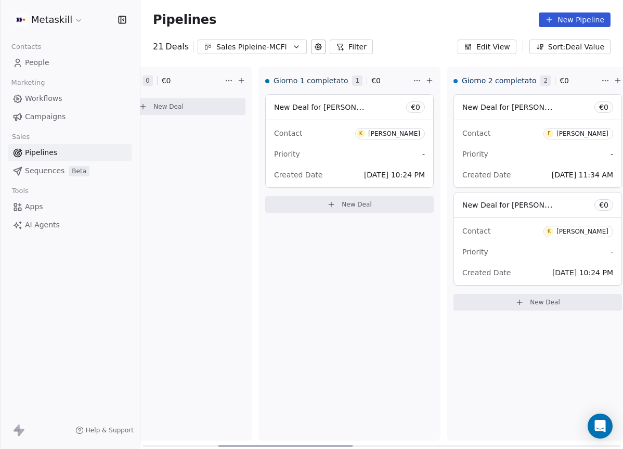
click at [309, 130] on div "Contact K Kevin Buonguerrieri" at bounding box center [349, 132] width 151 height 17
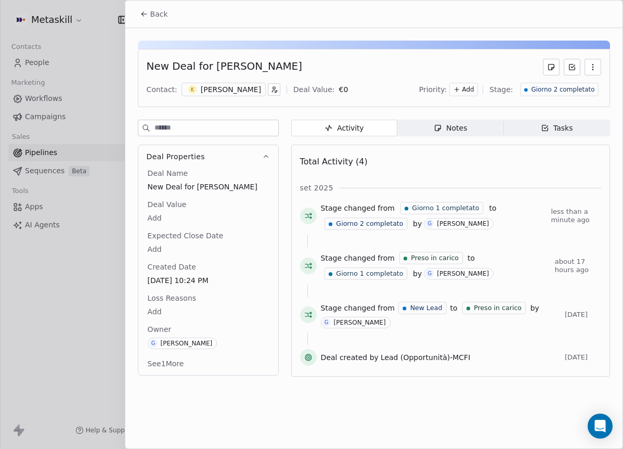
click at [159, 5] on button "Back" at bounding box center [154, 14] width 41 height 19
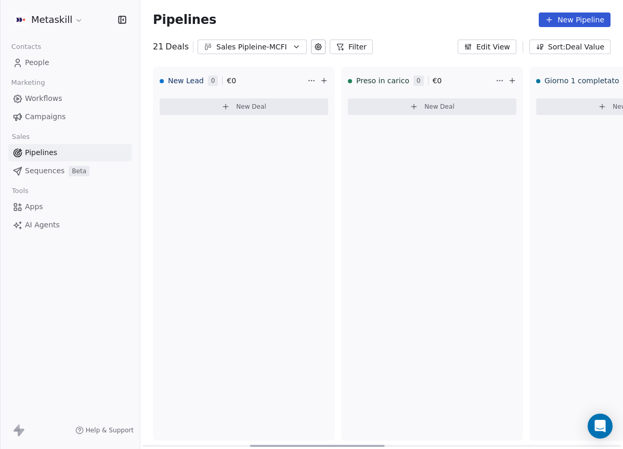
drag, startPoint x: 259, startPoint y: 442, endPoint x: 226, endPoint y: 420, distance: 39.8
click at [250, 444] on div at bounding box center [317, 445] width 135 height 2
click at [259, 52] on button "Sales Pipleine-MCFI" at bounding box center [251, 46] width 109 height 15
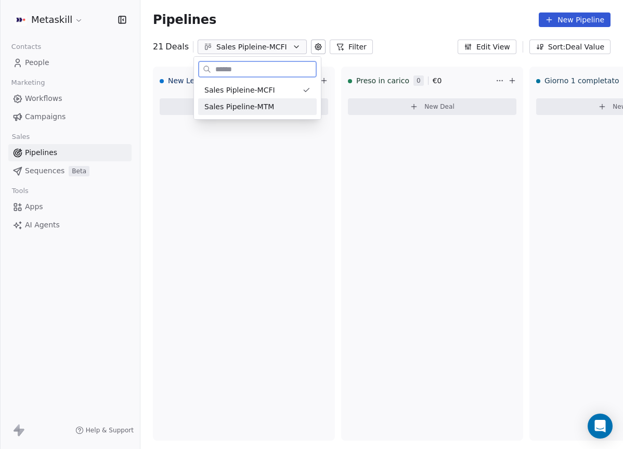
click at [275, 101] on div "Sales Pipeline-MTM" at bounding box center [257, 106] width 106 height 11
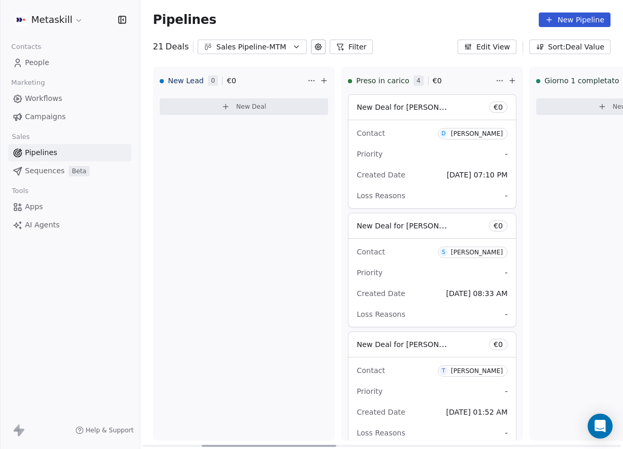
drag, startPoint x: 248, startPoint y: 443, endPoint x: 148, endPoint y: 388, distance: 114.7
click at [202, 444] on div at bounding box center [269, 445] width 135 height 2
click at [187, 130] on div "New Lead 0 € 0 New Deal" at bounding box center [244, 254] width 182 height 374
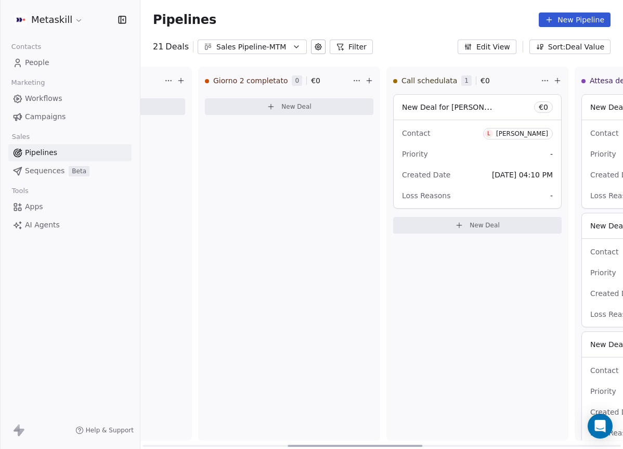
scroll to position [0, 523]
drag, startPoint x: 203, startPoint y: 442, endPoint x: 349, endPoint y: 401, distance: 151.2
click at [349, 444] on div at bounding box center [355, 445] width 135 height 2
click at [232, 43] on div "Sales Pipeline-MTM" at bounding box center [252, 47] width 72 height 11
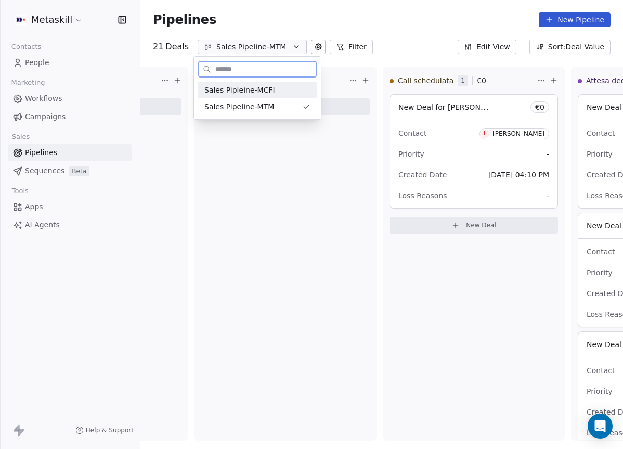
click at [250, 90] on span "Sales Pipleine-MCFI" at bounding box center [239, 90] width 71 height 11
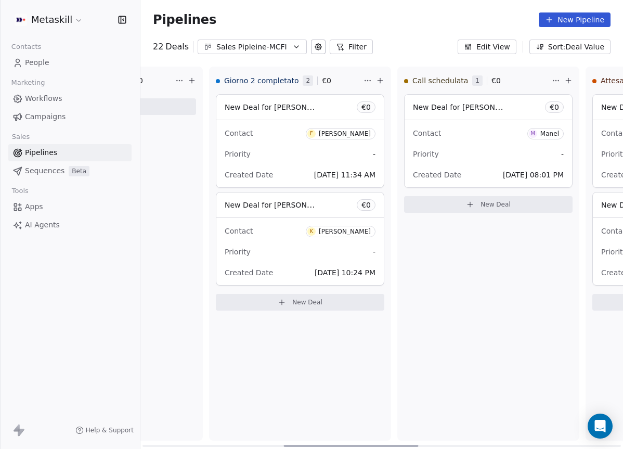
drag, startPoint x: 271, startPoint y: 445, endPoint x: 432, endPoint y: 389, distance: 170.1
click at [414, 444] on div at bounding box center [350, 445] width 135 height 2
click at [499, 139] on div "Contact M Manel" at bounding box center [486, 132] width 151 height 17
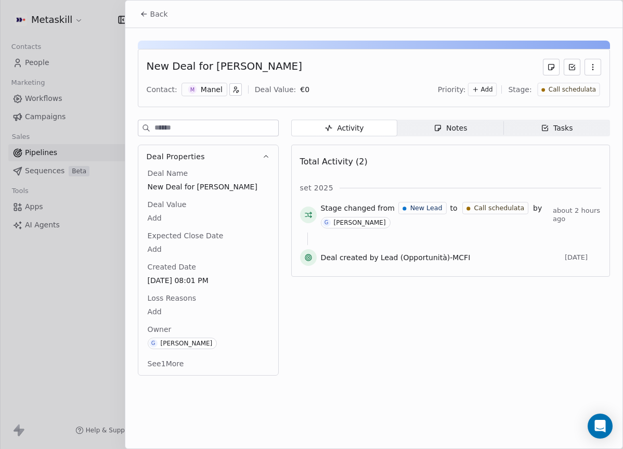
click at [222, 89] on div "M Manel" at bounding box center [204, 90] width 46 height 14
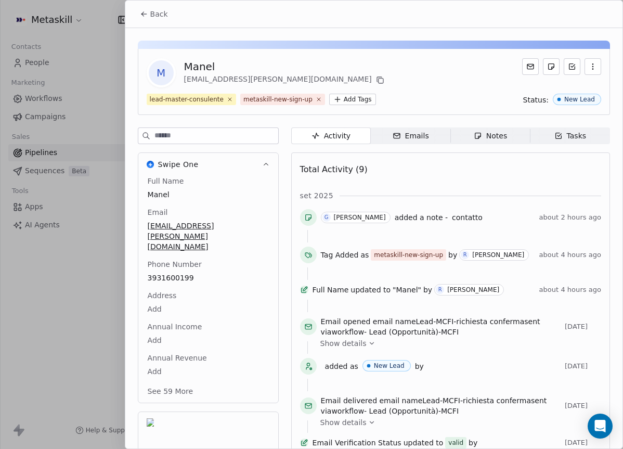
click at [270, 423] on div "Swipe One Full Name Manel Email [EMAIL_ADDRESS][PERSON_NAME][DOMAIN_NAME] Phone…" at bounding box center [208, 330] width 141 height 406
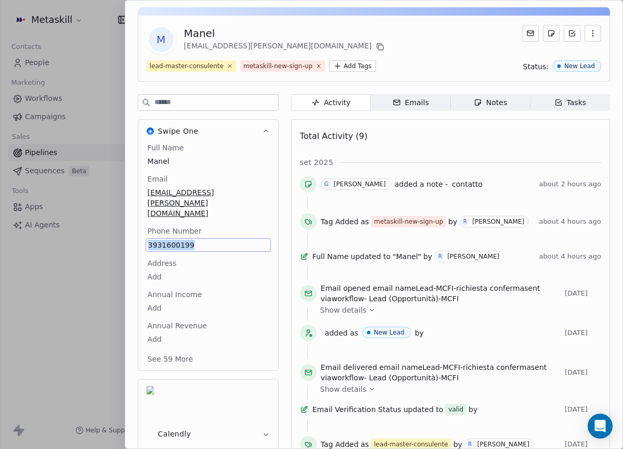
copy span "3931600199"
click at [466, 109] on span "Notes Notes" at bounding box center [490, 102] width 80 height 17
click at [493, 99] on div "Notes" at bounding box center [489, 102] width 33 height 11
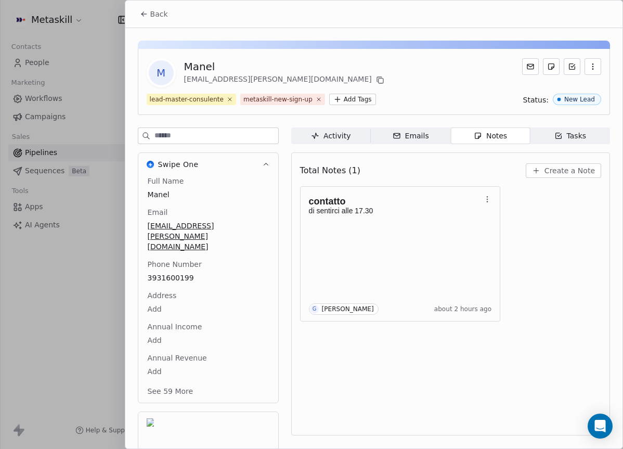
click at [580, 275] on div "contatto di sentirci alle 17.30 G [PERSON_NAME] about 2 hours ago" at bounding box center [450, 253] width 301 height 135
click at [186, 272] on span "3931600199" at bounding box center [208, 277] width 121 height 10
click at [586, 175] on html "Metaskill Contacts People Marketing Workflows Campaigns Sales Pipelines Sequenc…" at bounding box center [311, 224] width 623 height 449
click at [585, 174] on span "Create a Note" at bounding box center [569, 170] width 50 height 10
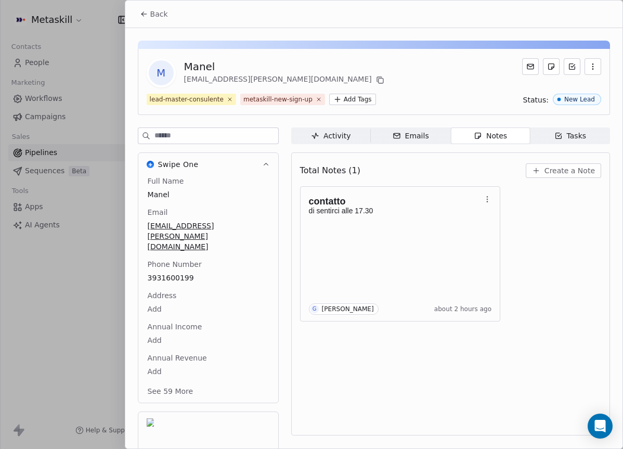
click at [516, 244] on div "**********" at bounding box center [311, 224] width 623 height 261
click at [547, 168] on button "Create a Note" at bounding box center [562, 170] width 75 height 15
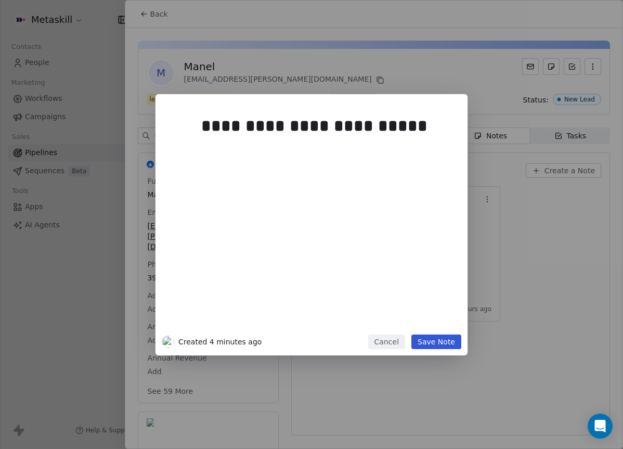
click at [519, 244] on div "**********" at bounding box center [311, 224] width 623 height 261
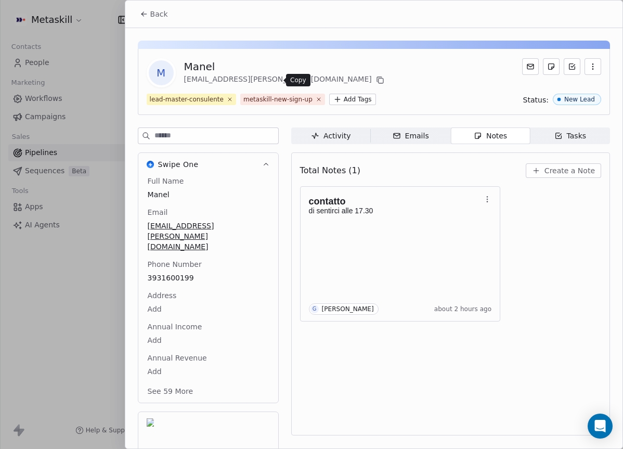
click at [376, 81] on icon at bounding box center [380, 80] width 8 height 8
click at [574, 175] on button "Create a Note" at bounding box center [562, 170] width 75 height 15
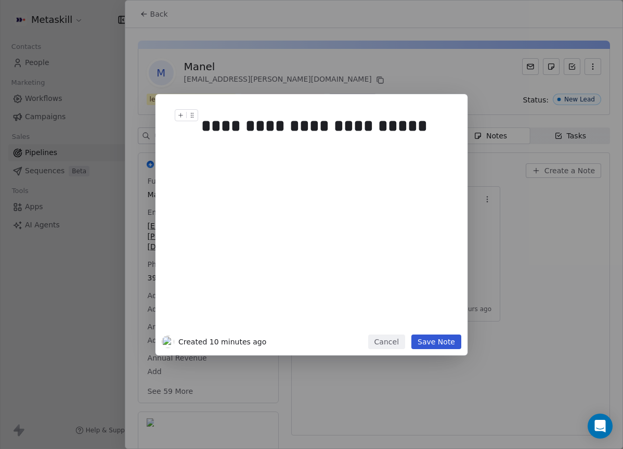
click at [428, 117] on div "**********" at bounding box center [327, 125] width 252 height 25
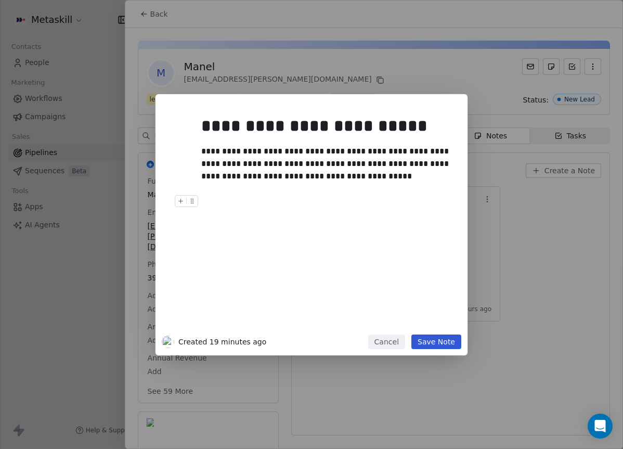
click at [458, 342] on button "Save Note" at bounding box center [436, 341] width 50 height 15
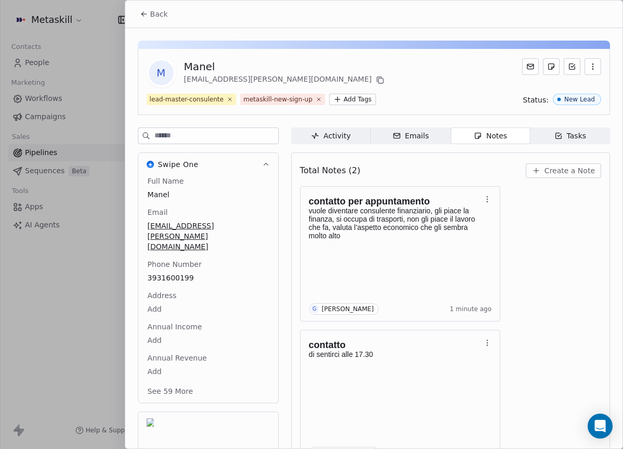
click at [164, 17] on span "Back" at bounding box center [159, 14] width 18 height 10
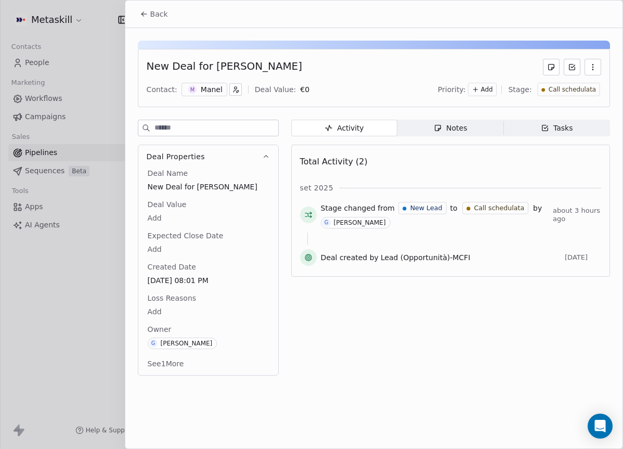
click at [579, 87] on span "Call schedulata" at bounding box center [571, 89] width 47 height 9
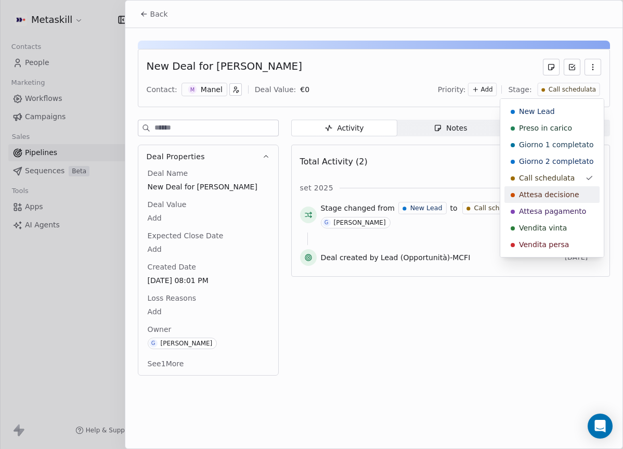
click at [565, 187] on div "Attesa decisione" at bounding box center [551, 194] width 95 height 17
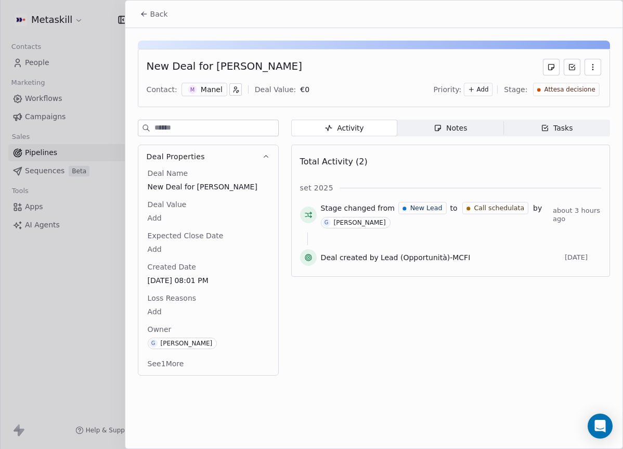
click at [155, 9] on span "Back" at bounding box center [159, 14] width 18 height 10
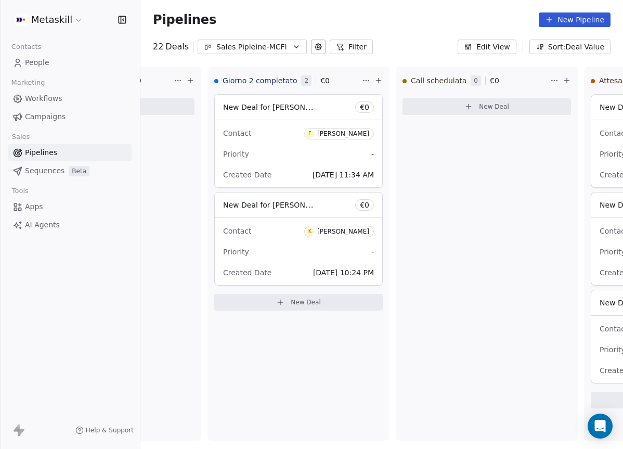
click at [56, 57] on link "People" at bounding box center [69, 62] width 123 height 17
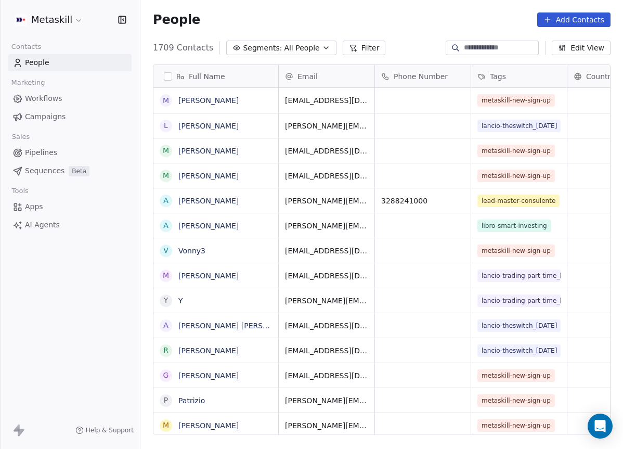
scroll to position [395, 482]
paste input "**********"
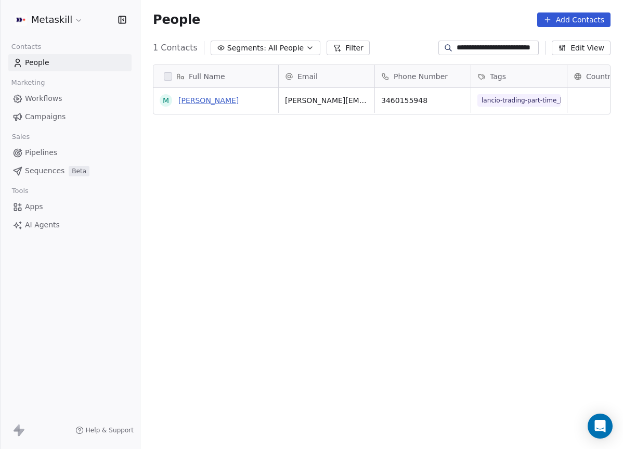
type input "**********"
drag, startPoint x: 232, startPoint y: 129, endPoint x: 235, endPoint y: 118, distance: 11.4
click at [233, 129] on div "Full Name M [PERSON_NAME] Email Phone Number Tags Country Website Job Title Sta…" at bounding box center [381, 253] width 482 height 394
click at [229, 103] on link "[PERSON_NAME]" at bounding box center [208, 100] width 60 height 8
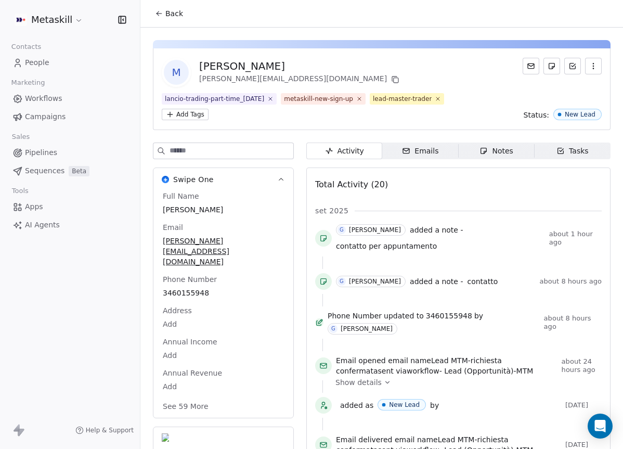
click at [491, 143] on span "Notes Notes" at bounding box center [496, 150] width 76 height 17
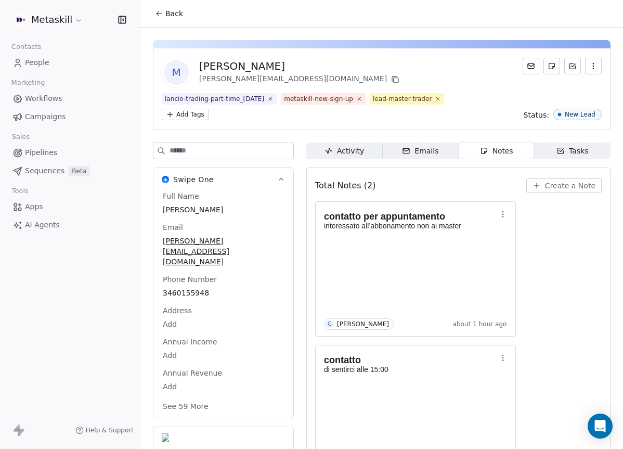
click at [176, 13] on span "Back" at bounding box center [174, 13] width 18 height 10
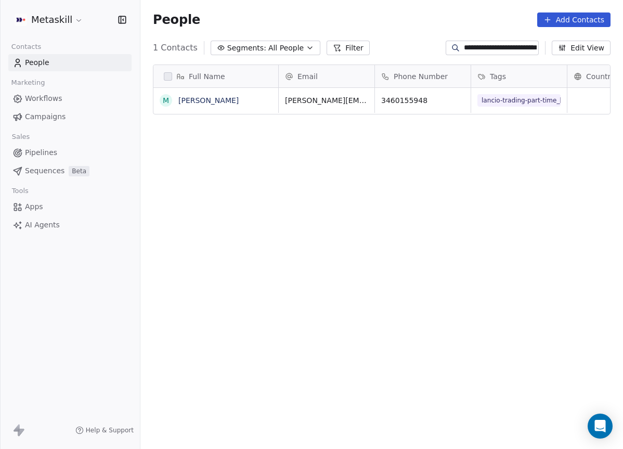
scroll to position [395, 482]
click at [61, 154] on link "Pipelines" at bounding box center [69, 152] width 123 height 17
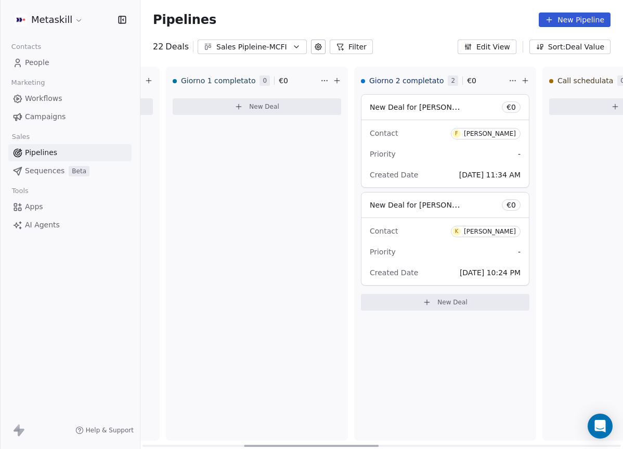
scroll to position [0, 535]
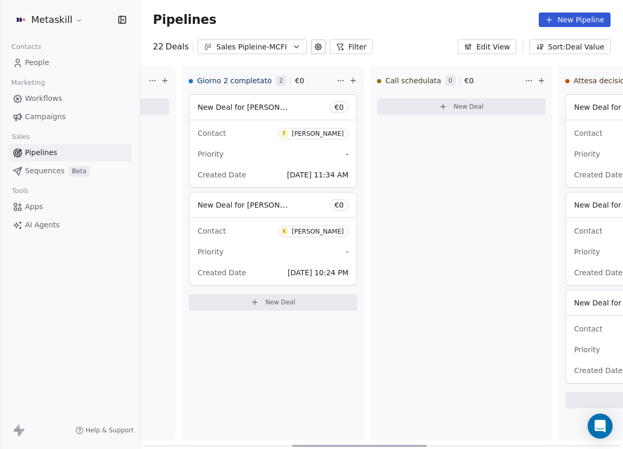
drag, startPoint x: 226, startPoint y: 445, endPoint x: 380, endPoint y: 421, distance: 156.3
click at [380, 444] on div at bounding box center [359, 445] width 135 height 2
click at [244, 48] on div "Sales Pipleine-MCFI" at bounding box center [252, 47] width 72 height 11
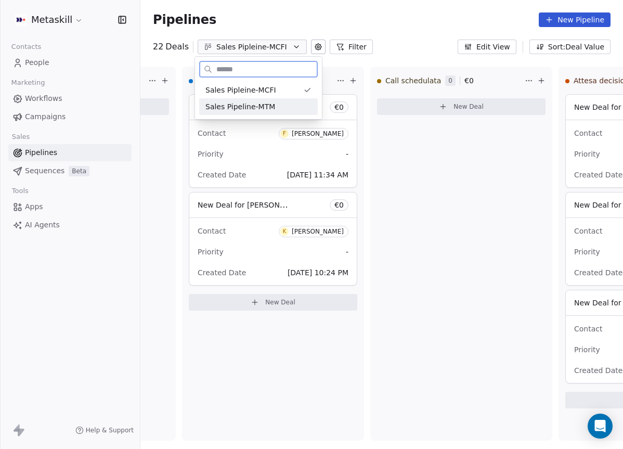
drag, startPoint x: 249, startPoint y: 105, endPoint x: 253, endPoint y: 109, distance: 5.5
click at [249, 105] on span "Sales Pipeline-MTM" at bounding box center [240, 106] width 70 height 11
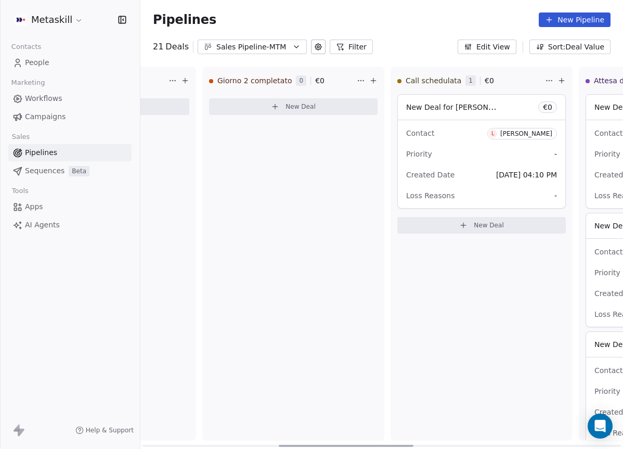
drag, startPoint x: 275, startPoint y: 444, endPoint x: 418, endPoint y: 434, distance: 143.7
click at [413, 444] on div at bounding box center [346, 445] width 135 height 2
click at [471, 151] on div "Priority -" at bounding box center [480, 154] width 151 height 17
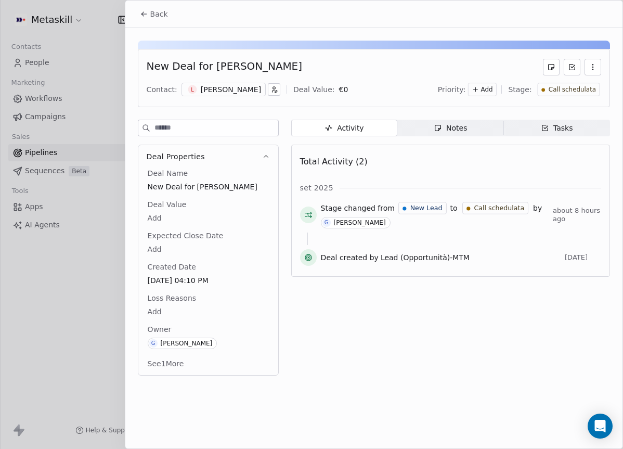
click at [455, 120] on span "Notes Notes" at bounding box center [450, 128] width 106 height 17
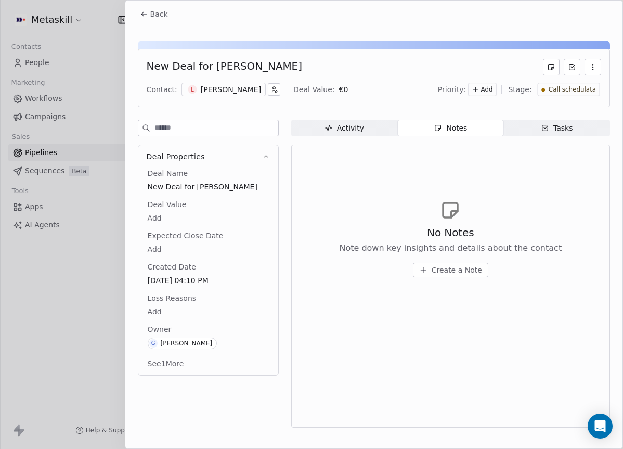
drag, startPoint x: 239, startPoint y: 91, endPoint x: 288, endPoint y: 93, distance: 49.4
click at [239, 91] on div "[PERSON_NAME]" at bounding box center [231, 89] width 60 height 10
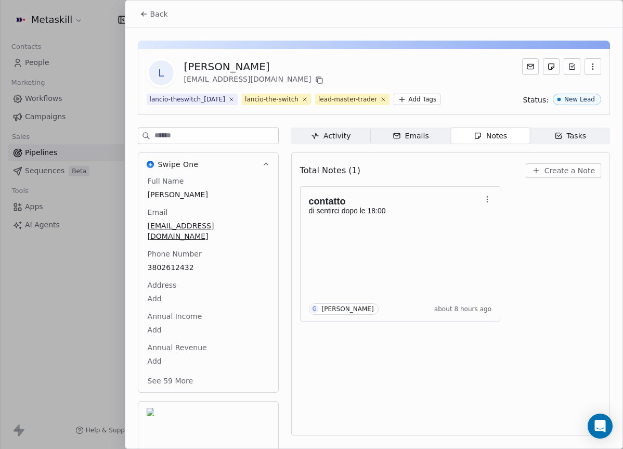
click at [142, 17] on icon at bounding box center [144, 14] width 8 height 8
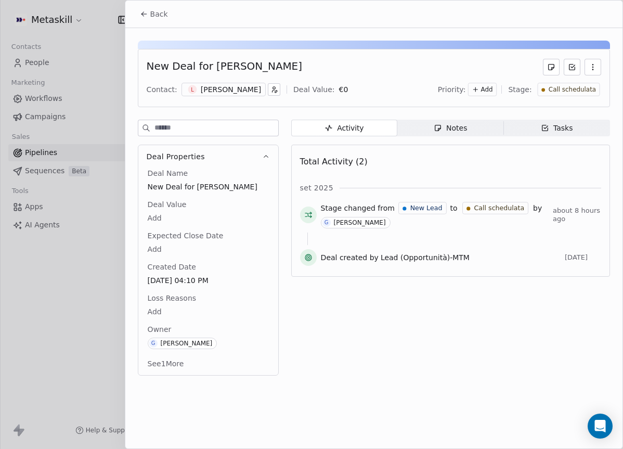
click at [547, 133] on span "Tasks Tasks" at bounding box center [557, 128] width 106 height 17
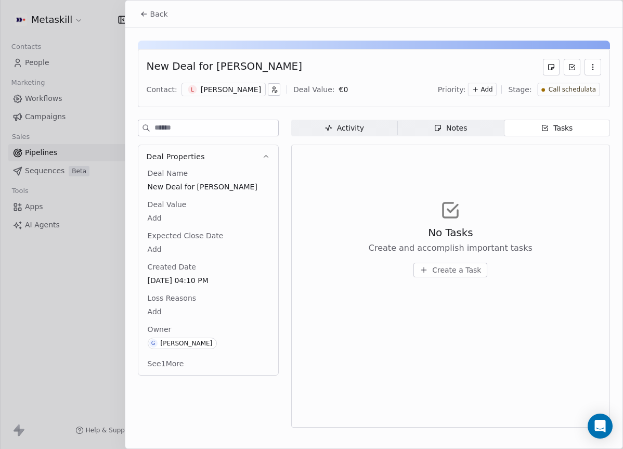
click at [464, 272] on span "Create a Task" at bounding box center [456, 270] width 49 height 10
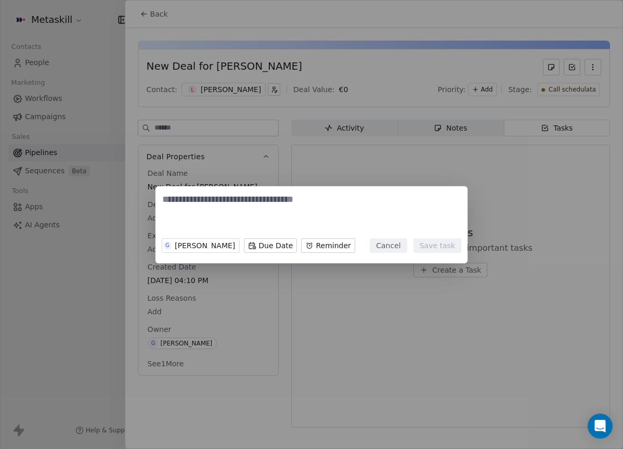
click at [398, 242] on button "Cancel" at bounding box center [388, 245] width 37 height 15
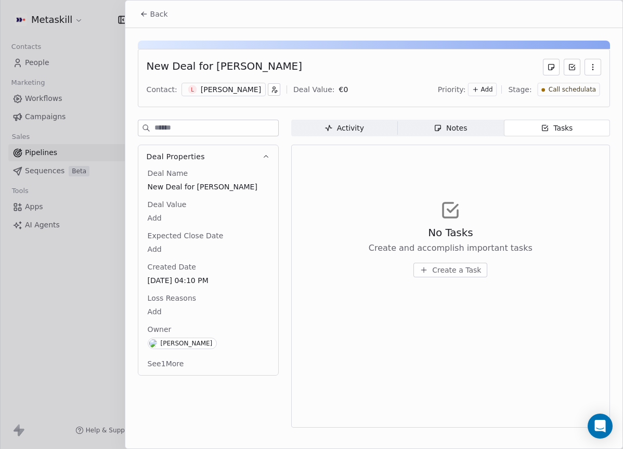
click at [146, 16] on icon at bounding box center [144, 14] width 8 height 8
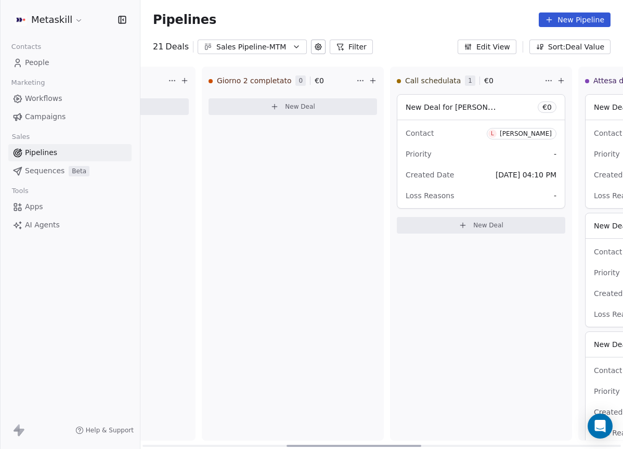
click at [464, 160] on div "Priority -" at bounding box center [480, 154] width 151 height 17
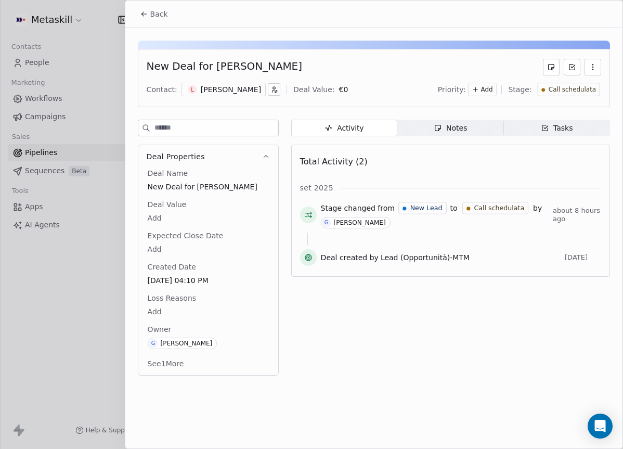
click at [213, 96] on div "Contact: [PERSON_NAME] Deal Value: € 0 Priority: Add Stage: Call schedulata" at bounding box center [374, 90] width 454 height 16
click at [216, 93] on div "[PERSON_NAME]" at bounding box center [231, 89] width 60 height 10
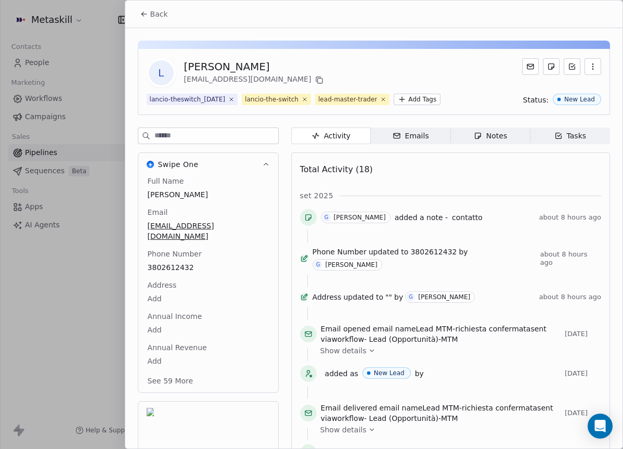
scroll to position [33, 0]
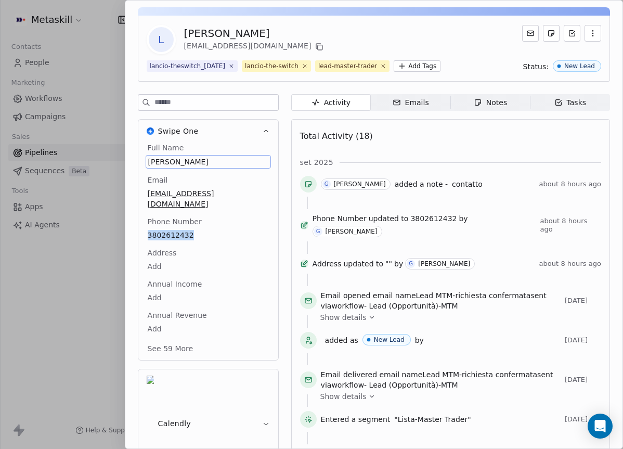
click at [258, 155] on div "Swipe One Full Name [PERSON_NAME] Email [EMAIL_ADDRESS][DOMAIN_NAME] Phone Numb…" at bounding box center [208, 239] width 141 height 241
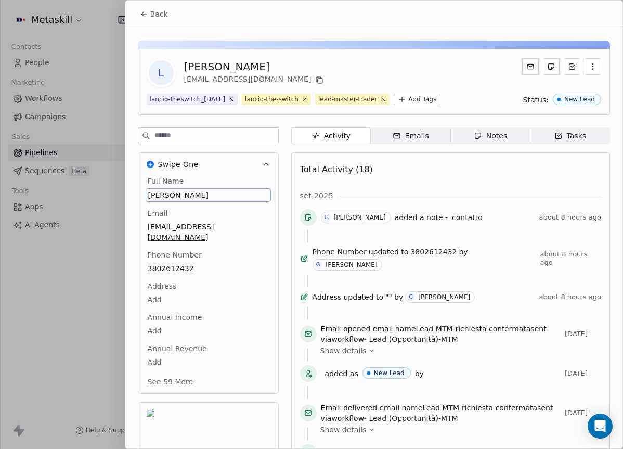
click at [274, 178] on div "Full Name [PERSON_NAME] Email [EMAIL_ADDRESS][DOMAIN_NAME] Phone Number [PHONE_…" at bounding box center [208, 284] width 140 height 217
click at [493, 134] on div "Notes" at bounding box center [489, 135] width 33 height 11
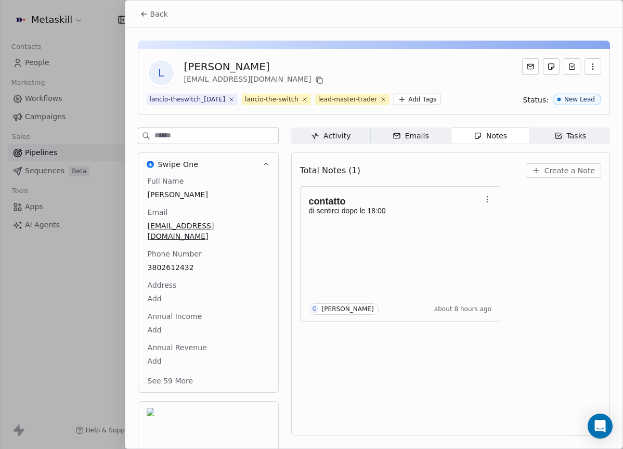
click at [150, 14] on span "Back" at bounding box center [159, 14] width 18 height 10
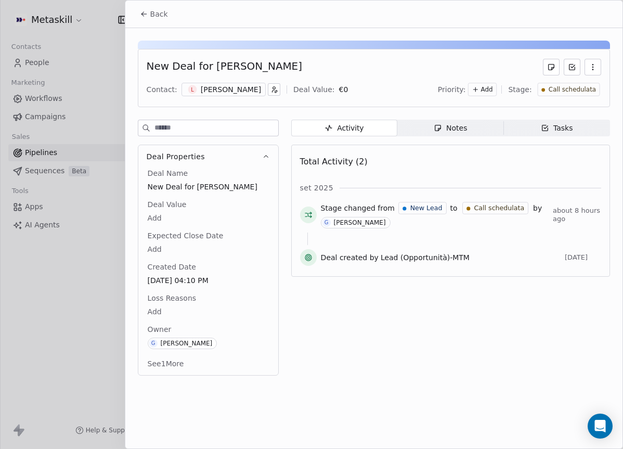
click at [467, 135] on span "Notes Notes" at bounding box center [450, 128] width 106 height 17
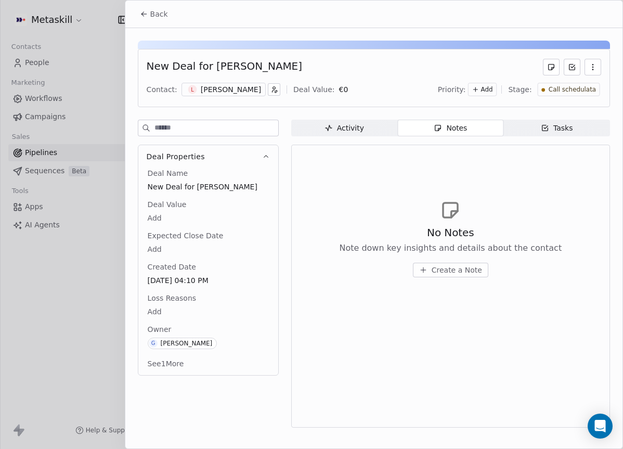
click at [465, 263] on button "Create a Note" at bounding box center [450, 269] width 75 height 15
click at [292, 35] on div "Created less than a minute ago Cancel Save Note" at bounding box center [311, 224] width 623 height 449
click at [210, 92] on div "[PERSON_NAME]" at bounding box center [231, 89] width 60 height 10
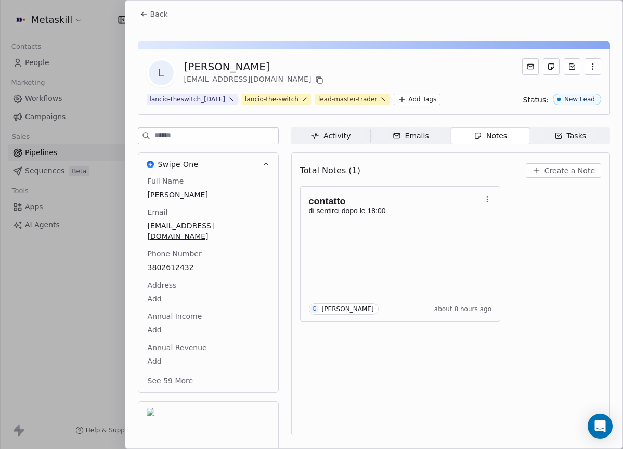
click at [141, 14] on icon at bounding box center [142, 15] width 2 height 2
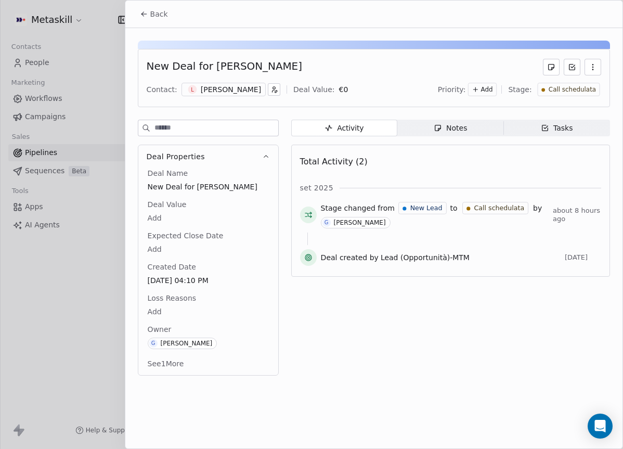
click at [434, 135] on span "Notes Notes" at bounding box center [450, 128] width 106 height 17
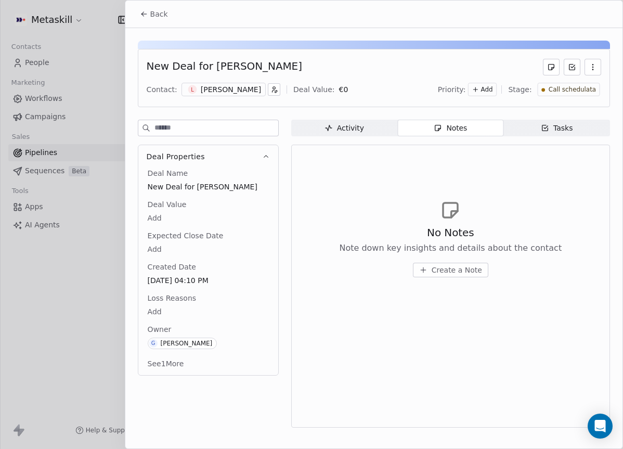
click at [438, 263] on button "Create a Note" at bounding box center [450, 269] width 75 height 15
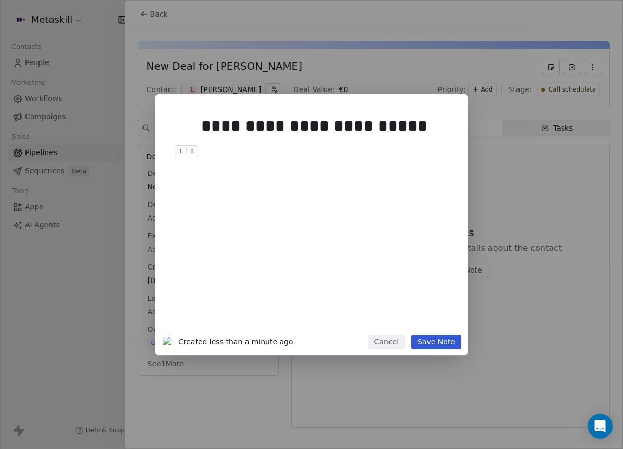
click at [452, 341] on button "Save Note" at bounding box center [436, 341] width 50 height 15
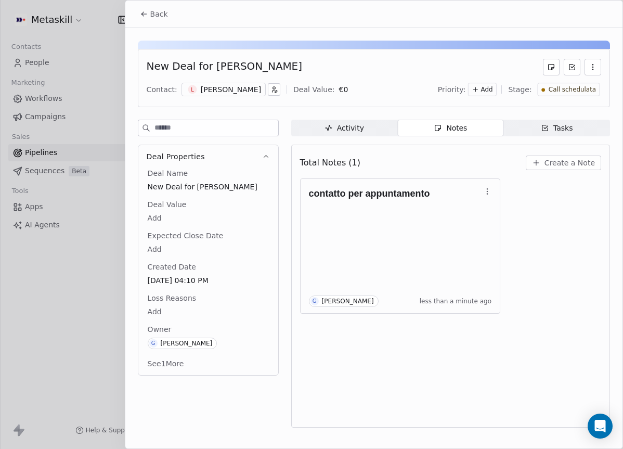
click at [345, 138] on div "Activity Activity Notes Notes Tasks Tasks Total Notes (1) Create a Note contatt…" at bounding box center [450, 277] width 319 height 314
click at [349, 133] on div "Activity" at bounding box center [343, 128] width 39 height 11
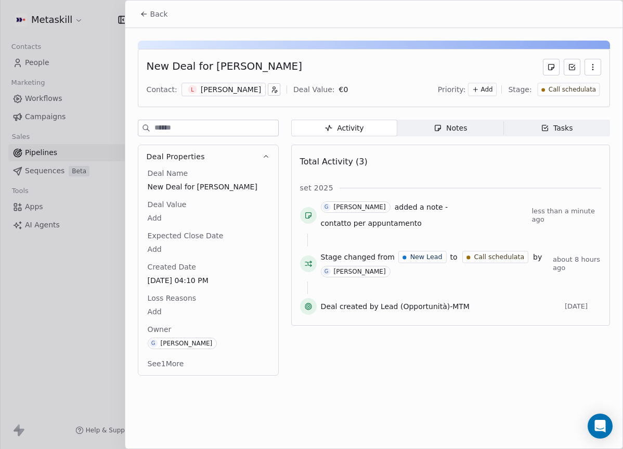
click at [428, 130] on span "Notes Notes" at bounding box center [450, 128] width 106 height 17
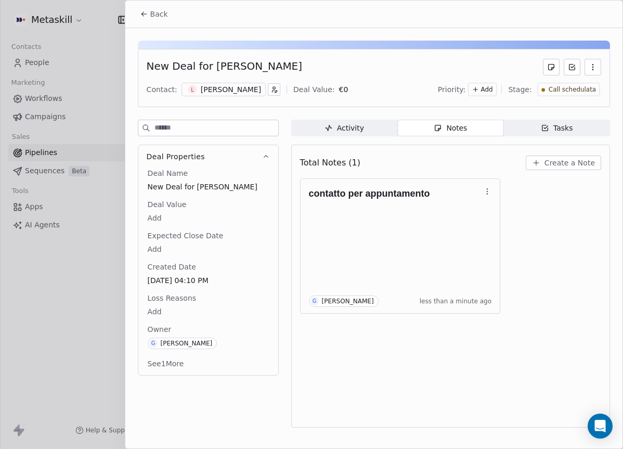
click at [233, 78] on div "New Deal for [PERSON_NAME] Contact: L [PERSON_NAME] Deal Value: € 0 Priority: A…" at bounding box center [374, 78] width 472 height 58
click at [229, 88] on div "[PERSON_NAME]" at bounding box center [231, 89] width 60 height 10
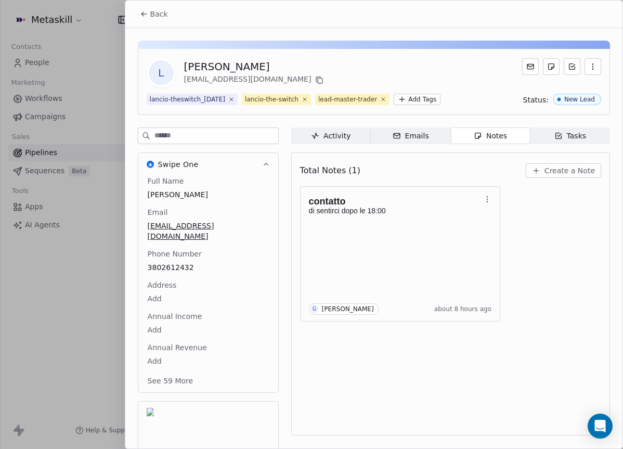
click at [159, 11] on span "Back" at bounding box center [159, 14] width 18 height 10
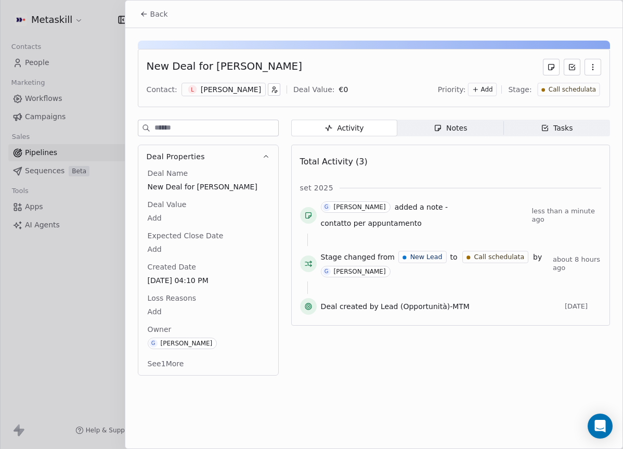
click at [164, 210] on div "Deal Value Add" at bounding box center [208, 211] width 125 height 25
click at [164, 215] on body "Metaskill Contacts People Marketing Workflows Campaigns Sales Pipelines Sequenc…" at bounding box center [311, 224] width 623 height 449
click at [160, 246] on html "Metaskill Contacts People Marketing Workflows Campaigns Sales Pipelines Sequenc…" at bounding box center [311, 224] width 623 height 449
click at [158, 247] on body "Metaskill Contacts People Marketing Workflows Campaigns Sales Pipelines Sequenc…" at bounding box center [311, 224] width 623 height 449
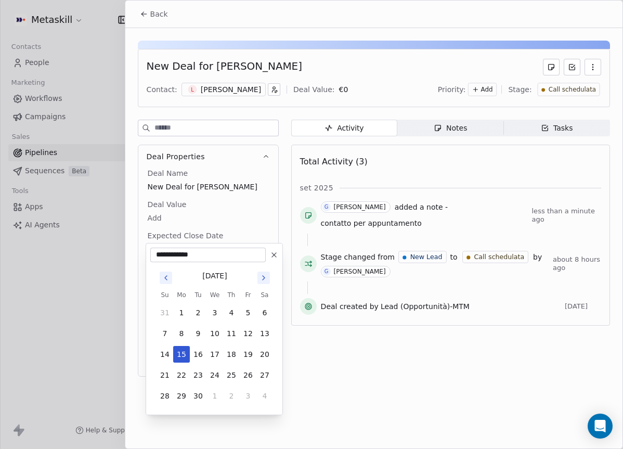
click at [243, 218] on html "Metaskill Contacts People Marketing Workflows Campaigns Sales Pipelines Sequenc…" at bounding box center [311, 224] width 623 height 449
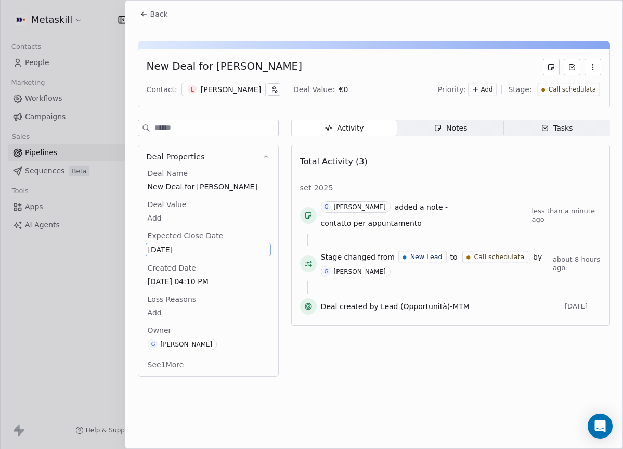
click at [162, 310] on body "Metaskill Contacts People Marketing Workflows Campaigns Sales Pipelines Sequenc…" at bounding box center [311, 224] width 623 height 449
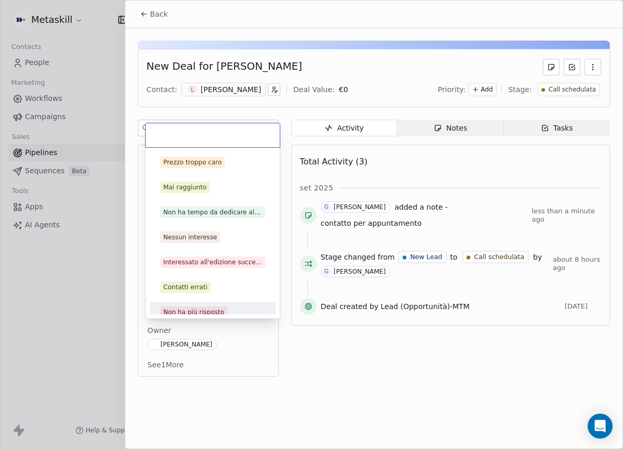
click at [235, 326] on html "Metaskill Contacts People Marketing Workflows Campaigns Sales Pipelines Sequenc…" at bounding box center [311, 224] width 623 height 449
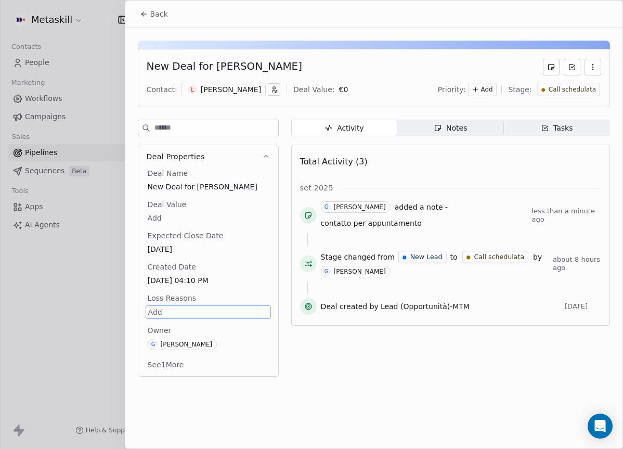
drag, startPoint x: 465, startPoint y: 126, endPoint x: 462, endPoint y: 134, distance: 8.2
click at [465, 126] on div "Notes" at bounding box center [449, 128] width 33 height 11
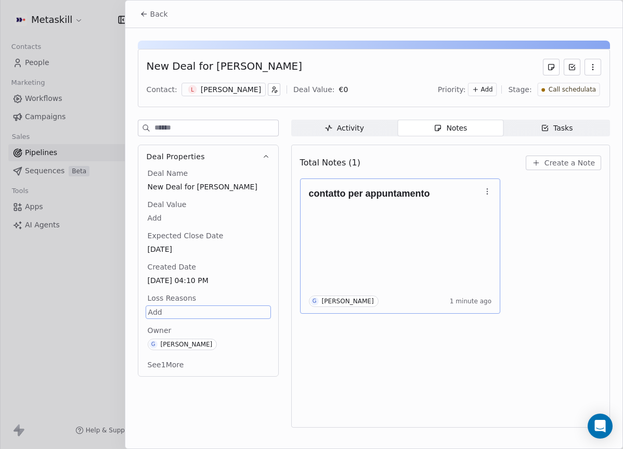
click at [435, 240] on div "contatto per appuntamento G [PERSON_NAME] 1 minute ago" at bounding box center [400, 246] width 183 height 122
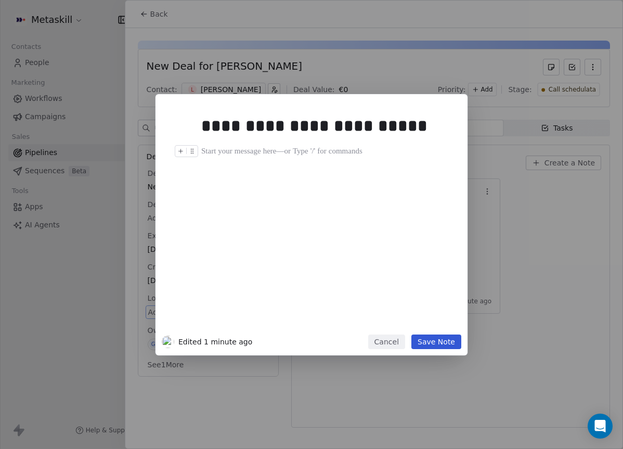
click at [257, 145] on div at bounding box center [327, 151] width 252 height 12
drag, startPoint x: 408, startPoint y: 349, endPoint x: 417, endPoint y: 347, distance: 9.2
click at [408, 349] on div "**********" at bounding box center [311, 224] width 312 height 261
click at [418, 347] on button "Save Note" at bounding box center [436, 341] width 50 height 15
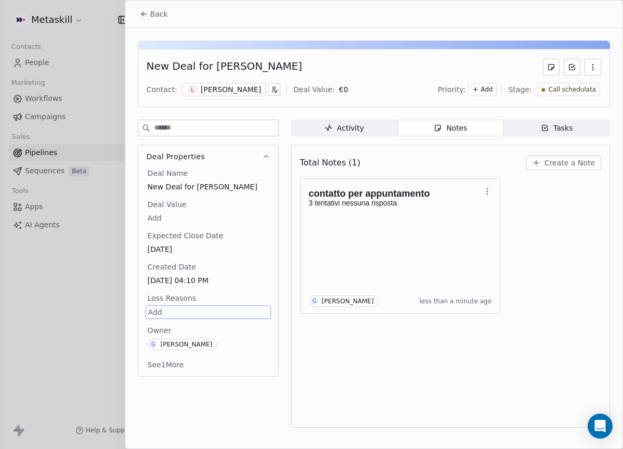
click at [468, 157] on div "Total Notes (1) Create a Note" at bounding box center [450, 162] width 301 height 23
click at [463, 161] on div "Total Notes (1) Create a Note" at bounding box center [450, 162] width 301 height 23
click at [319, 19] on div "Back" at bounding box center [373, 14] width 497 height 27
click at [156, 10] on span "Back" at bounding box center [159, 14] width 18 height 10
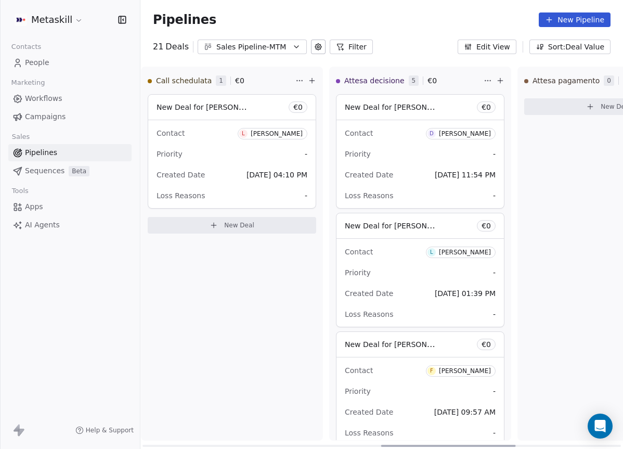
scroll to position [0, 869]
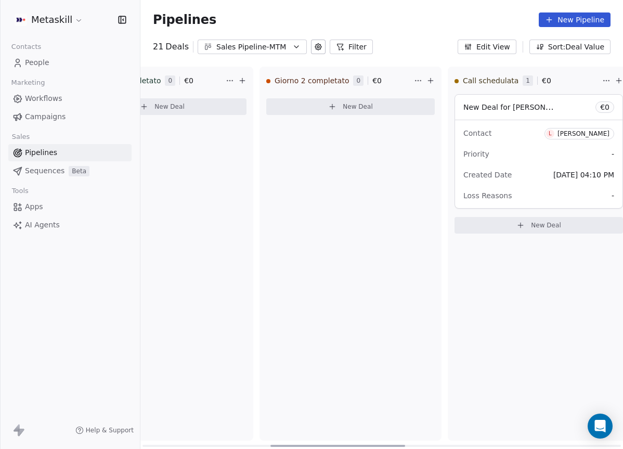
drag, startPoint x: 375, startPoint y: 443, endPoint x: 320, endPoint y: 318, distance: 136.8
click at [359, 444] on div at bounding box center [337, 445] width 135 height 2
click at [233, 48] on div "Sales Pipeline-MTM" at bounding box center [252, 47] width 72 height 11
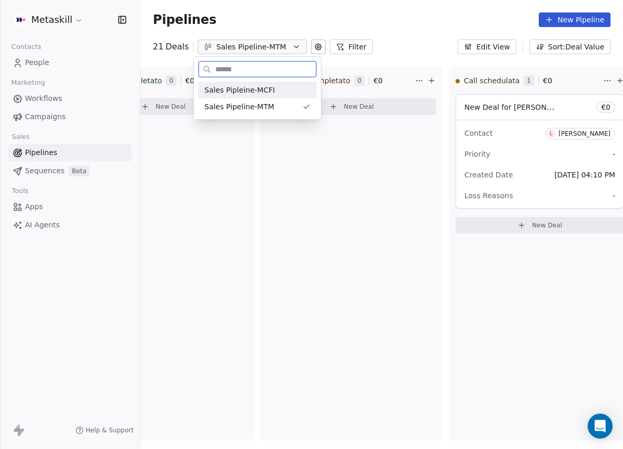
click at [248, 92] on span "Sales Pipleine-MCFI" at bounding box center [239, 90] width 71 height 11
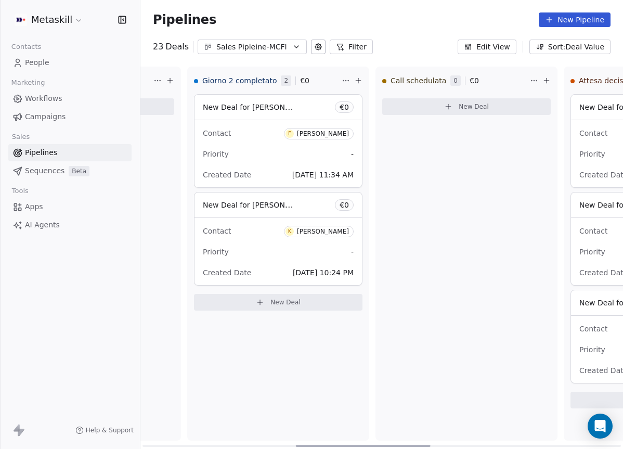
scroll to position [0, 558]
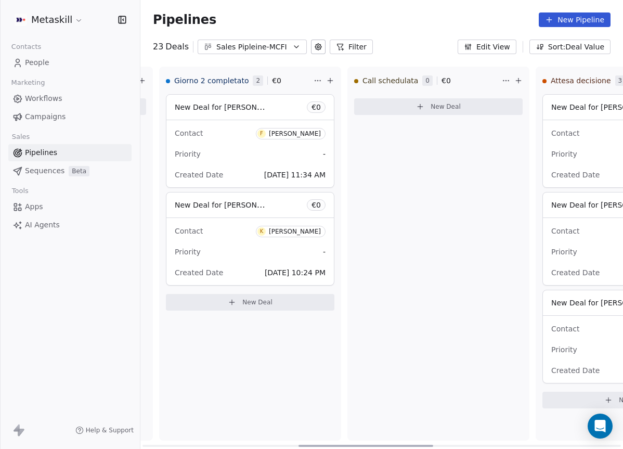
drag, startPoint x: 264, startPoint y: 443, endPoint x: 420, endPoint y: 431, distance: 156.4
click at [420, 444] on div at bounding box center [365, 445] width 135 height 2
click at [287, 135] on div "[PERSON_NAME]" at bounding box center [295, 133] width 52 height 7
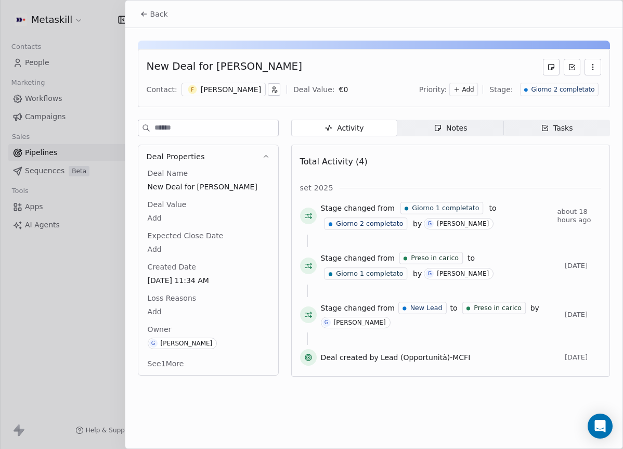
click at [238, 89] on div "[PERSON_NAME]" at bounding box center [231, 89] width 60 height 10
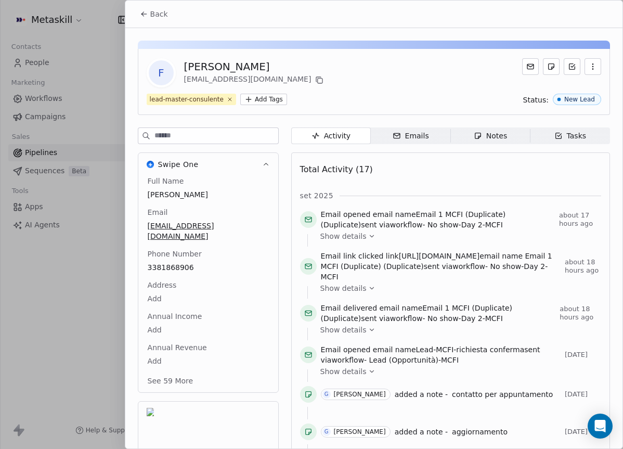
scroll to position [33, 0]
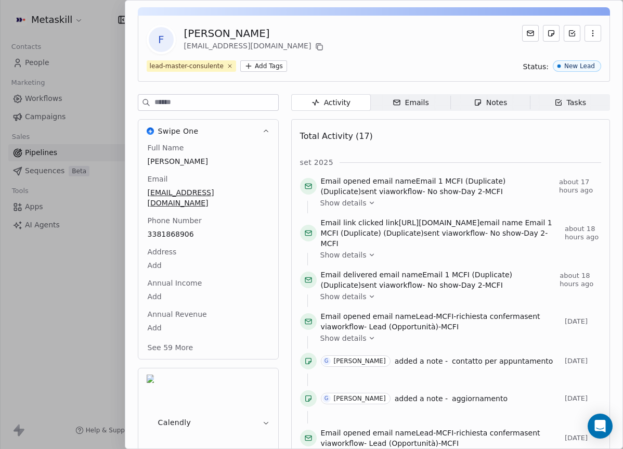
click at [453, 161] on div "set 2025" at bounding box center [450, 162] width 301 height 10
